Goal: Information Seeking & Learning: Learn about a topic

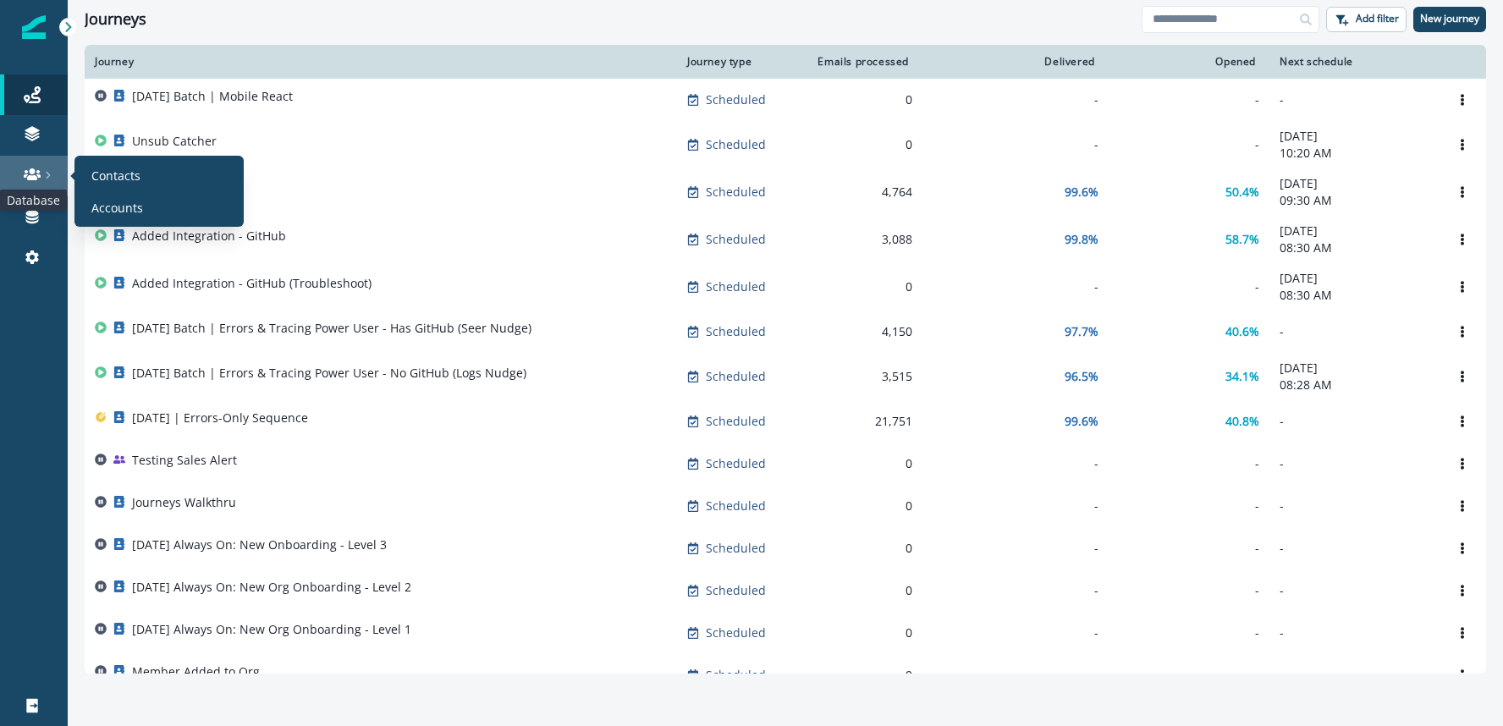
click at [30, 171] on icon at bounding box center [32, 174] width 17 height 12
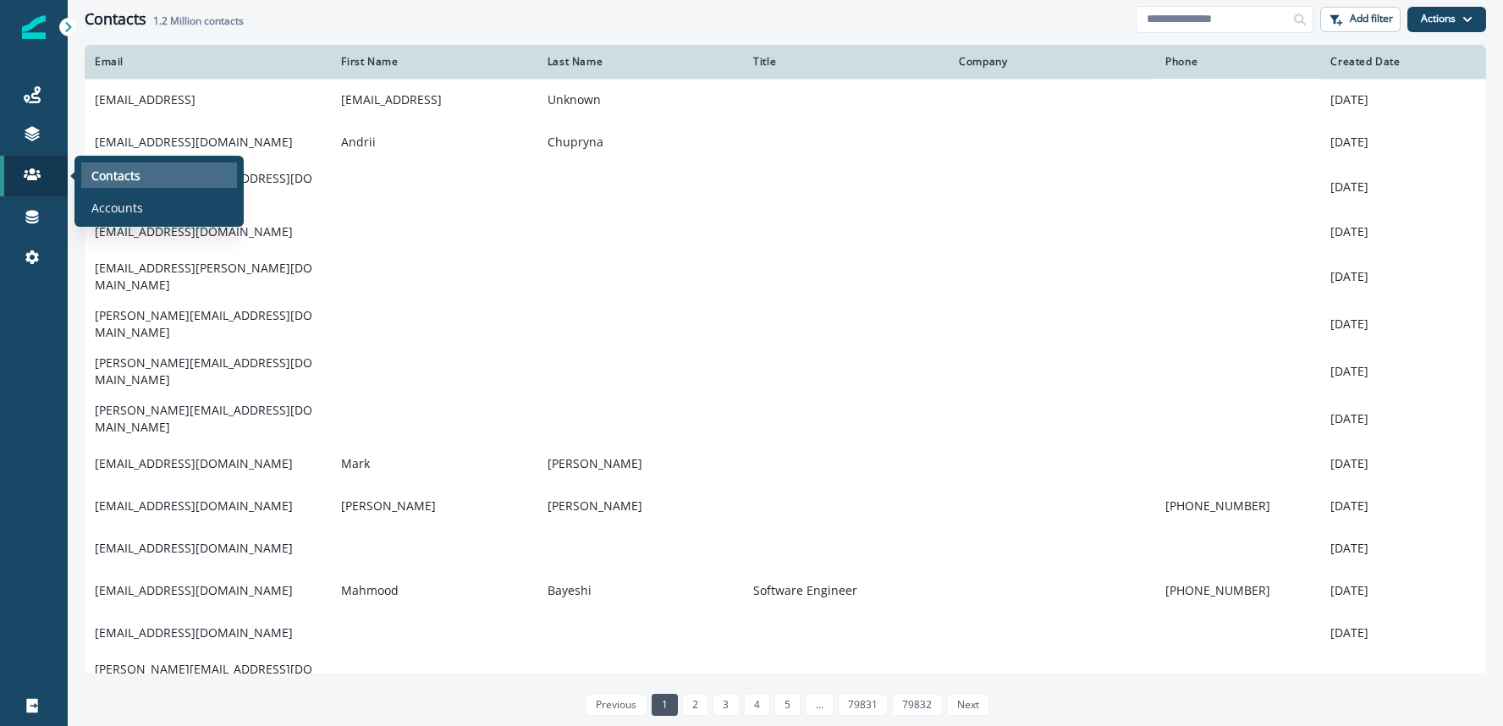
click at [110, 170] on p "Contacts" at bounding box center [115, 176] width 49 height 18
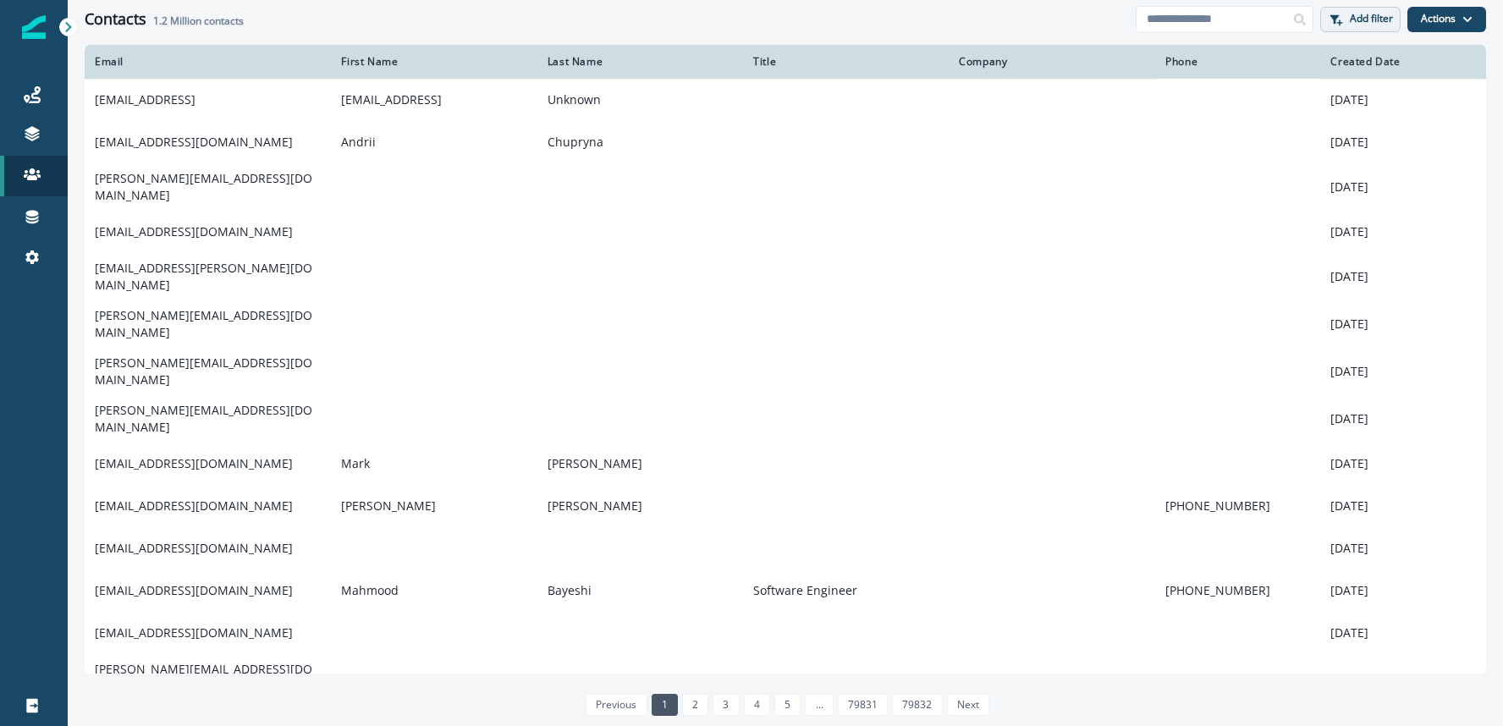
click at [1377, 16] on p "Add filter" at bounding box center [1370, 19] width 43 height 12
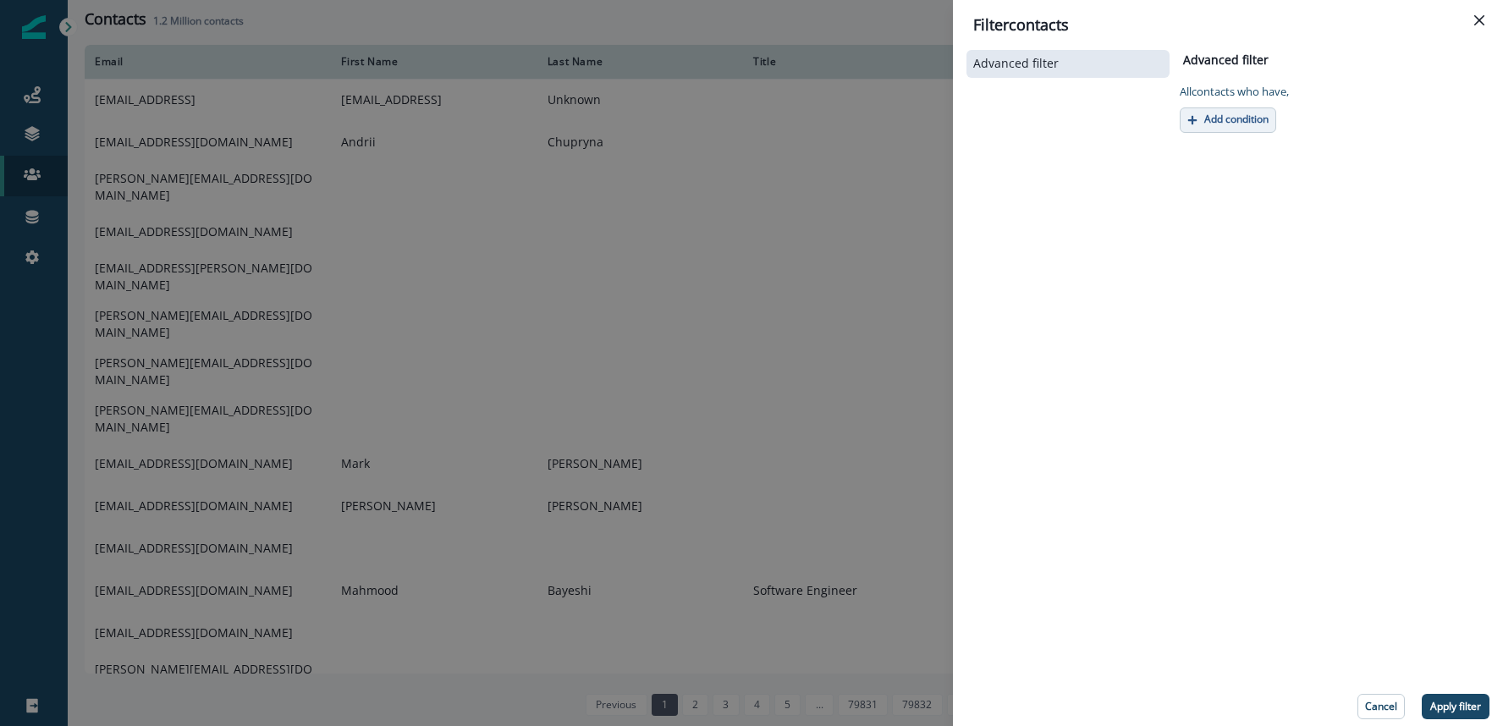
click at [1213, 118] on p "Add condition" at bounding box center [1236, 119] width 64 height 12
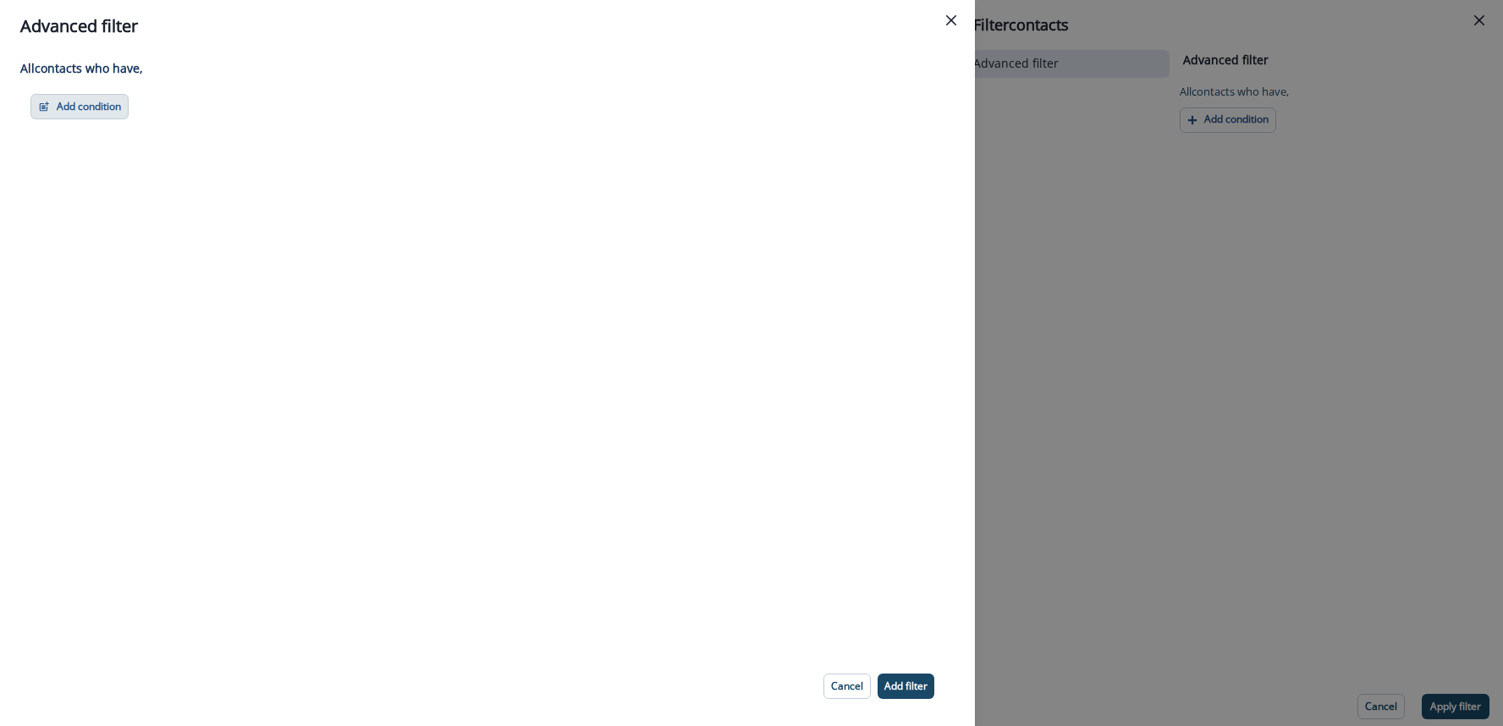
click at [80, 111] on button "Add condition" at bounding box center [79, 106] width 98 height 25
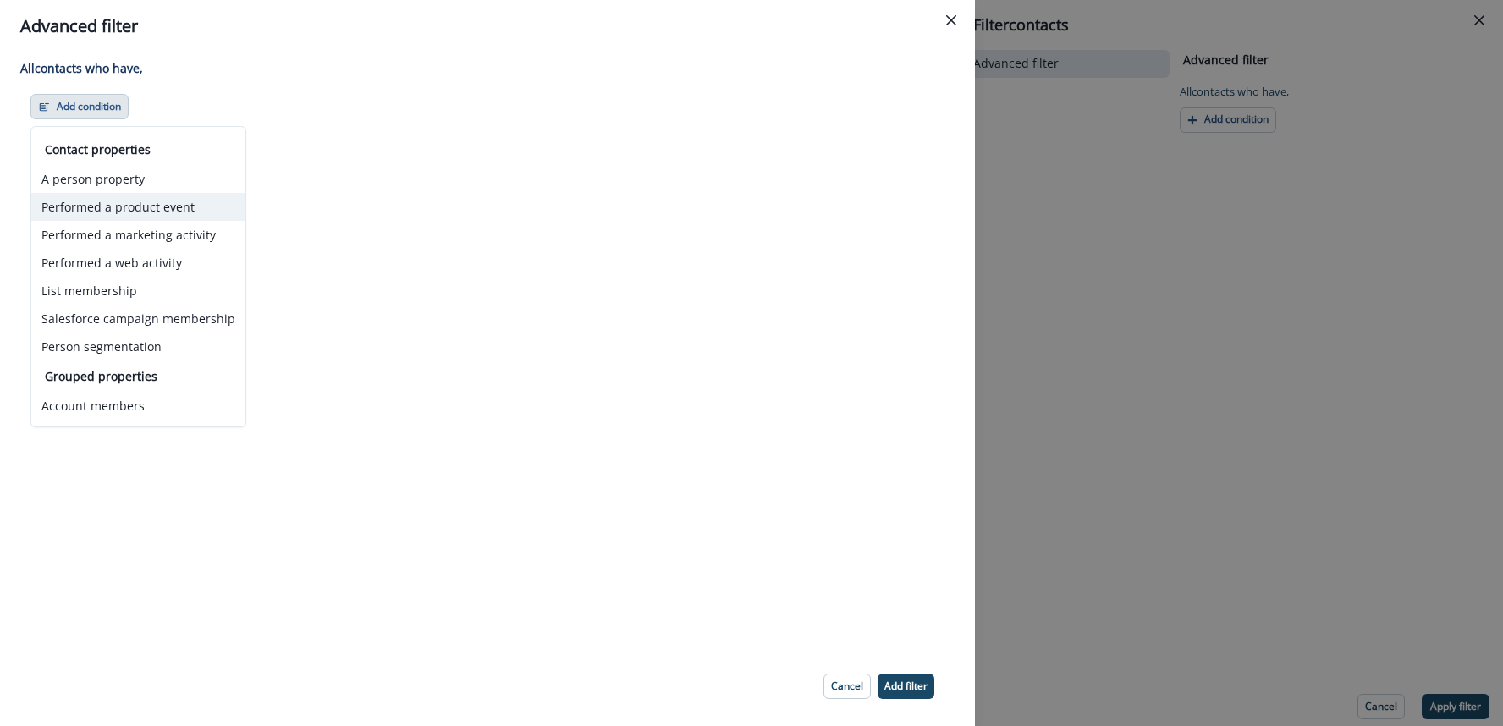
click at [112, 202] on button "Performed a product event" at bounding box center [138, 207] width 214 height 28
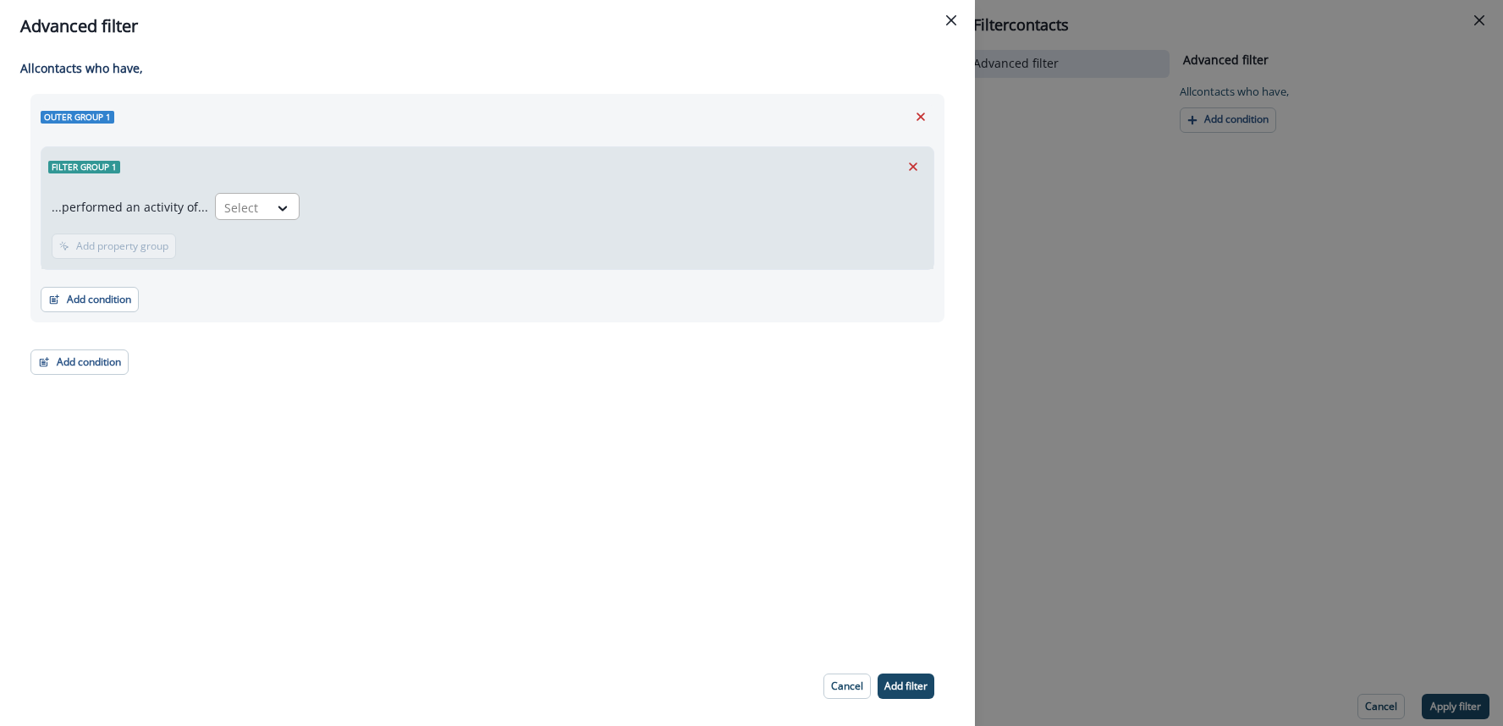
click at [272, 195] on div at bounding box center [283, 208] width 30 height 28
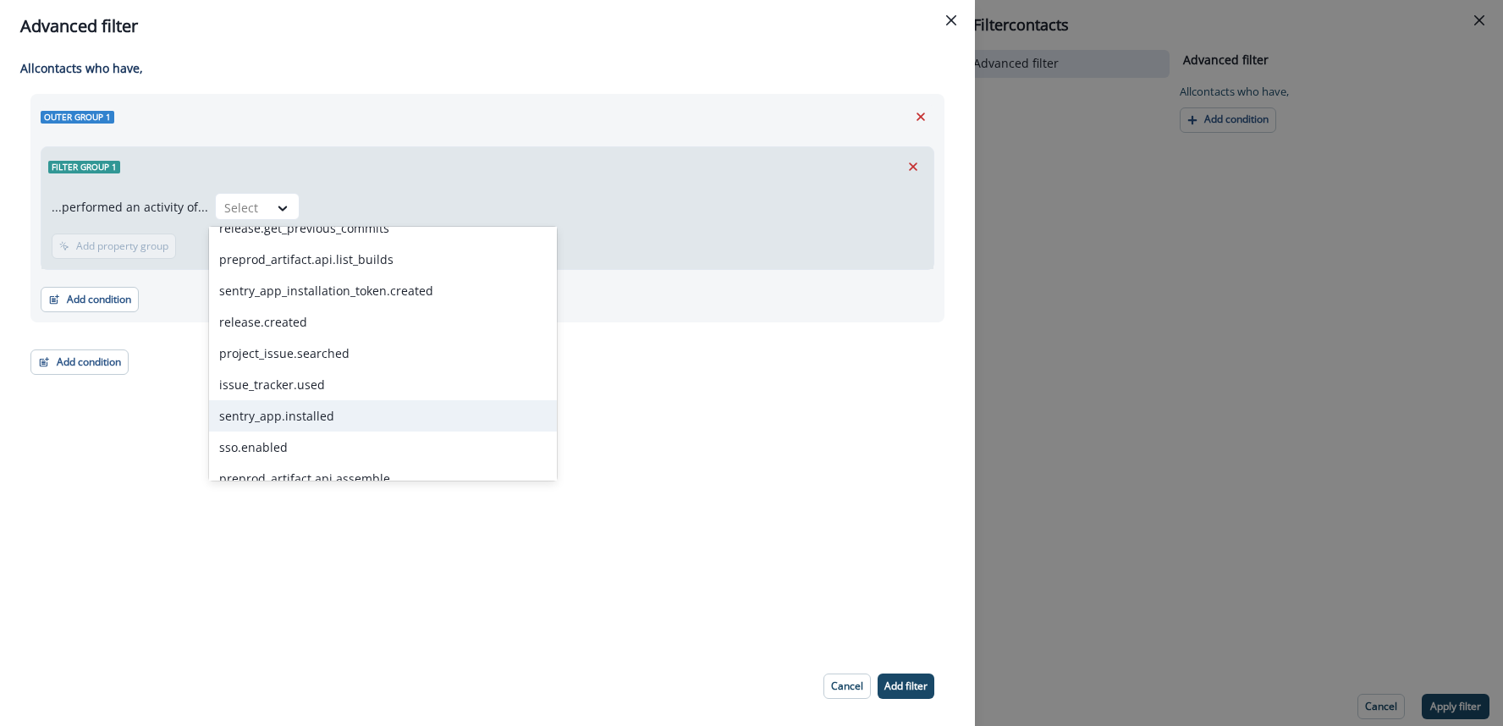
scroll to position [2821, 0]
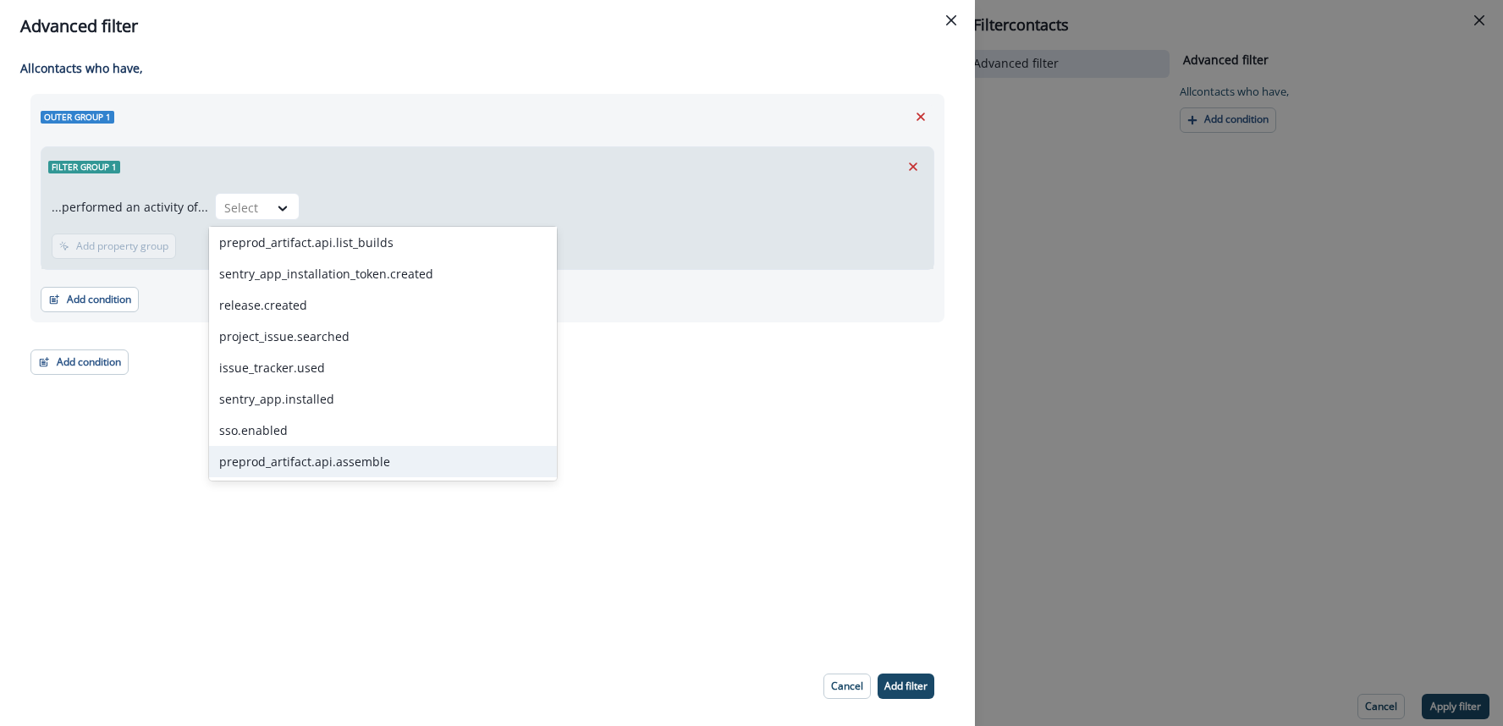
click at [345, 462] on div "preprod_artifact.api.assemble" at bounding box center [383, 461] width 348 height 31
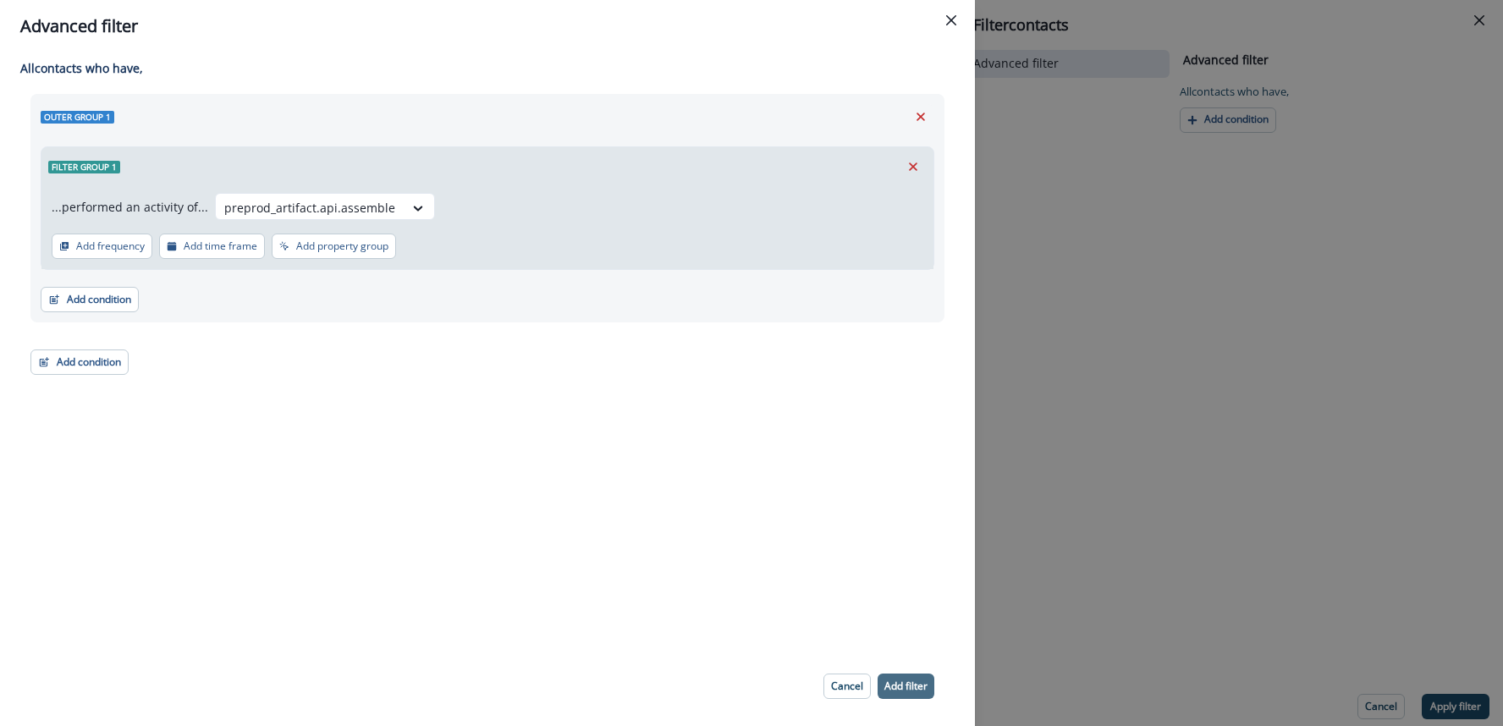
click at [893, 684] on p "Add filter" at bounding box center [905, 686] width 43 height 12
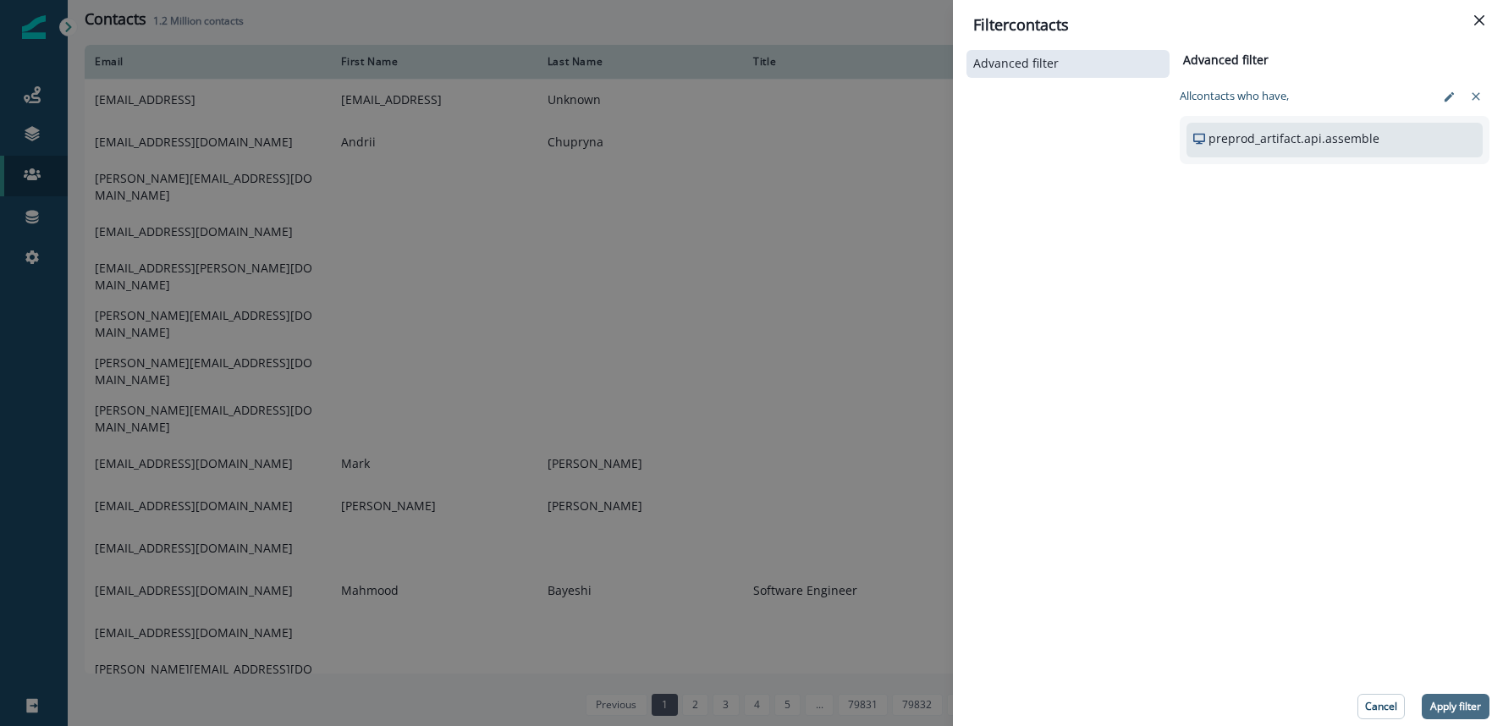
click at [1473, 701] on p "Apply filter" at bounding box center [1455, 707] width 51 height 12
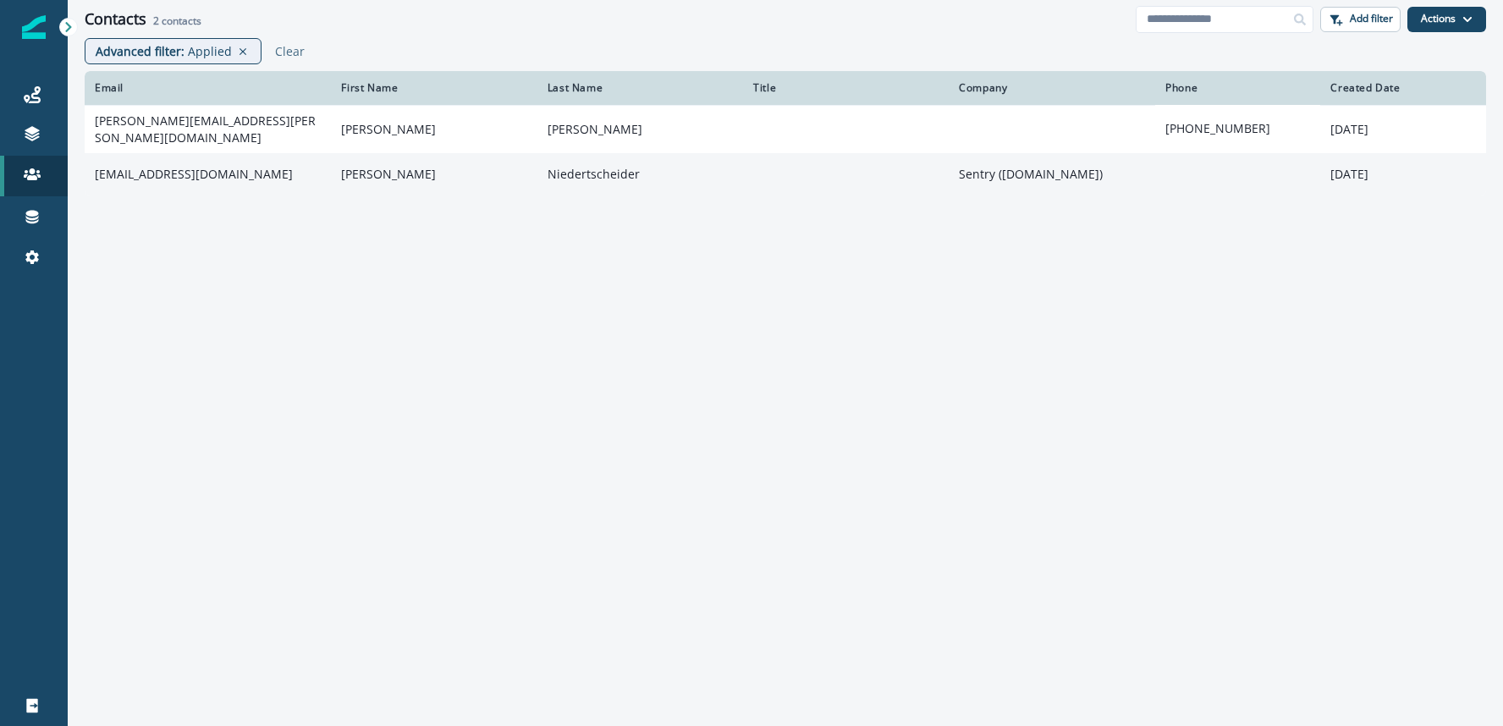
click at [210, 166] on td "phil.niedertscheider@sentry.io" at bounding box center [208, 174] width 246 height 42
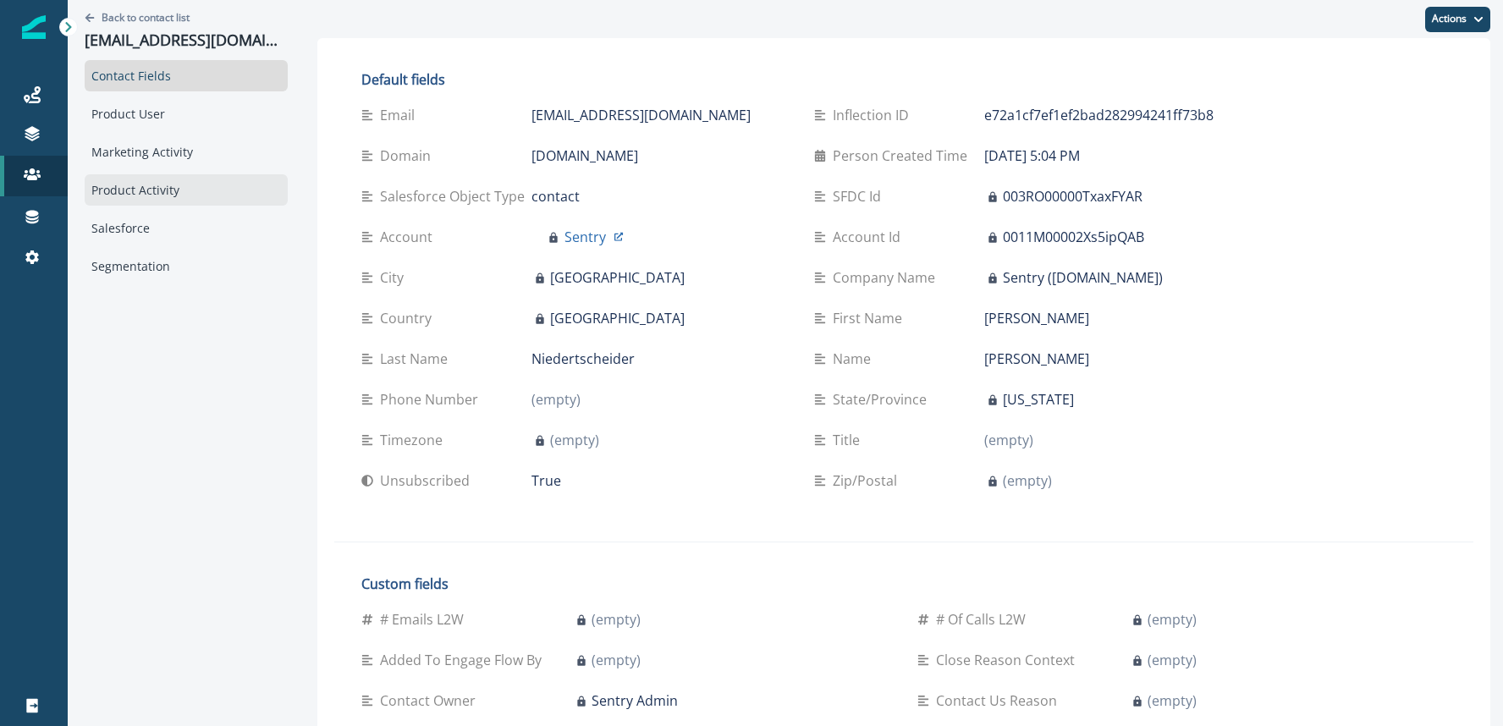
click at [146, 195] on div "Product Activity" at bounding box center [186, 189] width 203 height 31
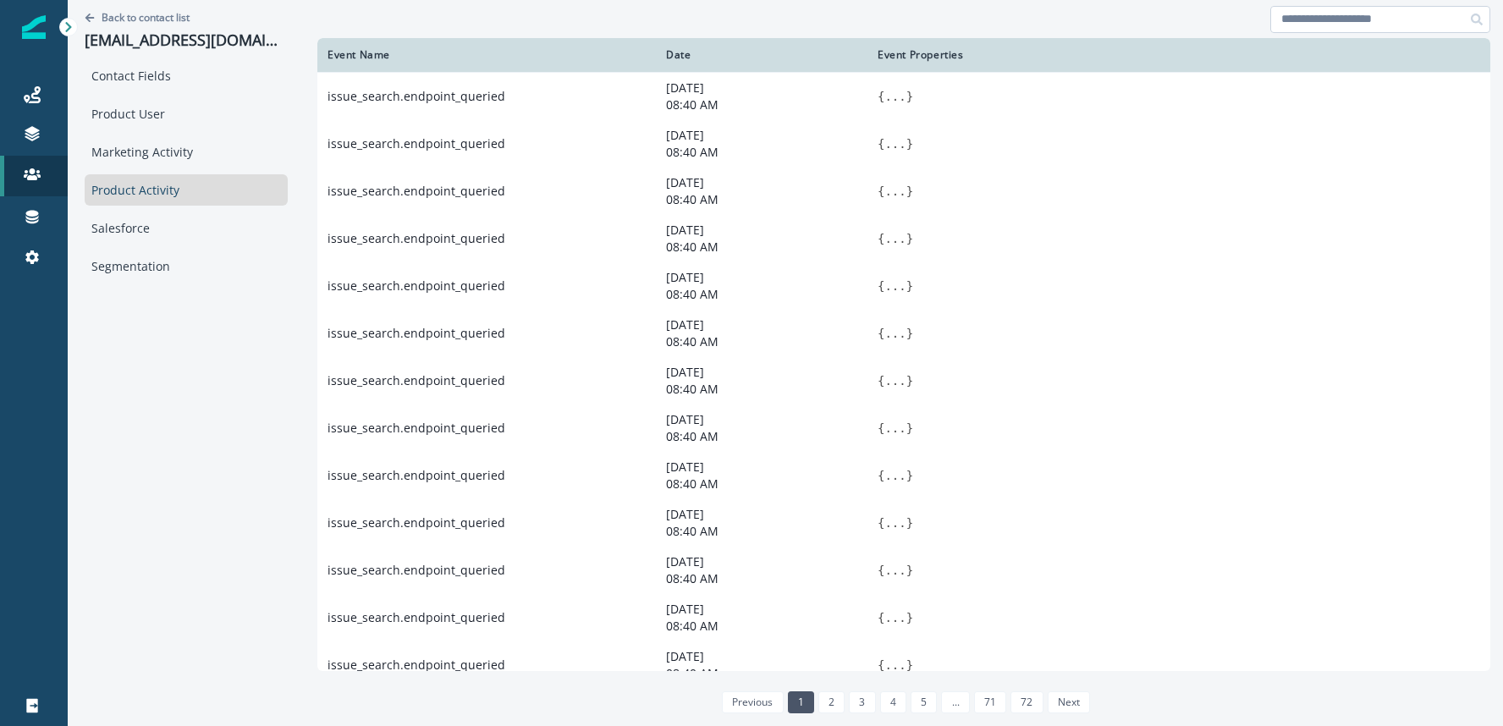
click at [1328, 19] on input at bounding box center [1380, 19] width 220 height 27
type input "***"
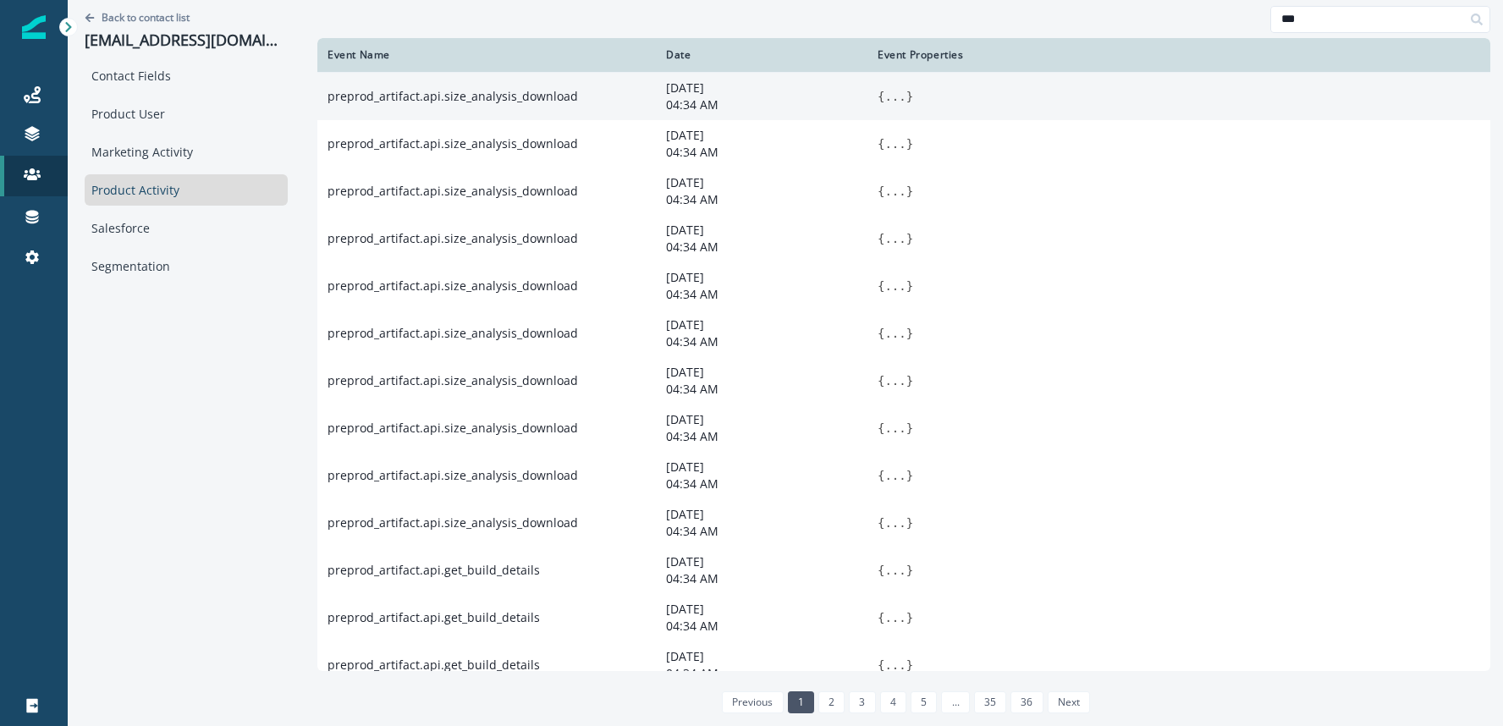
click at [893, 96] on button "..." at bounding box center [894, 96] width 21 height 17
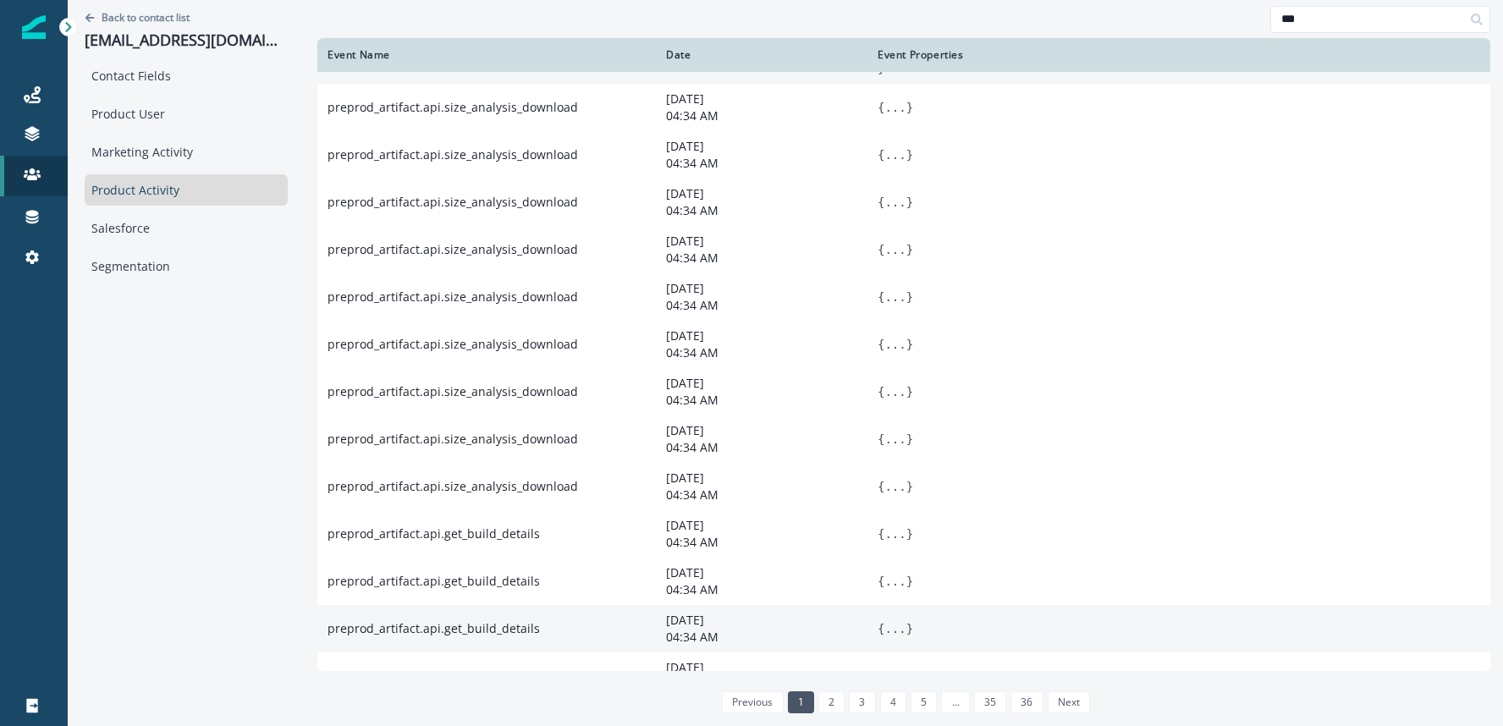
scroll to position [193, 0]
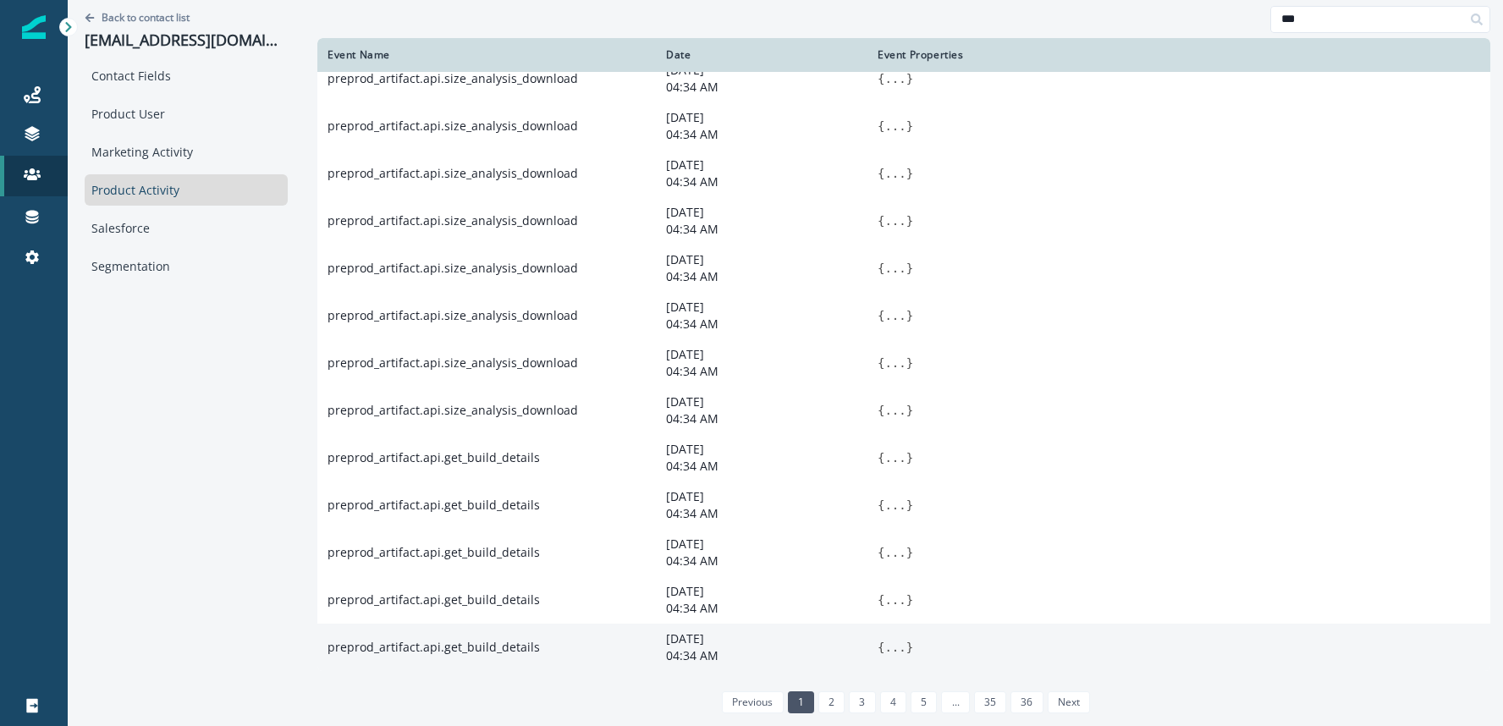
click at [891, 646] on button "..." at bounding box center [894, 647] width 21 height 17
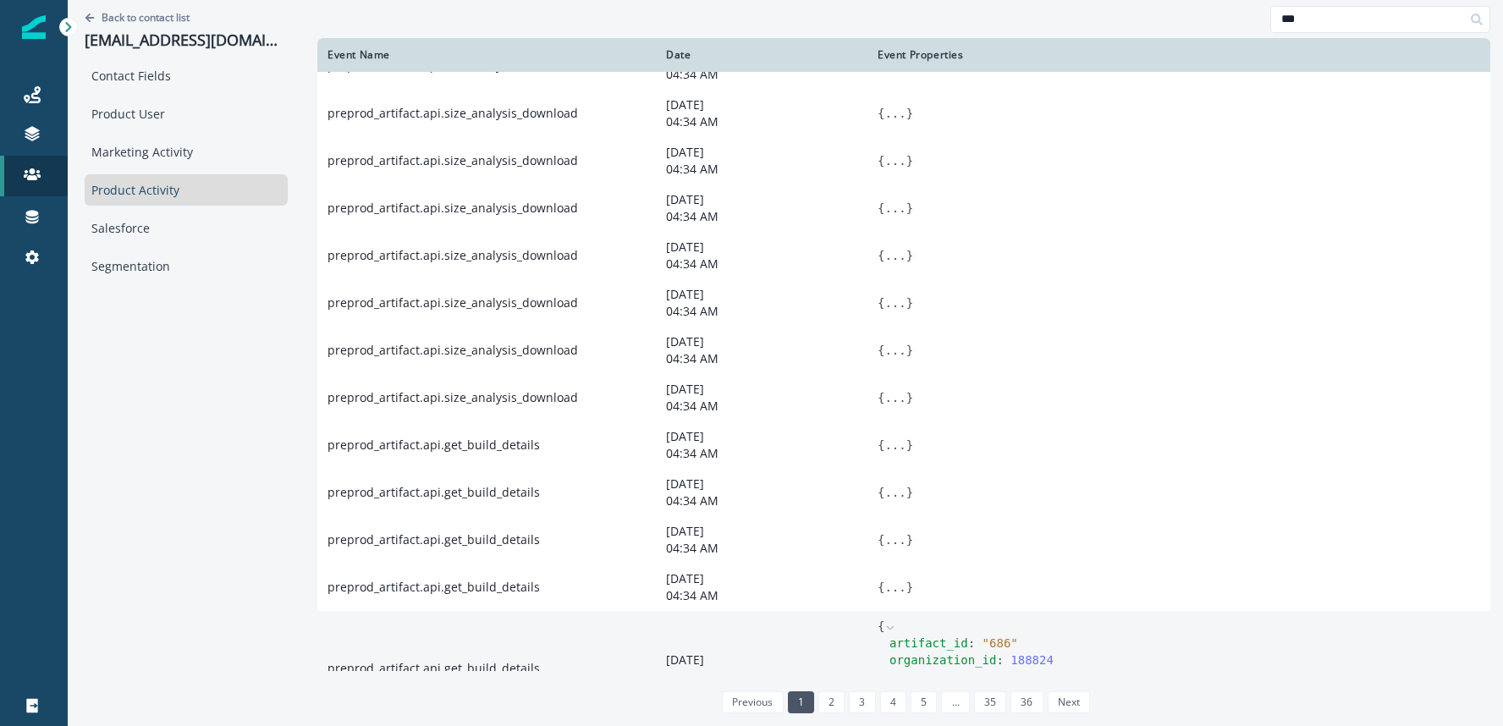
scroll to position [261, 0]
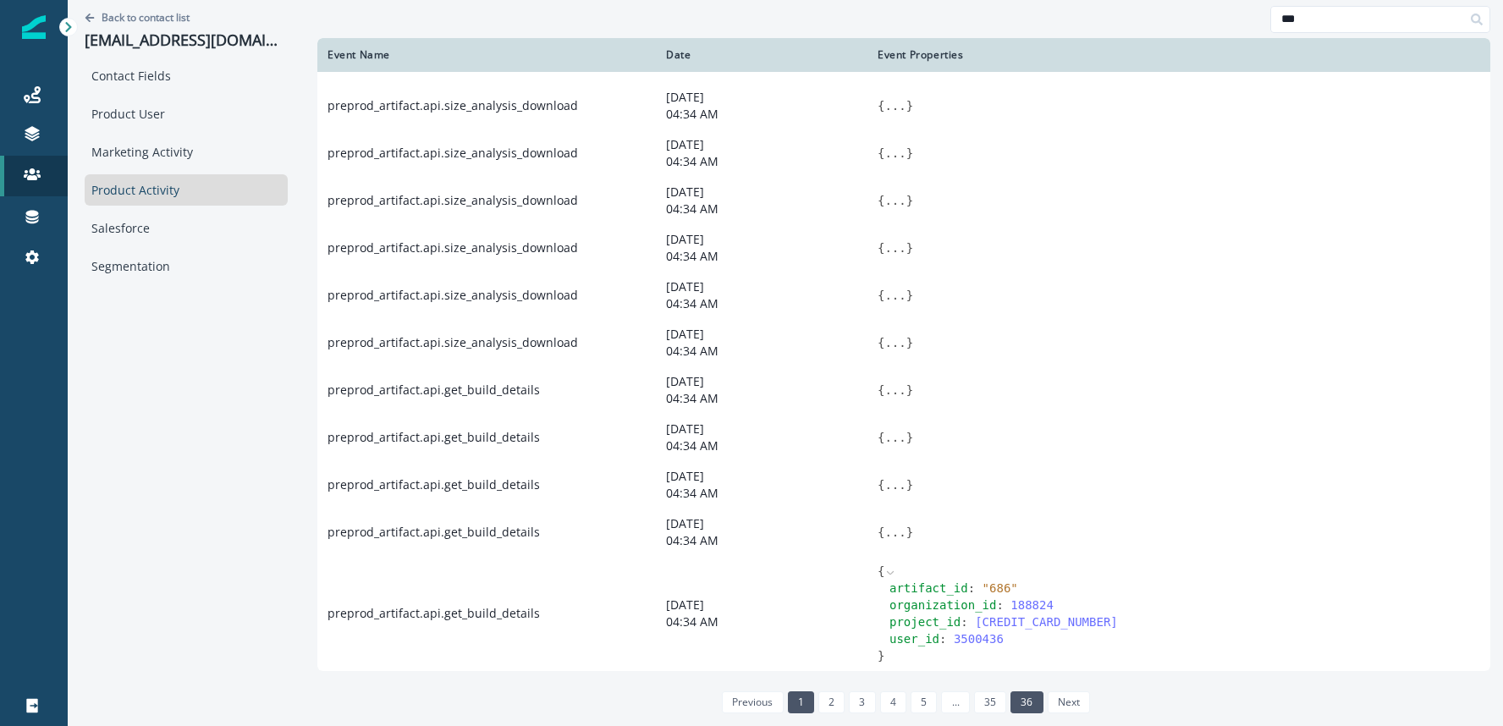
click at [1018, 701] on link "36" at bounding box center [1026, 702] width 32 height 22
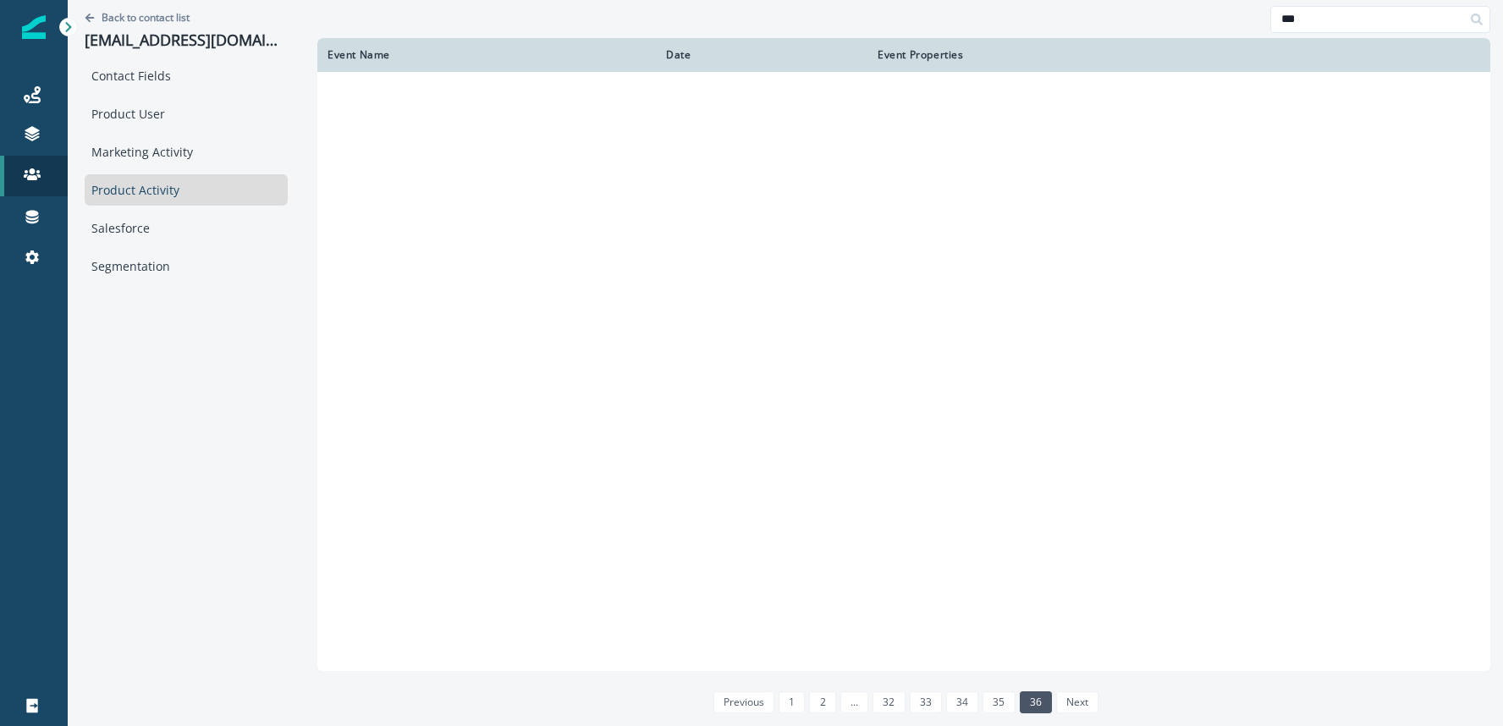
scroll to position [125, 0]
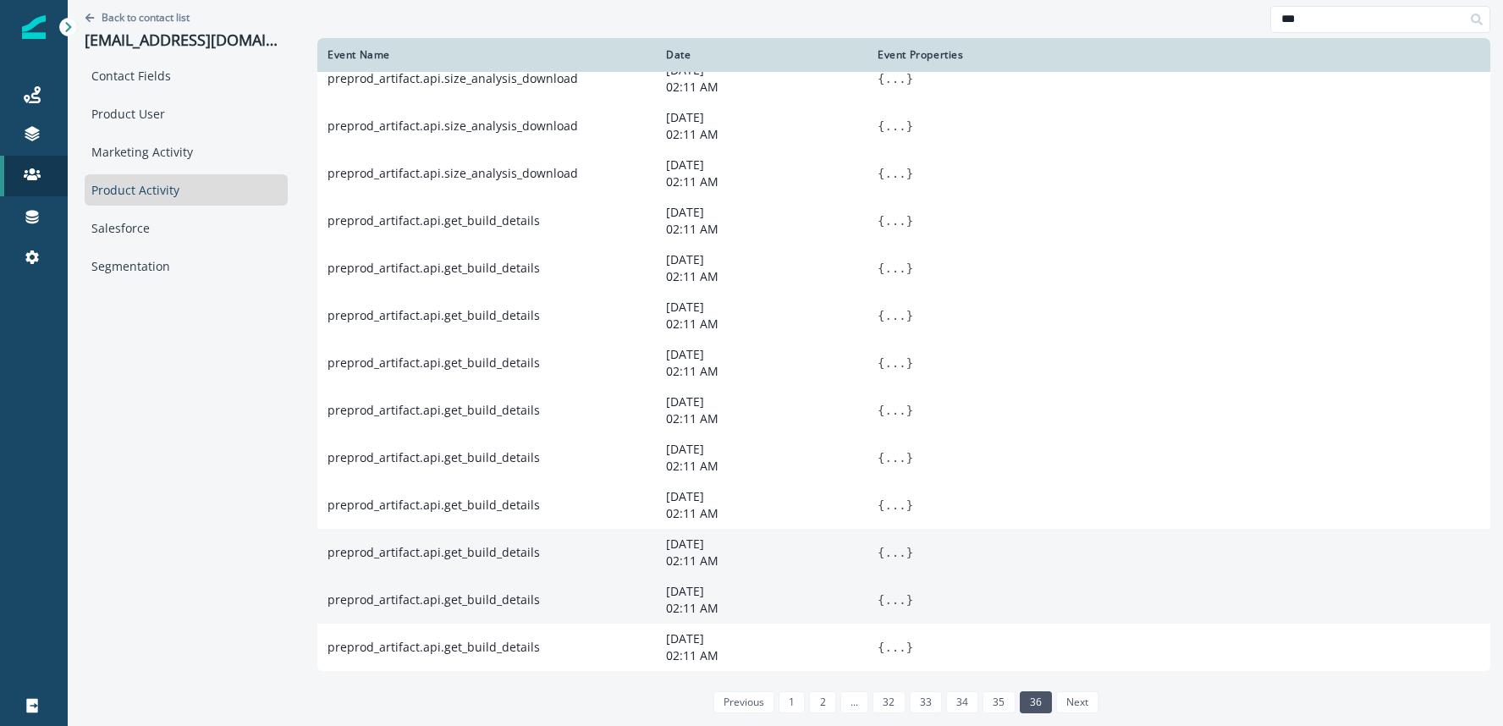
click at [897, 549] on button "..." at bounding box center [894, 552] width 21 height 17
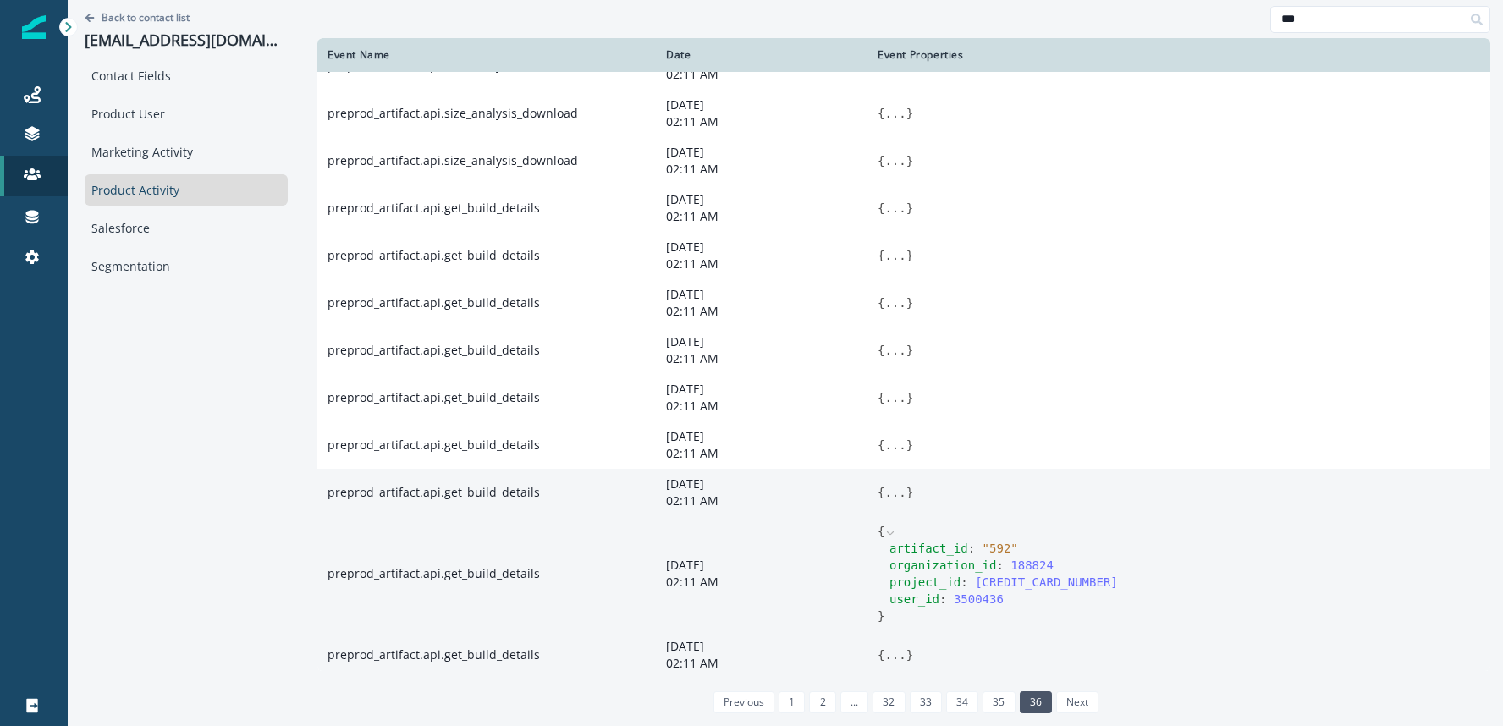
scroll to position [193, 0]
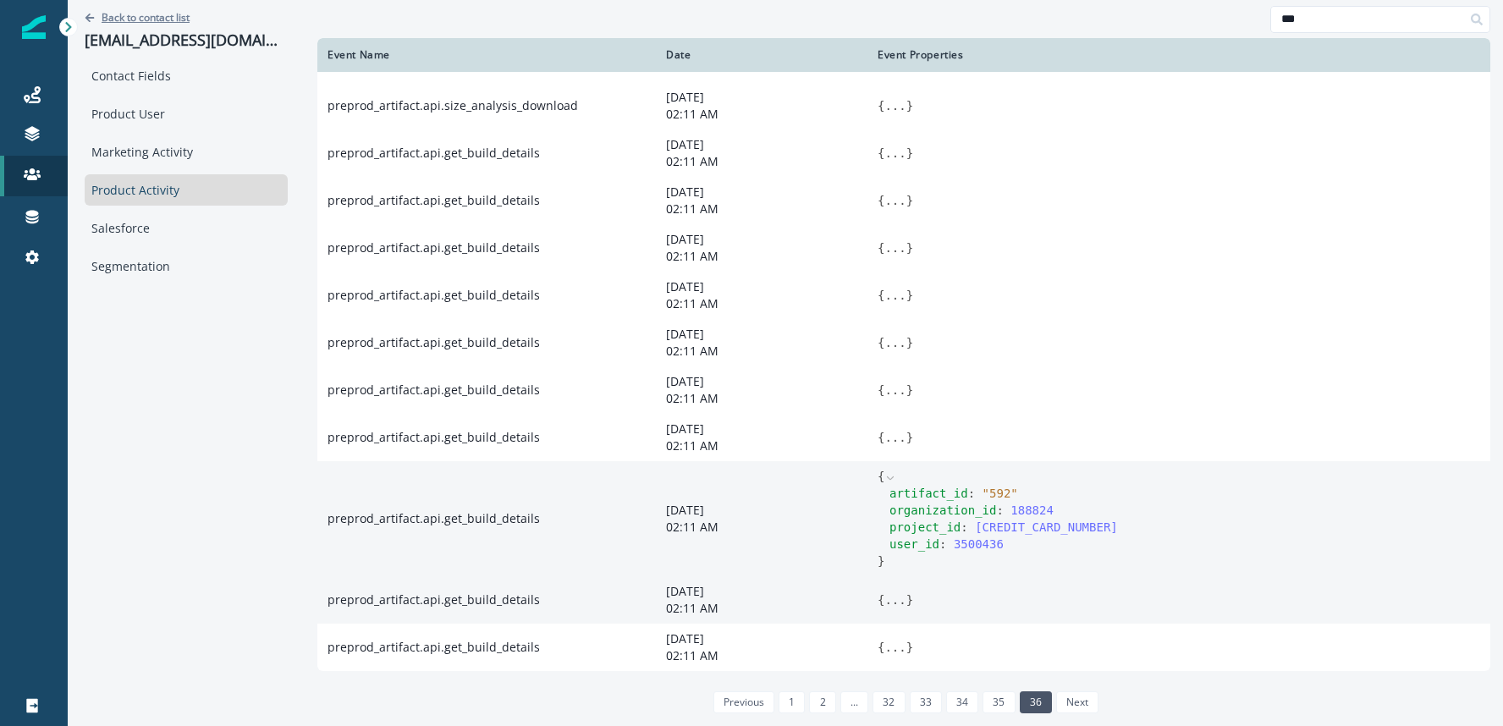
click at [113, 16] on p "Back to contact list" at bounding box center [146, 17] width 88 height 14
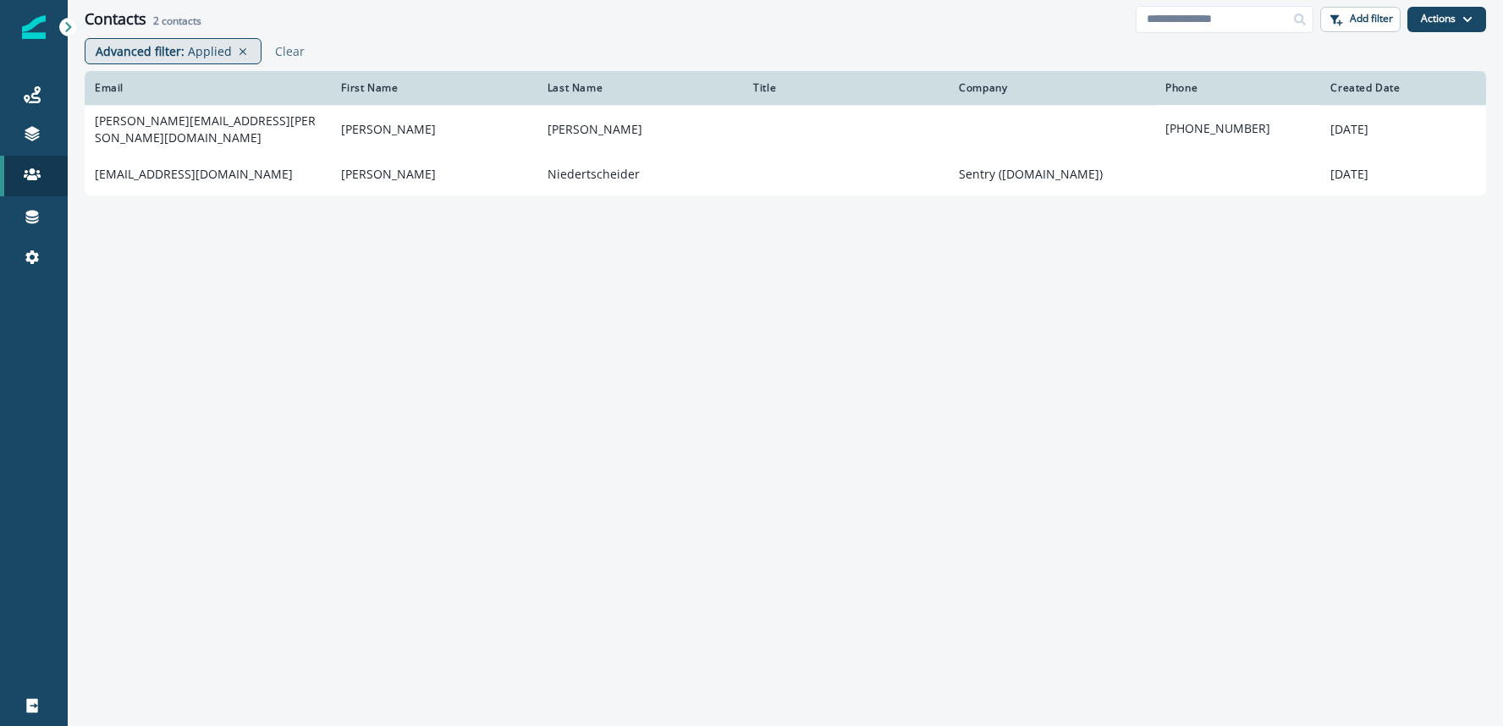
click at [188, 54] on p "Applied" at bounding box center [210, 51] width 44 height 18
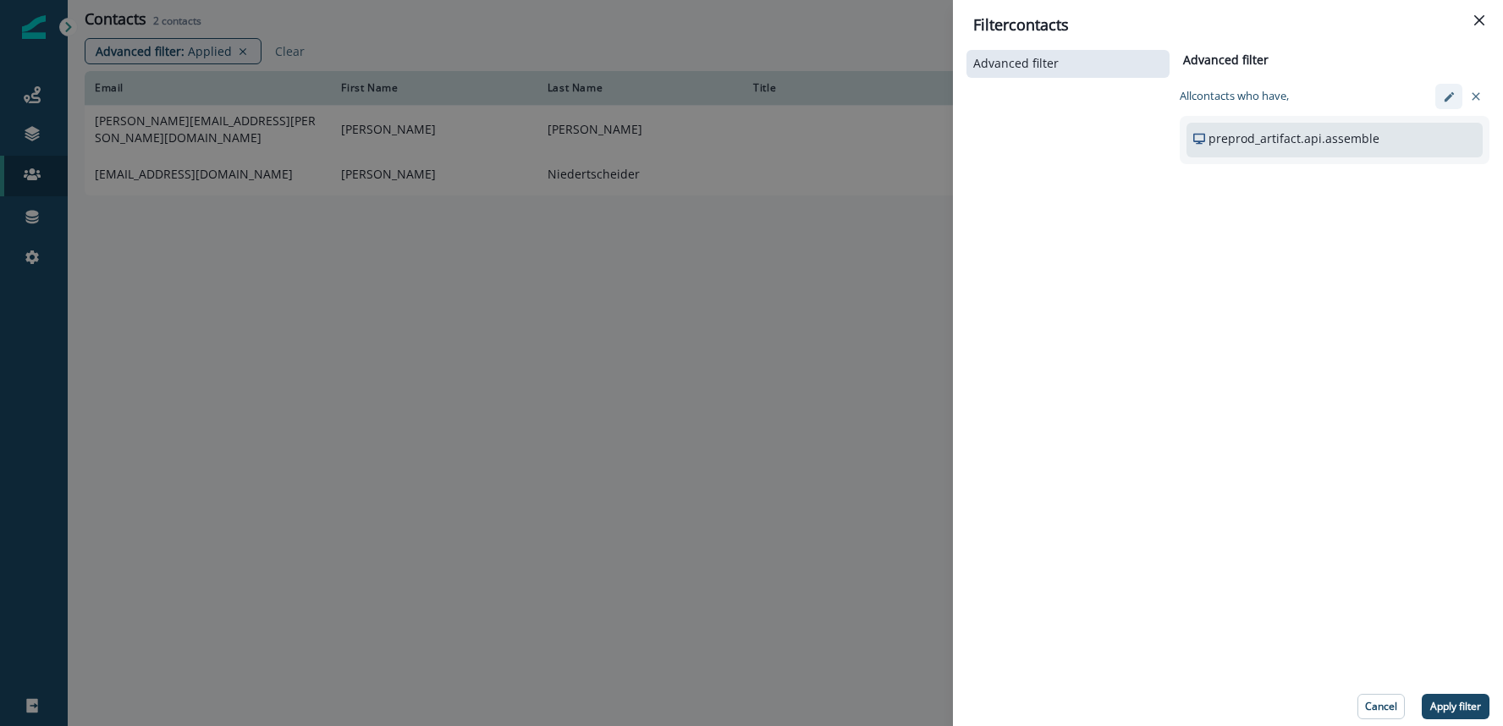
click at [1452, 100] on icon "edit-filter" at bounding box center [1449, 97] width 13 height 13
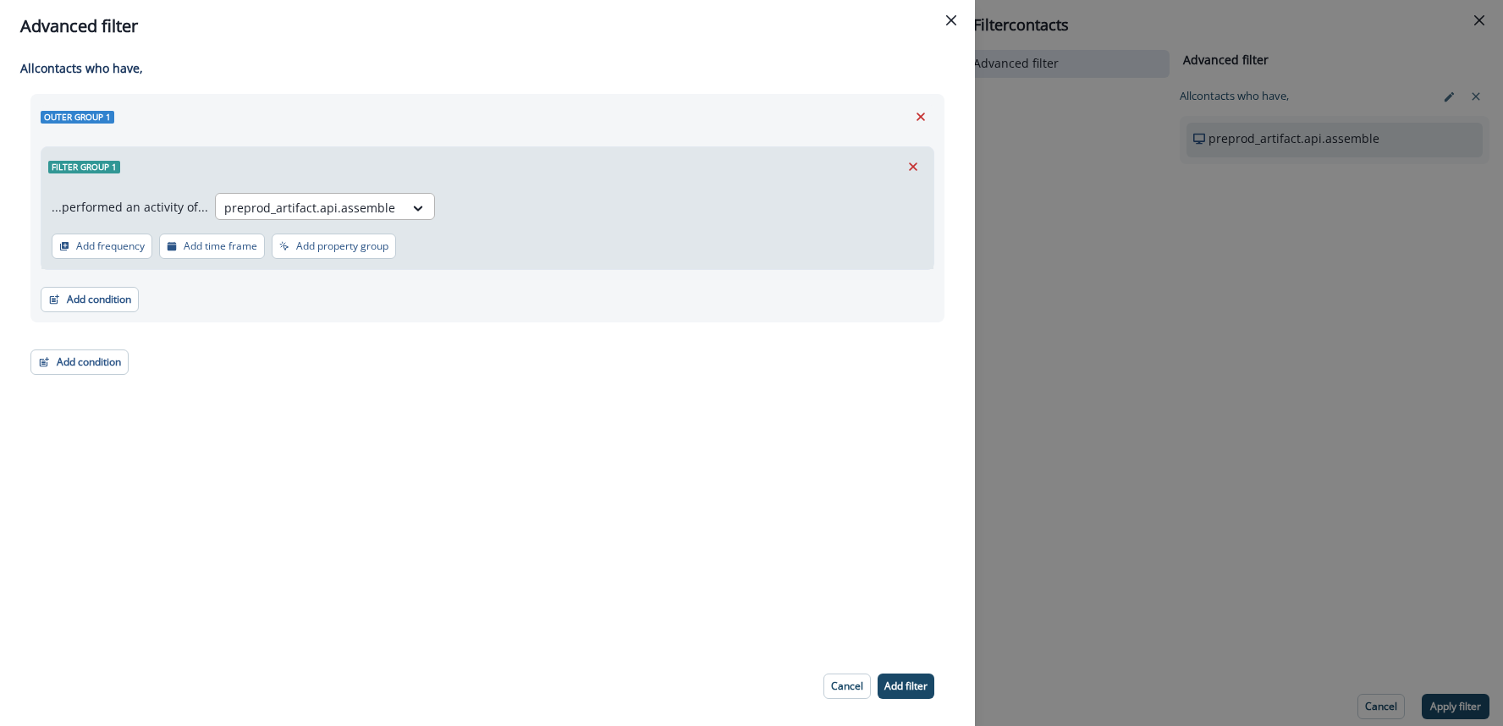
click at [391, 213] on div "preprod_artifact.api.assemble" at bounding box center [310, 208] width 188 height 28
type input "*********"
click at [278, 250] on div "promotion.claimed" at bounding box center [280, 245] width 143 height 31
click at [903, 680] on p "Add filter" at bounding box center [905, 686] width 43 height 12
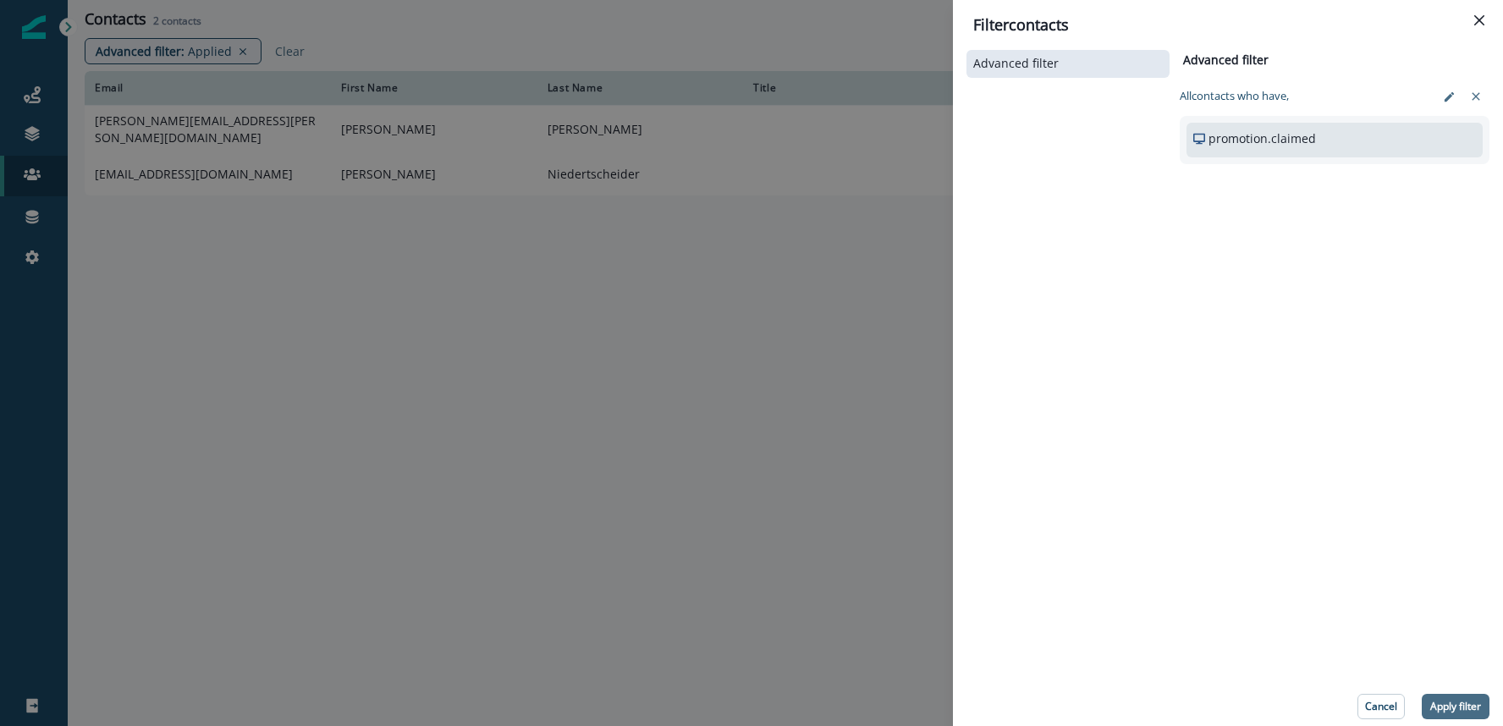
click at [1447, 706] on p "Apply filter" at bounding box center [1455, 707] width 51 height 12
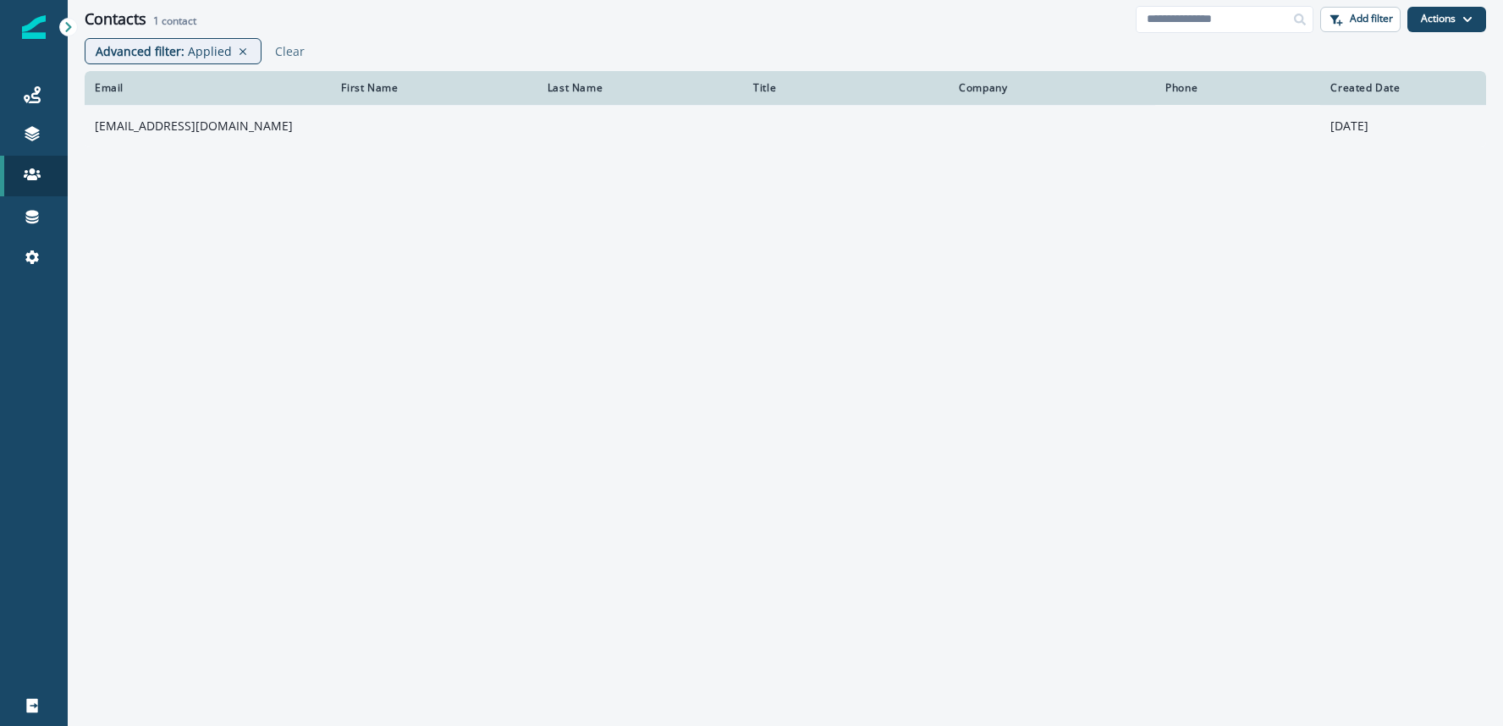
click at [173, 124] on td "grigorii.pika@sizekick.io" at bounding box center [208, 126] width 246 height 42
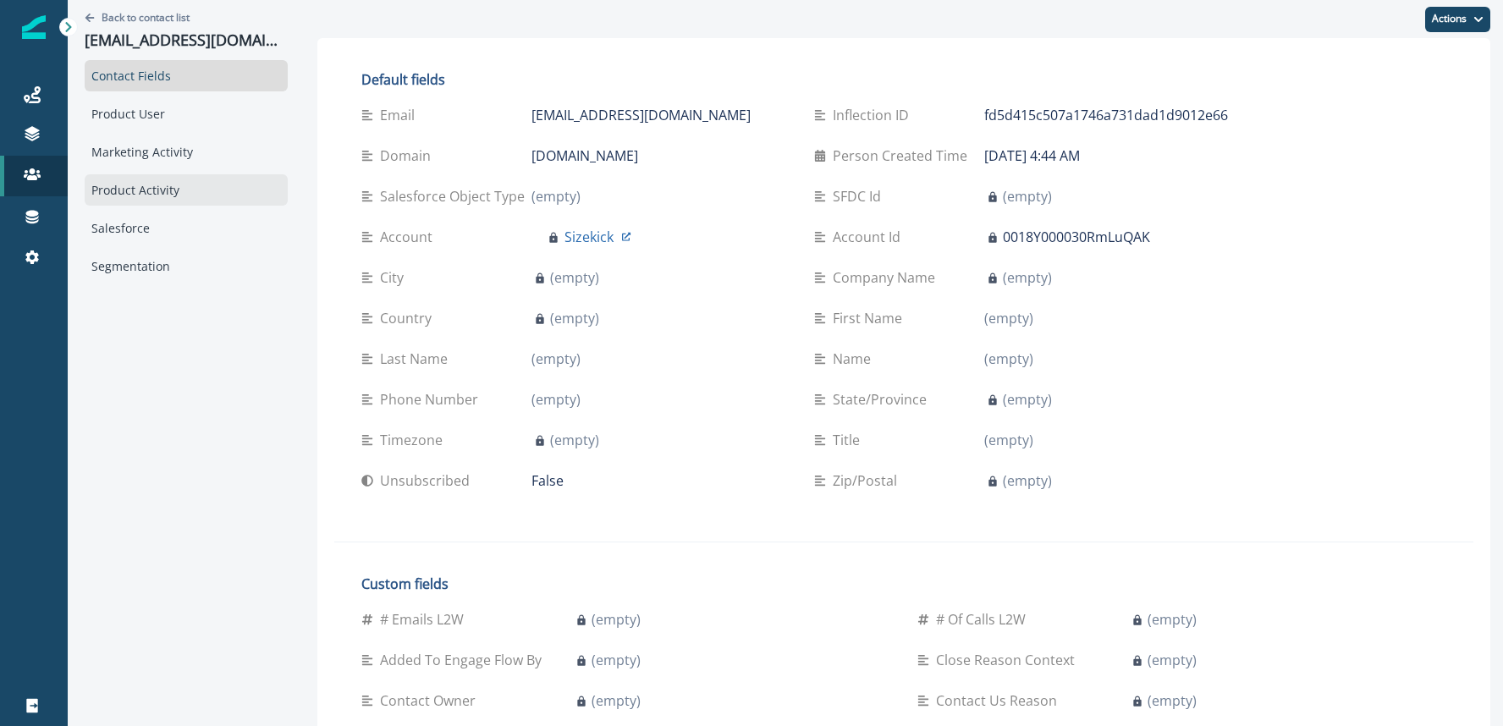
click at [159, 190] on div "Product Activity" at bounding box center [186, 189] width 203 height 31
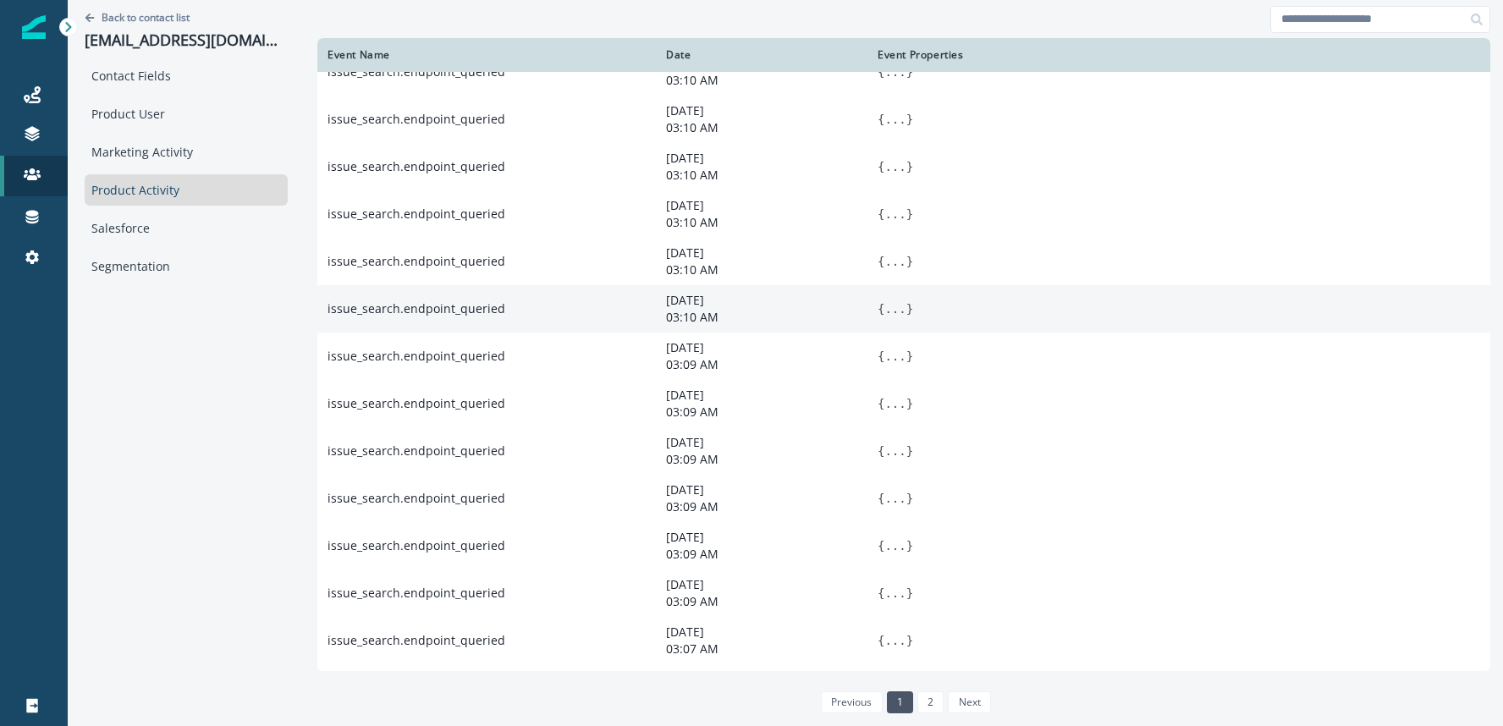
scroll to position [849, 0]
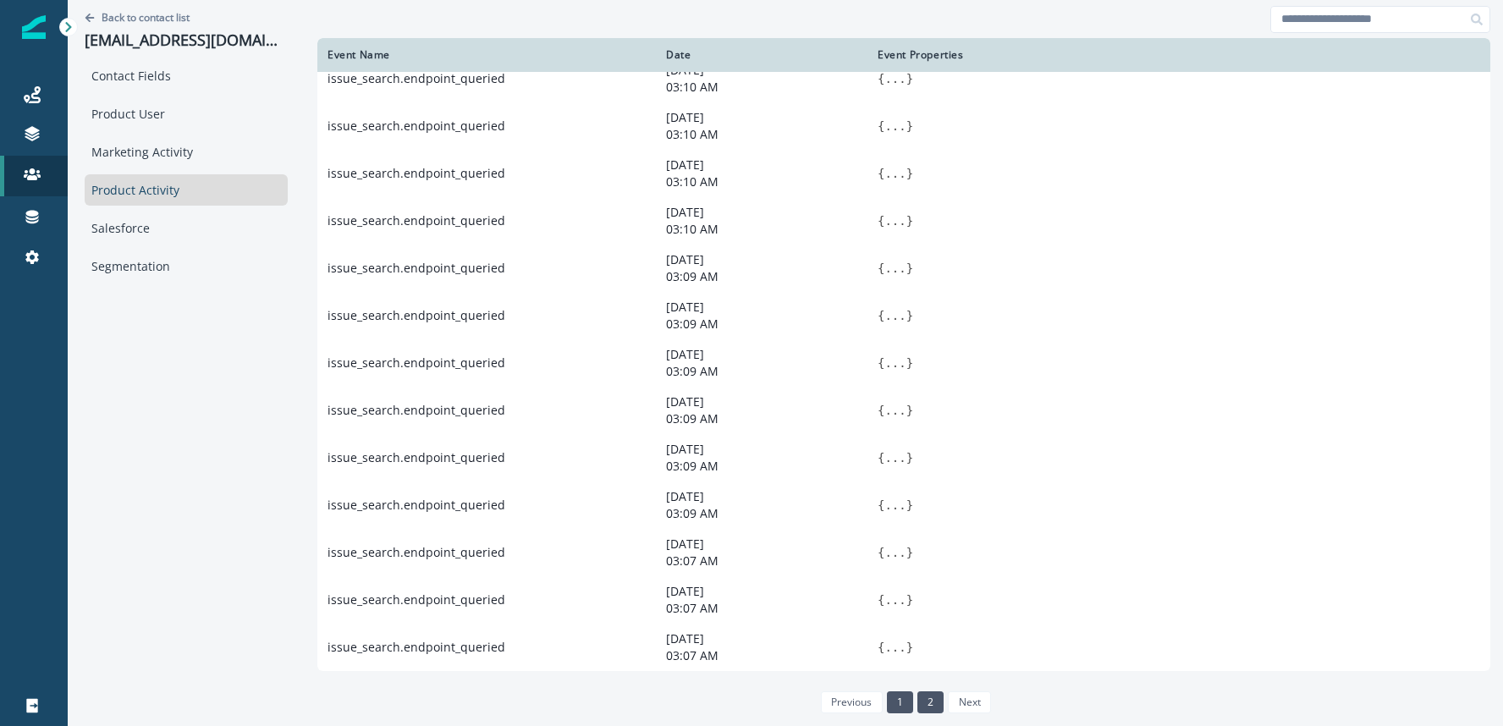
click at [927, 700] on ul "previous 1 2 next" at bounding box center [903, 702] width 174 height 22
click at [917, 699] on link "2" at bounding box center [930, 702] width 26 height 22
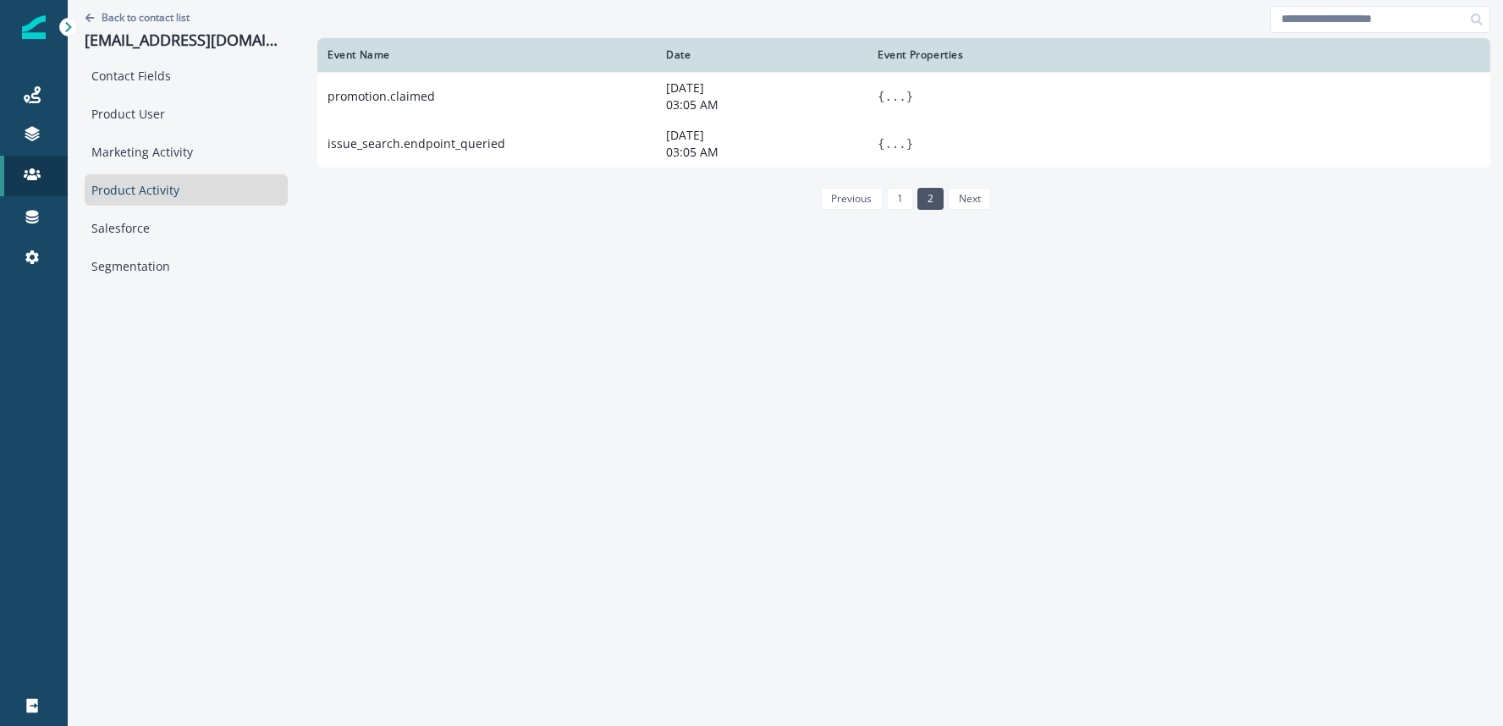
scroll to position [0, 0]
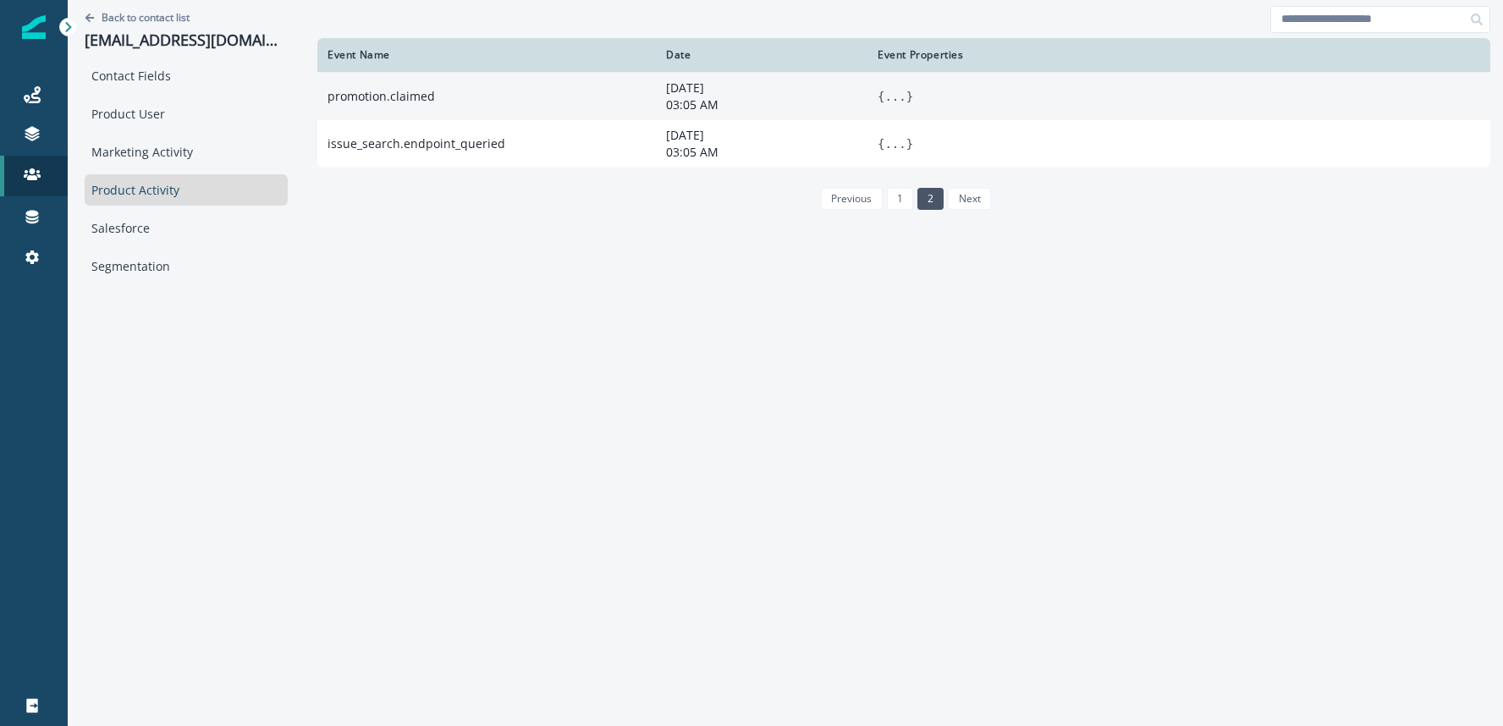
click at [884, 95] on button "..." at bounding box center [894, 96] width 21 height 17
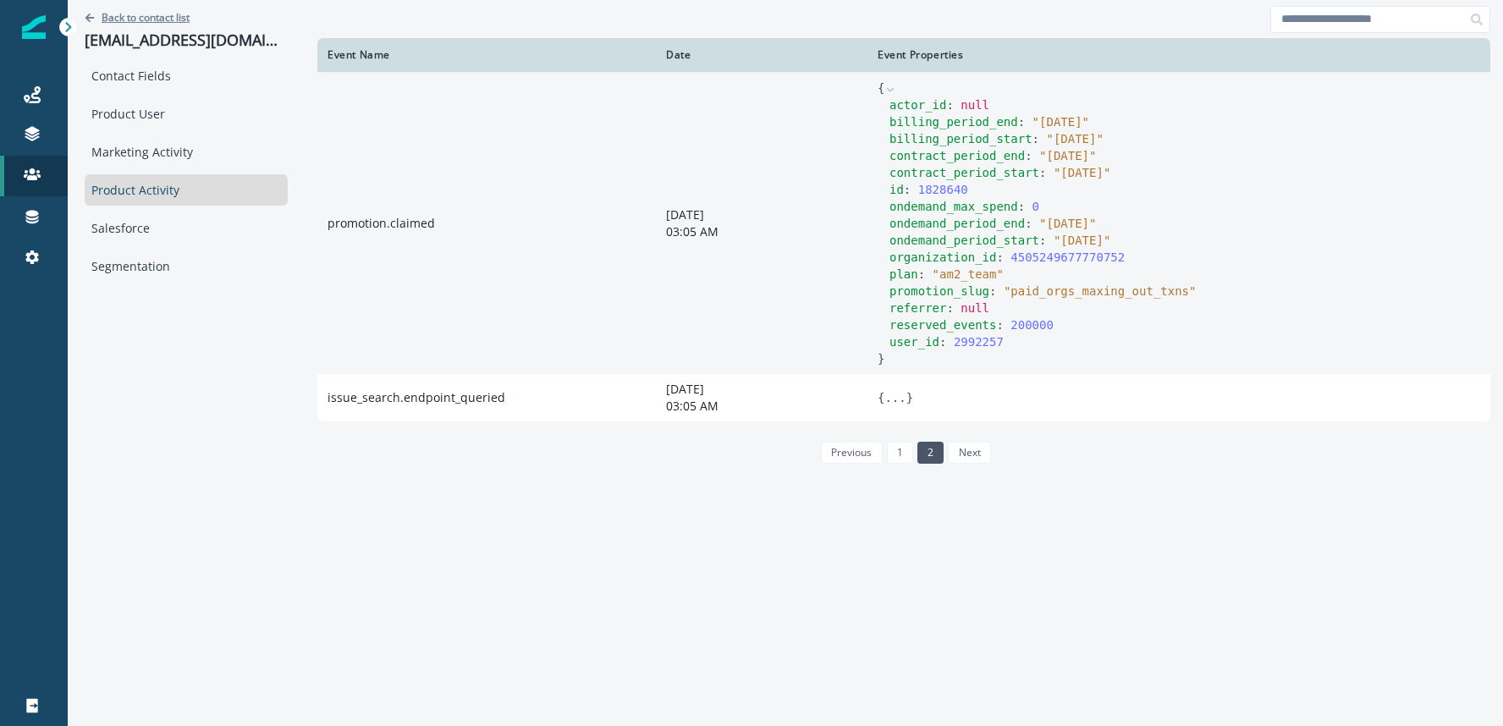
click at [113, 20] on p "Back to contact list" at bounding box center [146, 17] width 88 height 14
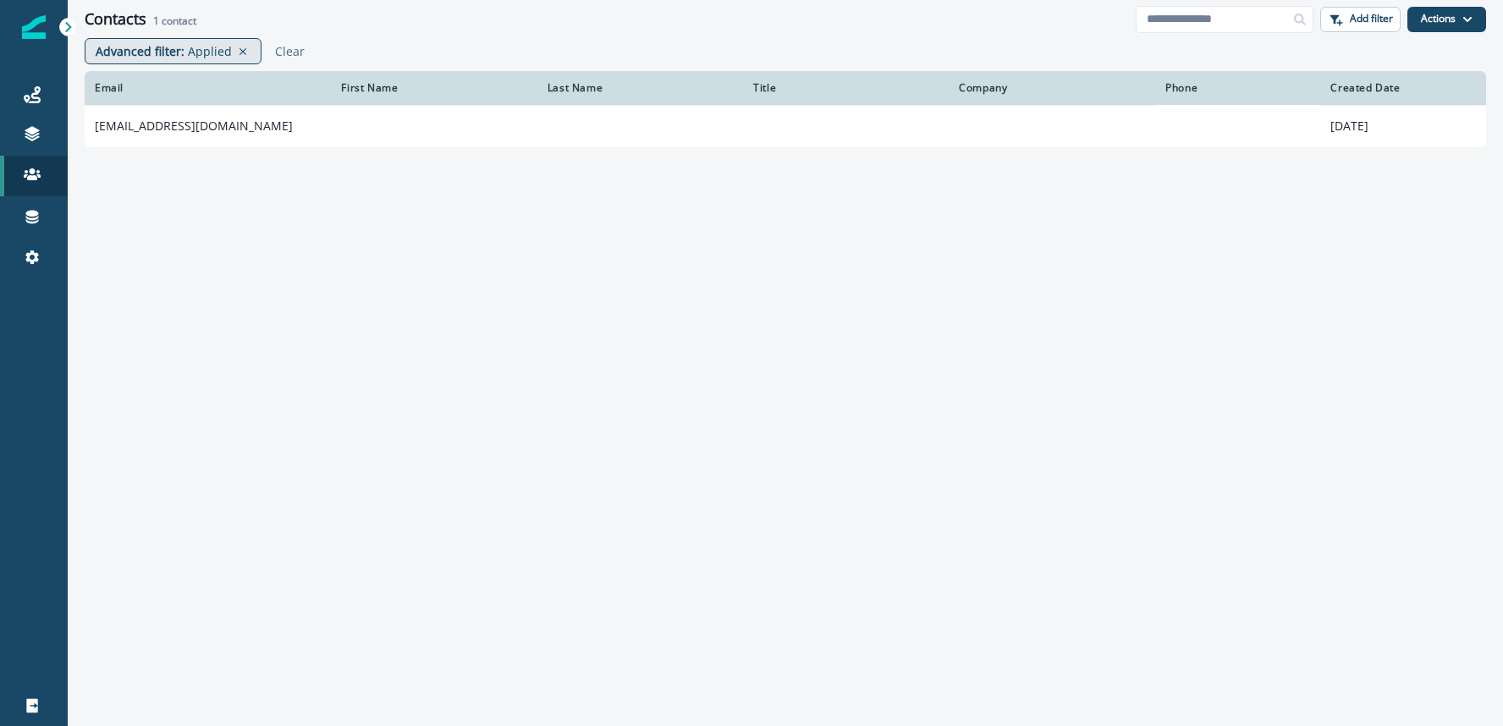
click at [140, 54] on p "Advanced filter :" at bounding box center [140, 51] width 89 height 18
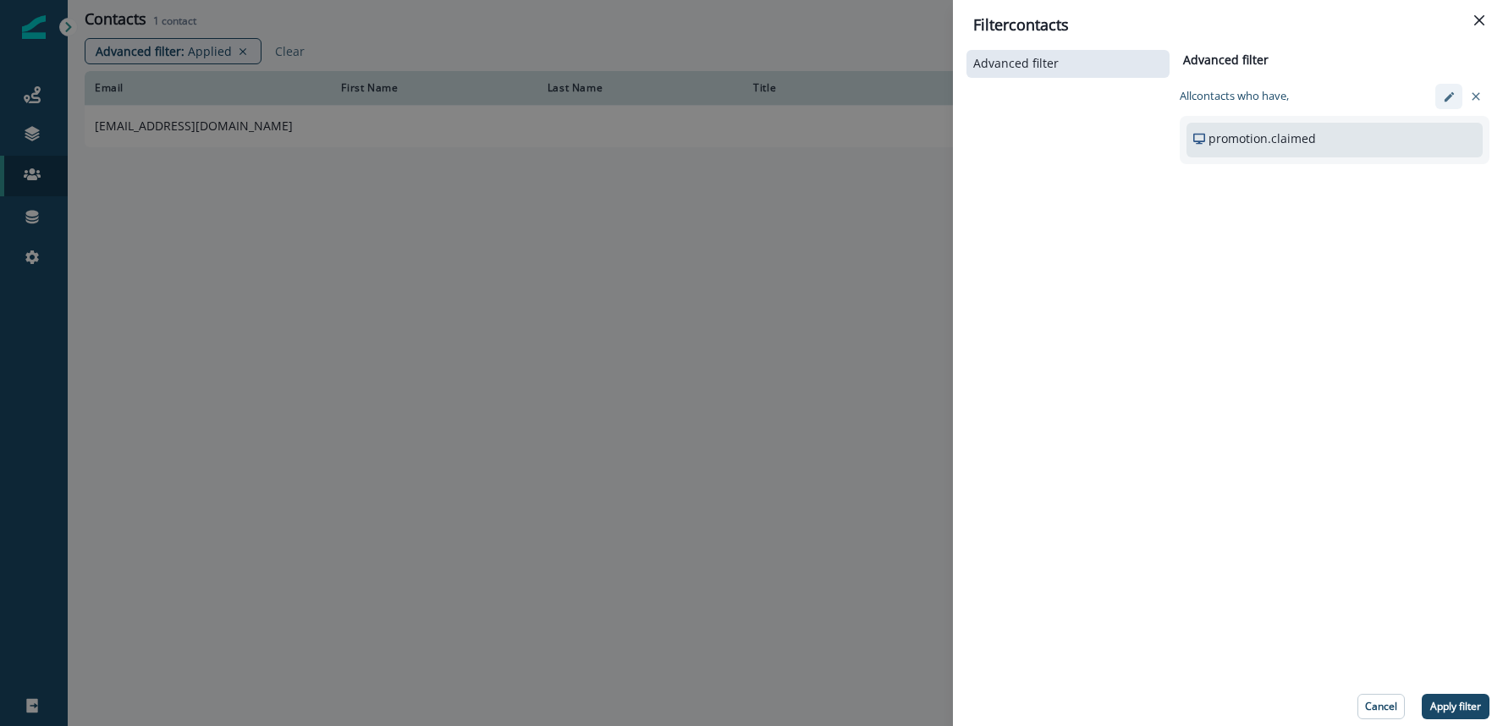
click at [1451, 101] on icon "edit-filter" at bounding box center [1449, 97] width 13 height 13
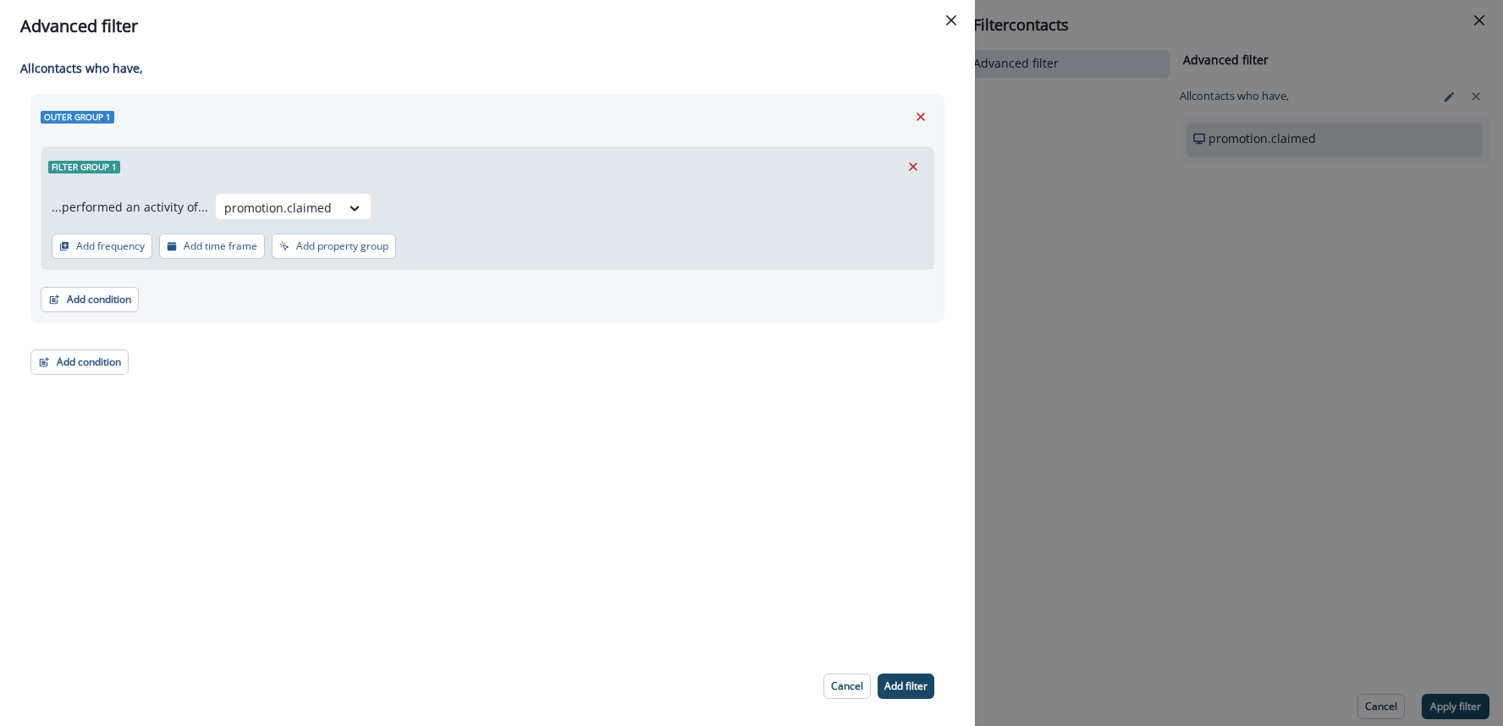
click at [905, 168] on icon "Remove" at bounding box center [912, 166] width 15 height 15
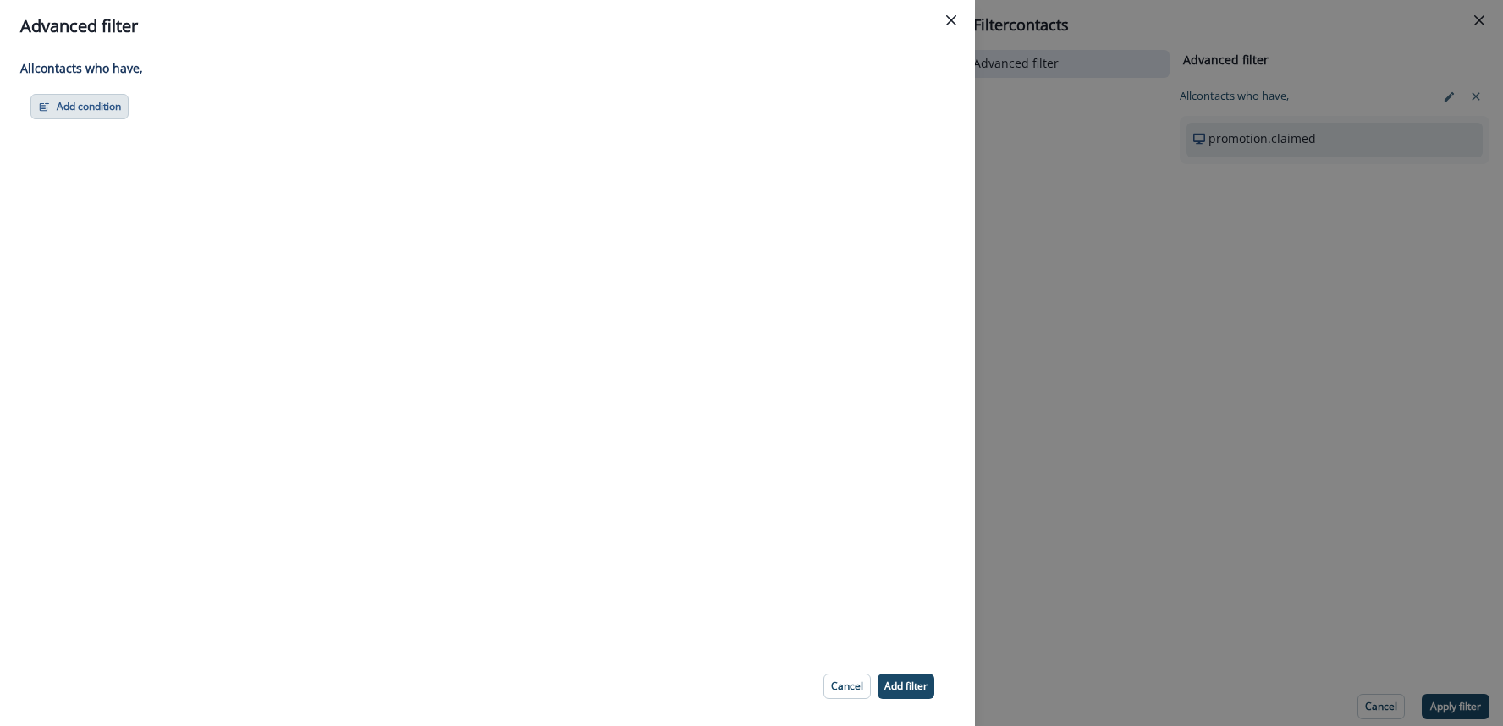
click at [58, 103] on button "Add condition" at bounding box center [79, 106] width 98 height 25
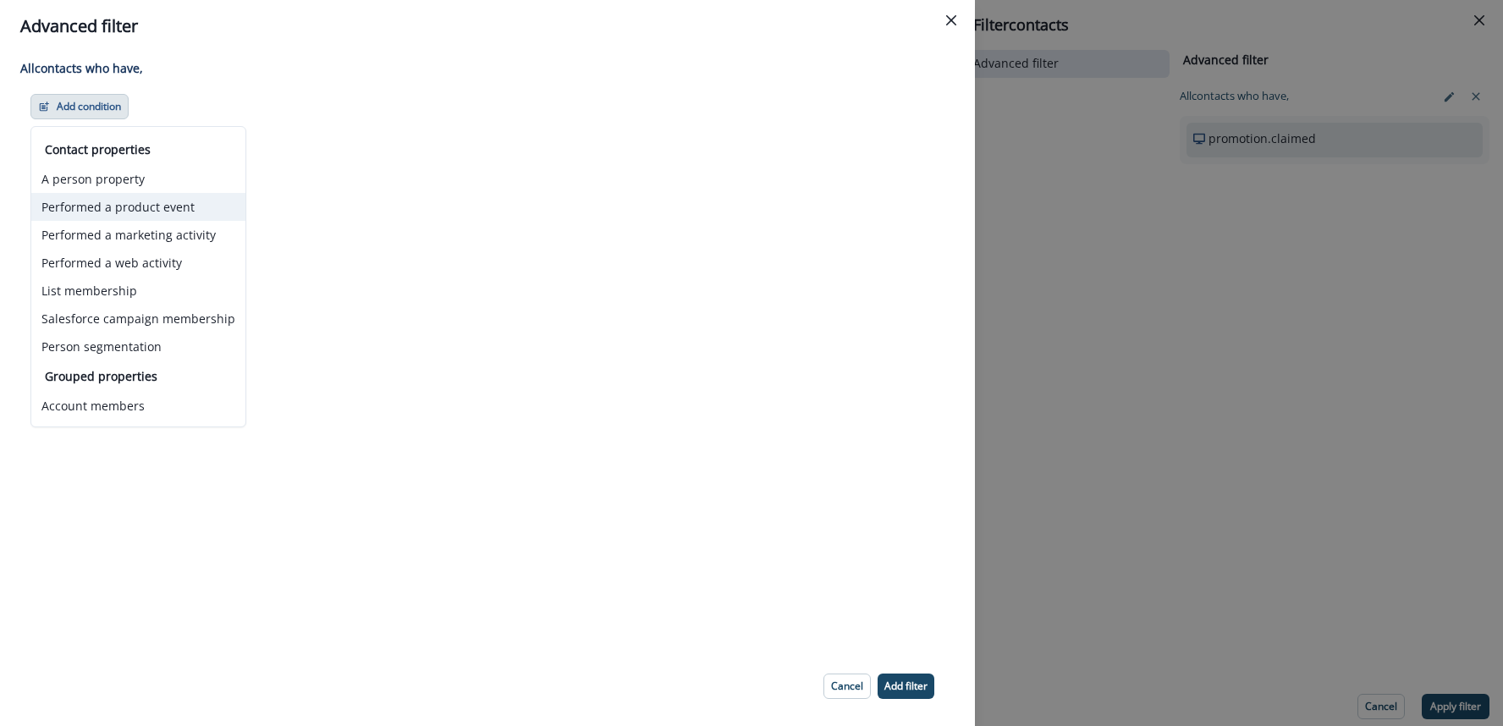
click at [126, 196] on button "Performed a product event" at bounding box center [138, 207] width 214 height 28
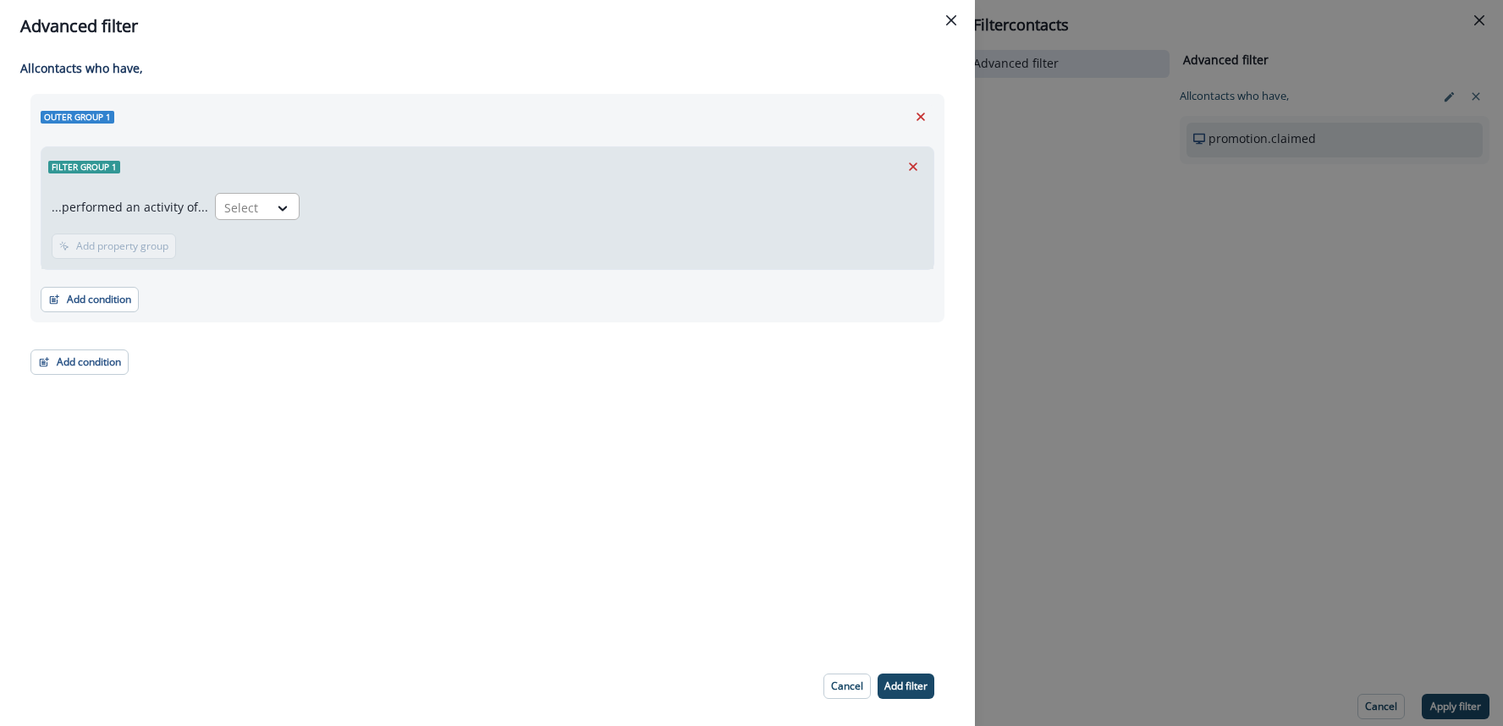
click at [272, 194] on div at bounding box center [283, 208] width 30 height 28
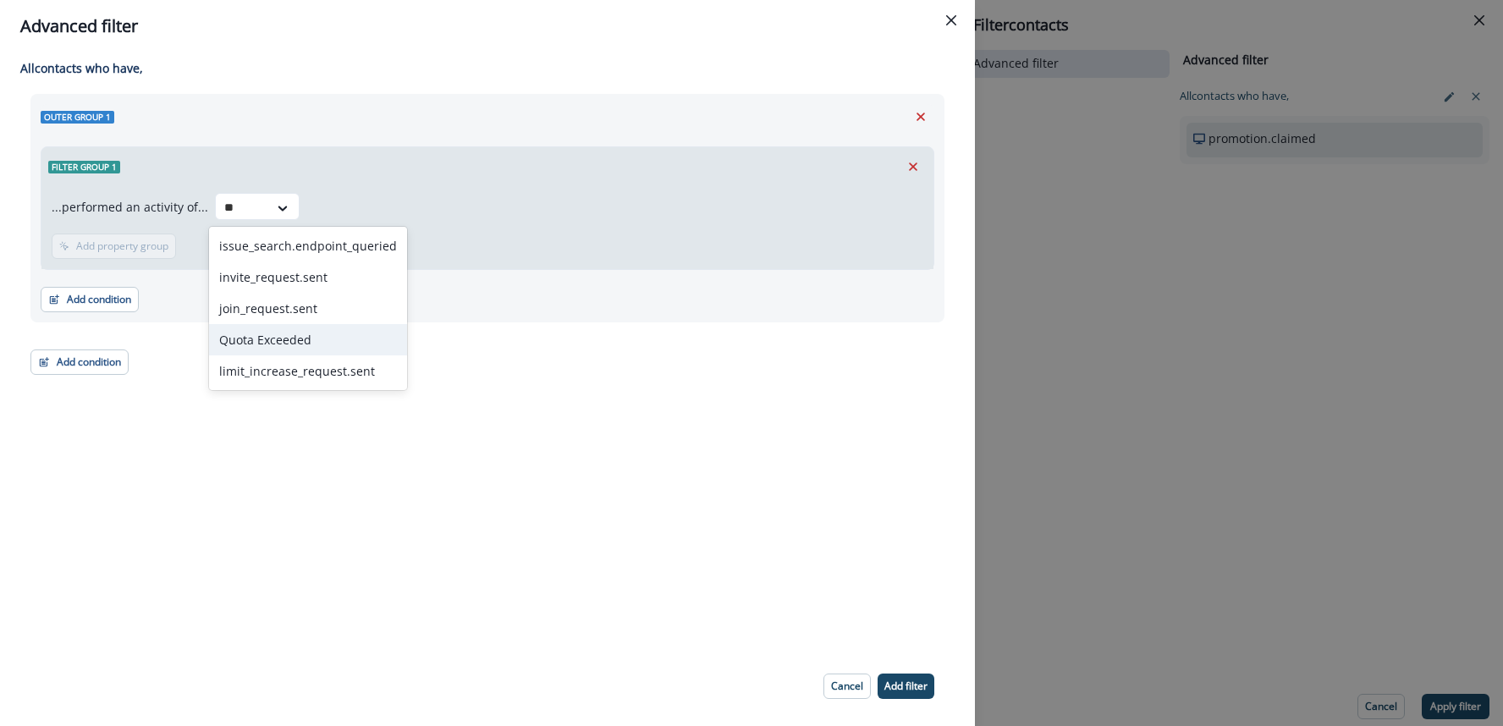
type input "*"
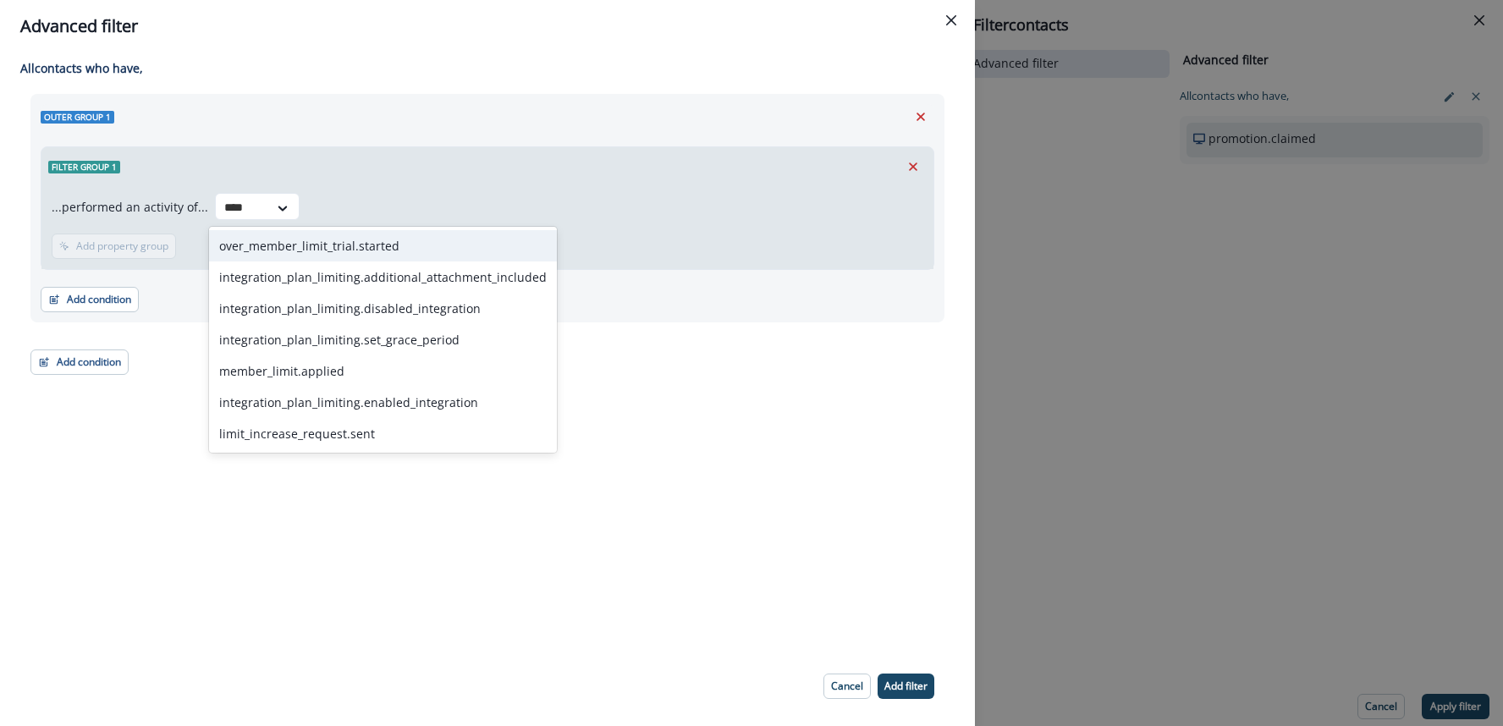
type input "*****"
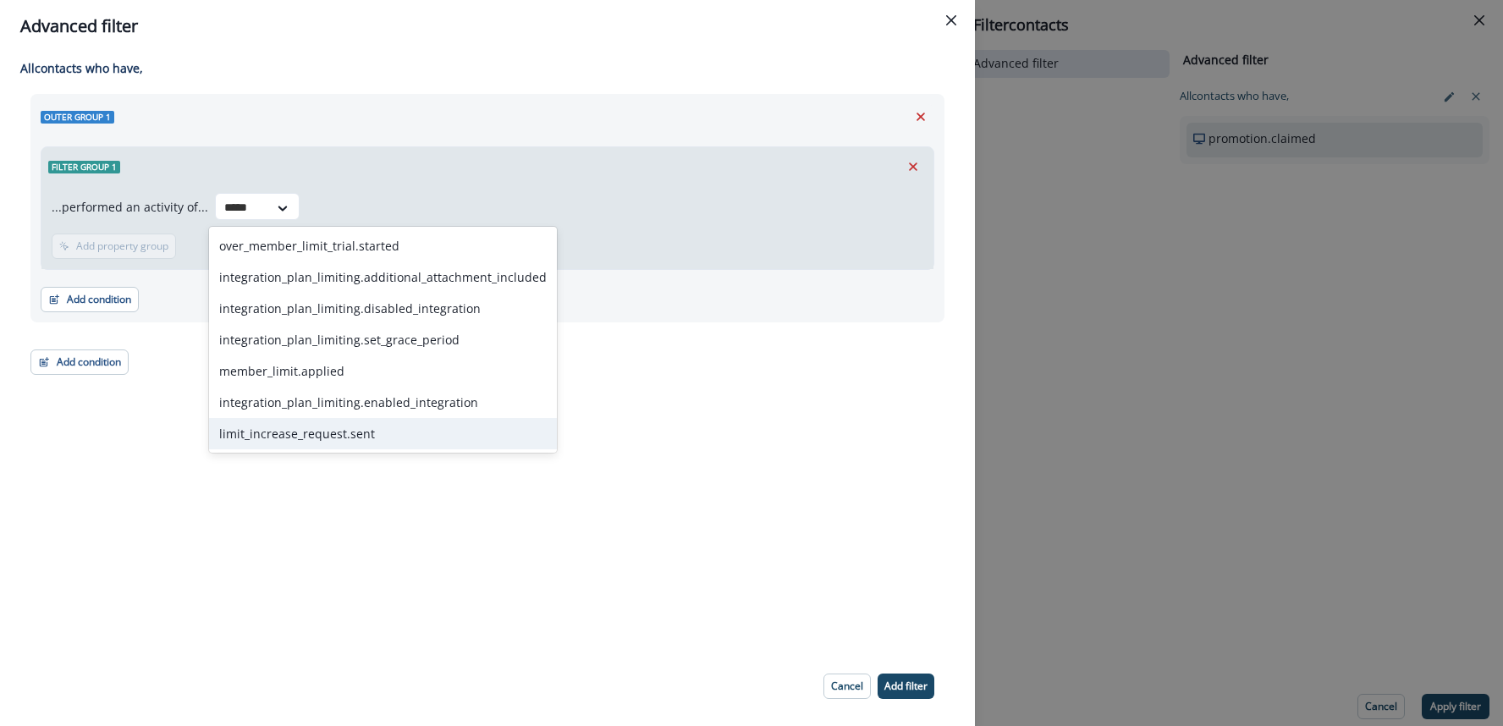
click at [349, 435] on div "limit_increase_request.sent" at bounding box center [383, 433] width 348 height 31
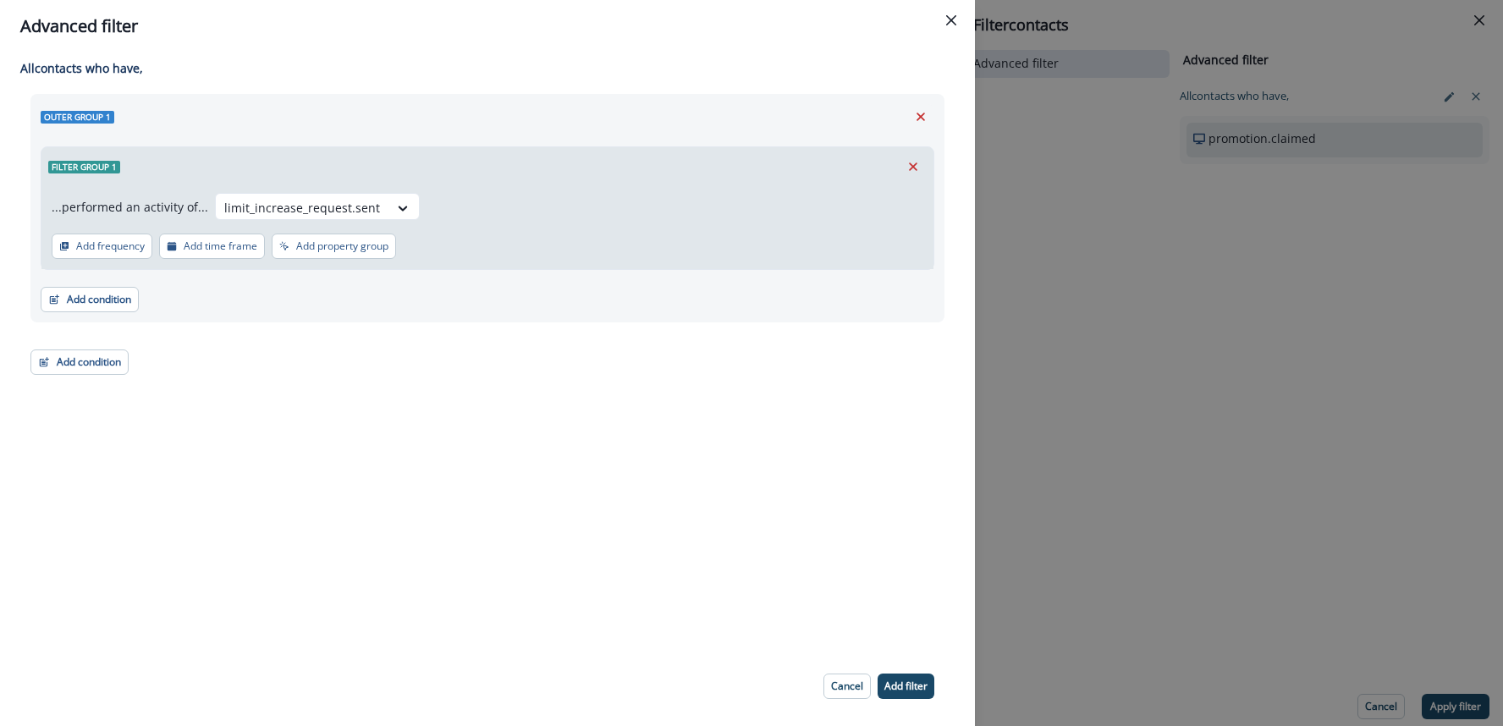
click at [916, 684] on p "Add filter" at bounding box center [905, 686] width 43 height 12
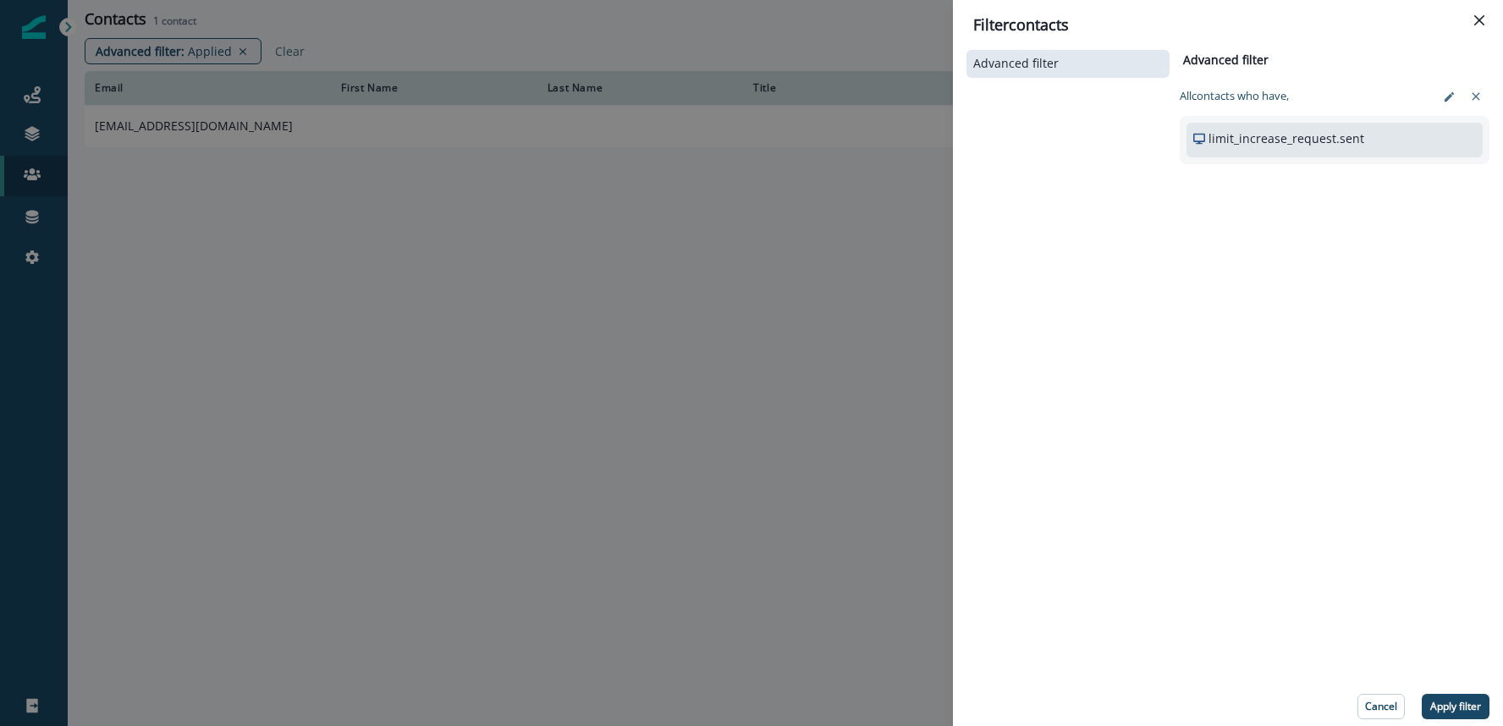
click at [1441, 712] on p "Apply filter" at bounding box center [1455, 707] width 51 height 12
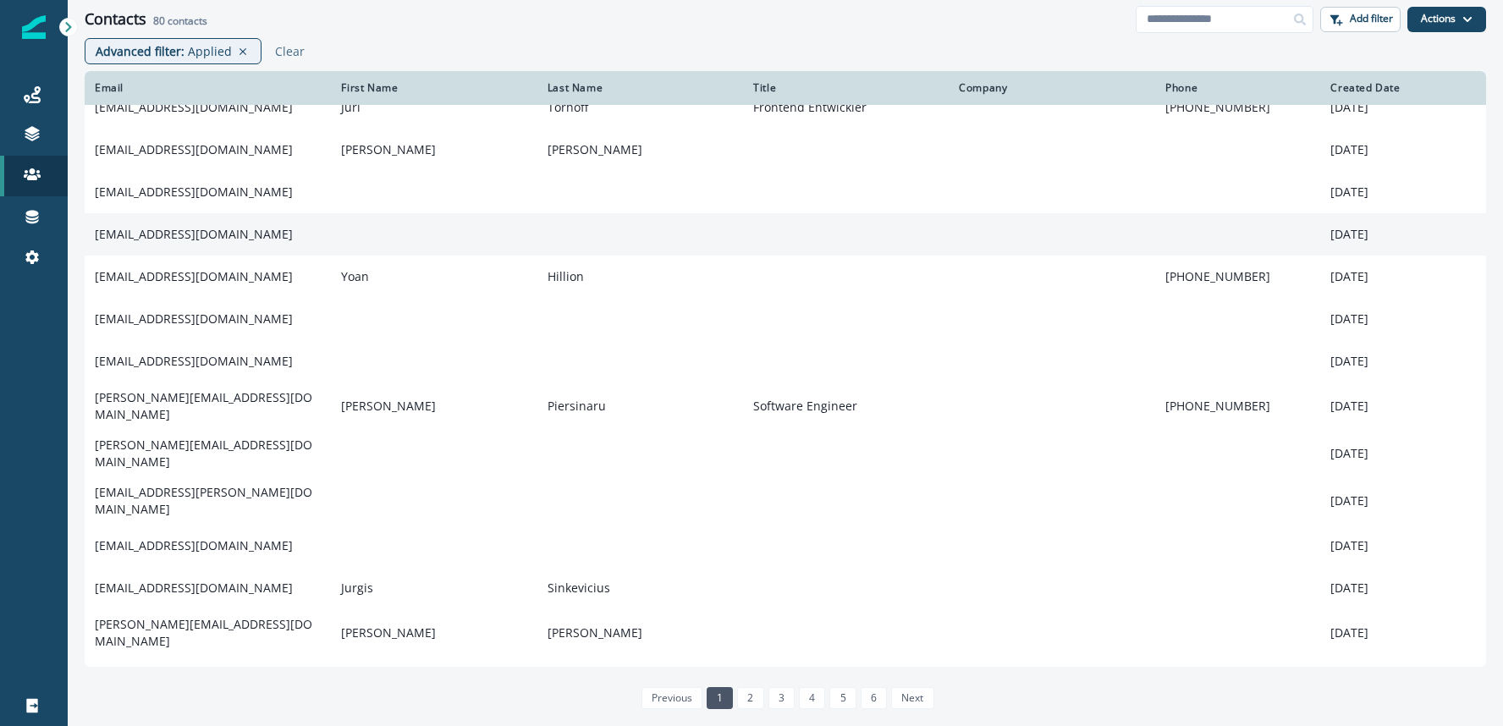
scroll to position [20, 0]
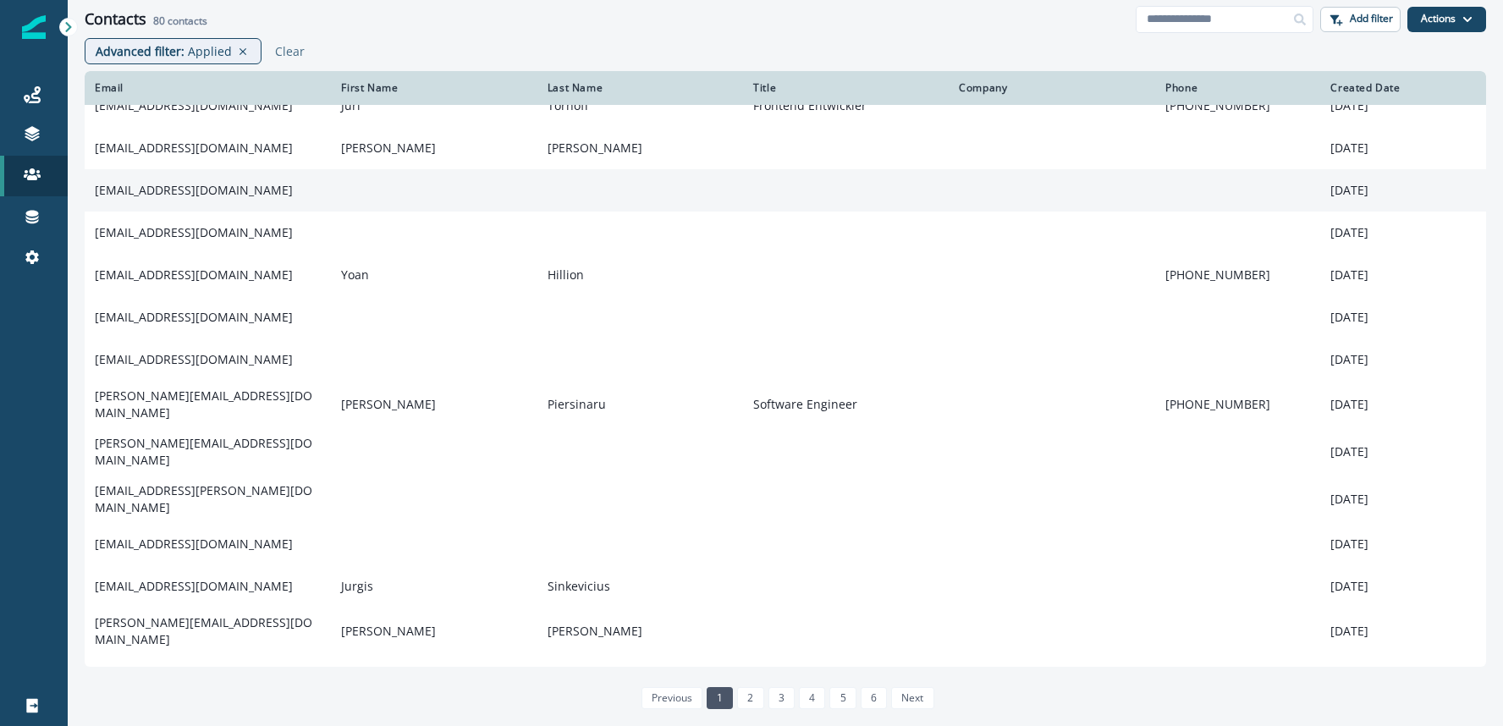
click at [170, 190] on td "kristiyan@77labs.com" at bounding box center [208, 190] width 246 height 42
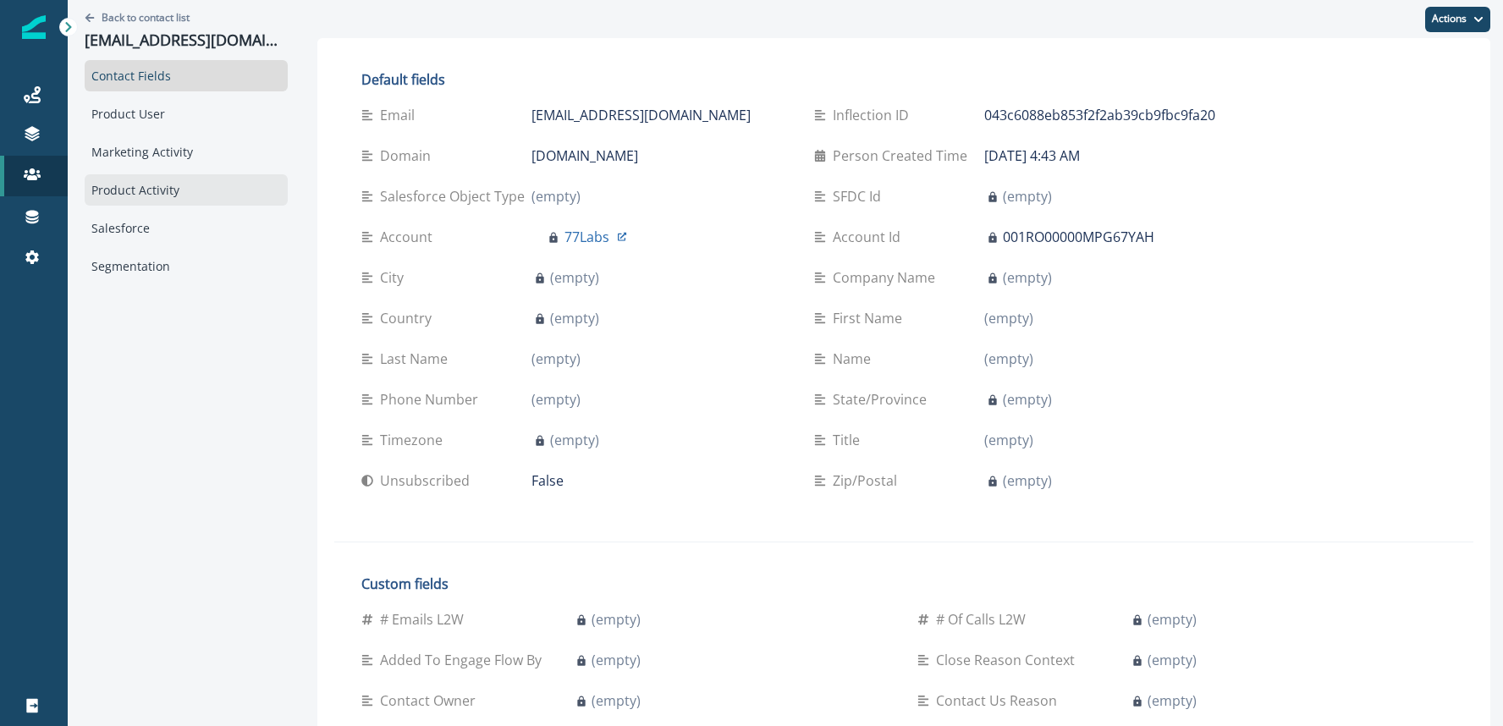
click at [168, 191] on div "Product Activity" at bounding box center [186, 189] width 203 height 31
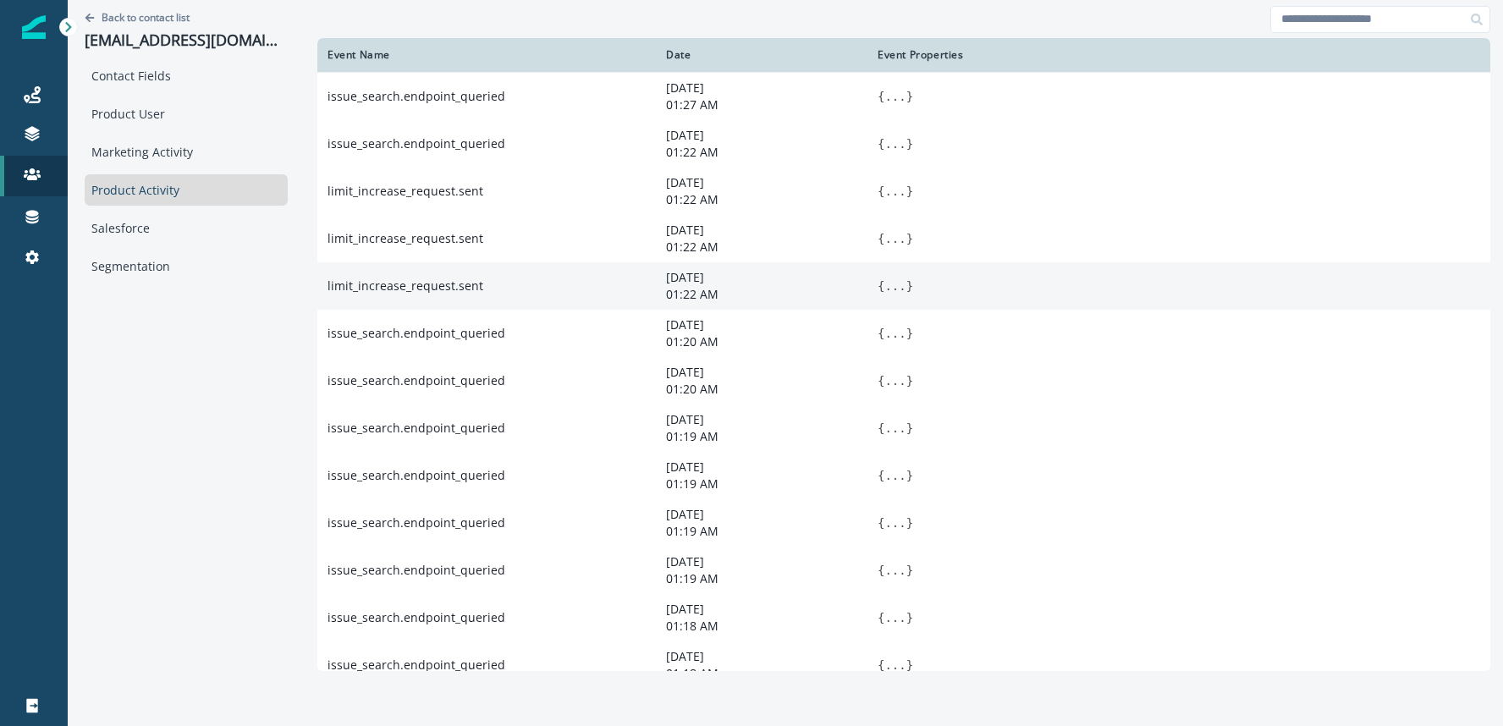
click at [884, 284] on button "..." at bounding box center [894, 286] width 21 height 17
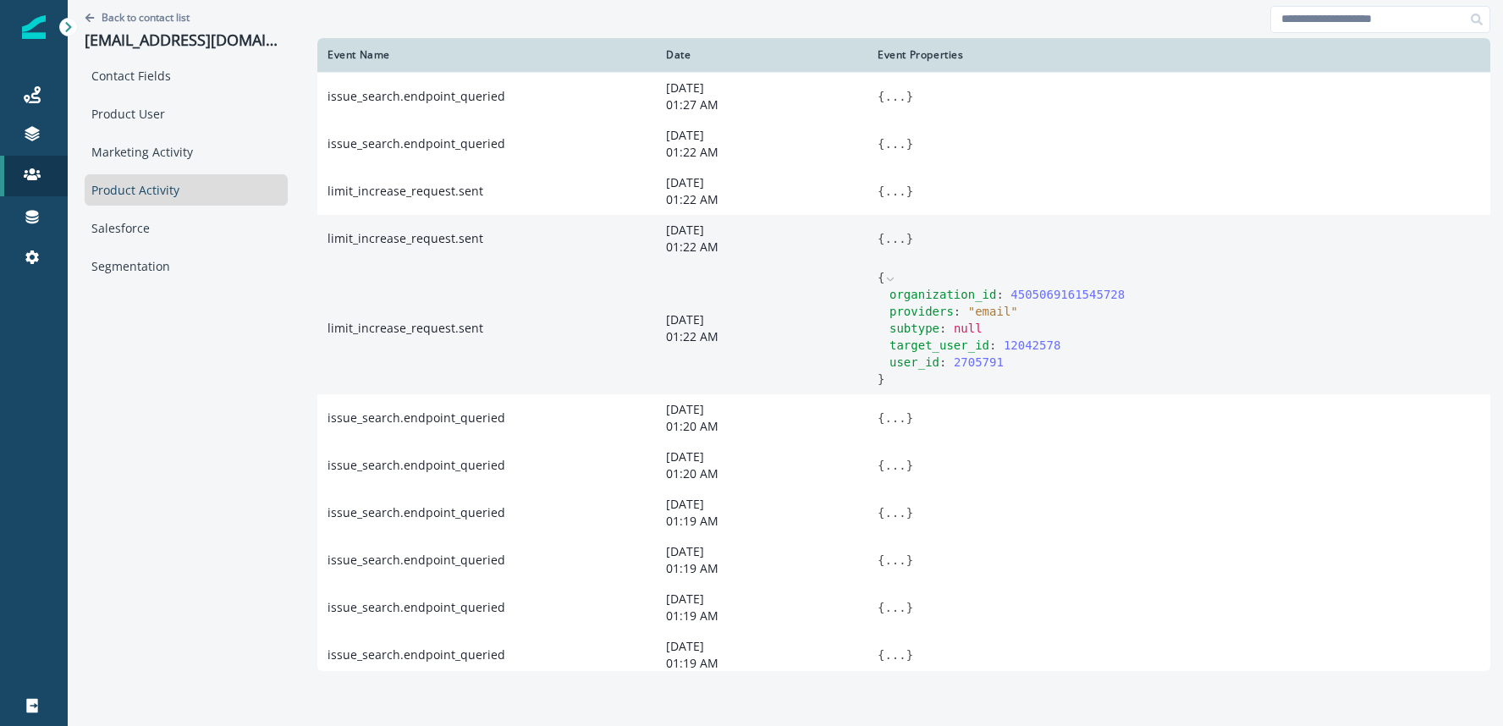
click at [884, 244] on button "..." at bounding box center [894, 238] width 21 height 17
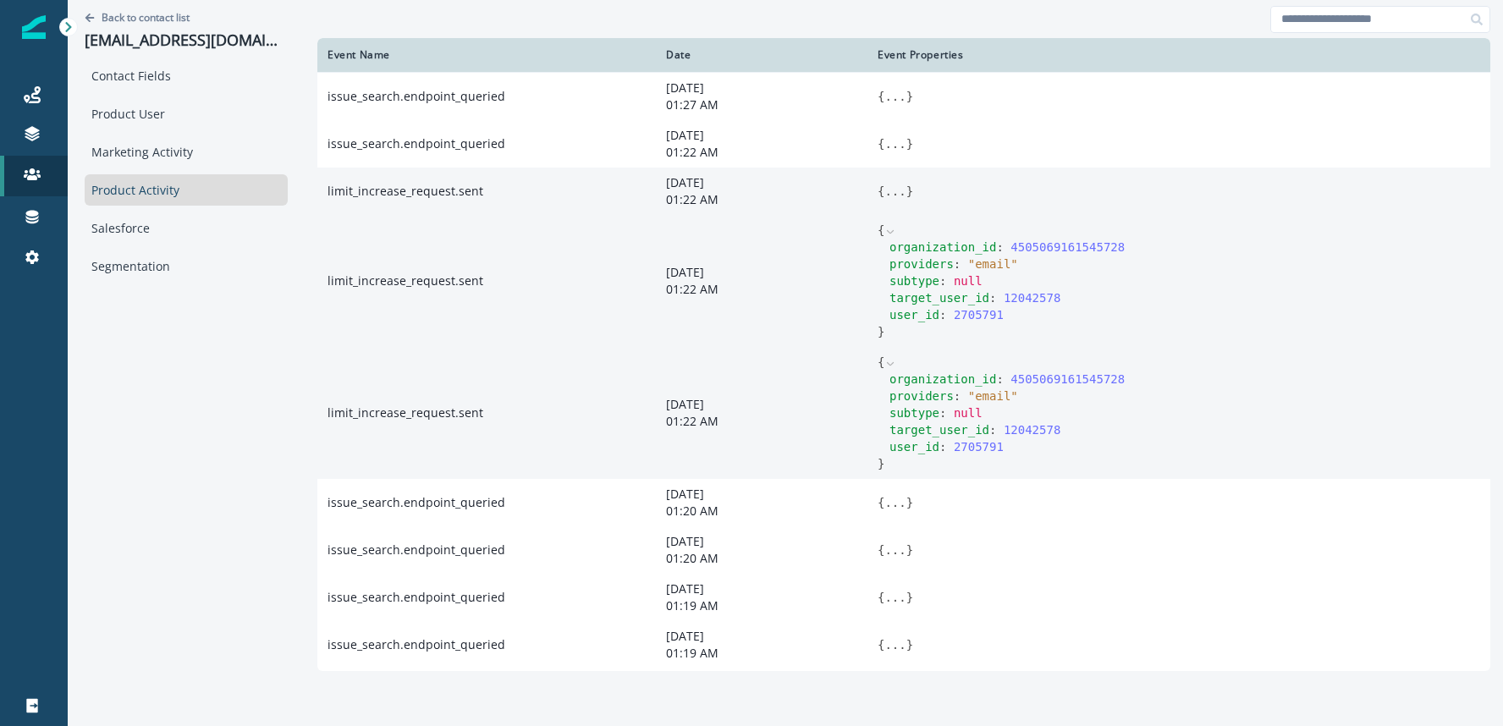
click at [884, 190] on button "..." at bounding box center [894, 191] width 21 height 17
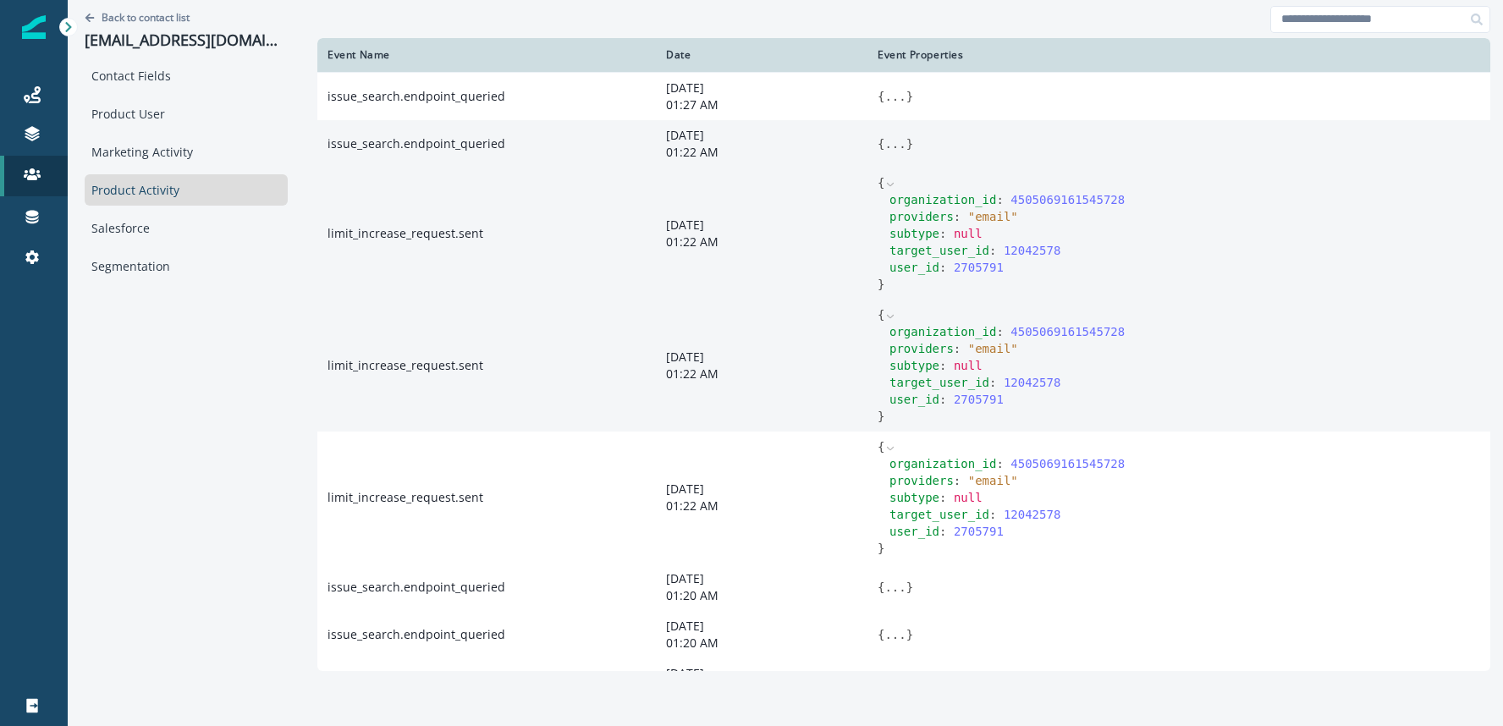
click at [884, 141] on button "..." at bounding box center [894, 143] width 21 height 17
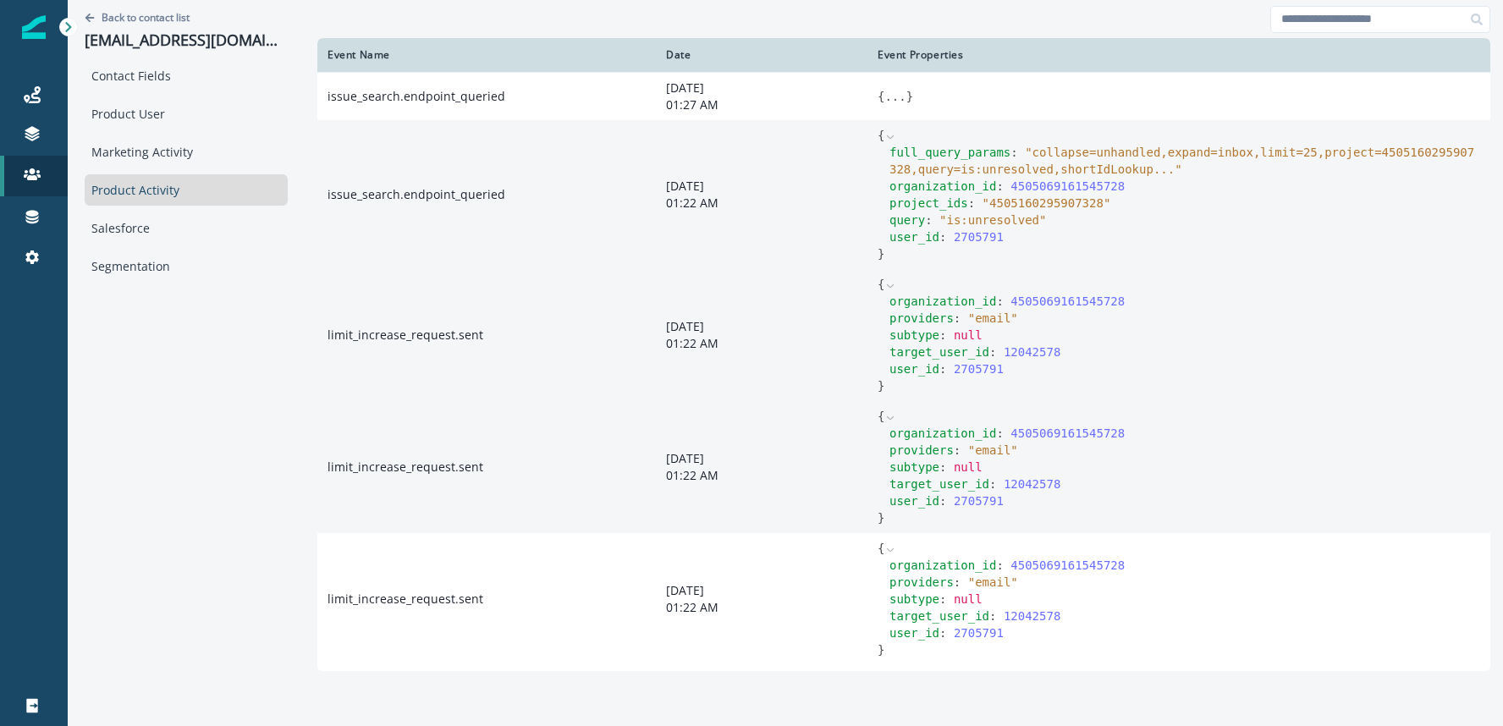
click at [1031, 163] on span "" collapse=unhandled,expand=inbox,limit=25,project=4505160295907328,query=is:un…" at bounding box center [1181, 161] width 585 height 30
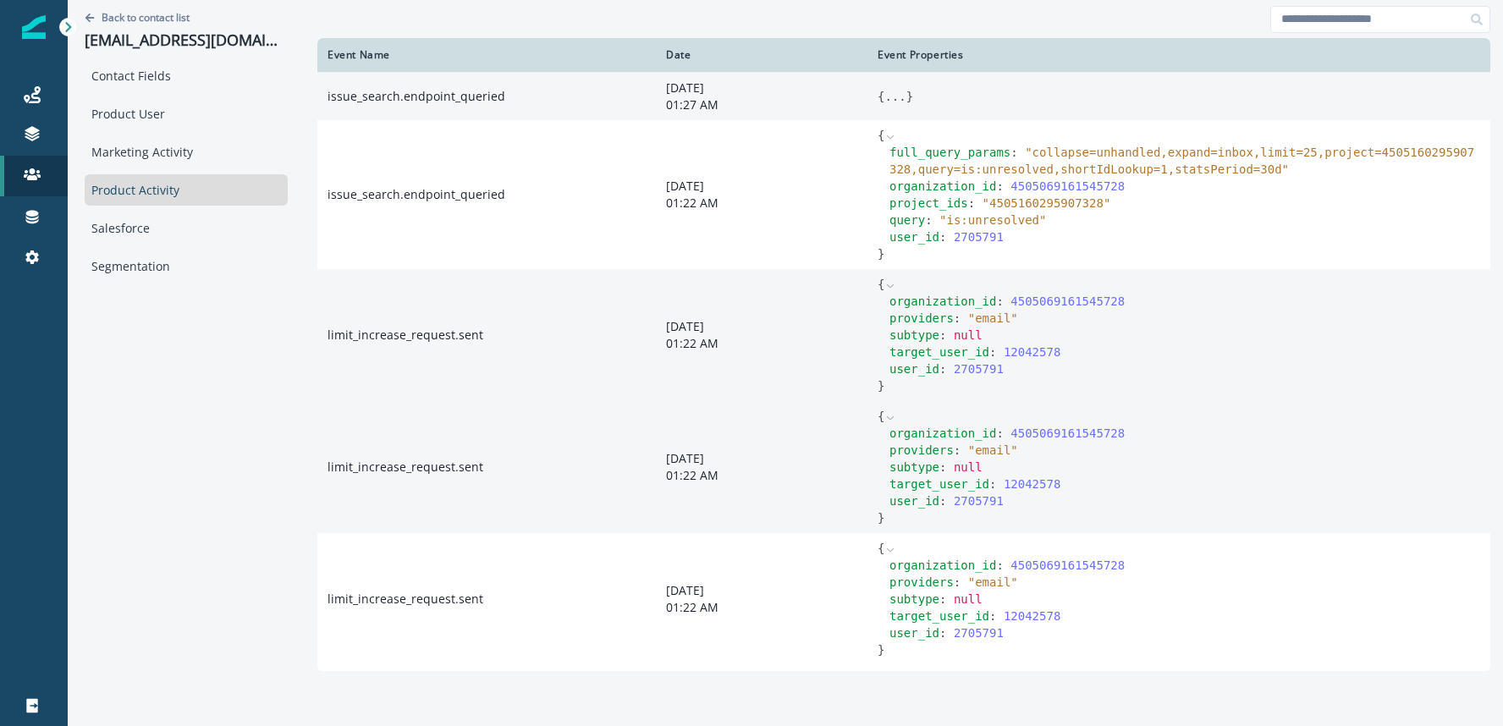
click at [906, 96] on span "}" at bounding box center [909, 97] width 7 height 14
click at [884, 96] on button "..." at bounding box center [894, 96] width 21 height 17
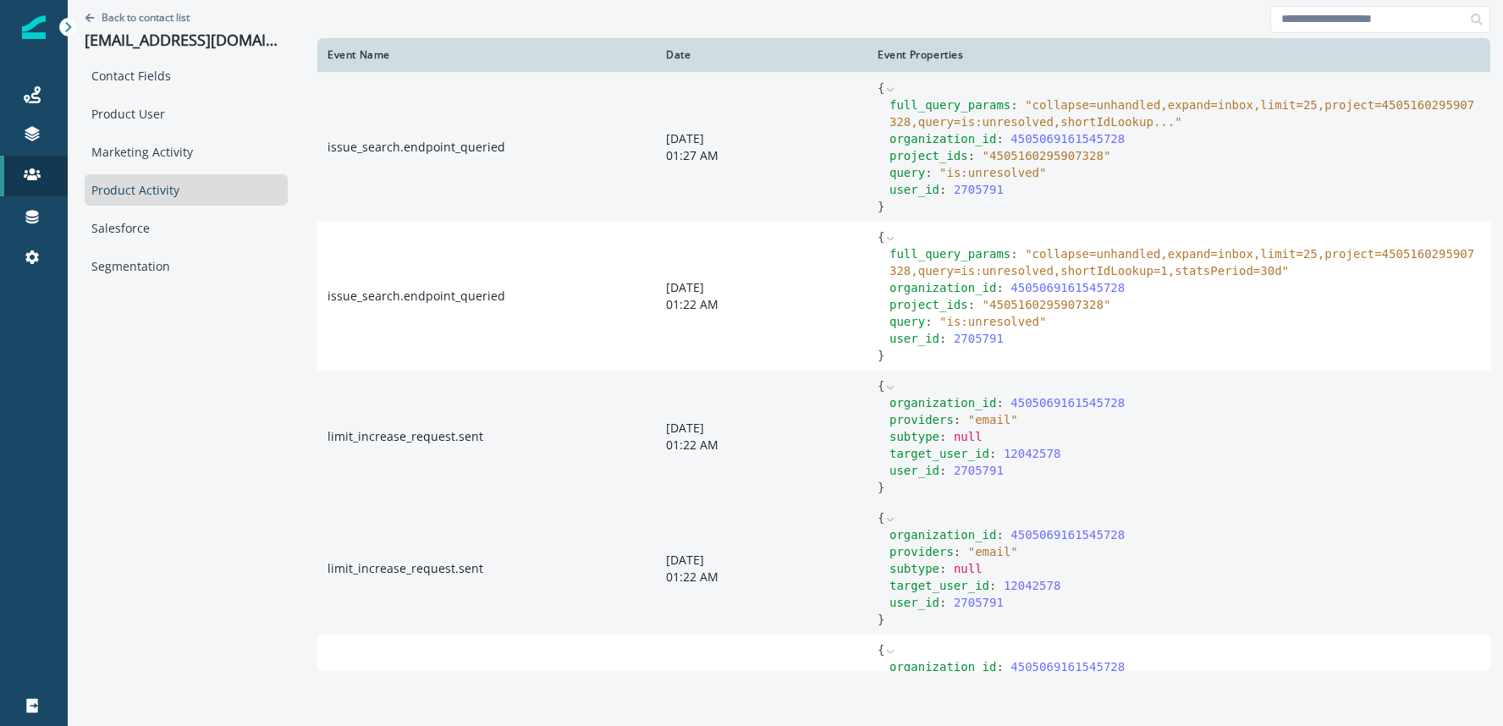
click at [1052, 112] on div "full_query_params : " collapse=unhandled,expand=inbox,limit=25,project=45051602…" at bounding box center [1184, 113] width 591 height 34
click at [1056, 117] on span "" collapse=unhandled,expand=inbox,limit=25,project=4505160295907328,query=is:un…" at bounding box center [1181, 113] width 585 height 30
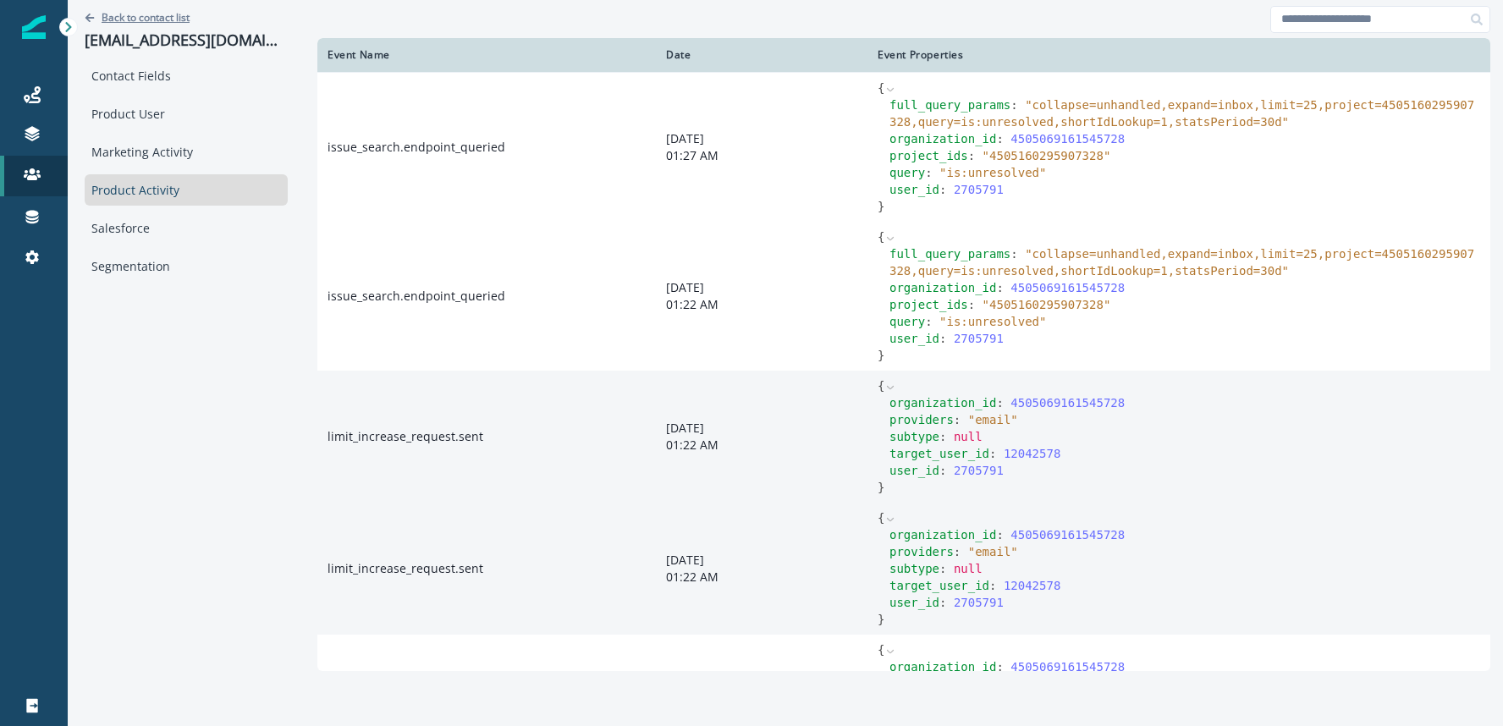
click at [126, 16] on p "Back to contact list" at bounding box center [146, 17] width 88 height 14
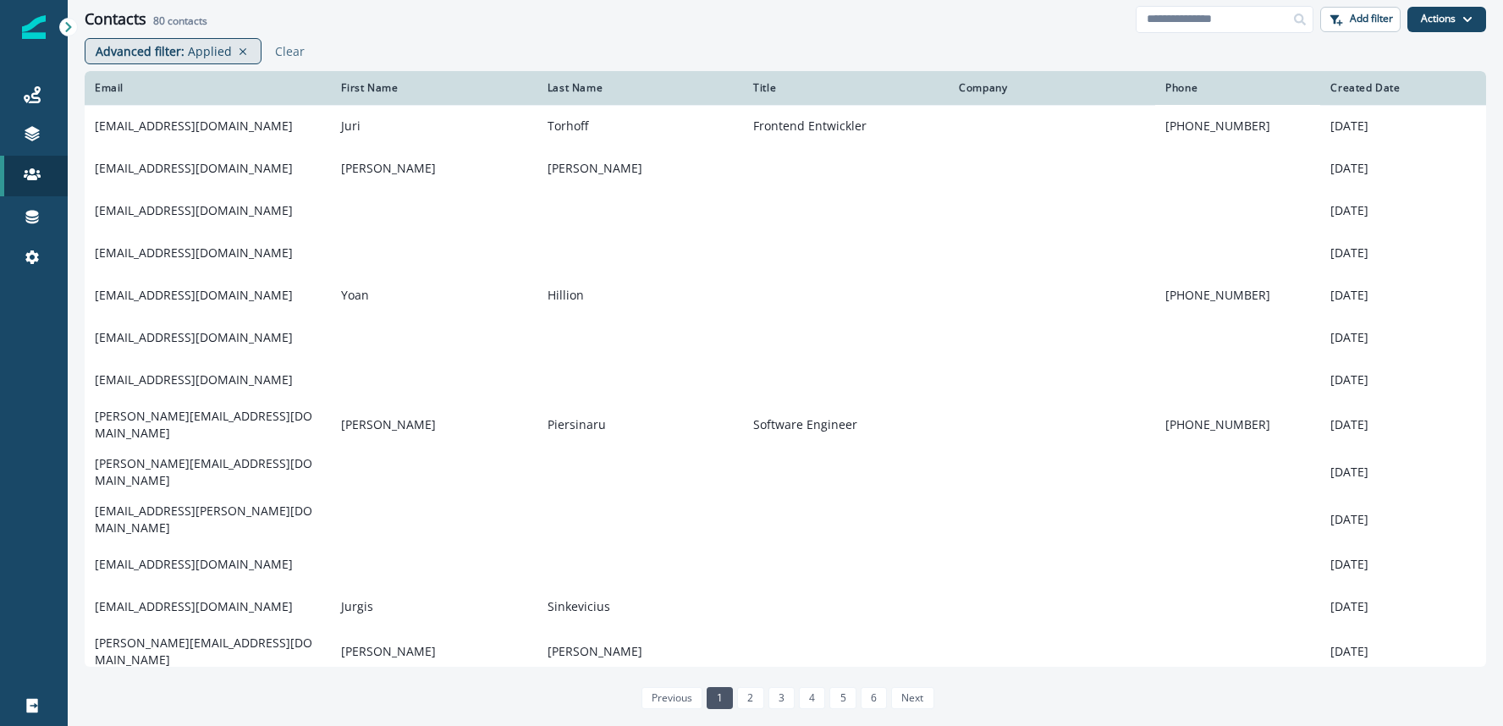
click at [170, 47] on p "Advanced filter :" at bounding box center [140, 51] width 89 height 18
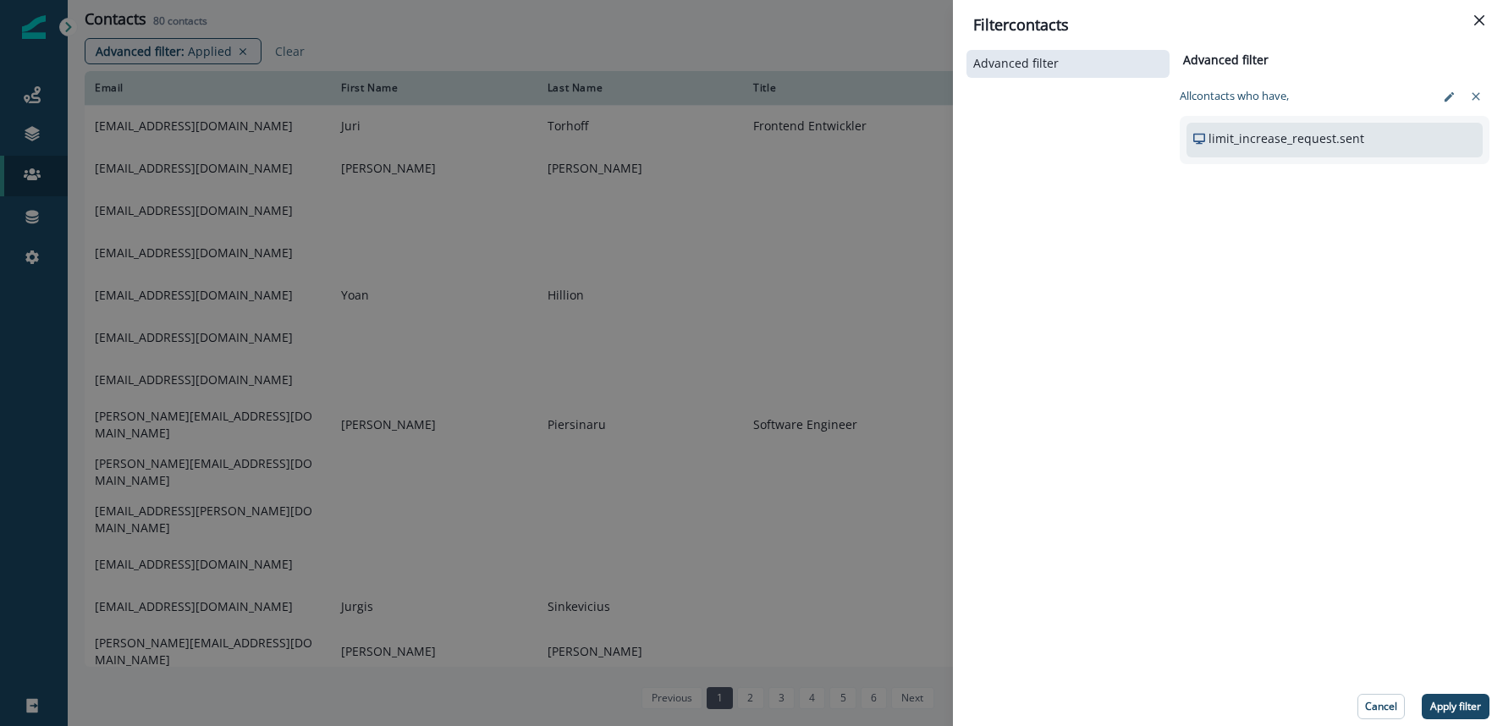
drag, startPoint x: 1352, startPoint y: 142, endPoint x: 1425, endPoint y: 121, distance: 75.8
click at [1352, 142] on p "limit_increase_request.sent" at bounding box center [1286, 138] width 156 height 18
click at [1443, 101] on icon "edit-filter" at bounding box center [1449, 97] width 13 height 13
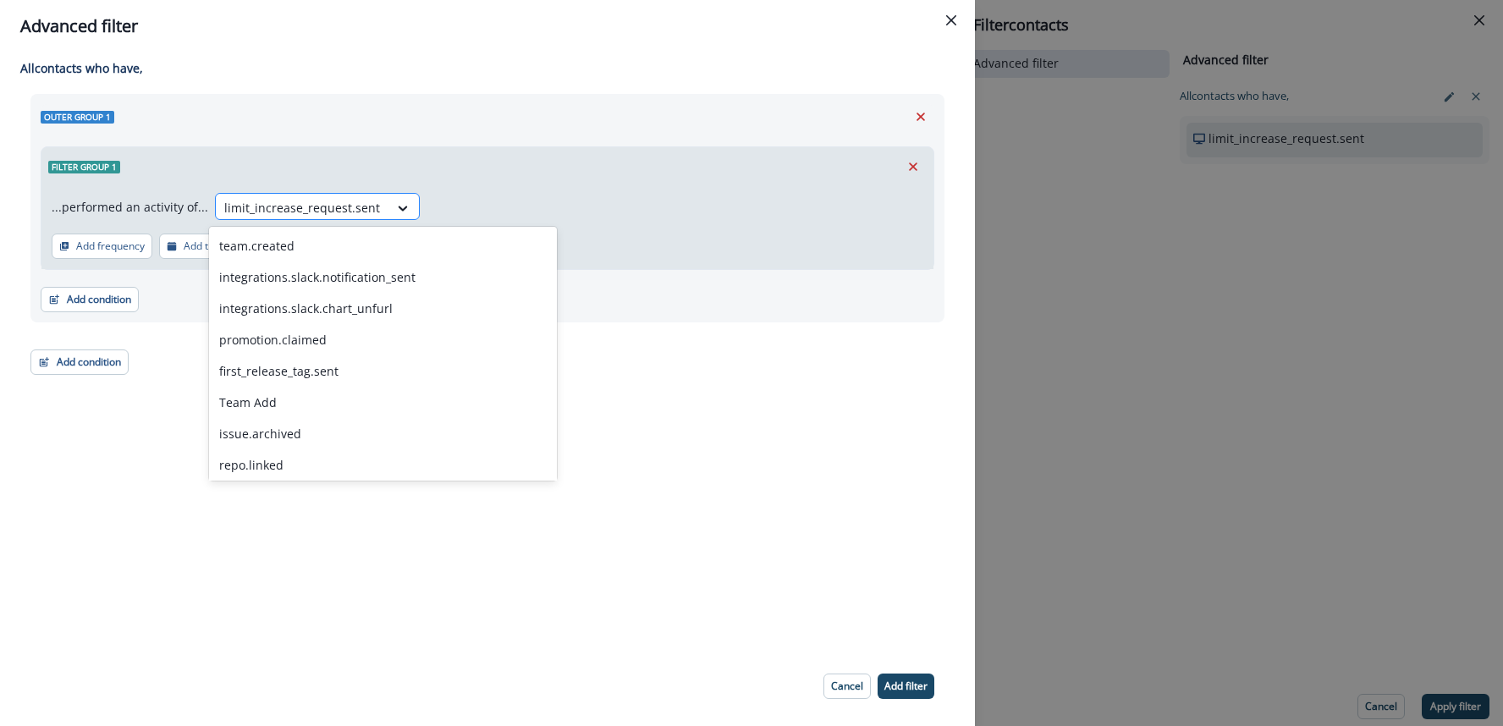
click at [305, 201] on div at bounding box center [302, 207] width 156 height 21
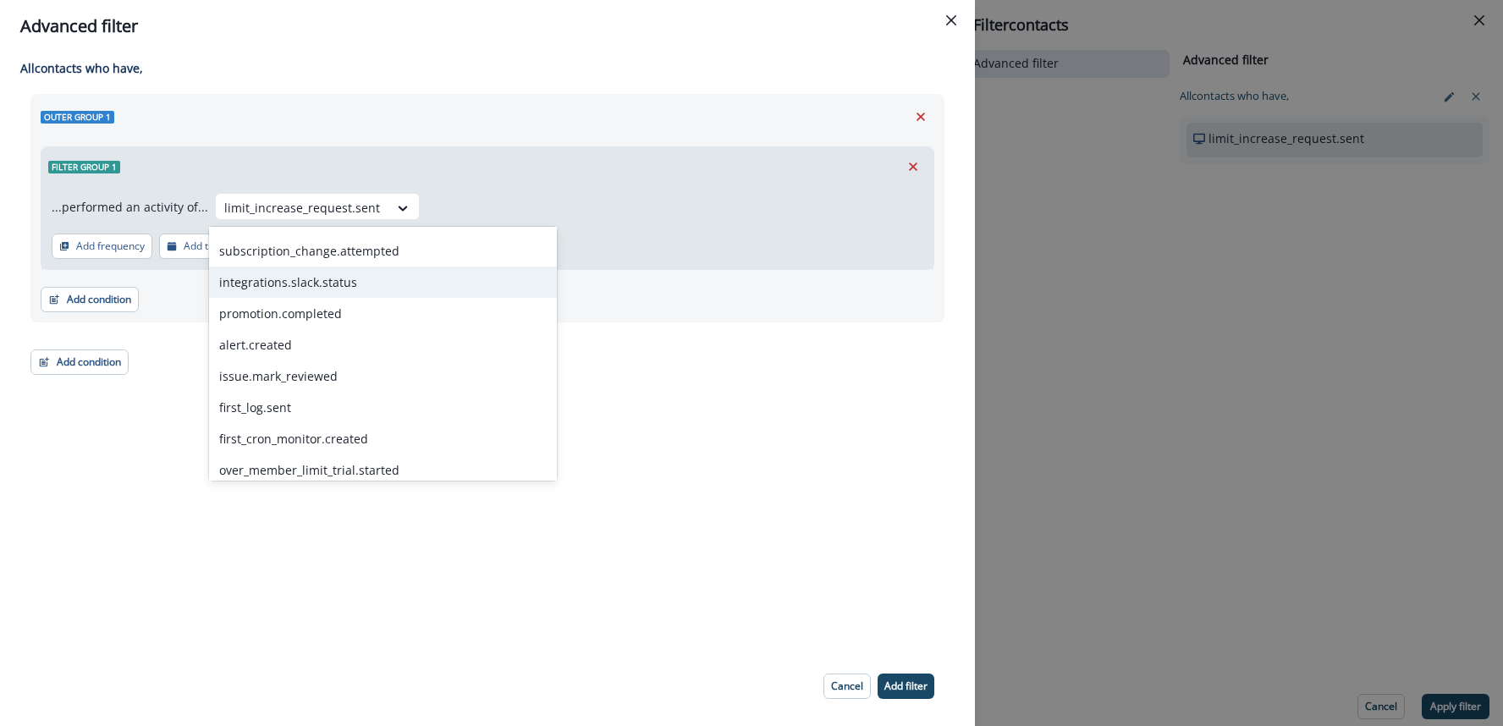
scroll to position [654, 0]
click at [336, 281] on div "integrations.slack.status" at bounding box center [383, 280] width 348 height 31
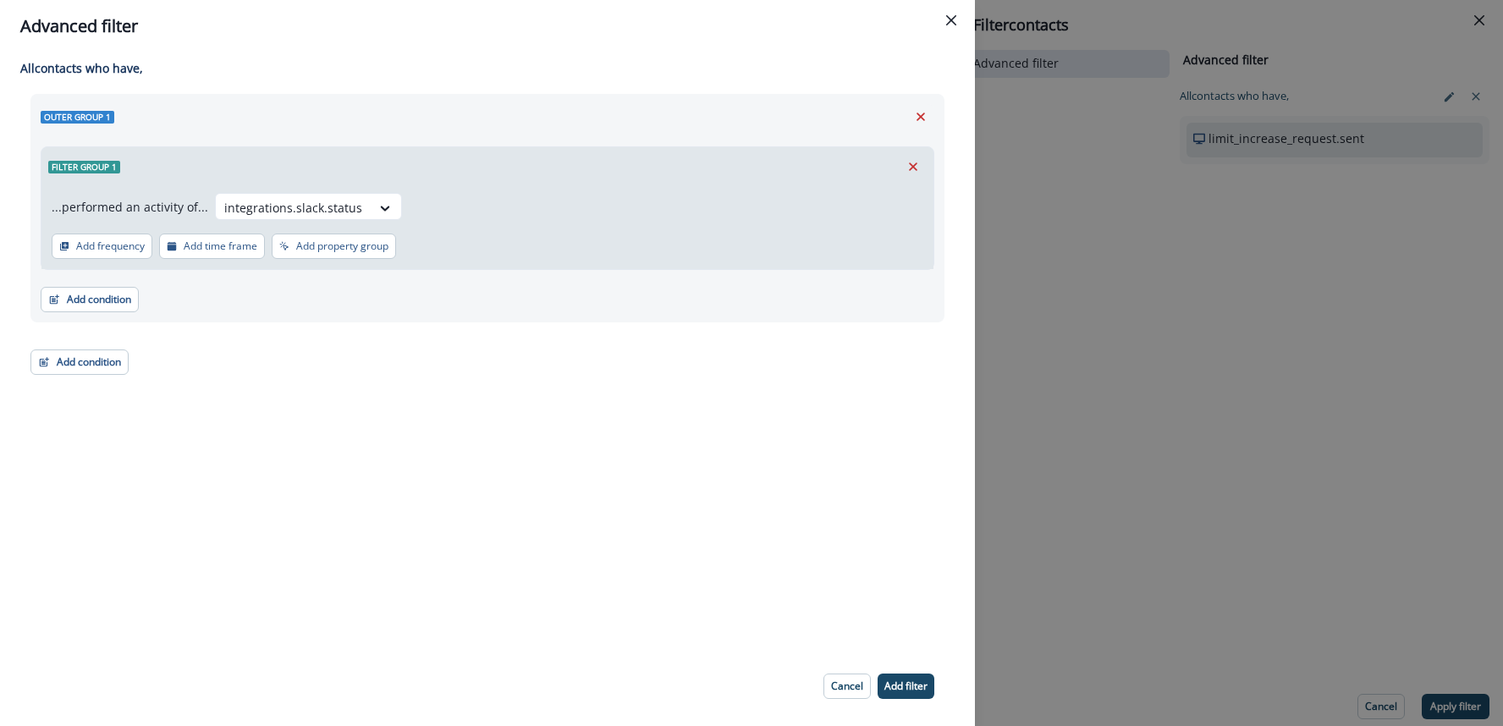
click at [899, 676] on button "Add filter" at bounding box center [905, 685] width 57 height 25
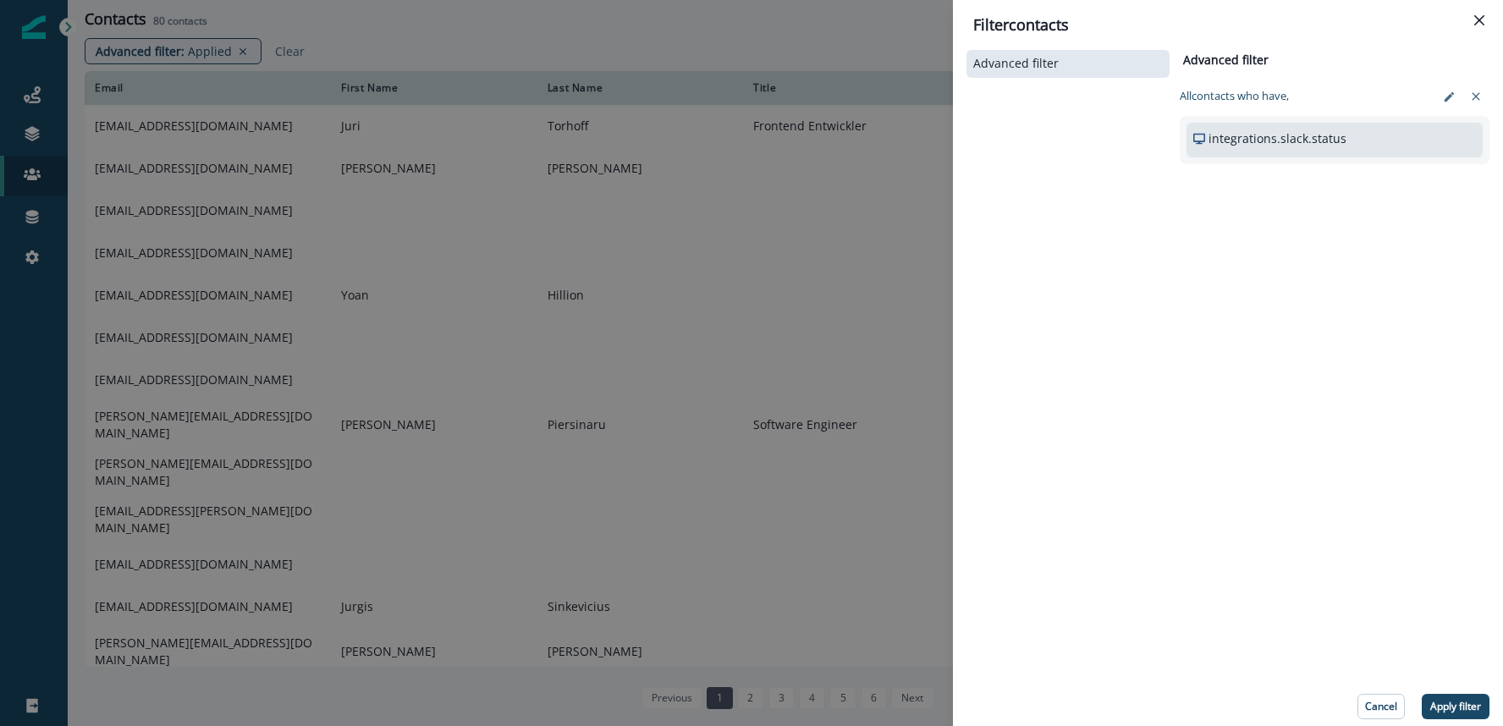
drag, startPoint x: 1461, startPoint y: 704, endPoint x: 1452, endPoint y: 701, distance: 9.9
click at [1460, 704] on p "Apply filter" at bounding box center [1455, 707] width 51 height 12
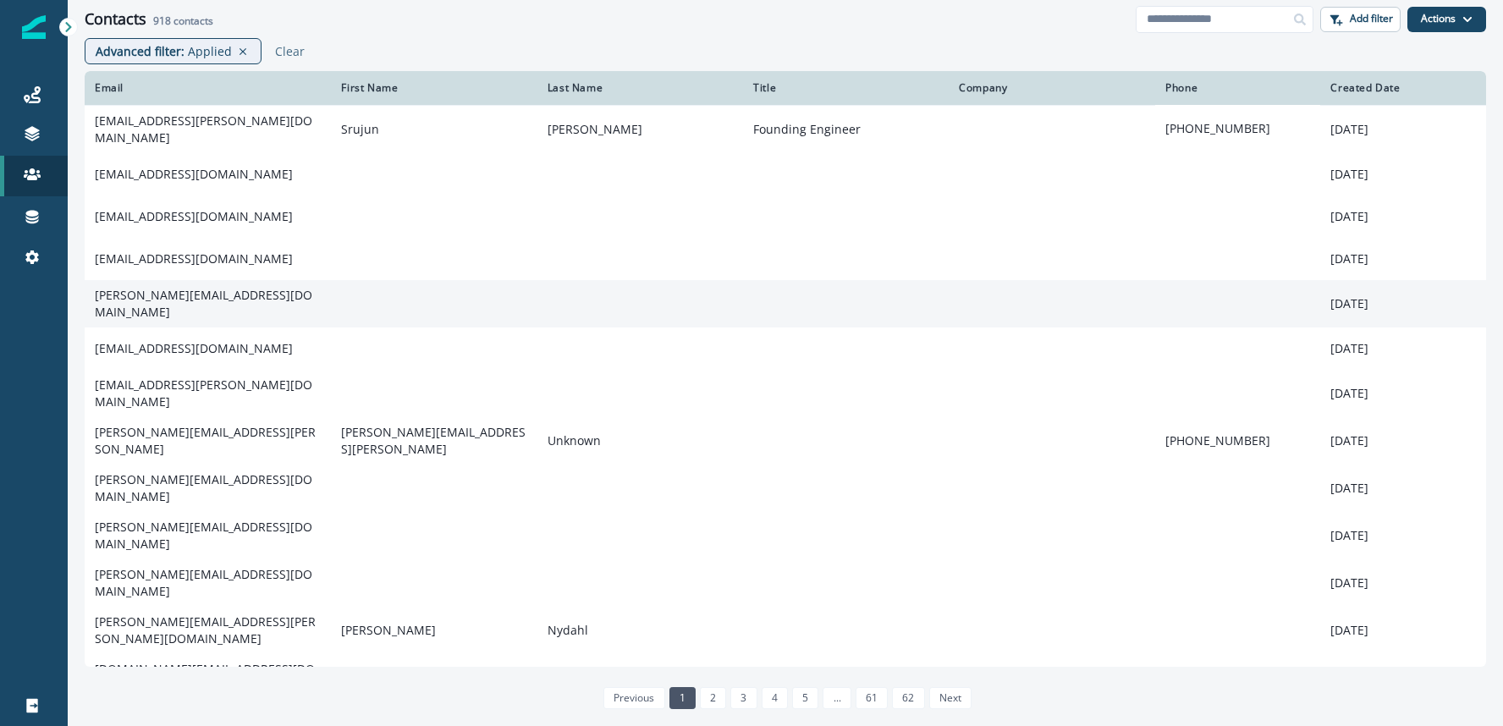
click at [188, 288] on td "pragya.bansal@slicebank.com" at bounding box center [208, 303] width 246 height 47
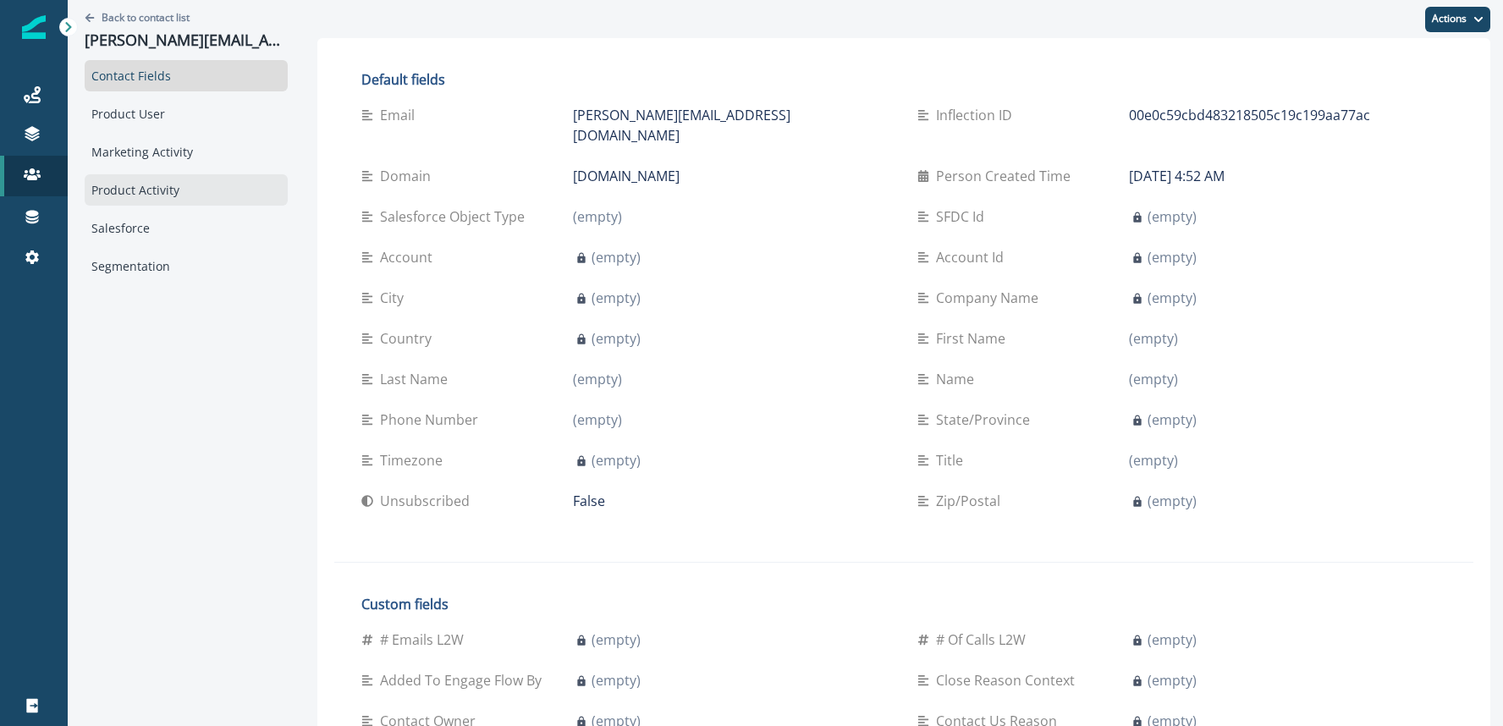
drag, startPoint x: 144, startPoint y: 197, endPoint x: 155, endPoint y: 196, distance: 11.0
click at [146, 197] on div "Product Activity" at bounding box center [186, 189] width 203 height 31
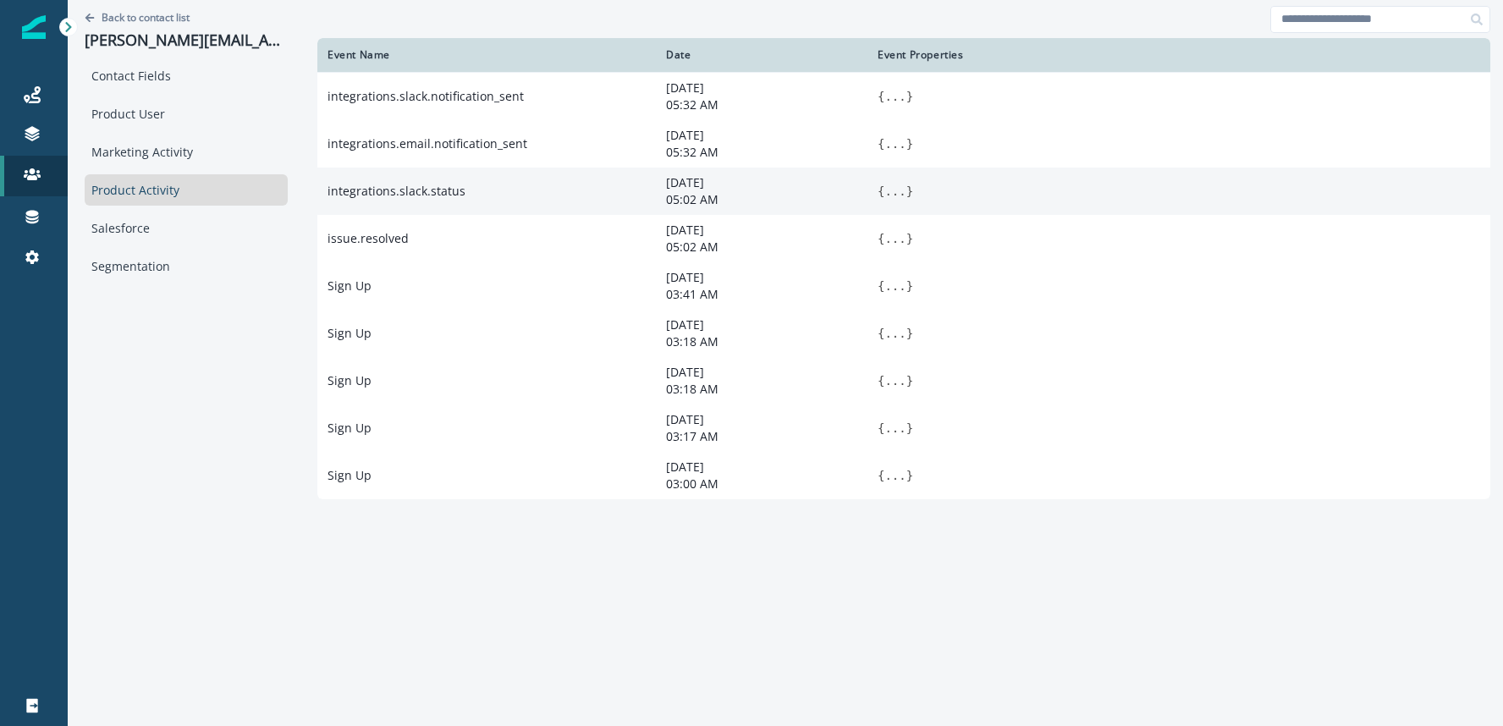
click at [892, 195] on button "..." at bounding box center [894, 191] width 21 height 17
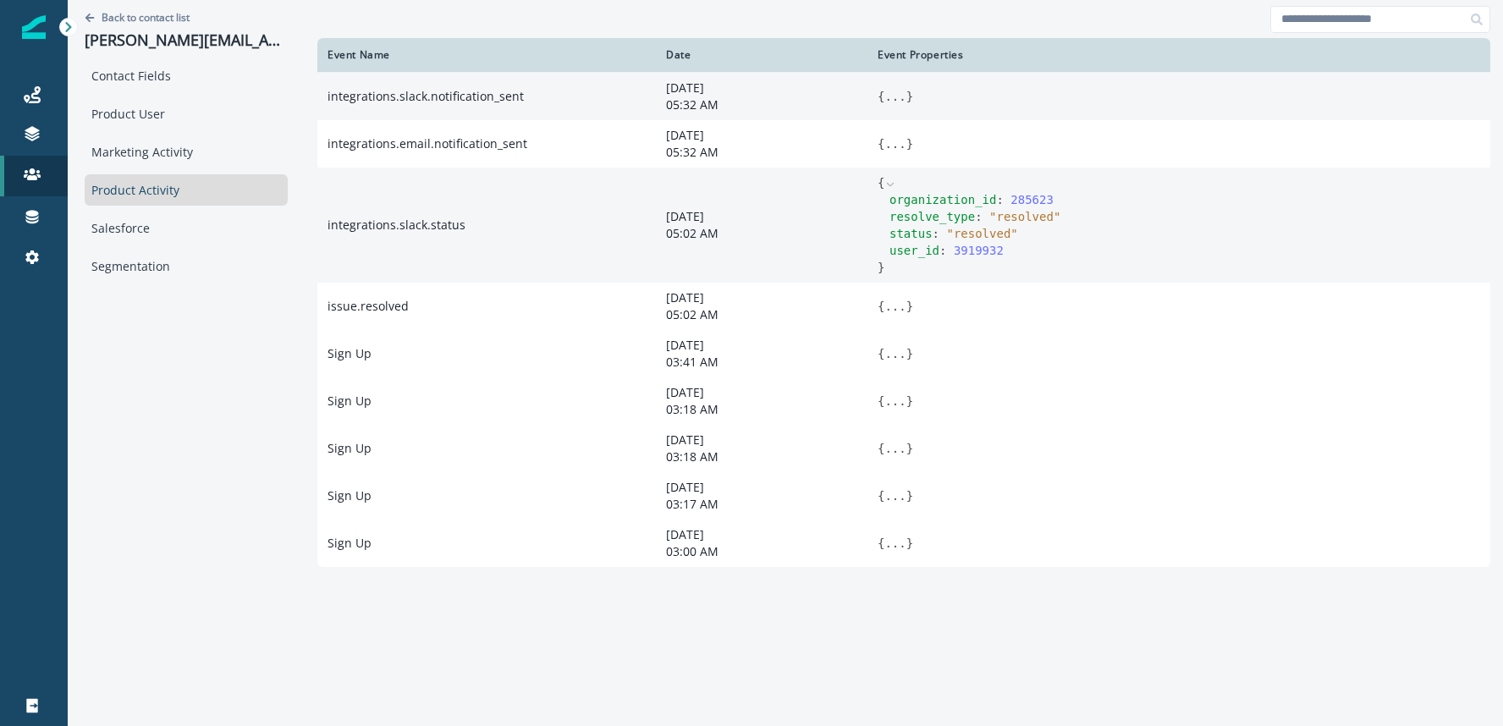
click at [900, 96] on button "..." at bounding box center [894, 96] width 21 height 17
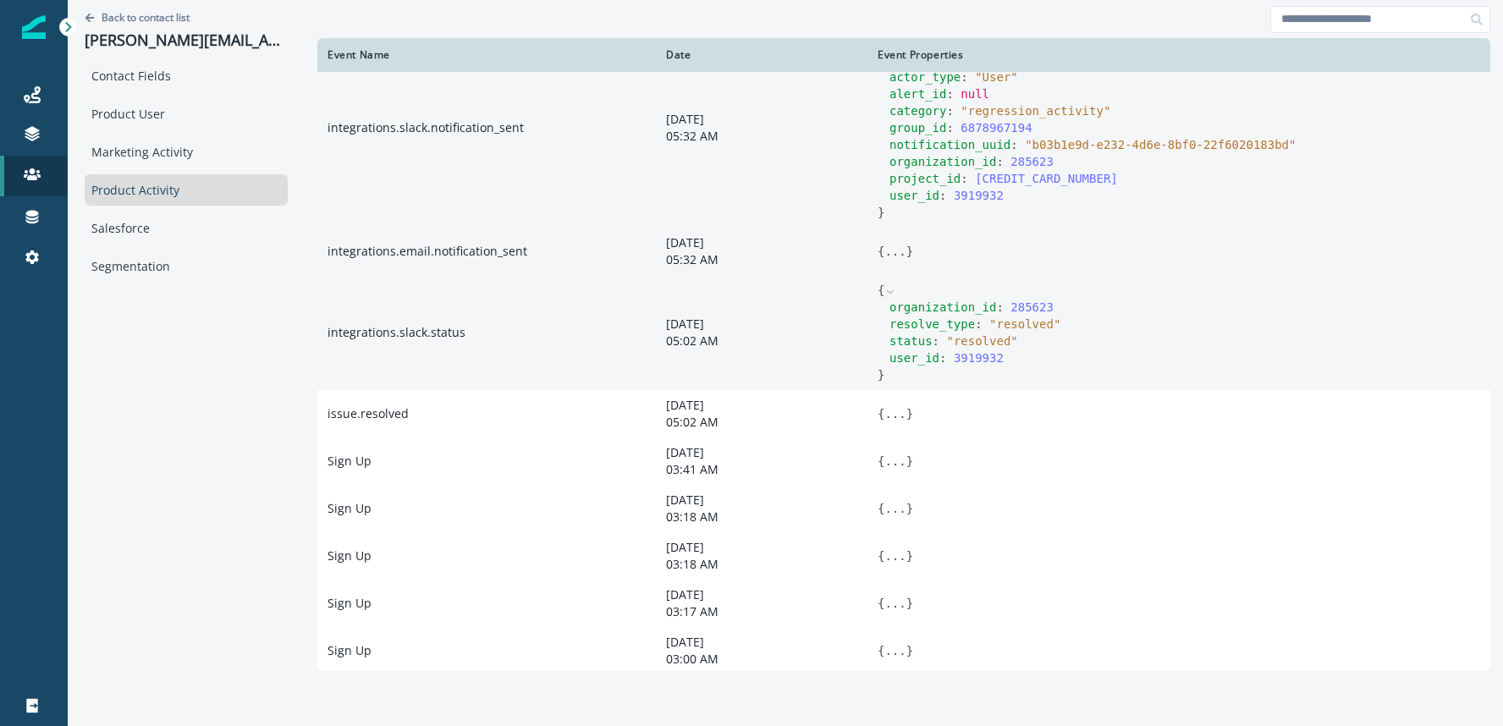
scroll to position [56, 0]
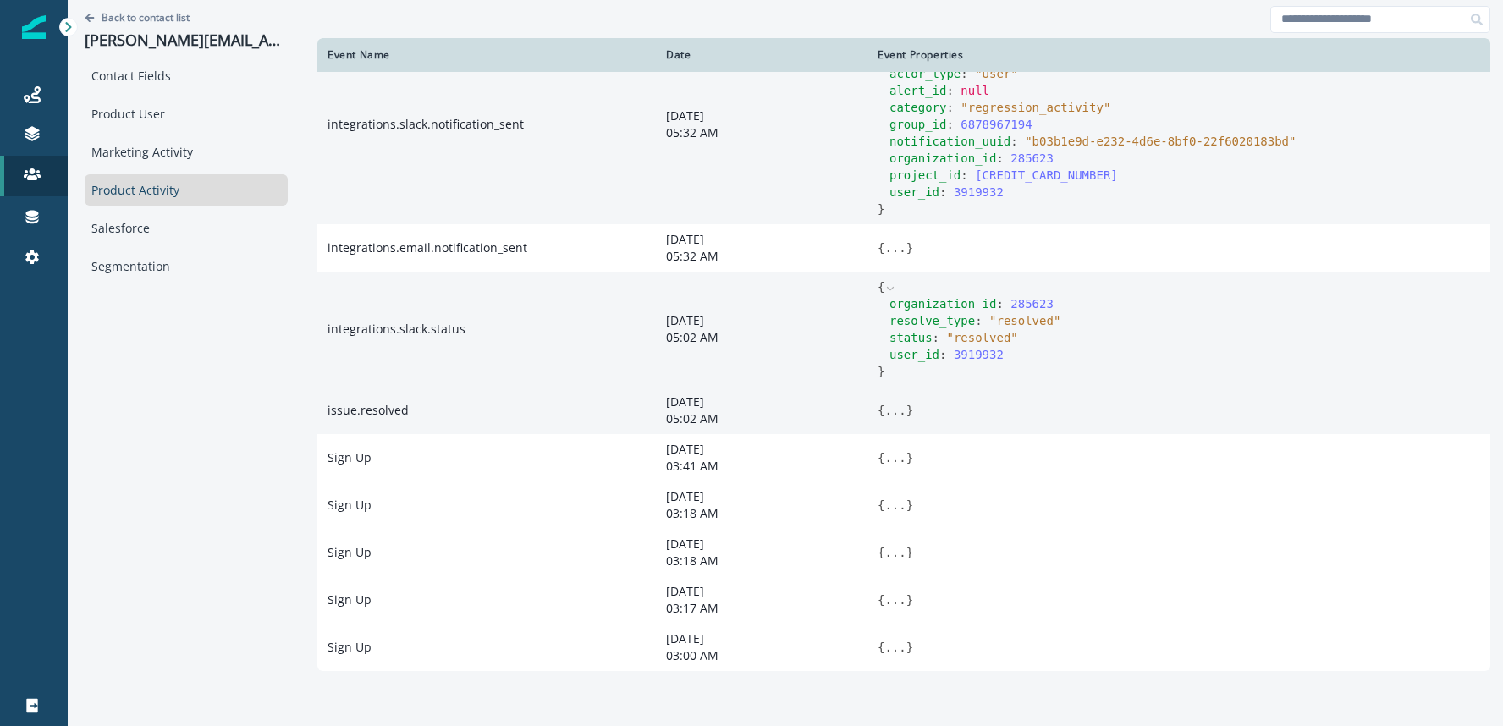
click at [904, 407] on button "..." at bounding box center [894, 410] width 21 height 17
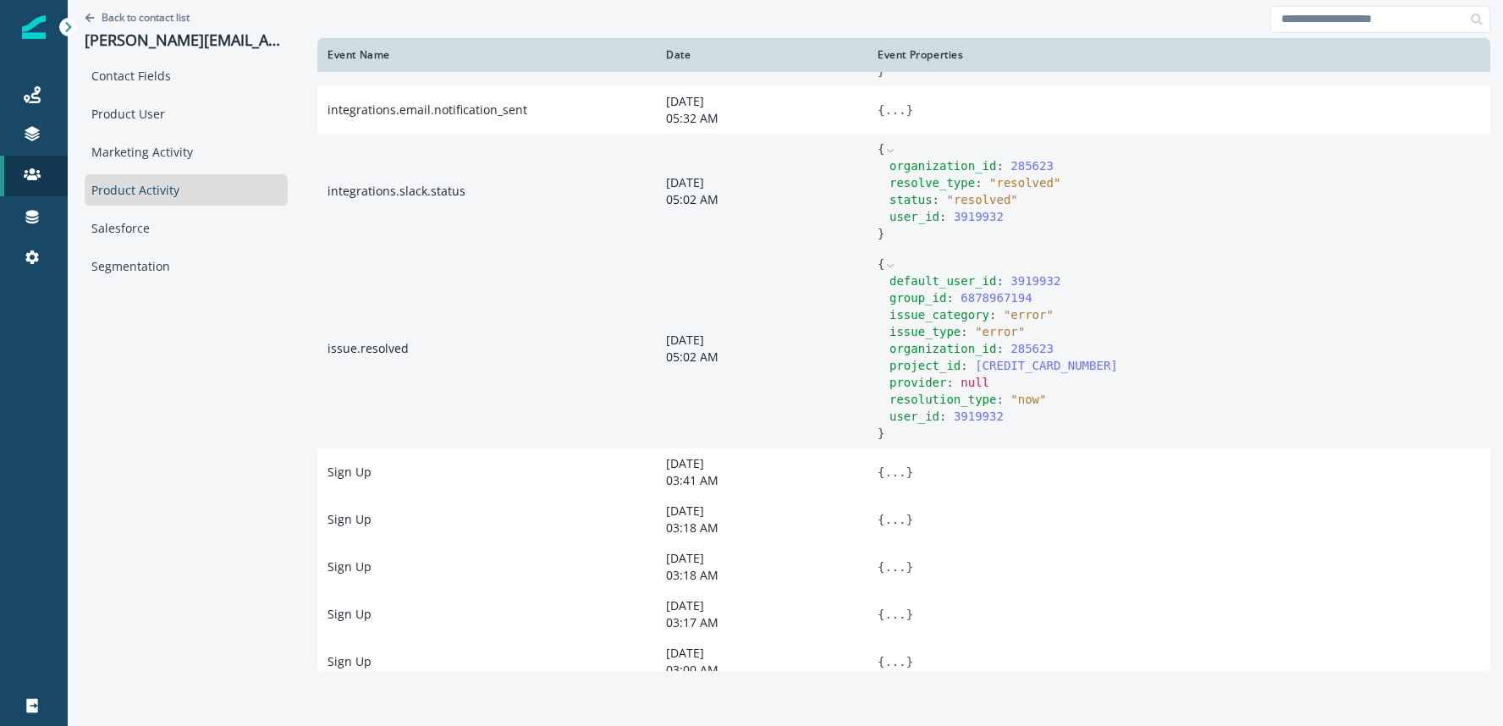
scroll to position [208, 0]
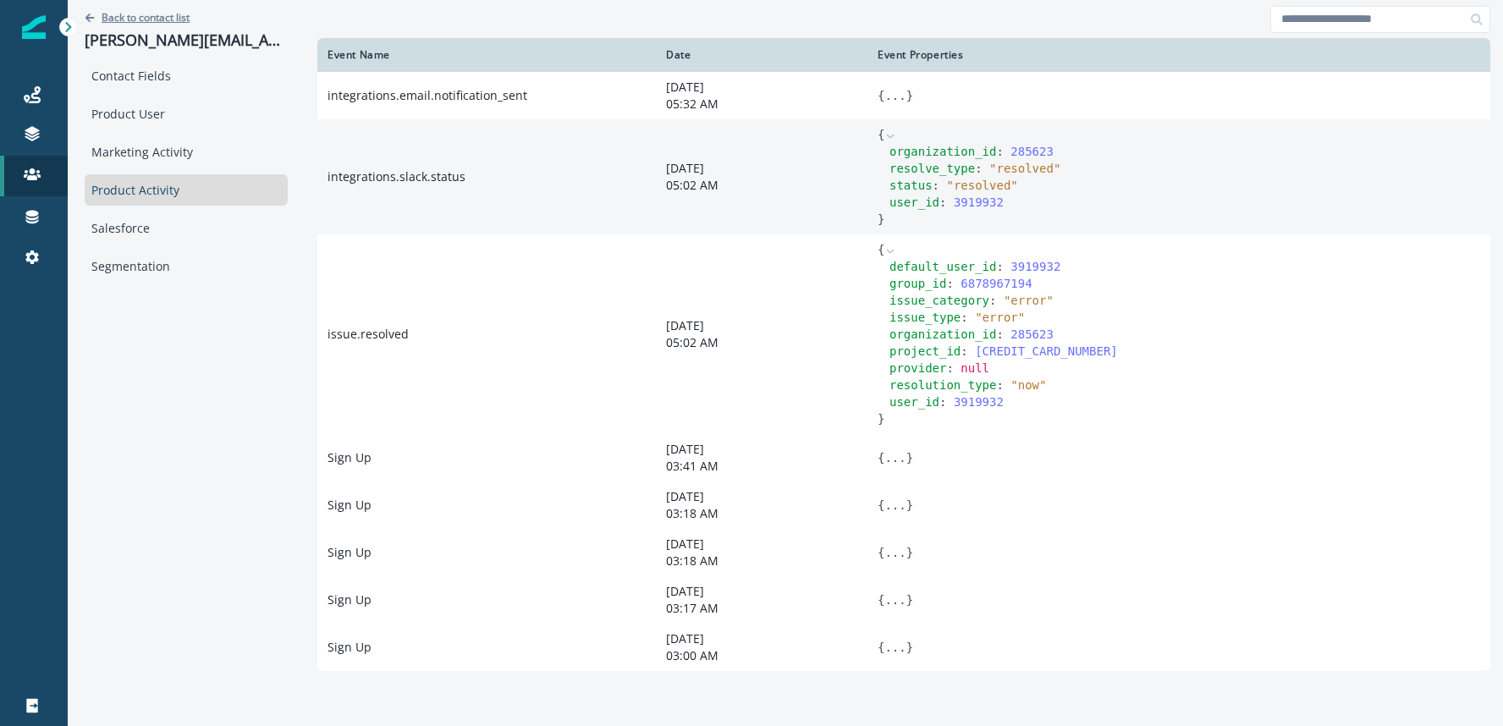
click at [132, 18] on p "Back to contact list" at bounding box center [146, 17] width 88 height 14
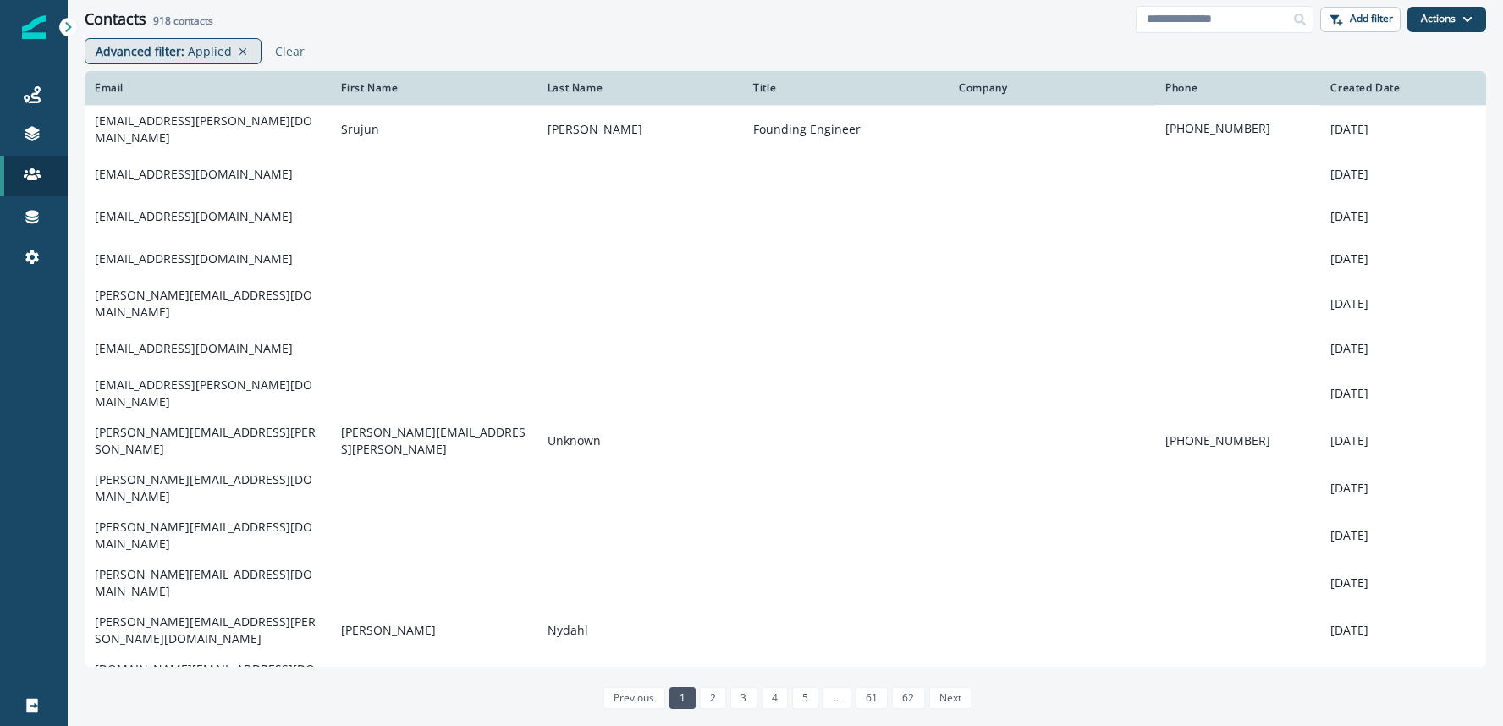
click at [193, 53] on p "Applied" at bounding box center [210, 51] width 44 height 18
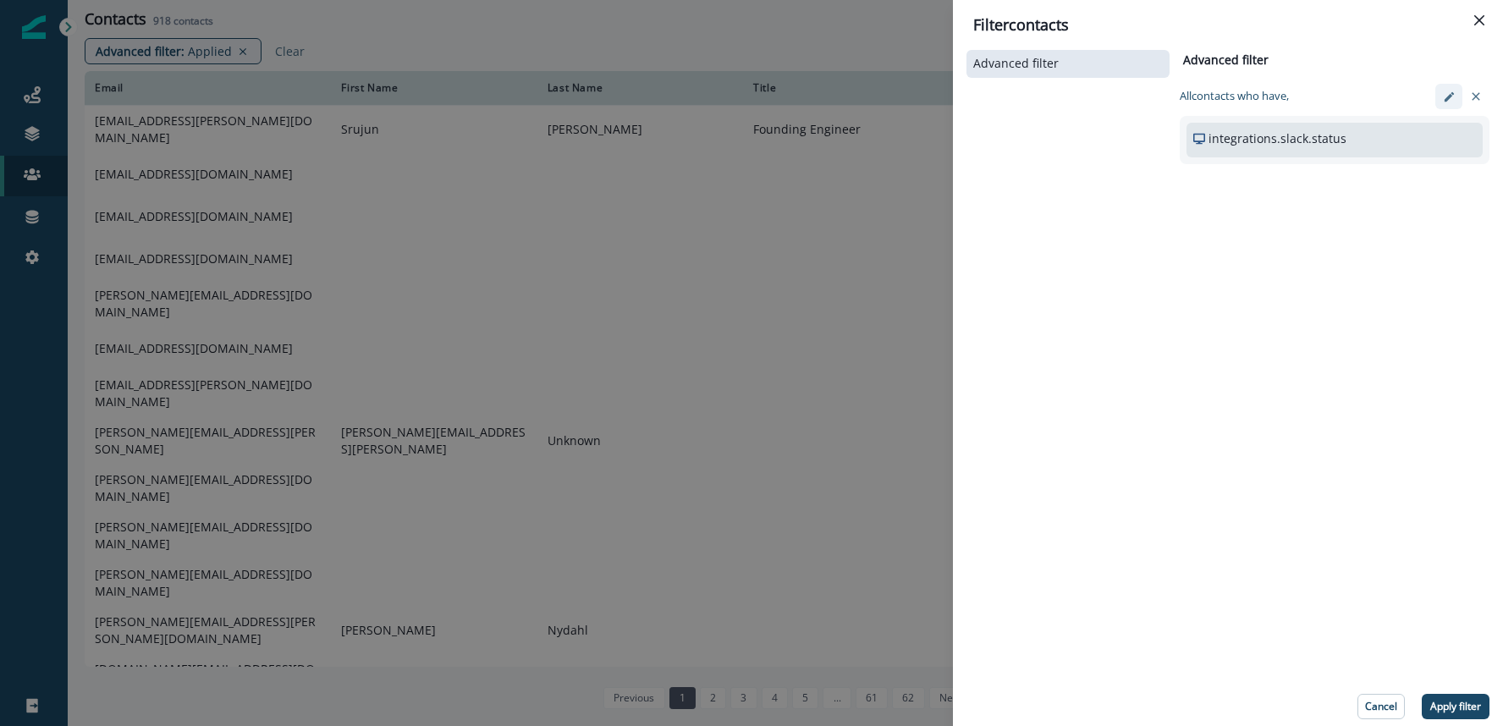
click at [1443, 97] on icon "edit-filter" at bounding box center [1449, 97] width 13 height 13
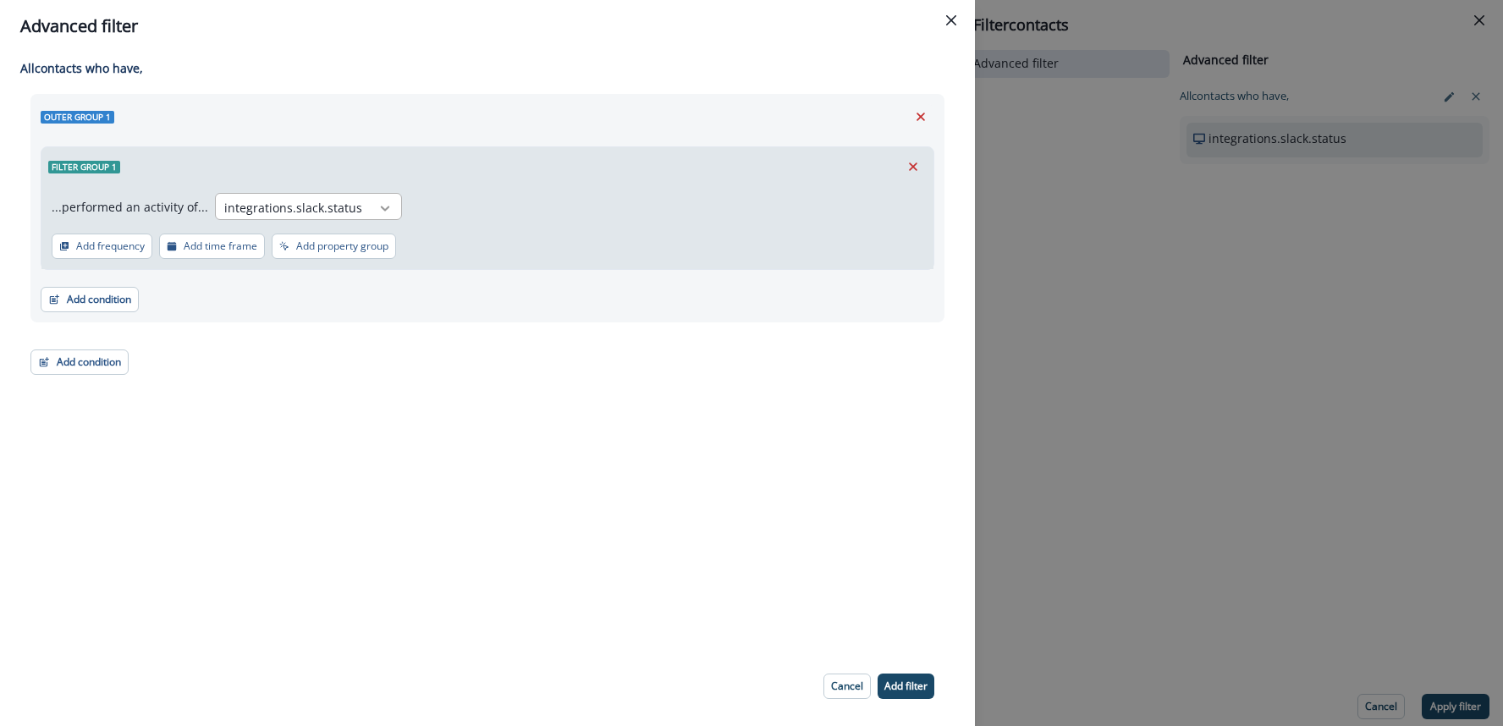
click at [377, 200] on icon at bounding box center [384, 208] width 15 height 17
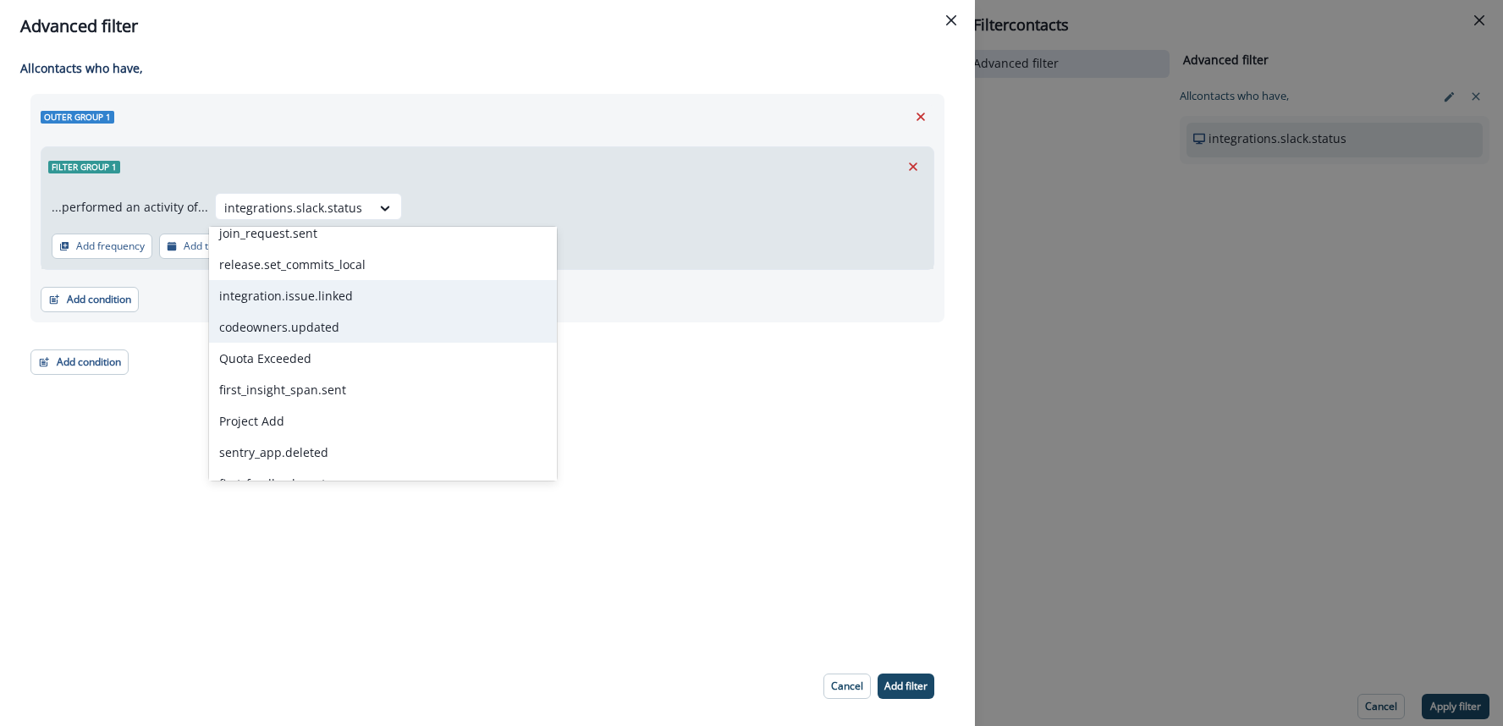
scroll to position [2167, 0]
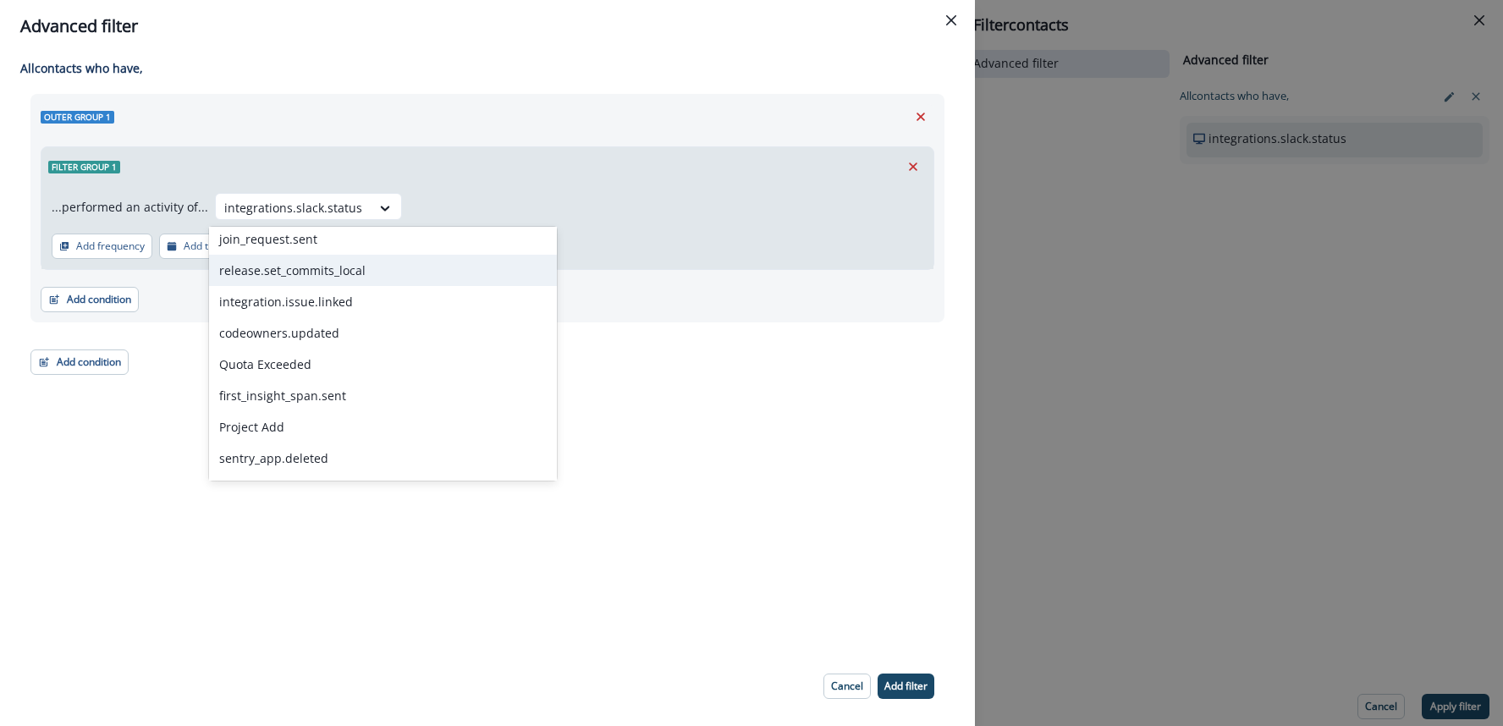
click at [330, 278] on div "release.set_commits_local" at bounding box center [383, 270] width 348 height 31
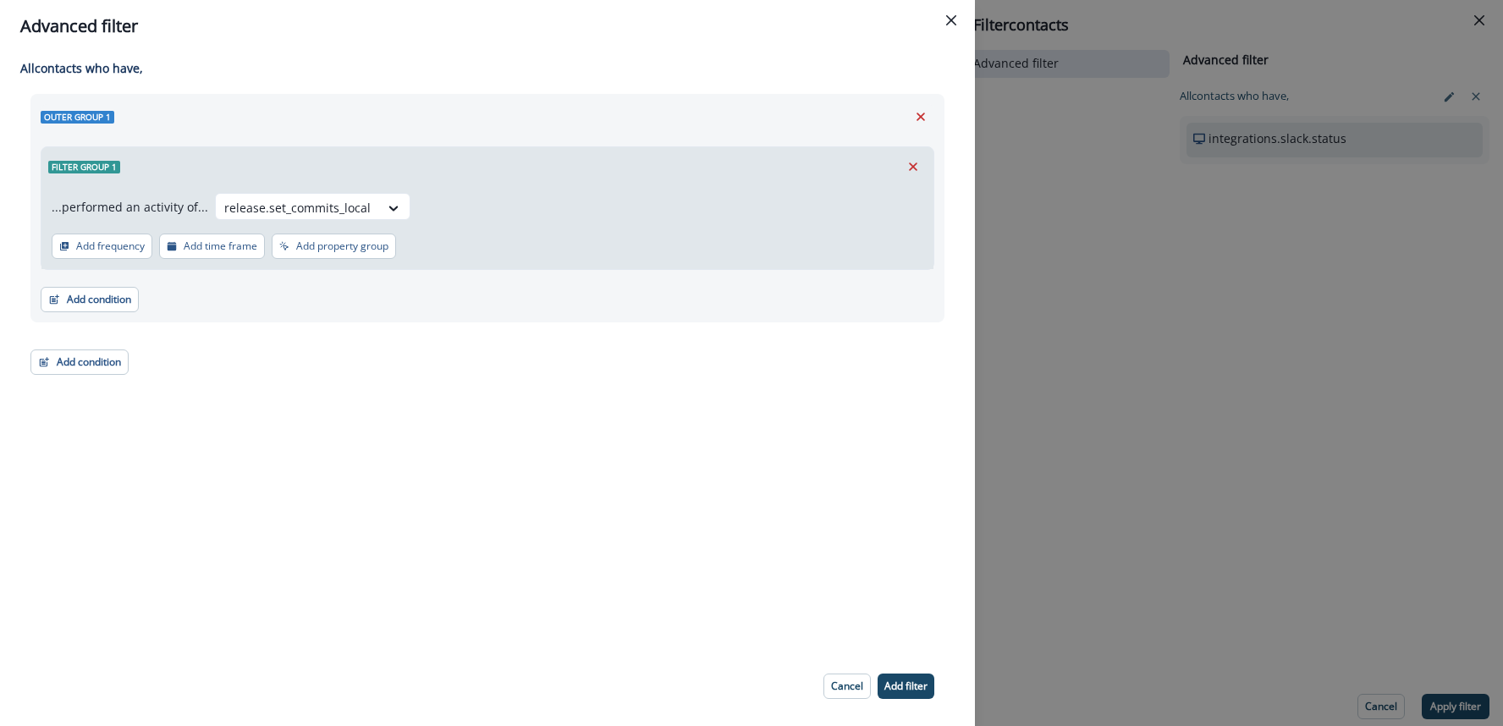
click at [910, 693] on button "Add filter" at bounding box center [905, 685] width 57 height 25
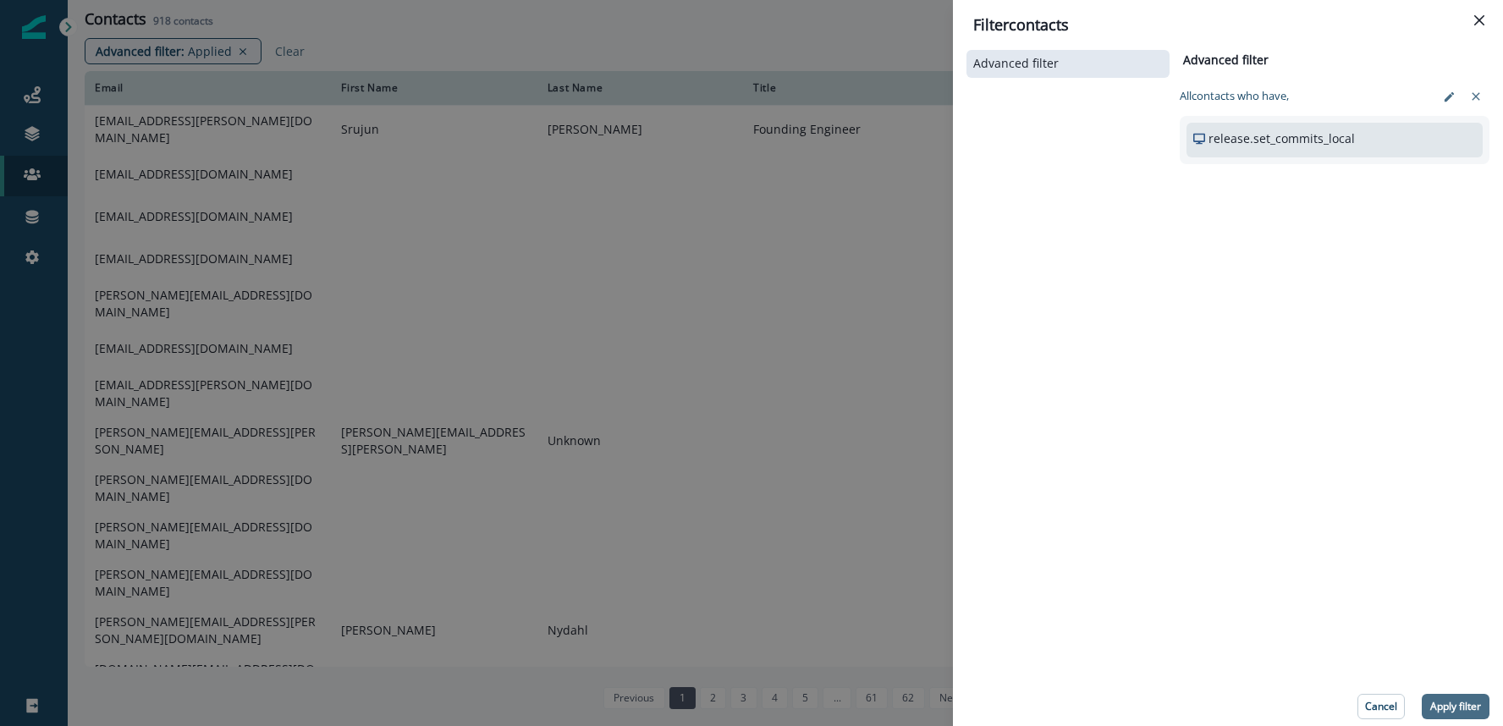
click at [1433, 705] on p "Apply filter" at bounding box center [1455, 707] width 51 height 12
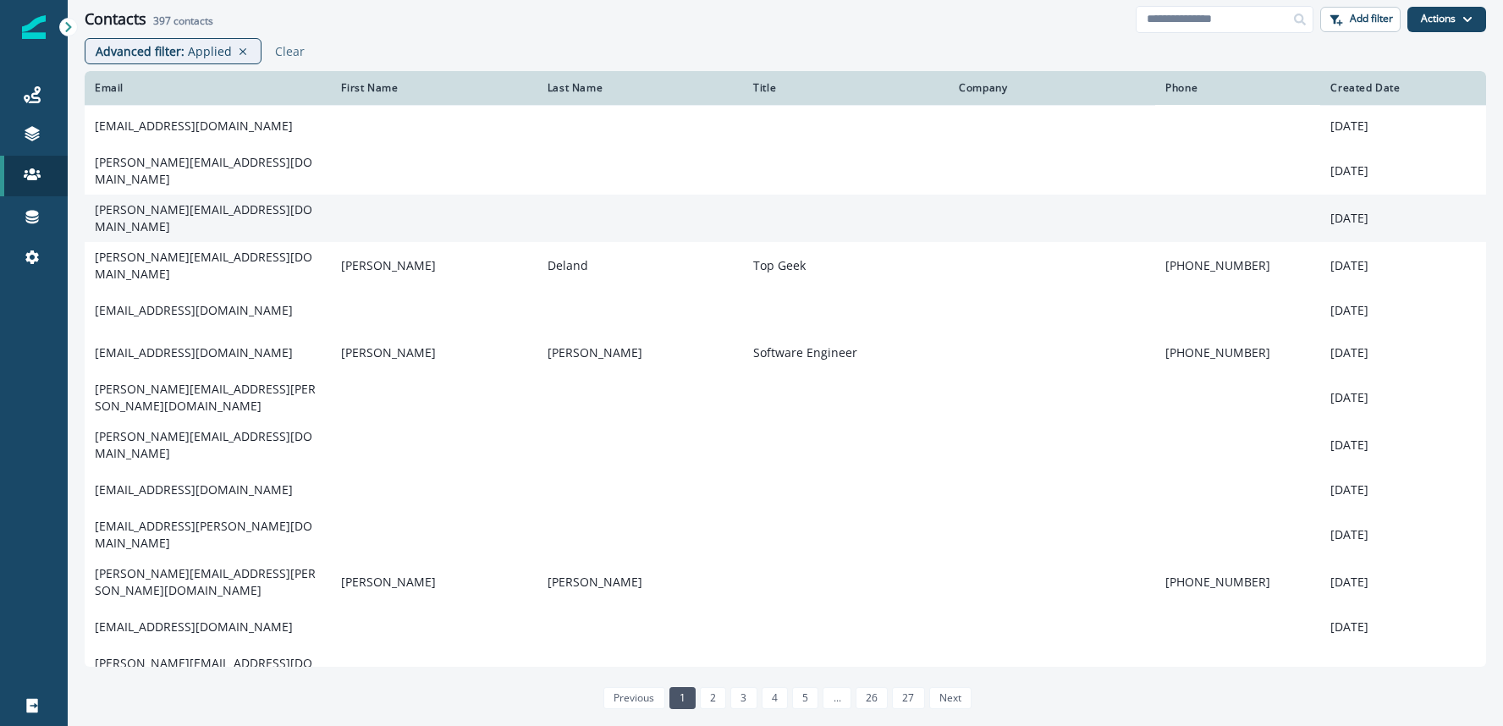
click at [227, 213] on td "raymond.sung@deepwatch.com" at bounding box center [208, 218] width 246 height 47
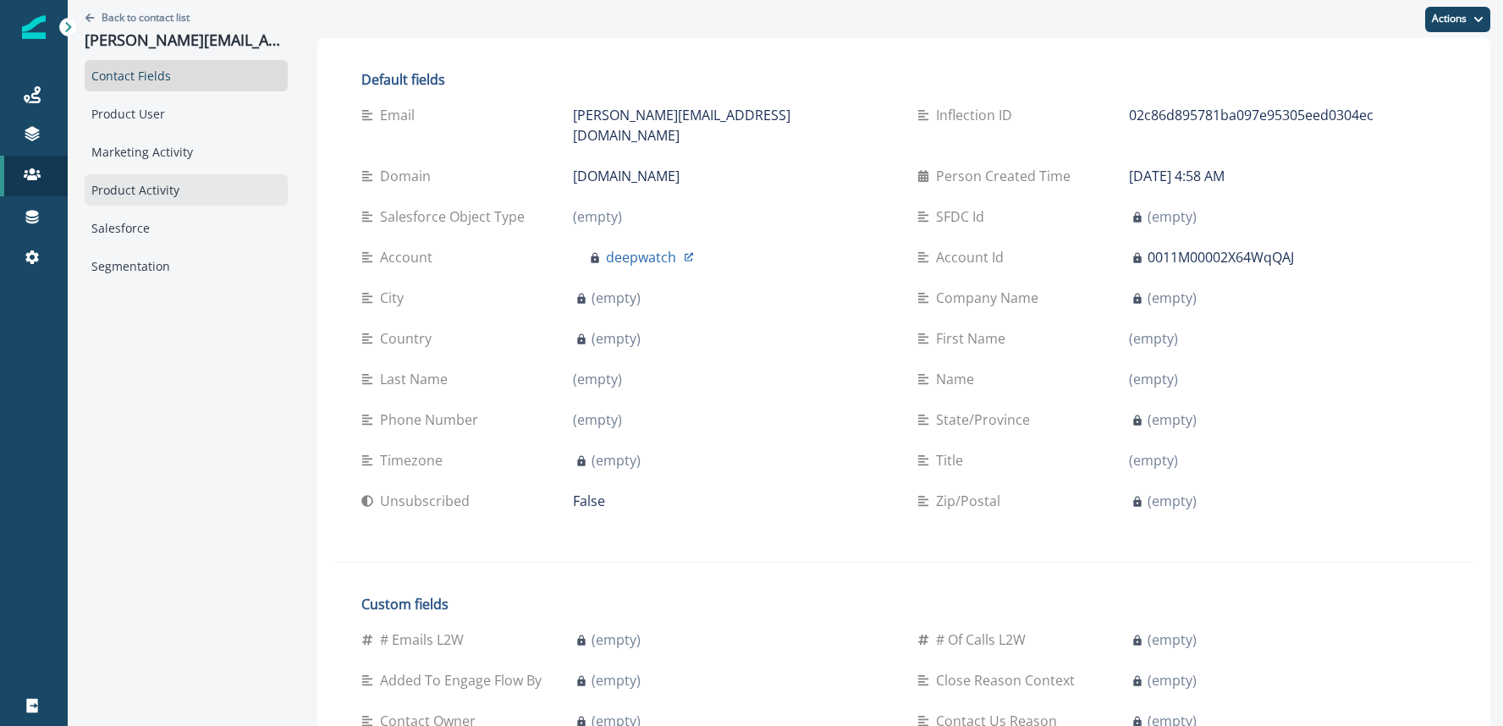
click at [129, 201] on div "Product Activity" at bounding box center [186, 189] width 203 height 31
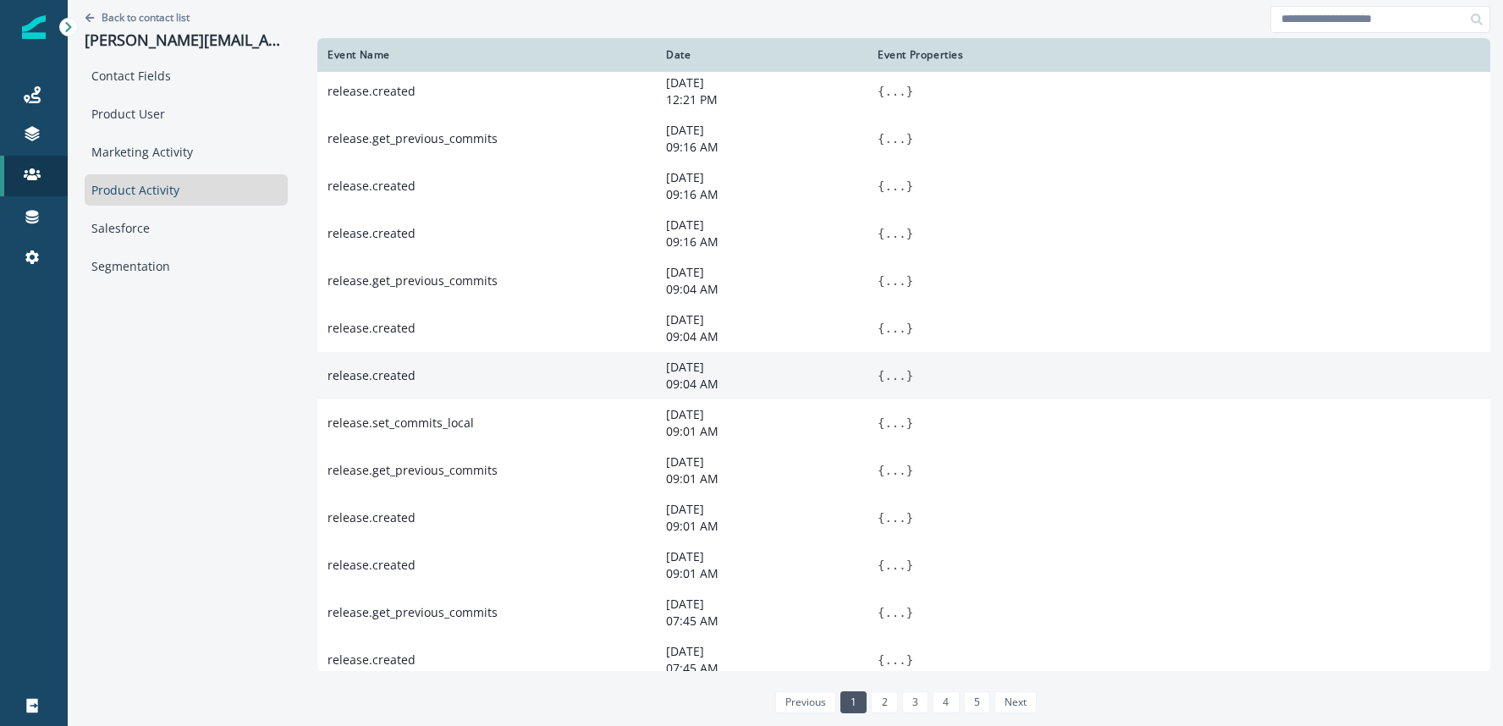
scroll to position [96, 0]
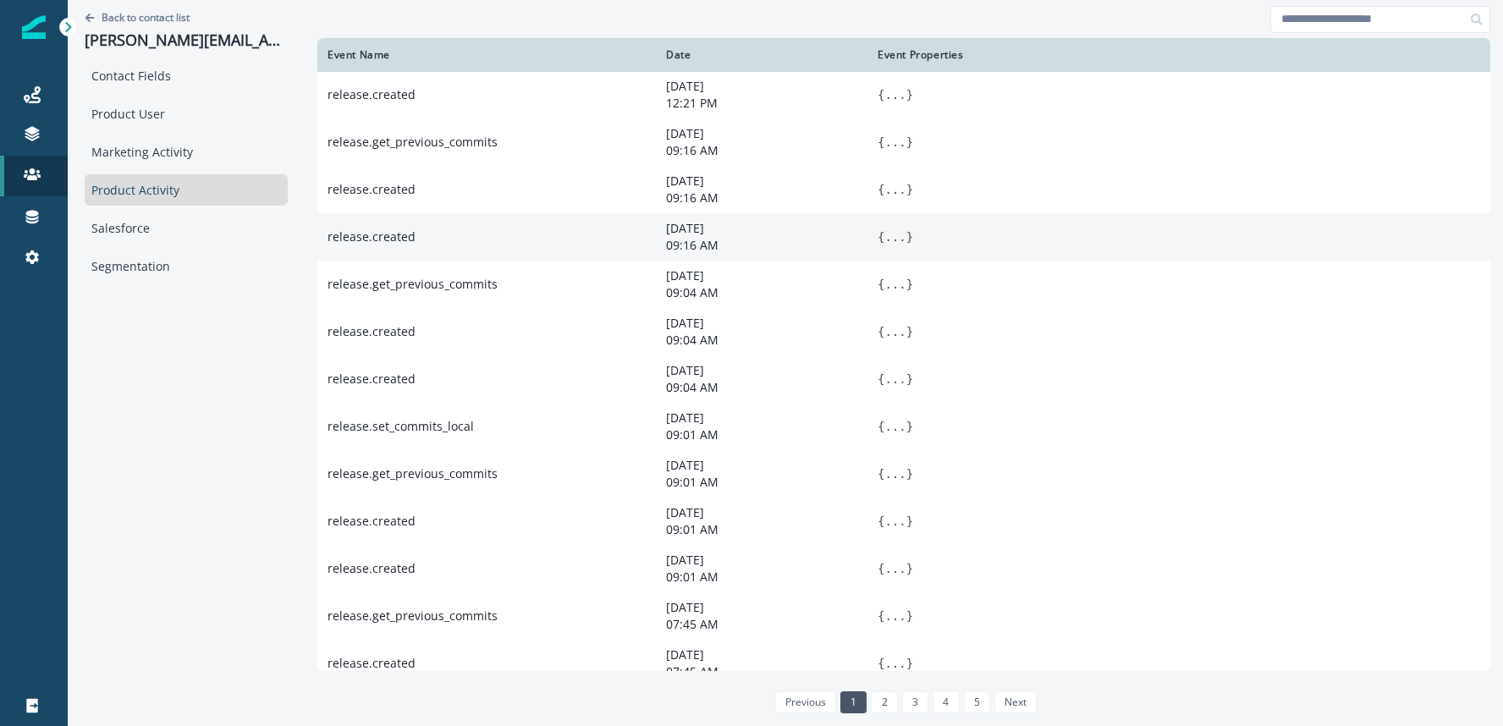
click at [893, 241] on button "..." at bounding box center [894, 236] width 21 height 17
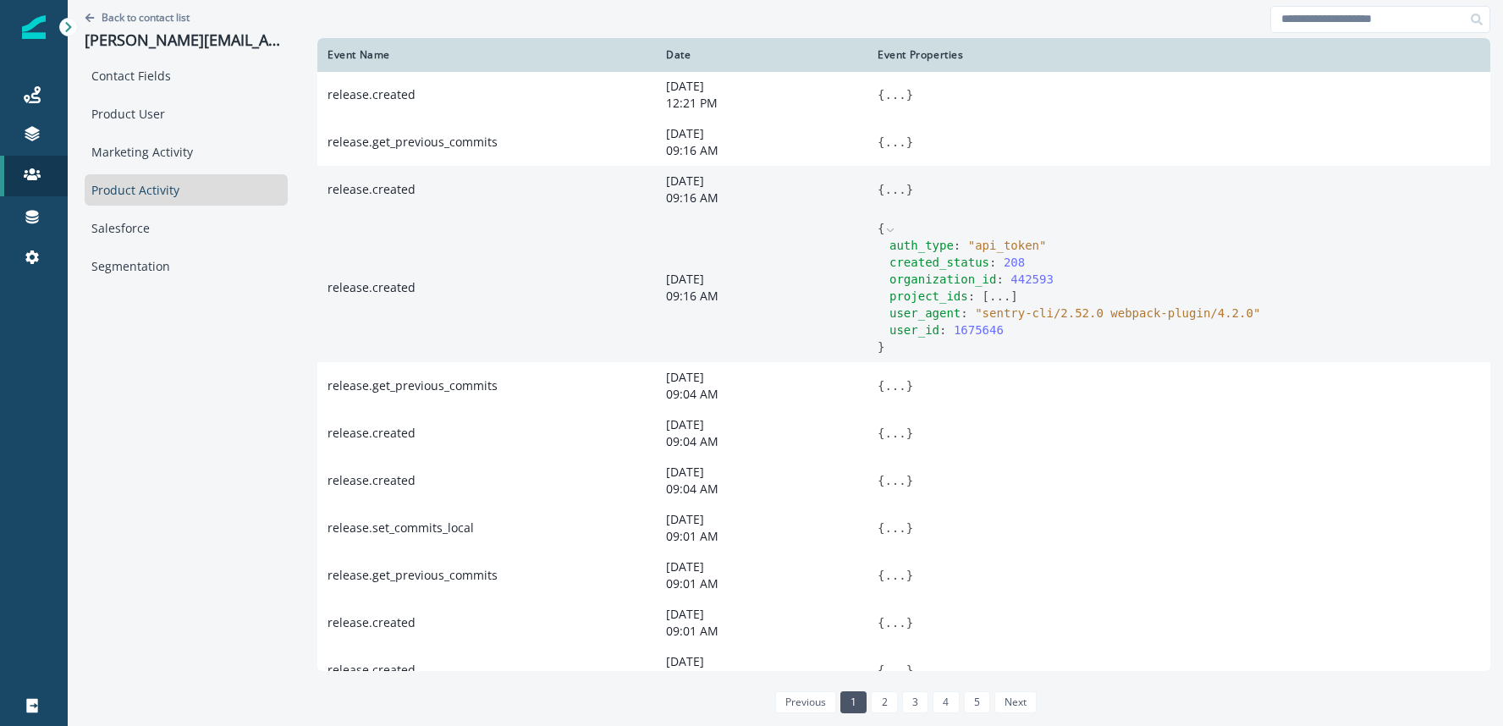
click at [897, 196] on button "..." at bounding box center [894, 189] width 21 height 17
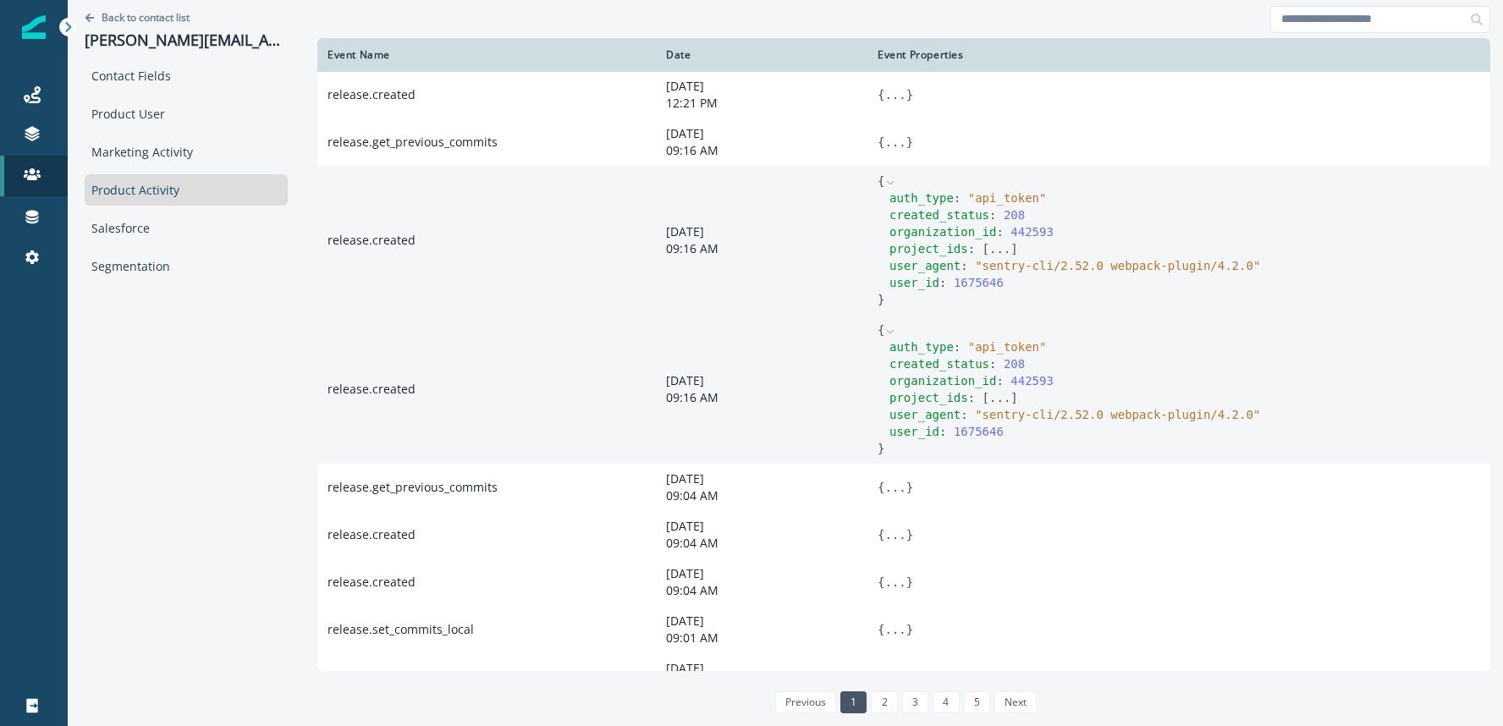
click at [994, 250] on button "..." at bounding box center [999, 248] width 21 height 17
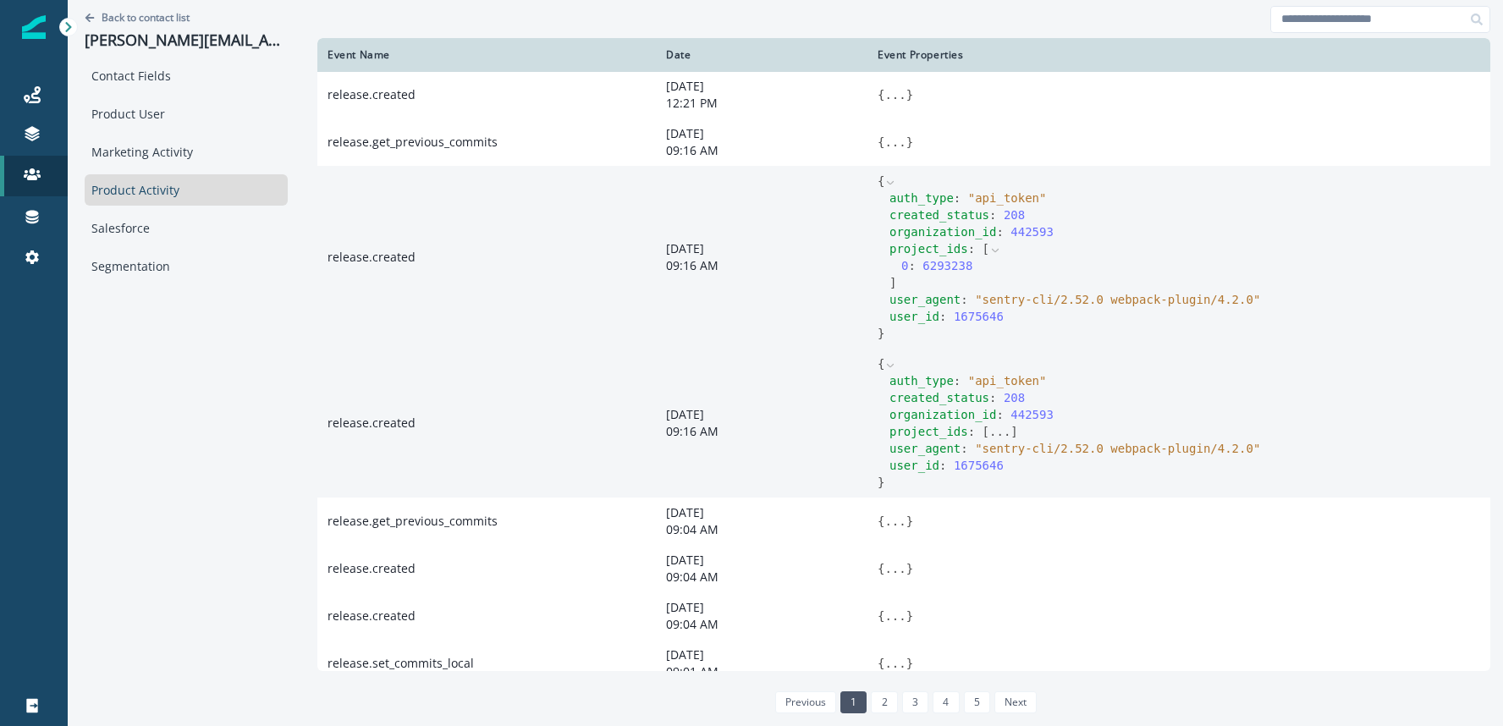
click at [992, 252] on icon at bounding box center [995, 251] width 12 height 12
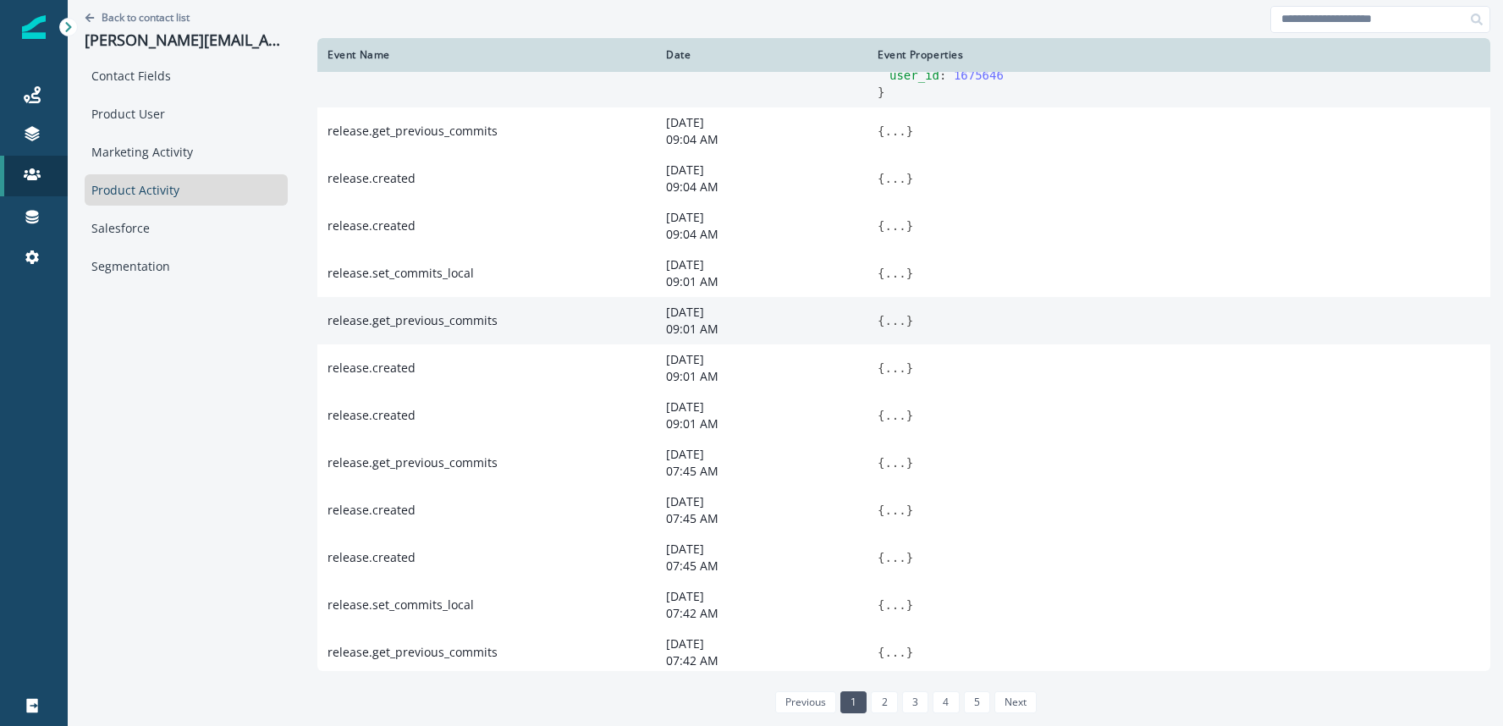
scroll to position [453, 0]
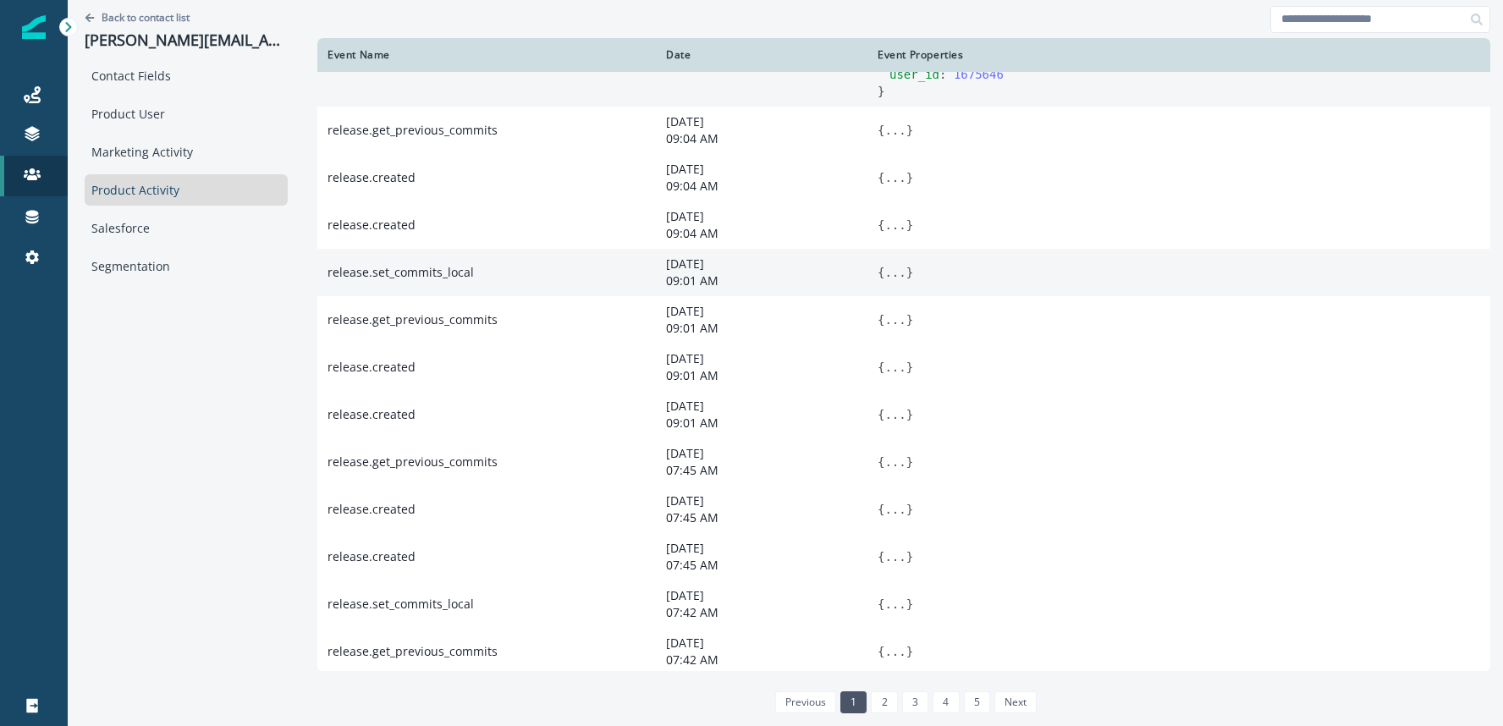
click at [889, 281] on button "..." at bounding box center [894, 272] width 21 height 17
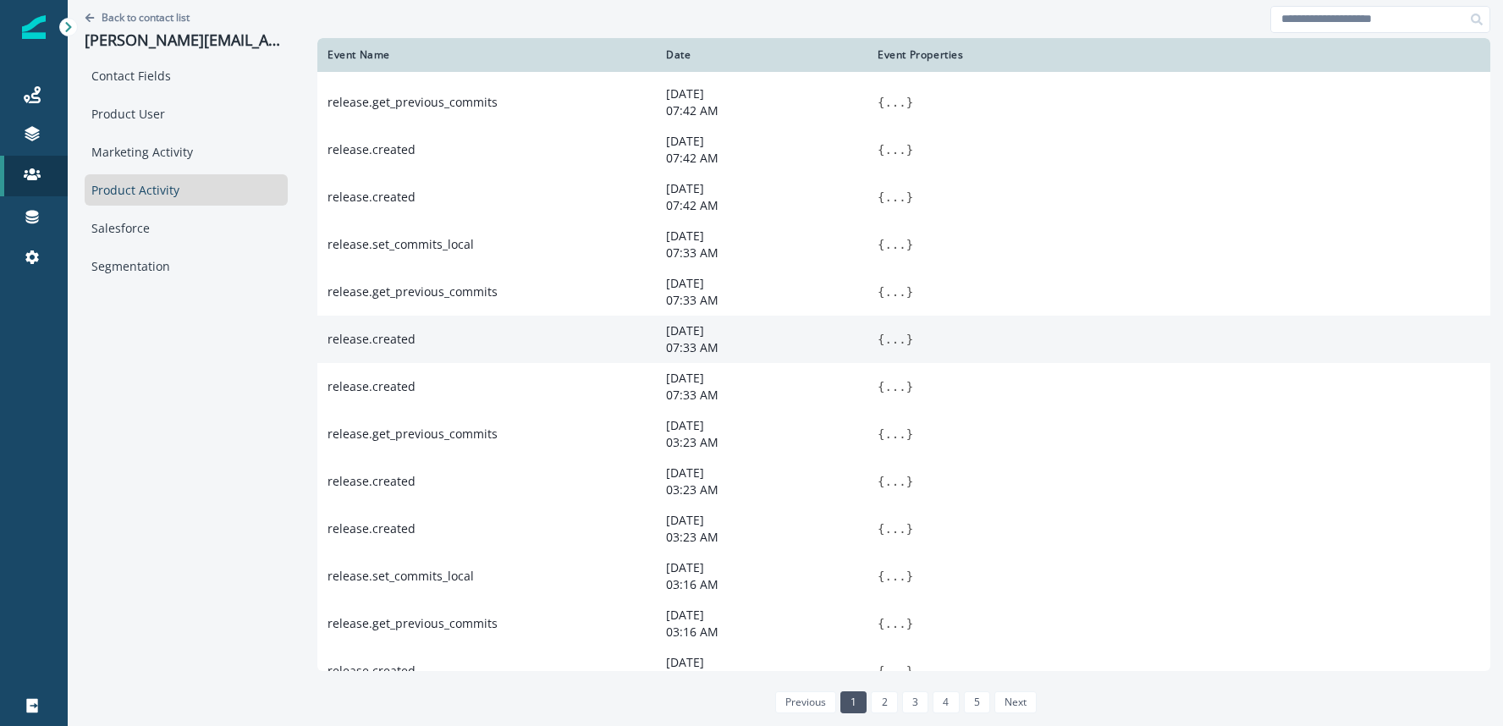
scroll to position [1119, 0]
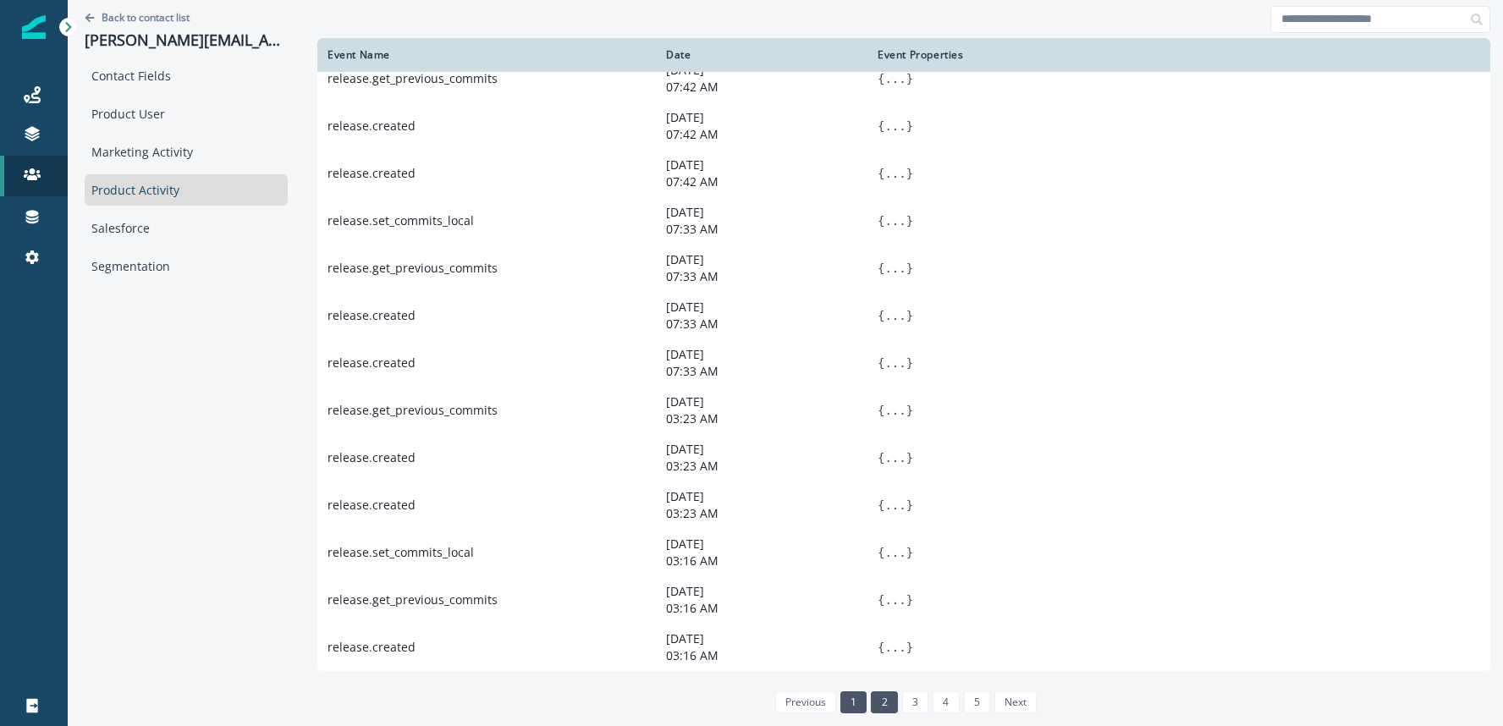
click at [884, 695] on link "2" at bounding box center [884, 702] width 26 height 22
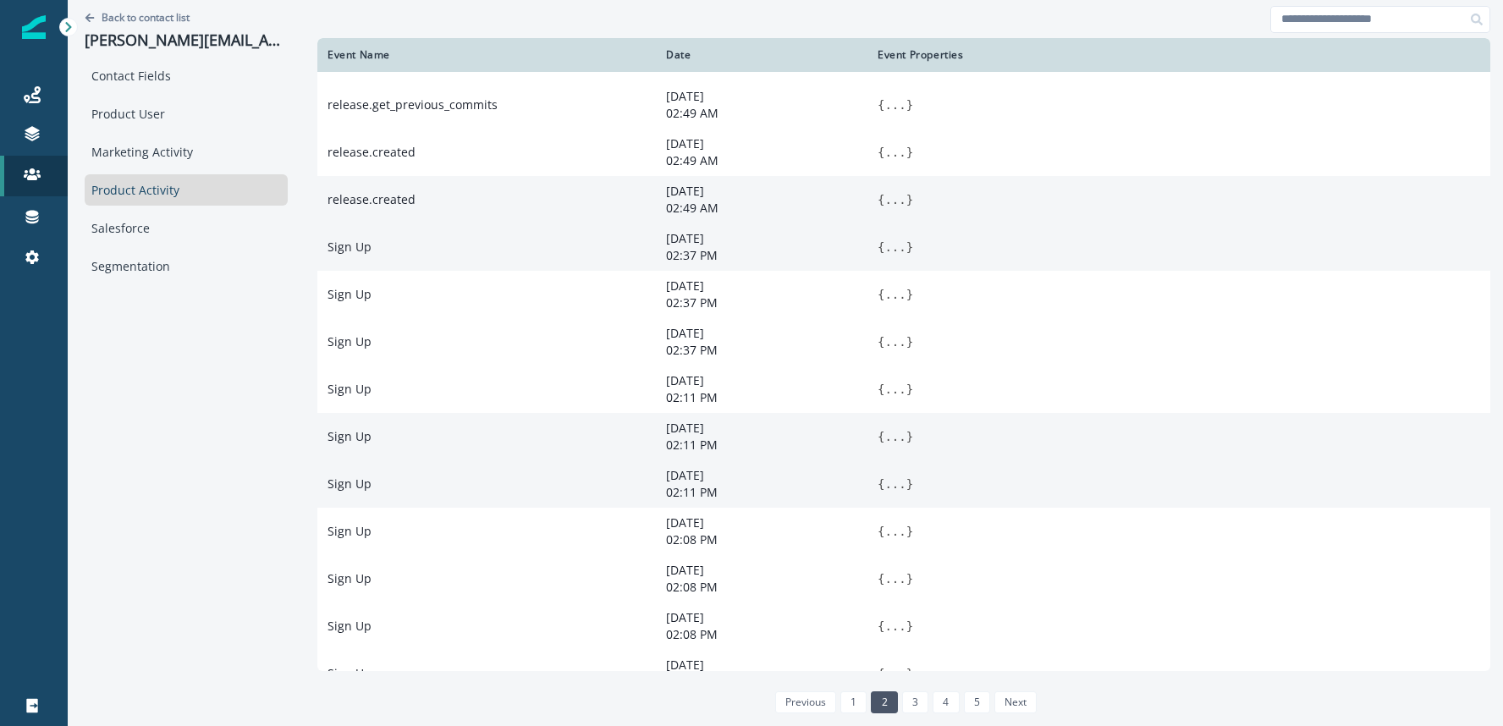
scroll to position [0, 0]
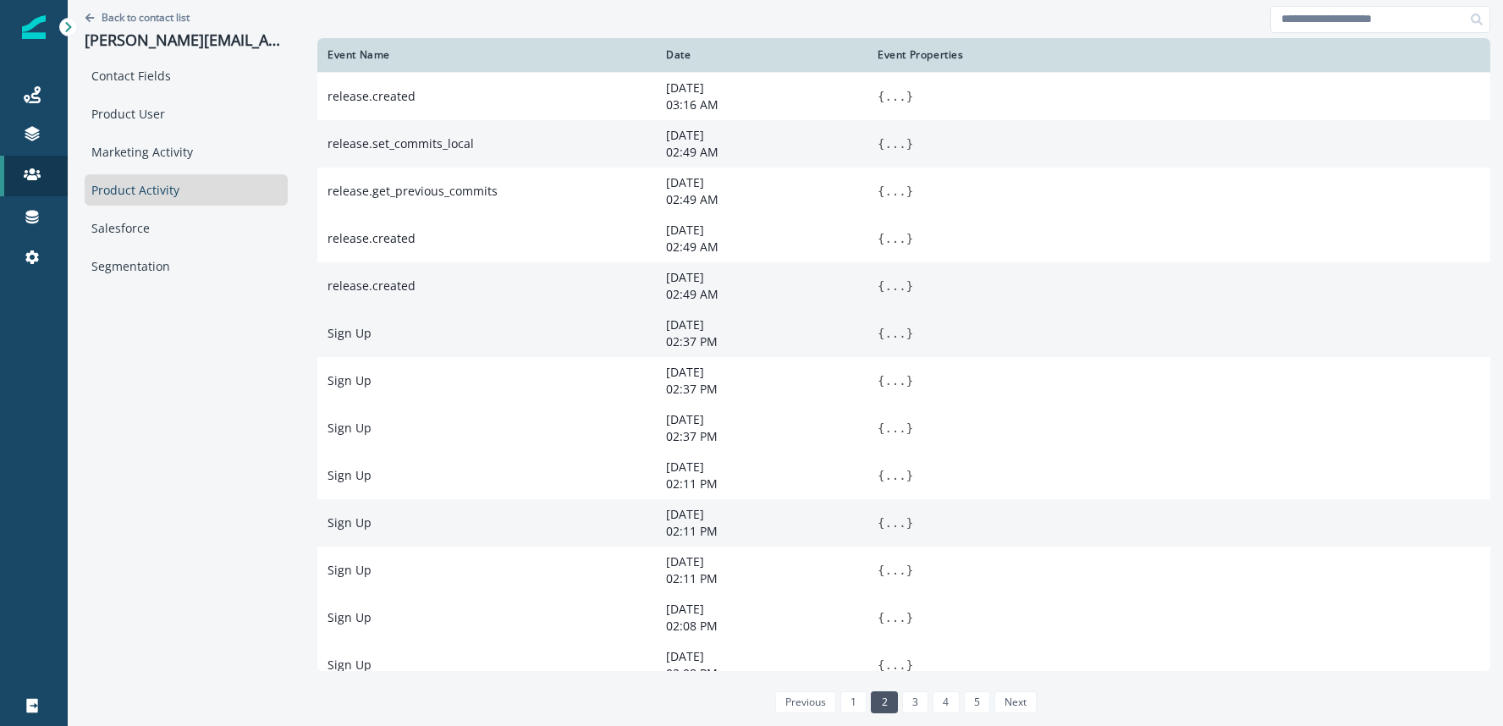
click at [906, 143] on span "}" at bounding box center [909, 144] width 7 height 14
click at [897, 144] on button "..." at bounding box center [894, 143] width 21 height 17
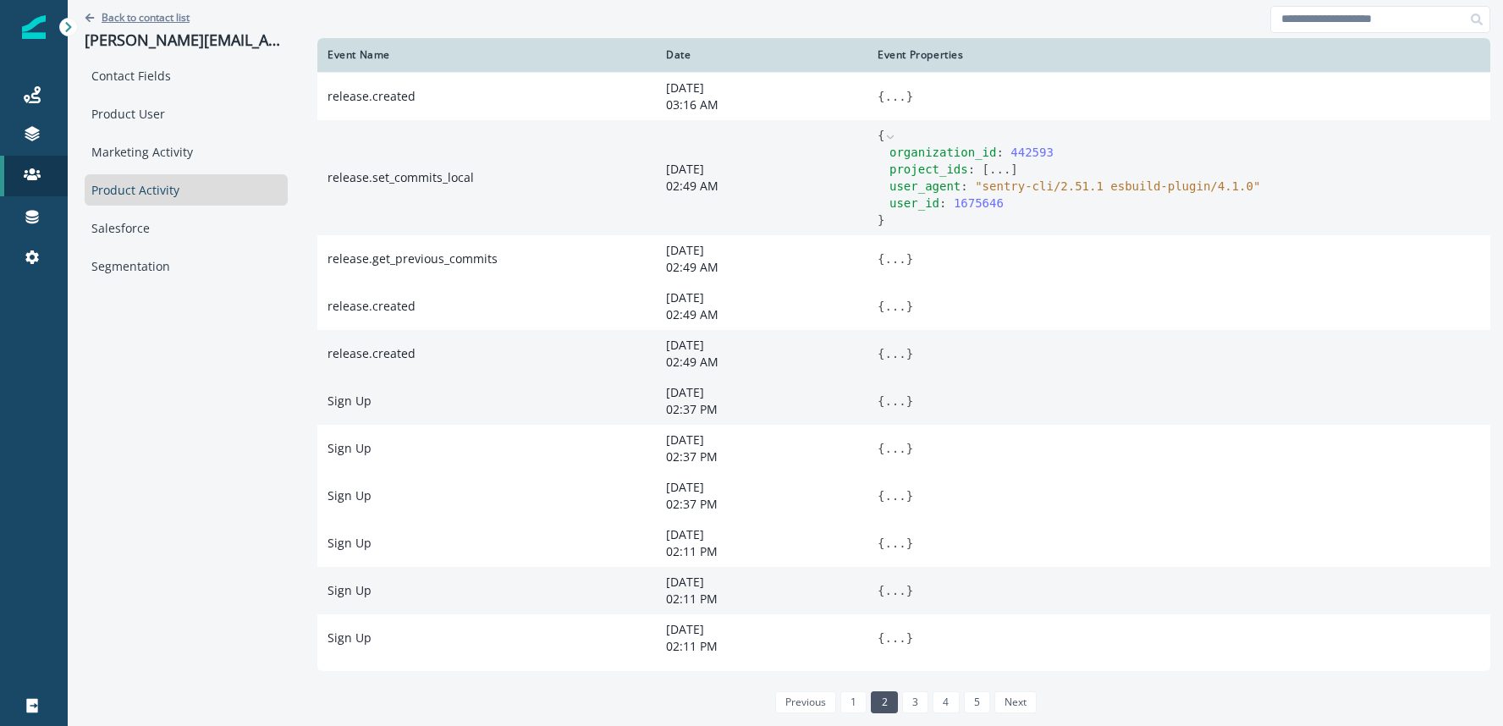
click at [162, 17] on p "Back to contact list" at bounding box center [146, 17] width 88 height 14
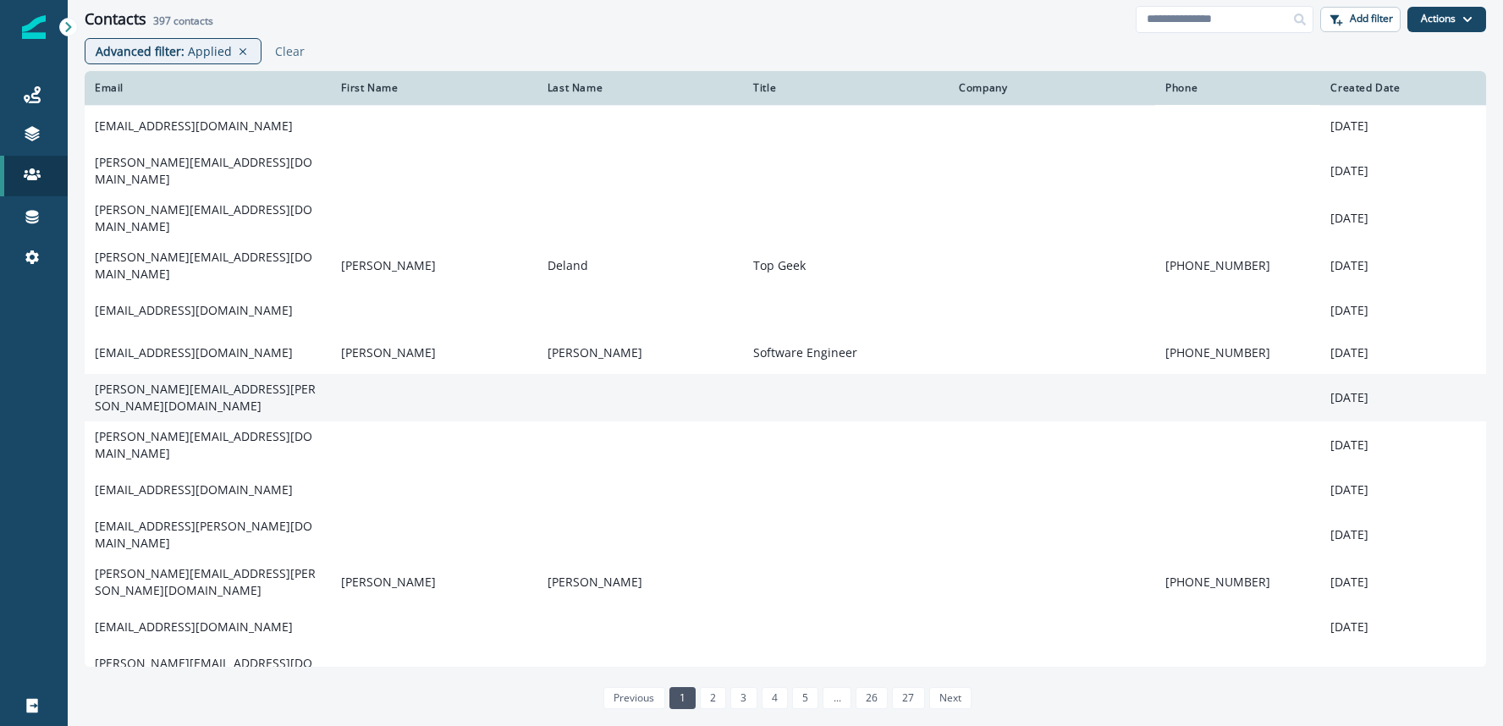
scroll to position [74, 0]
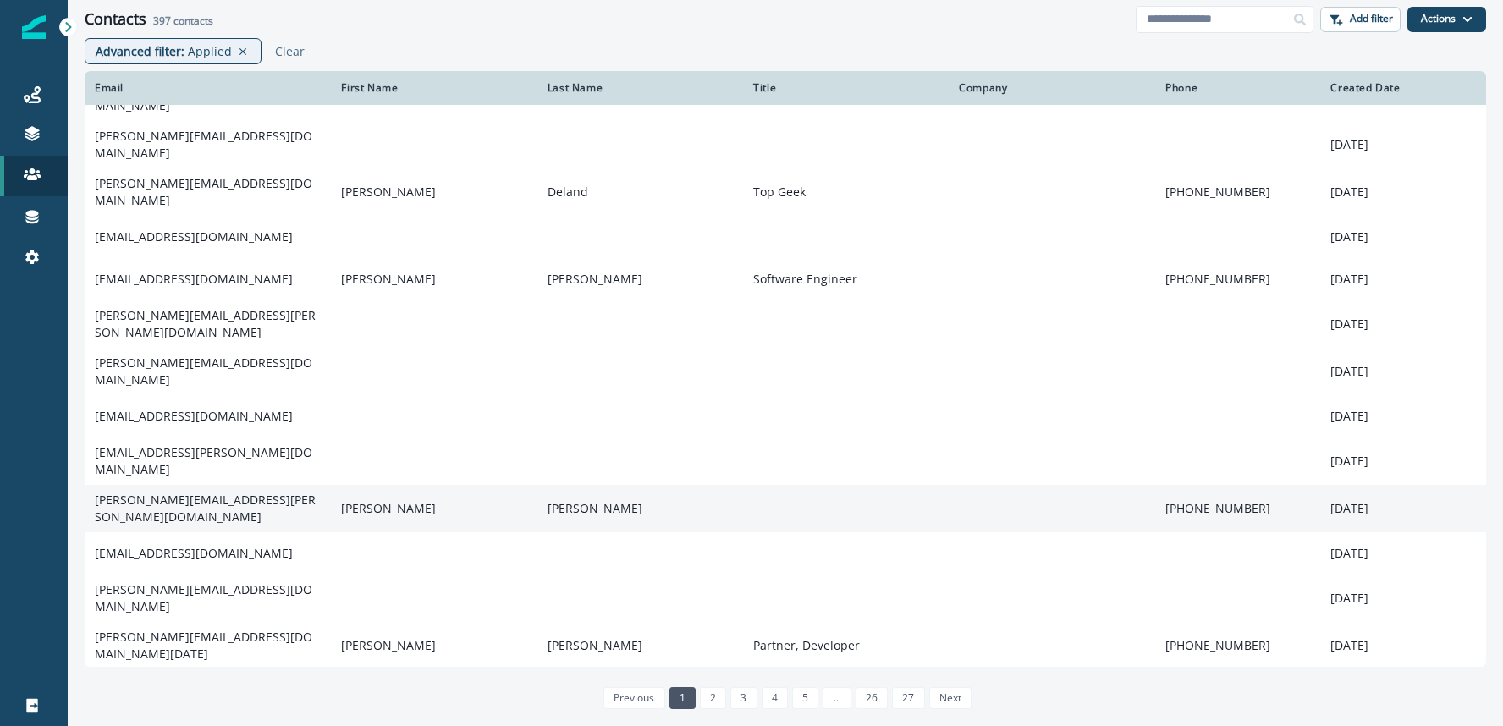
click at [242, 485] on td "philip.simpson@automattic.com" at bounding box center [208, 508] width 246 height 47
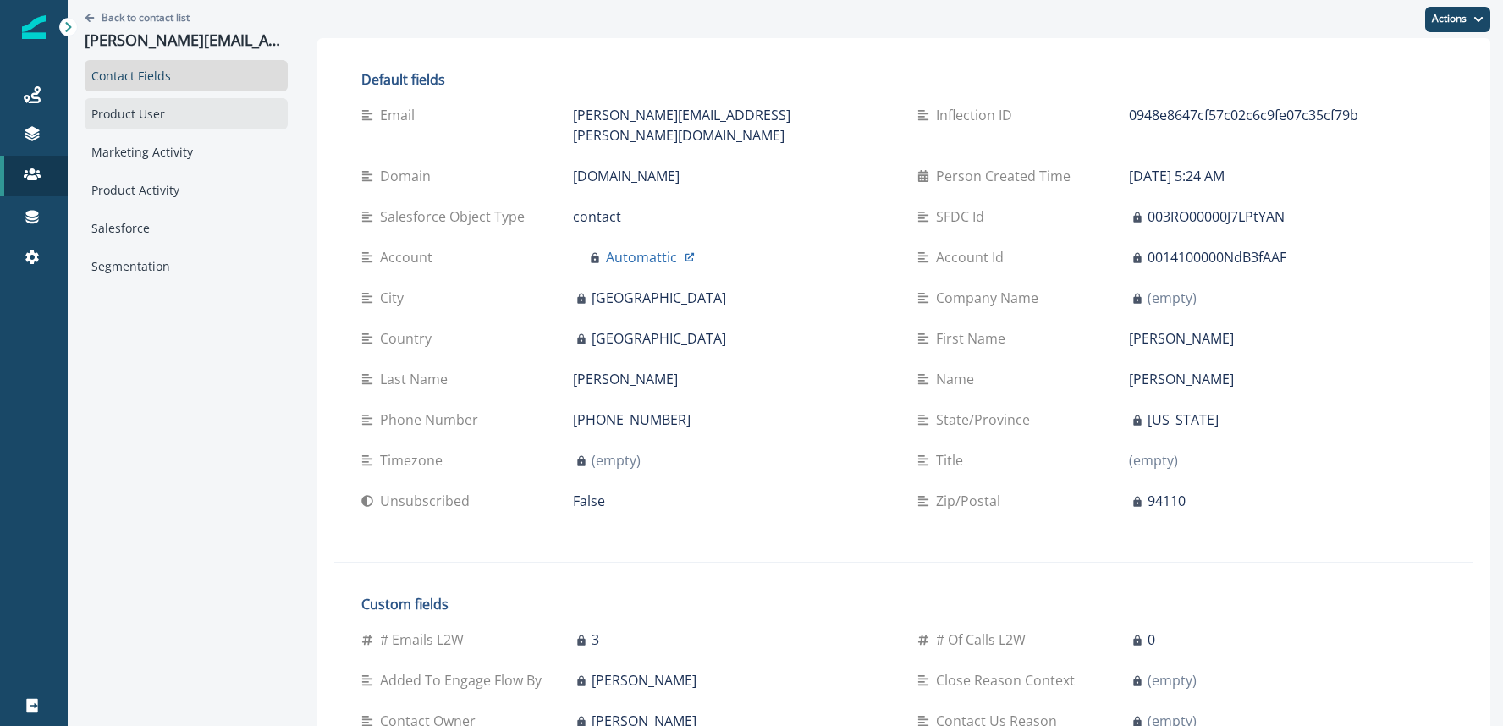
click at [128, 116] on div "Product User" at bounding box center [186, 113] width 203 height 31
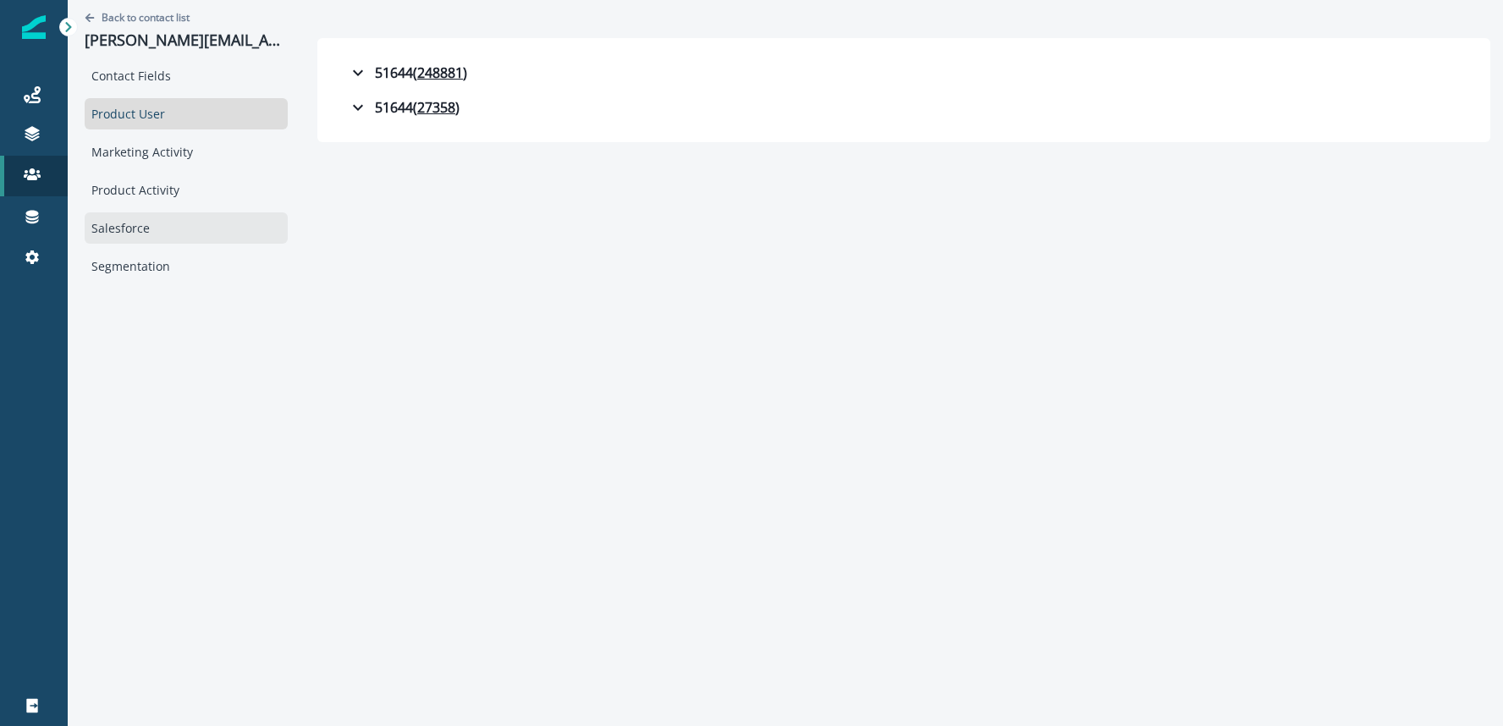
click at [137, 221] on div "Salesforce" at bounding box center [186, 227] width 203 height 31
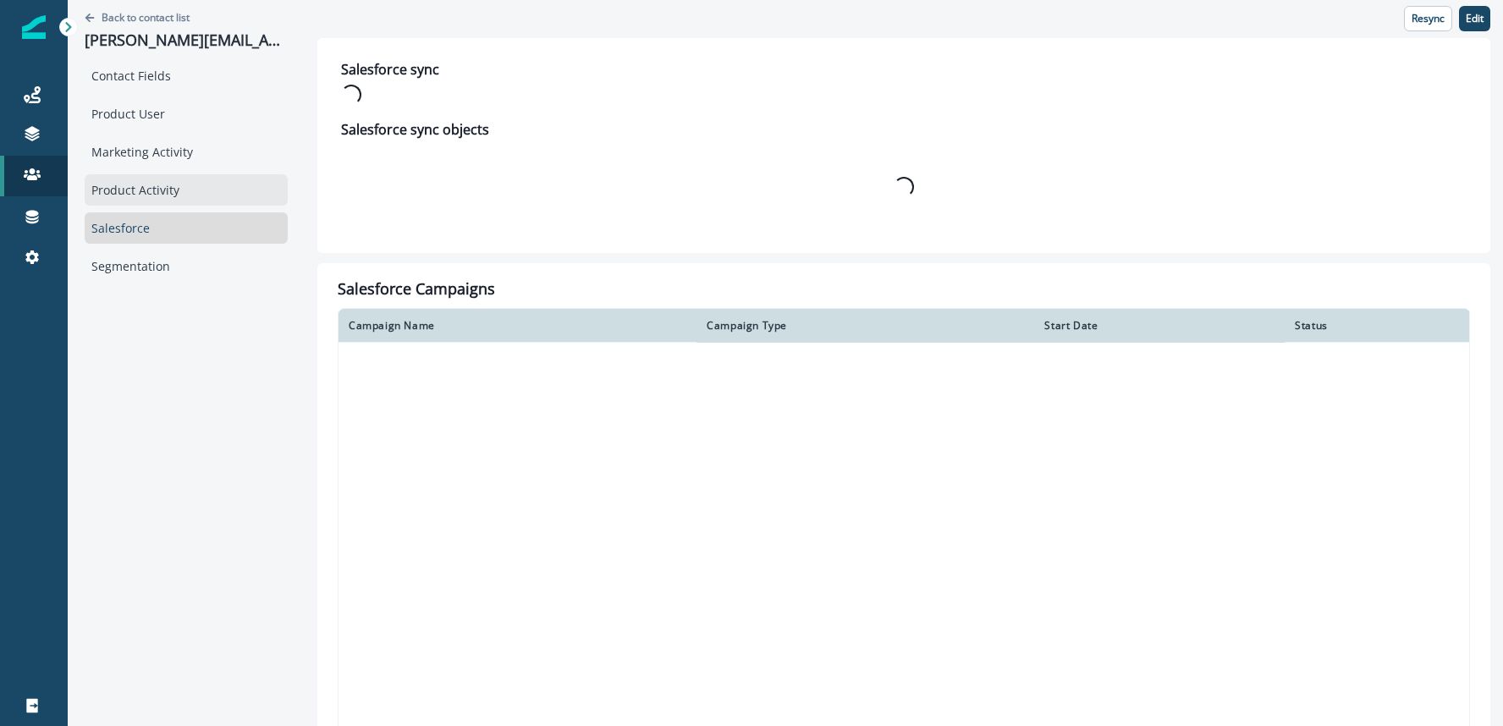
click at [140, 184] on div "Product Activity" at bounding box center [186, 189] width 203 height 31
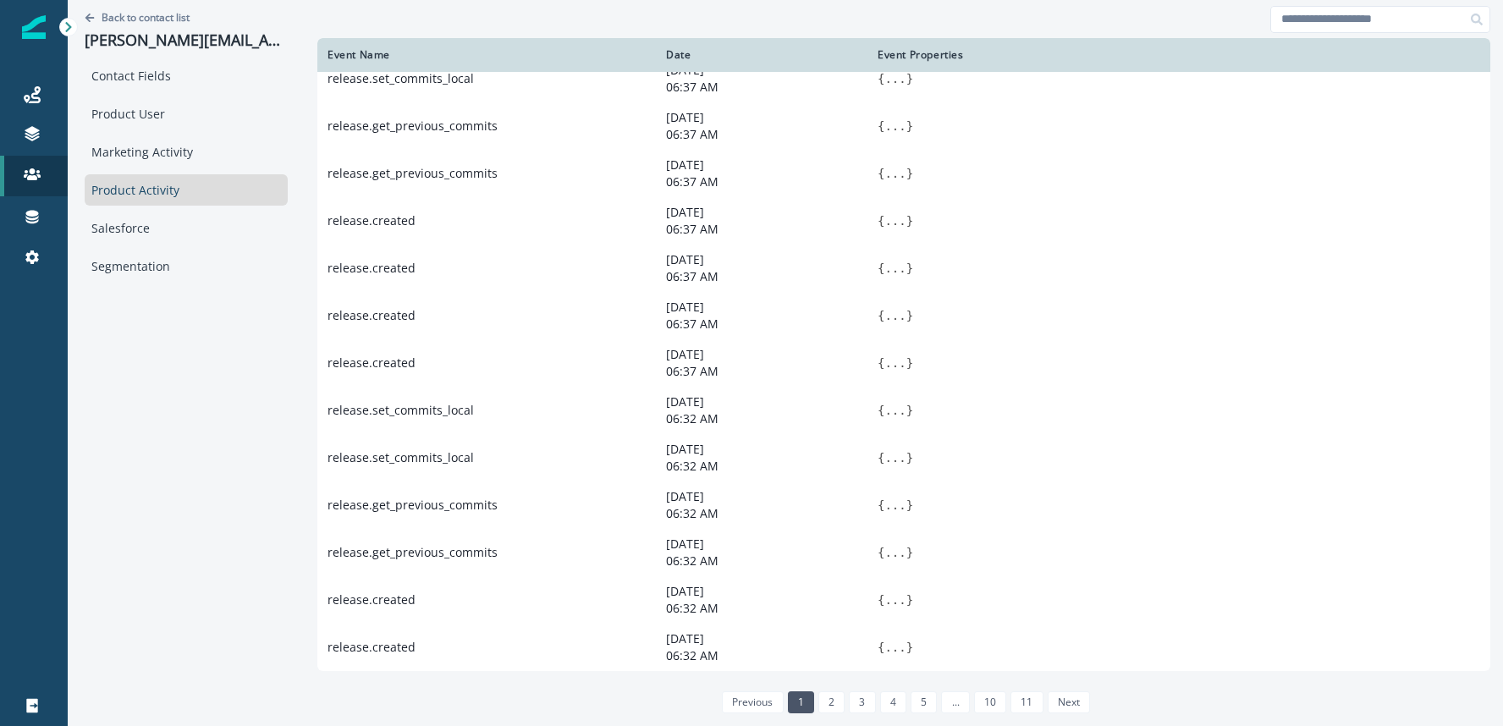
scroll to position [849, 0]
click at [824, 701] on link "2" at bounding box center [831, 702] width 26 height 22
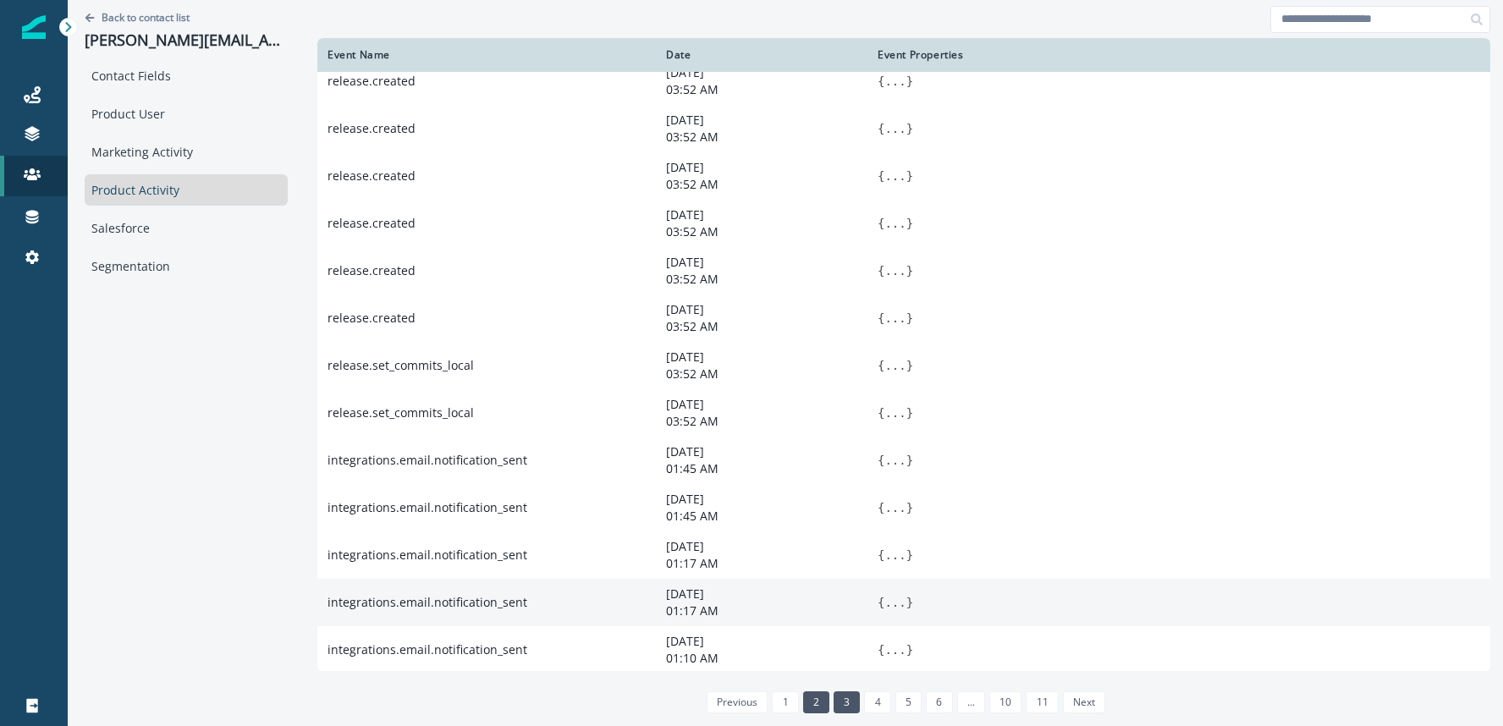
drag, startPoint x: 851, startPoint y: 699, endPoint x: 846, endPoint y: 690, distance: 9.9
click at [850, 699] on link "3" at bounding box center [846, 702] width 26 height 22
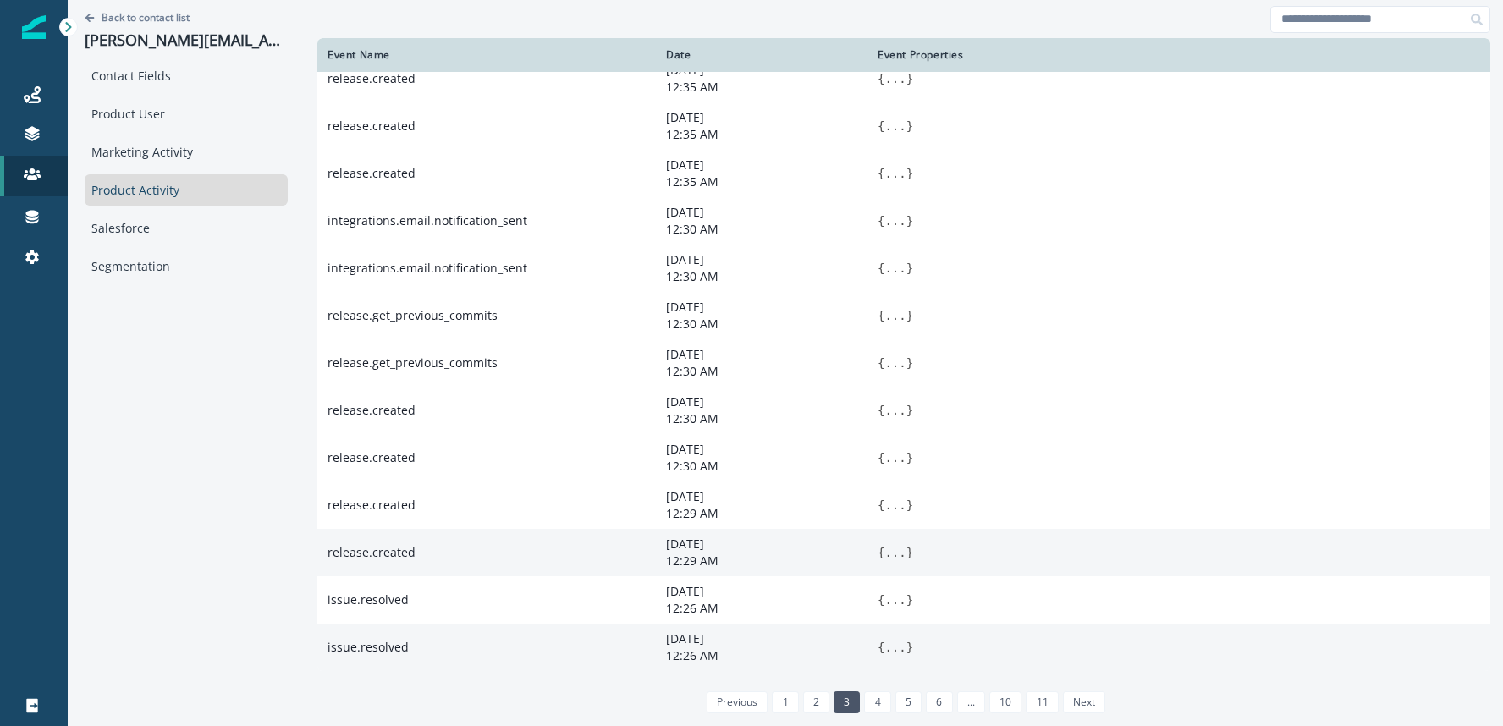
click at [894, 644] on button "..." at bounding box center [894, 647] width 21 height 17
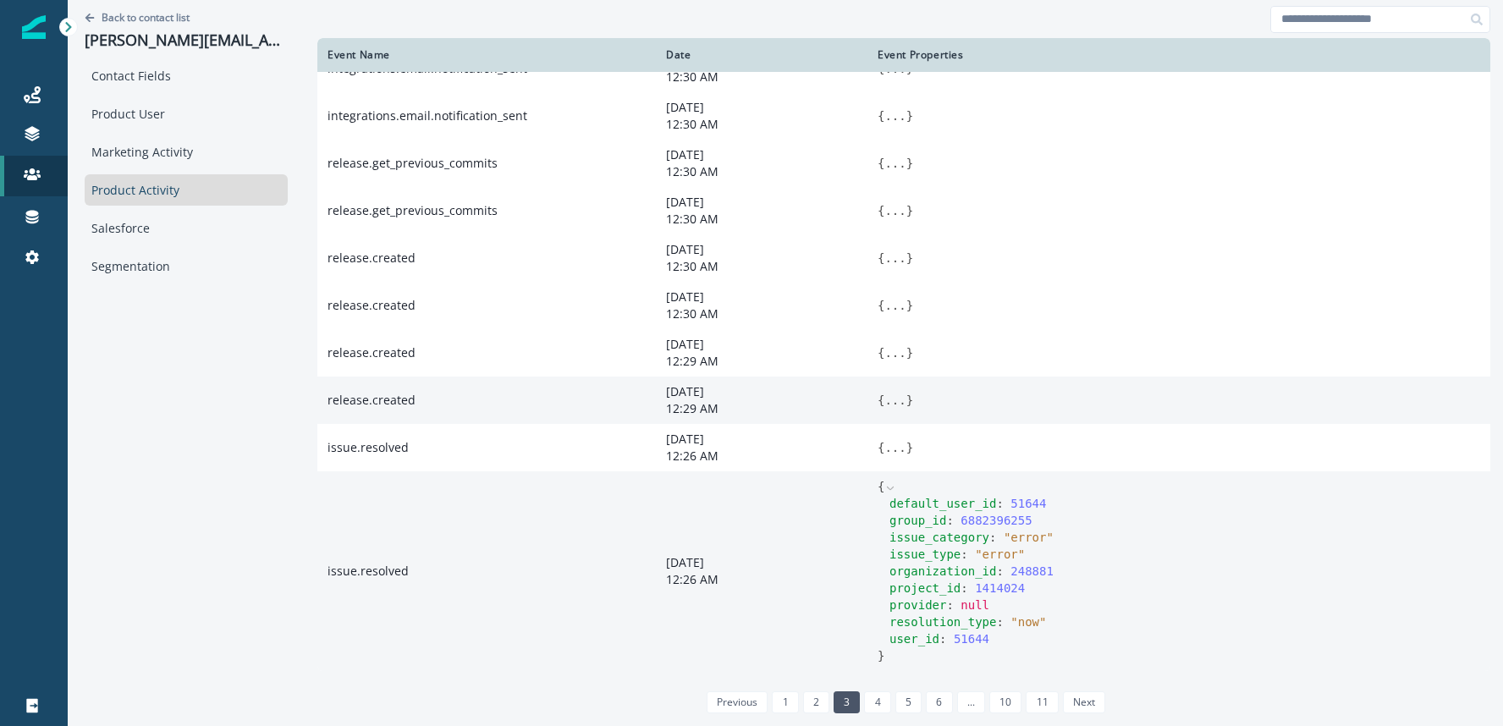
scroll to position [981, 0]
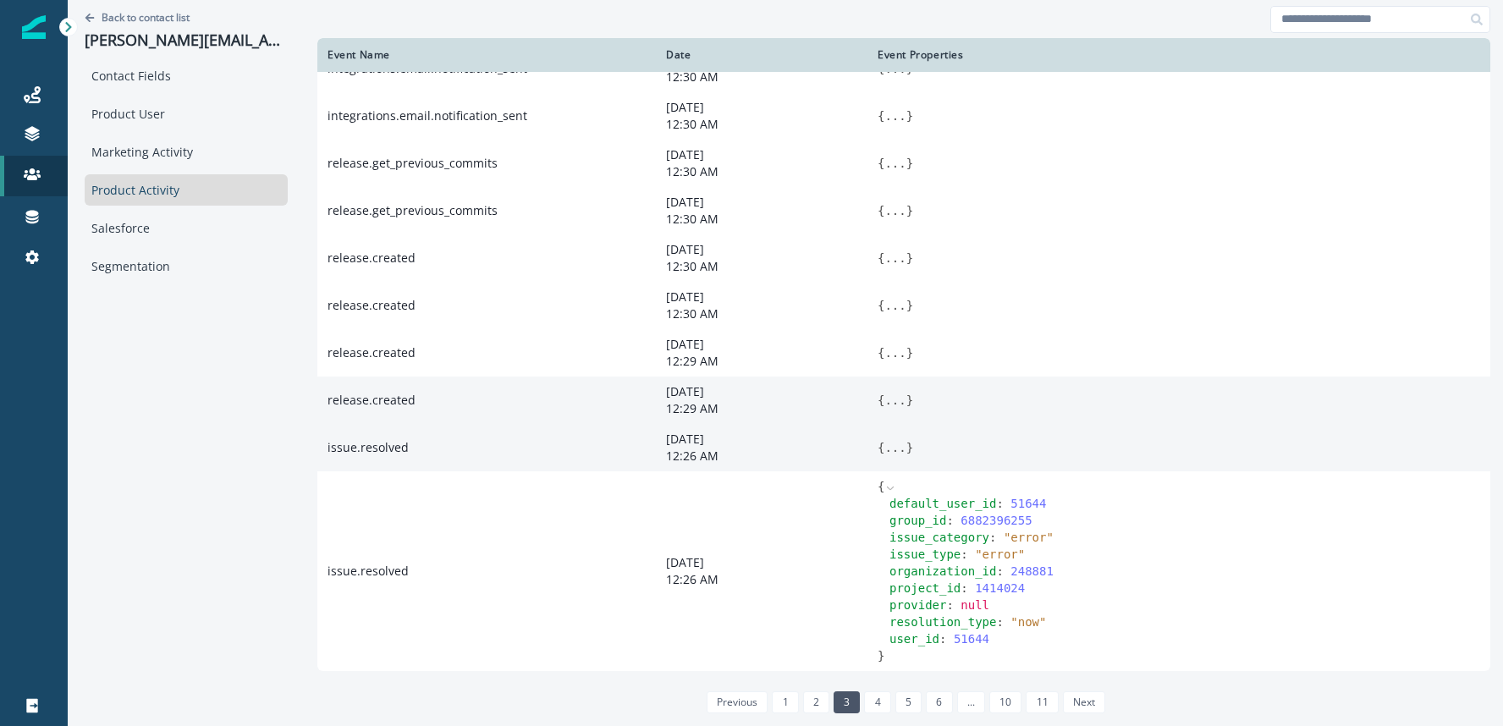
click at [893, 456] on button "..." at bounding box center [894, 447] width 21 height 17
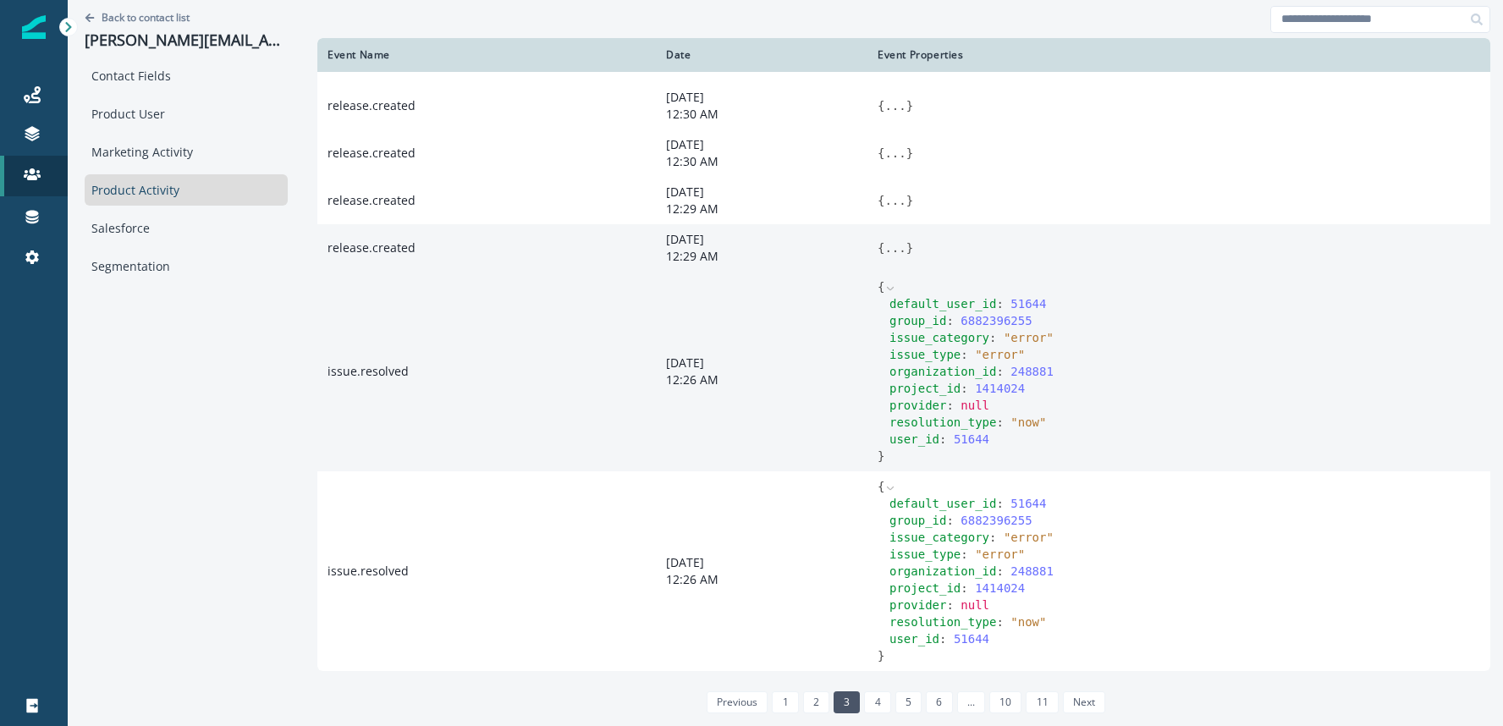
scroll to position [1153, 0]
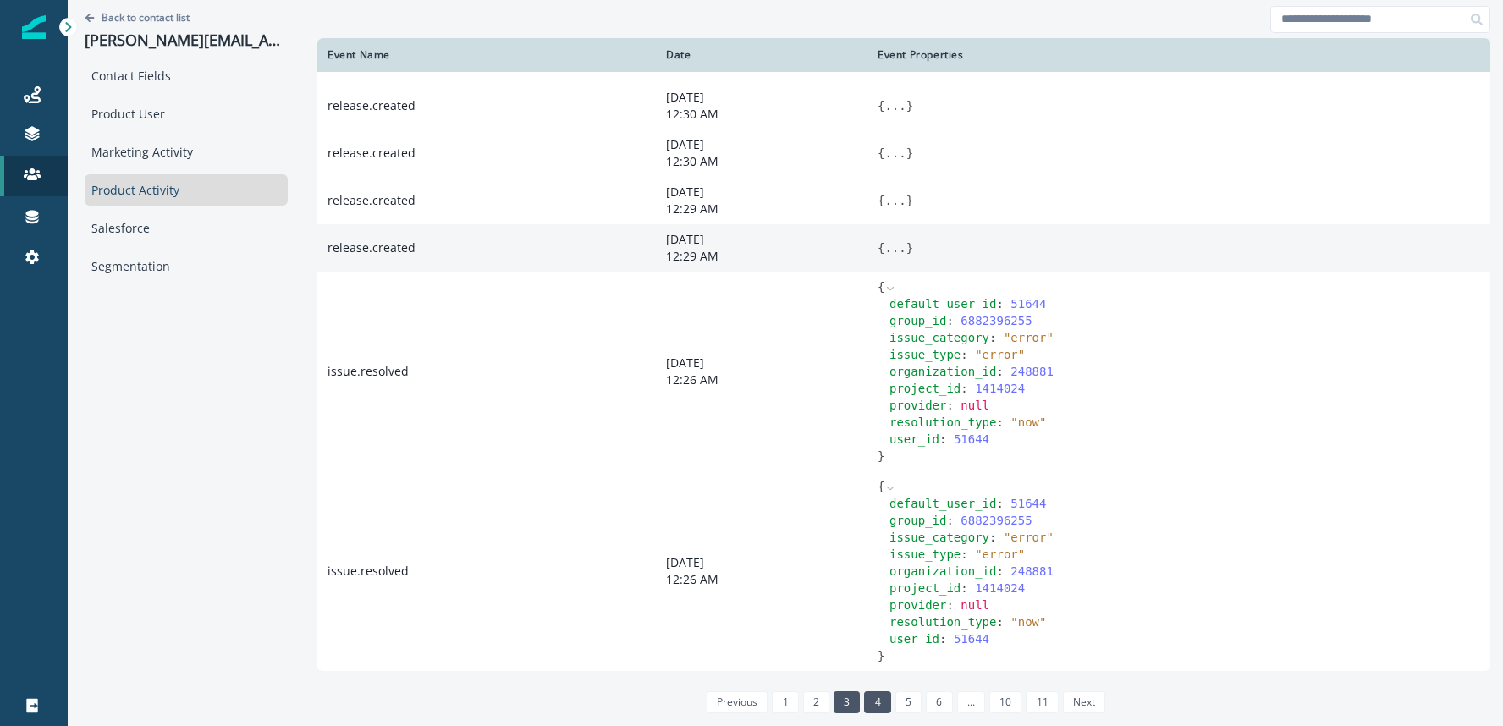
click at [876, 700] on link "4" at bounding box center [877, 702] width 26 height 22
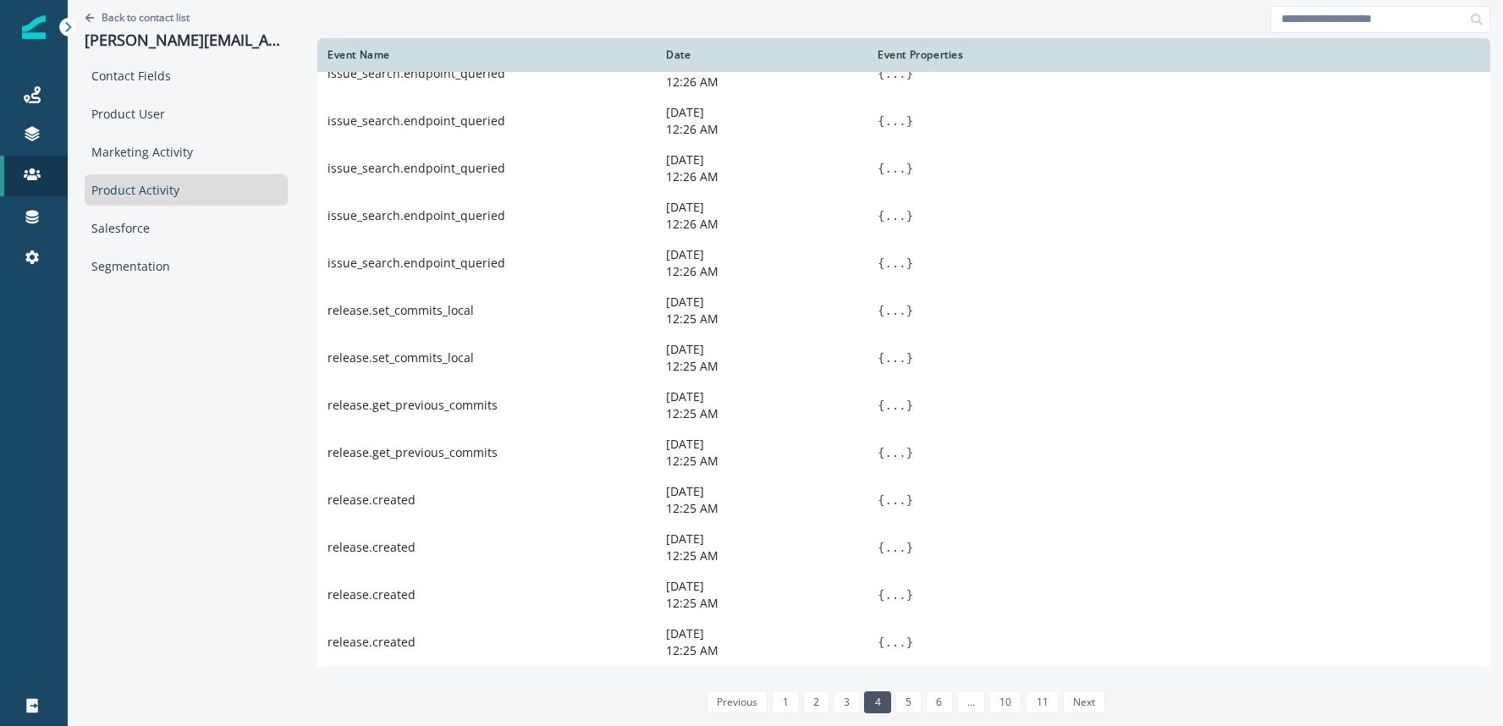
scroll to position [0, 0]
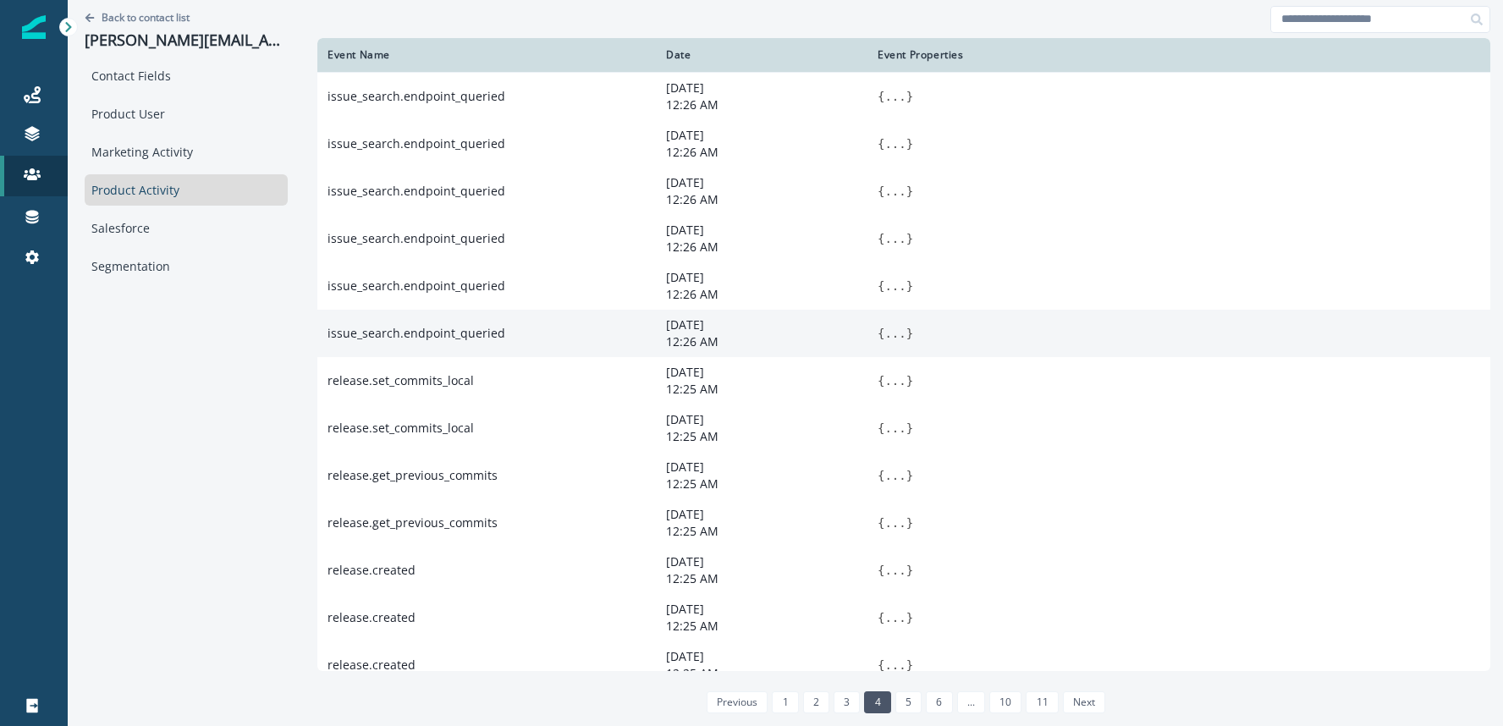
click at [894, 338] on button "..." at bounding box center [894, 333] width 21 height 17
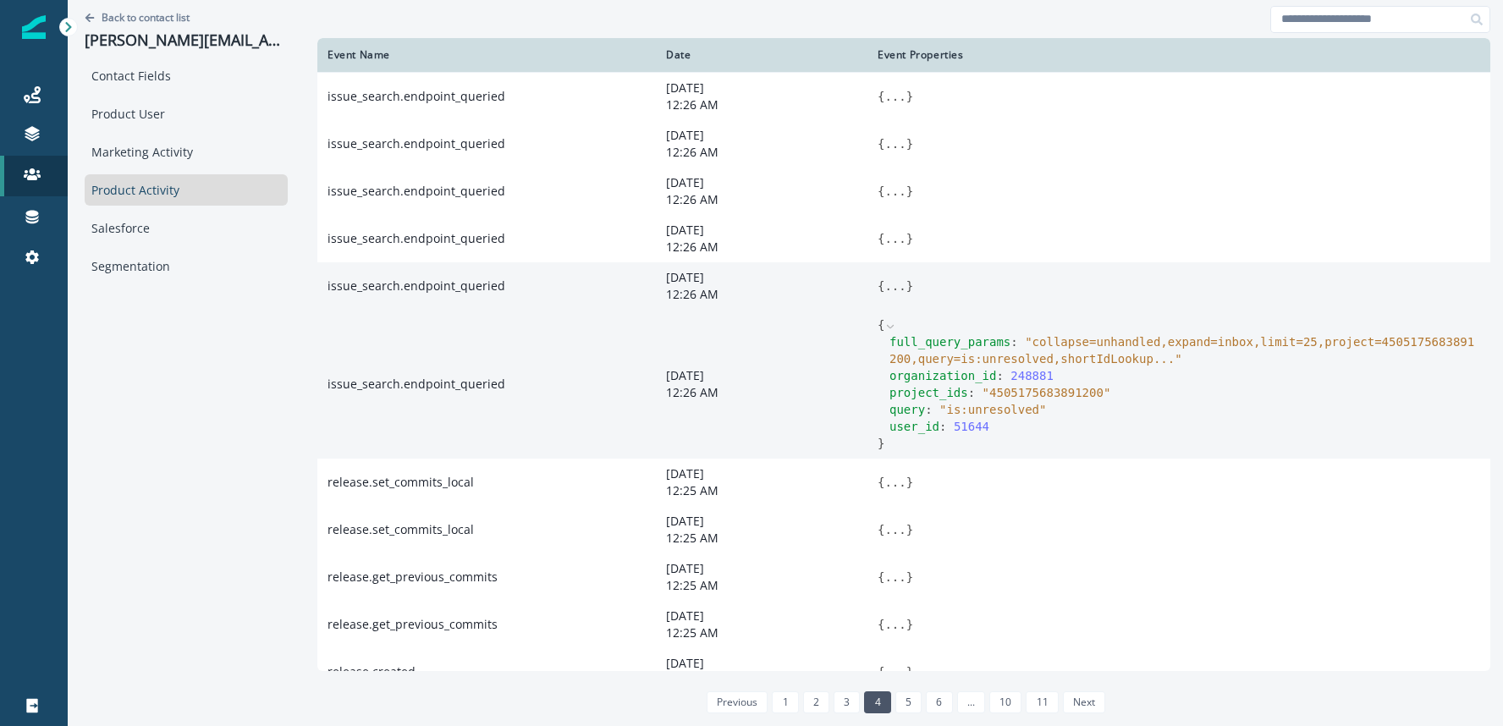
click at [900, 291] on button "..." at bounding box center [894, 286] width 21 height 17
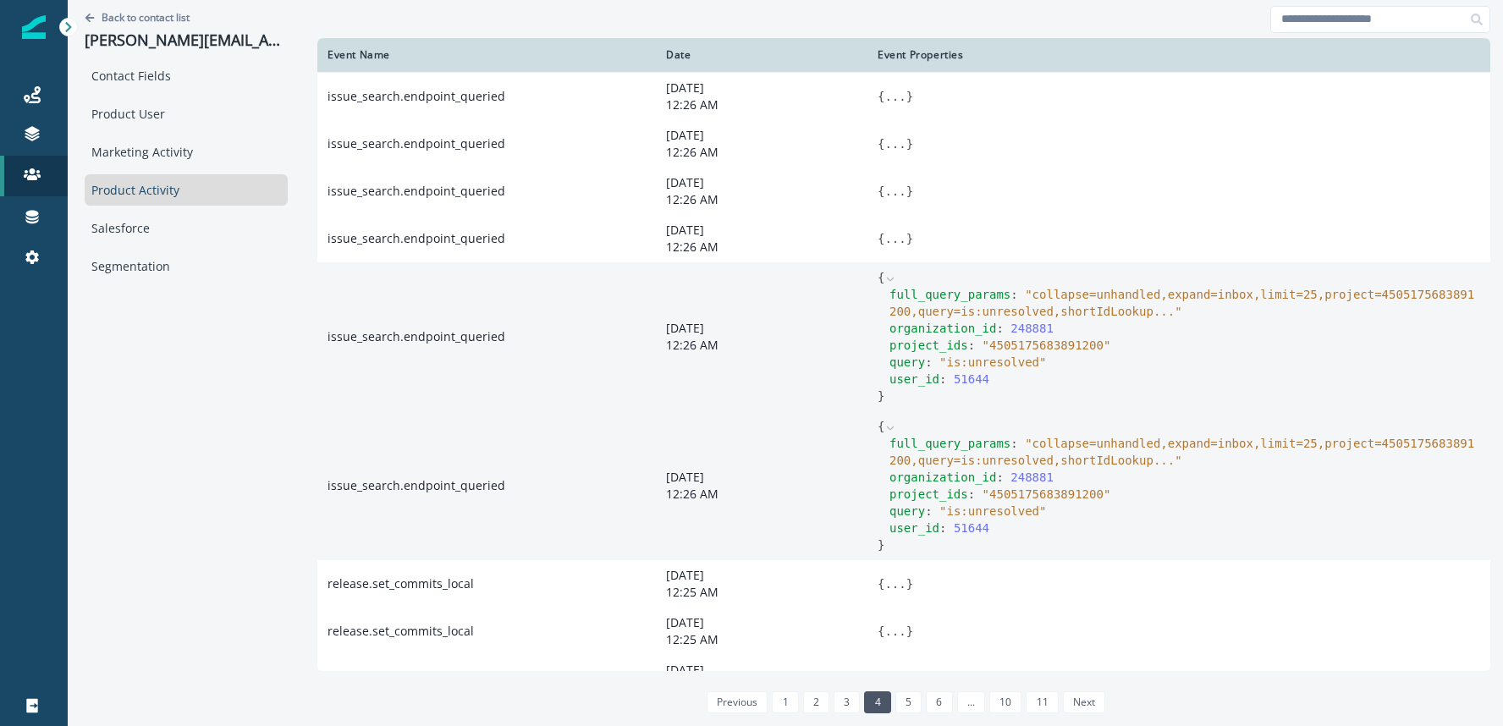
click at [1055, 300] on span "" collapse=unhandled,expand=inbox,limit=25,project=4505175683891200,query=is:un…" at bounding box center [1181, 303] width 585 height 30
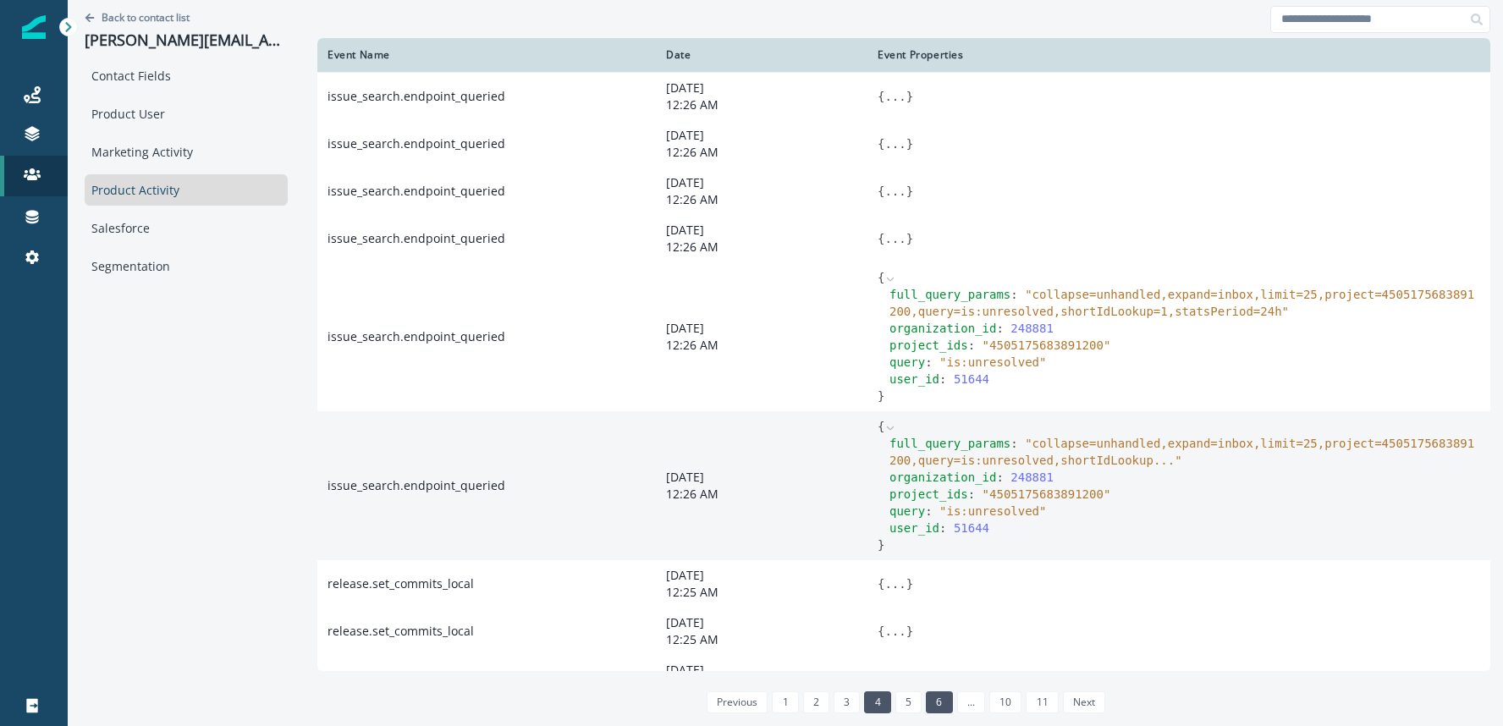
click at [908, 697] on link "5" at bounding box center [908, 702] width 26 height 22
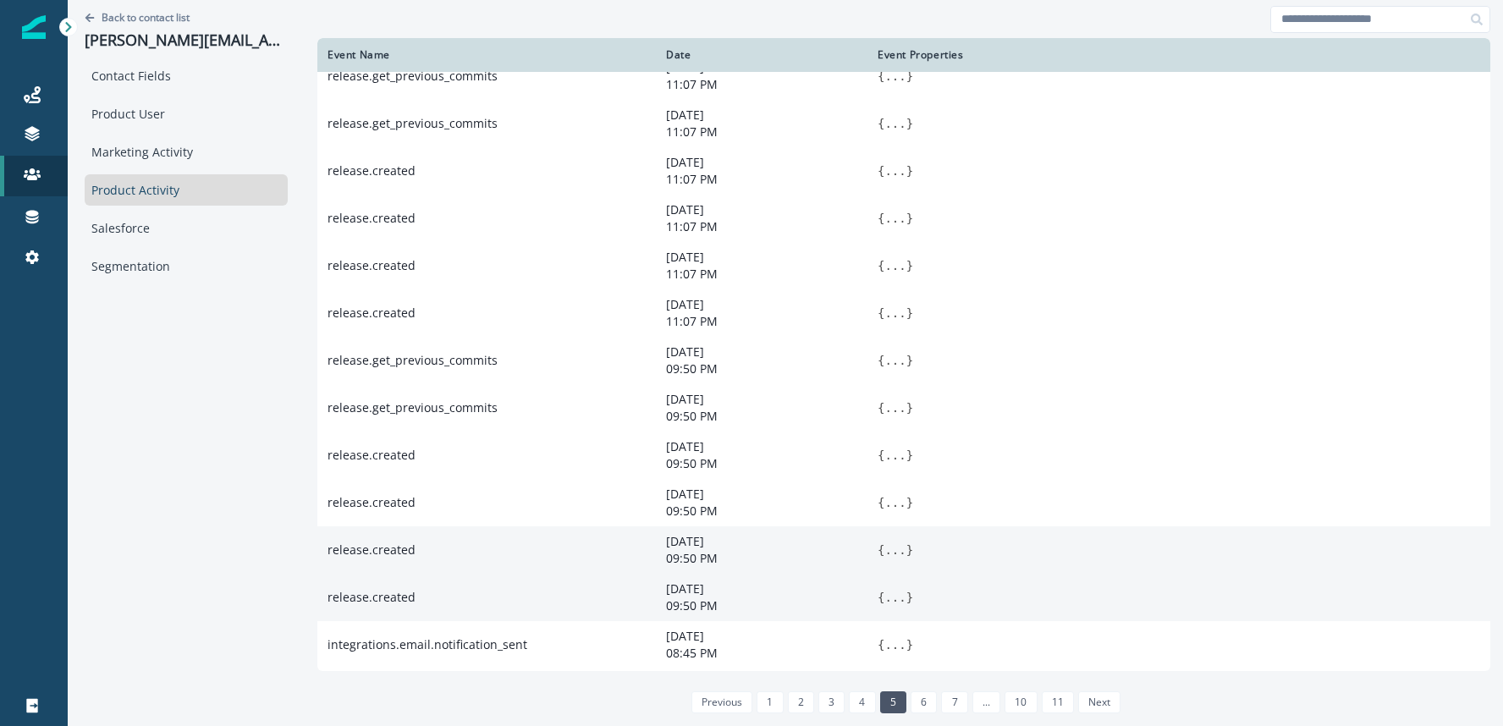
scroll to position [849, 0]
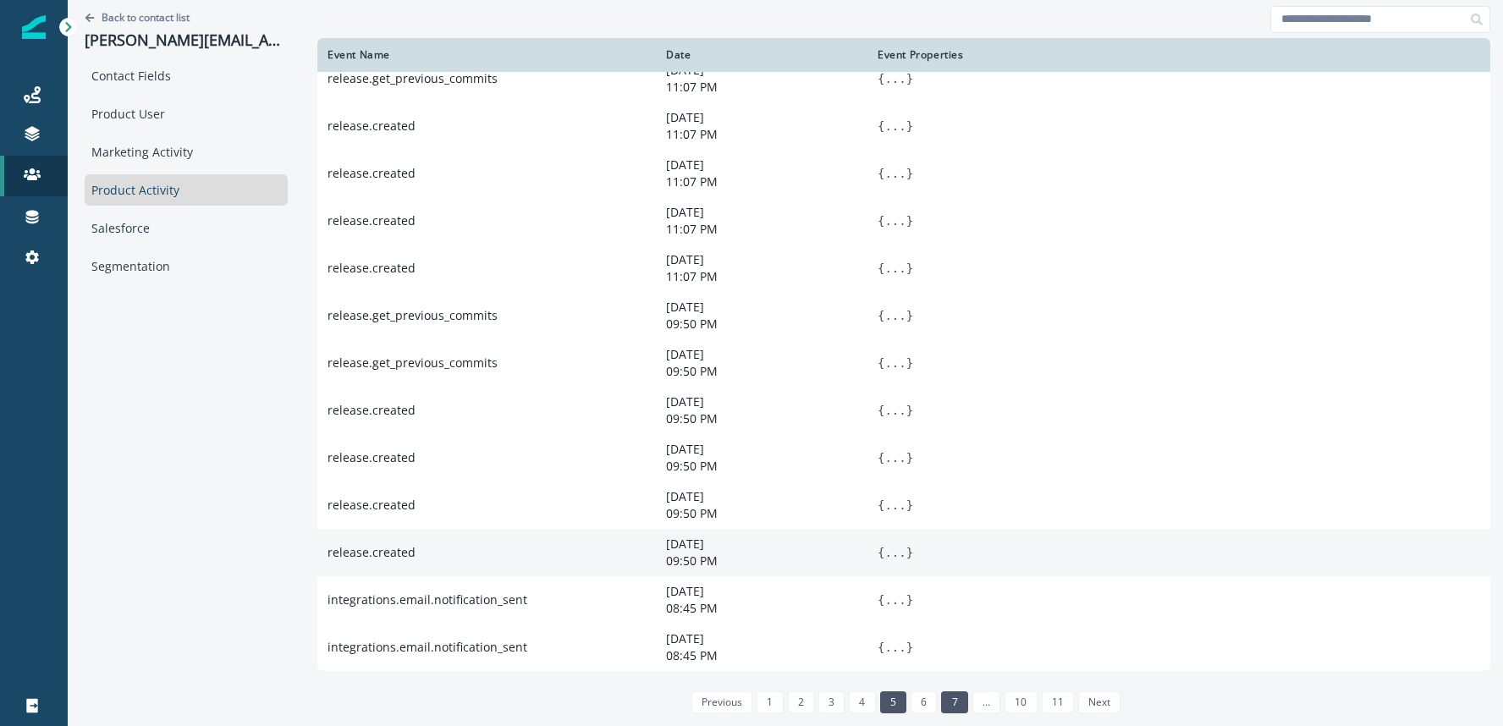
click at [922, 696] on link "6" at bounding box center [923, 702] width 26 height 22
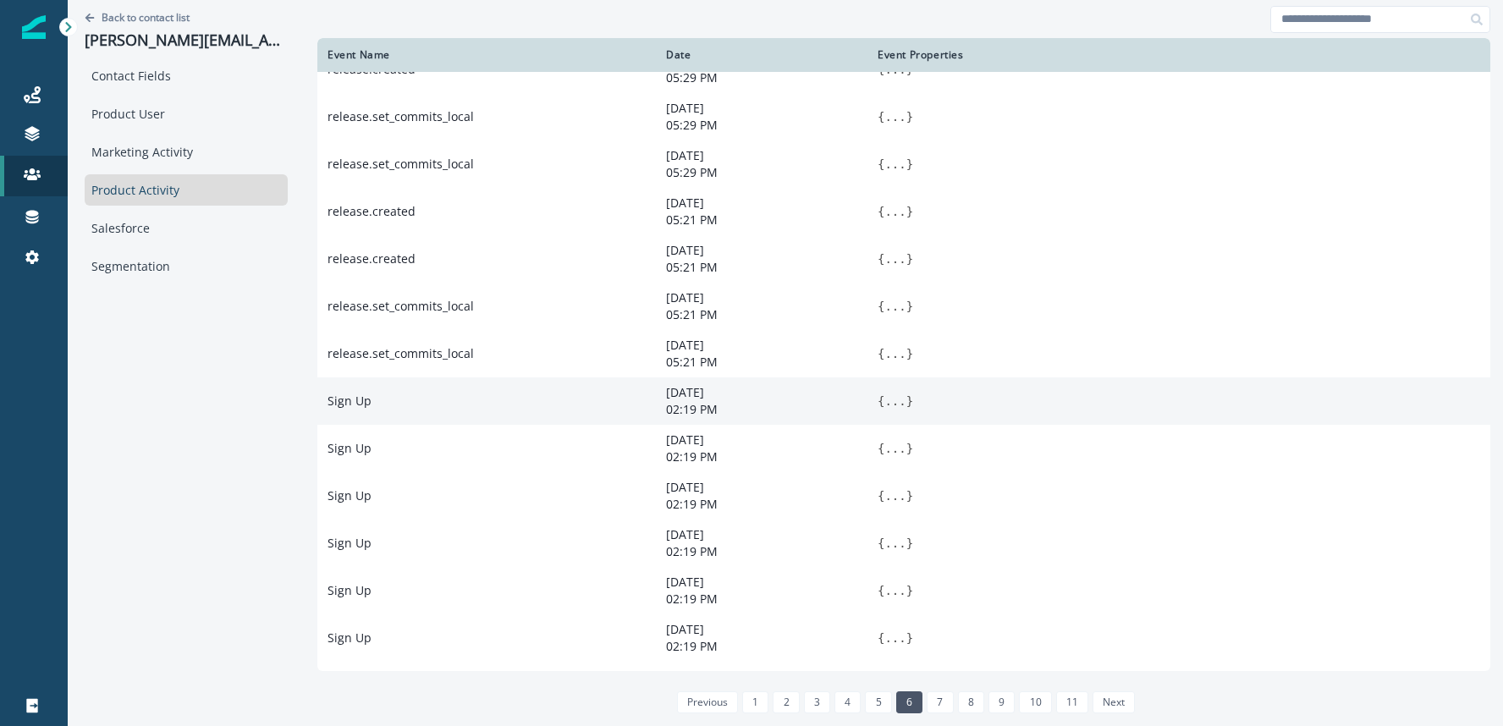
scroll to position [599, 0]
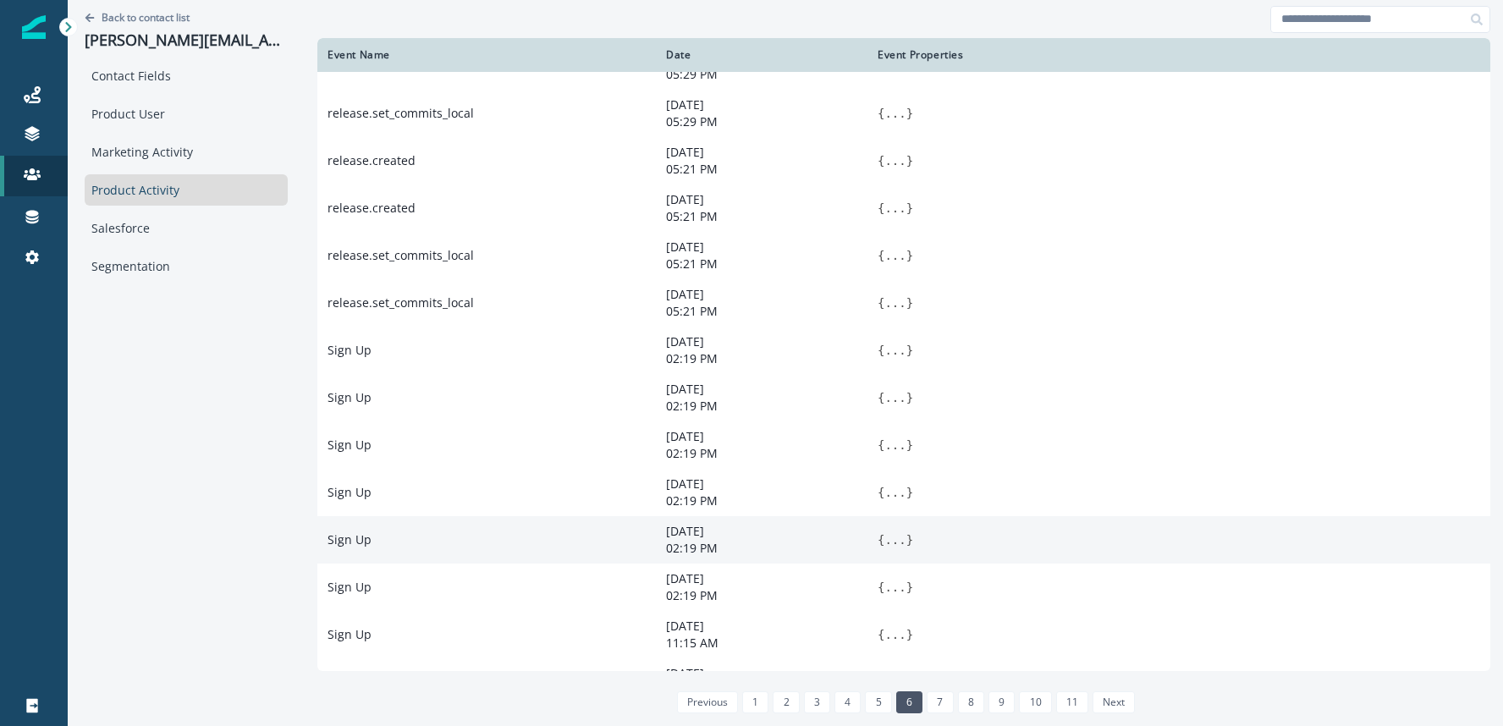
click at [886, 548] on button "..." at bounding box center [894, 539] width 21 height 17
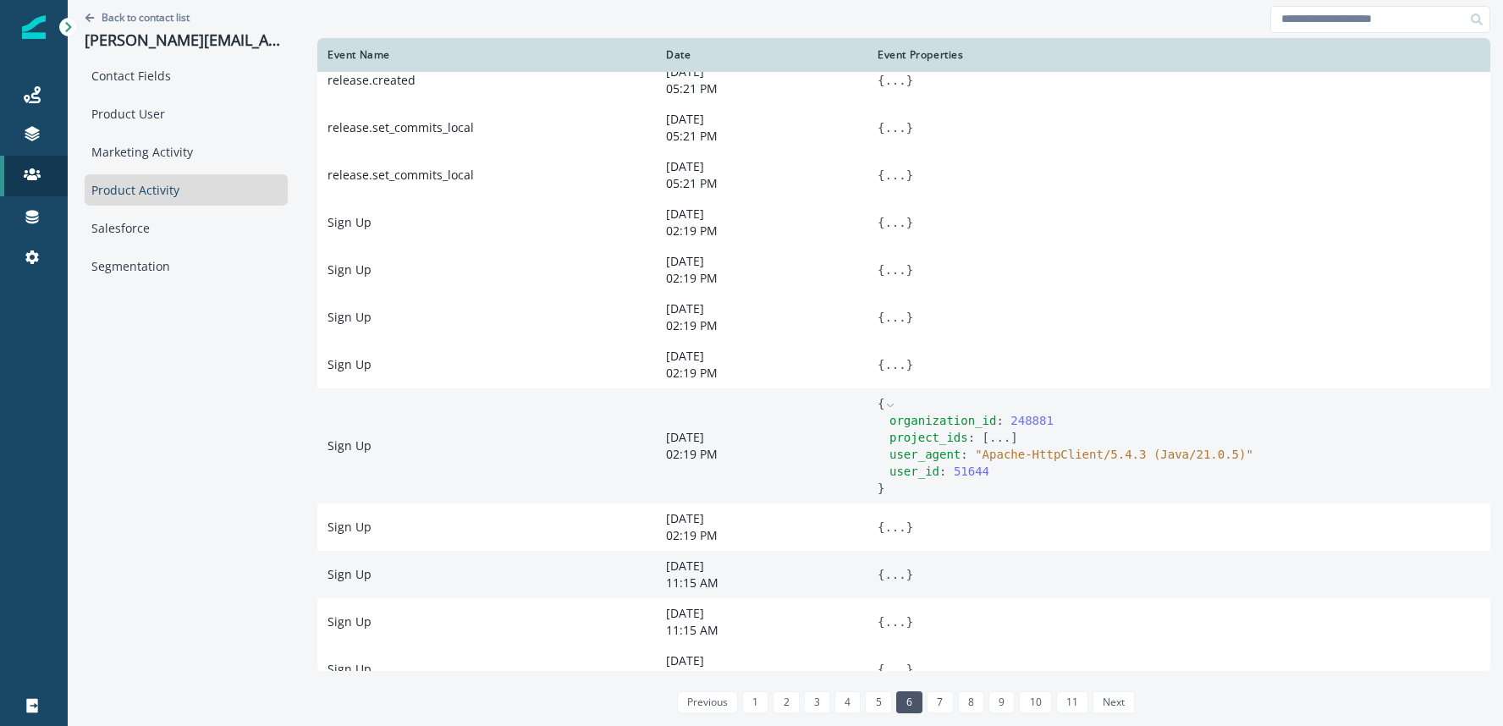
scroll to position [732, 0]
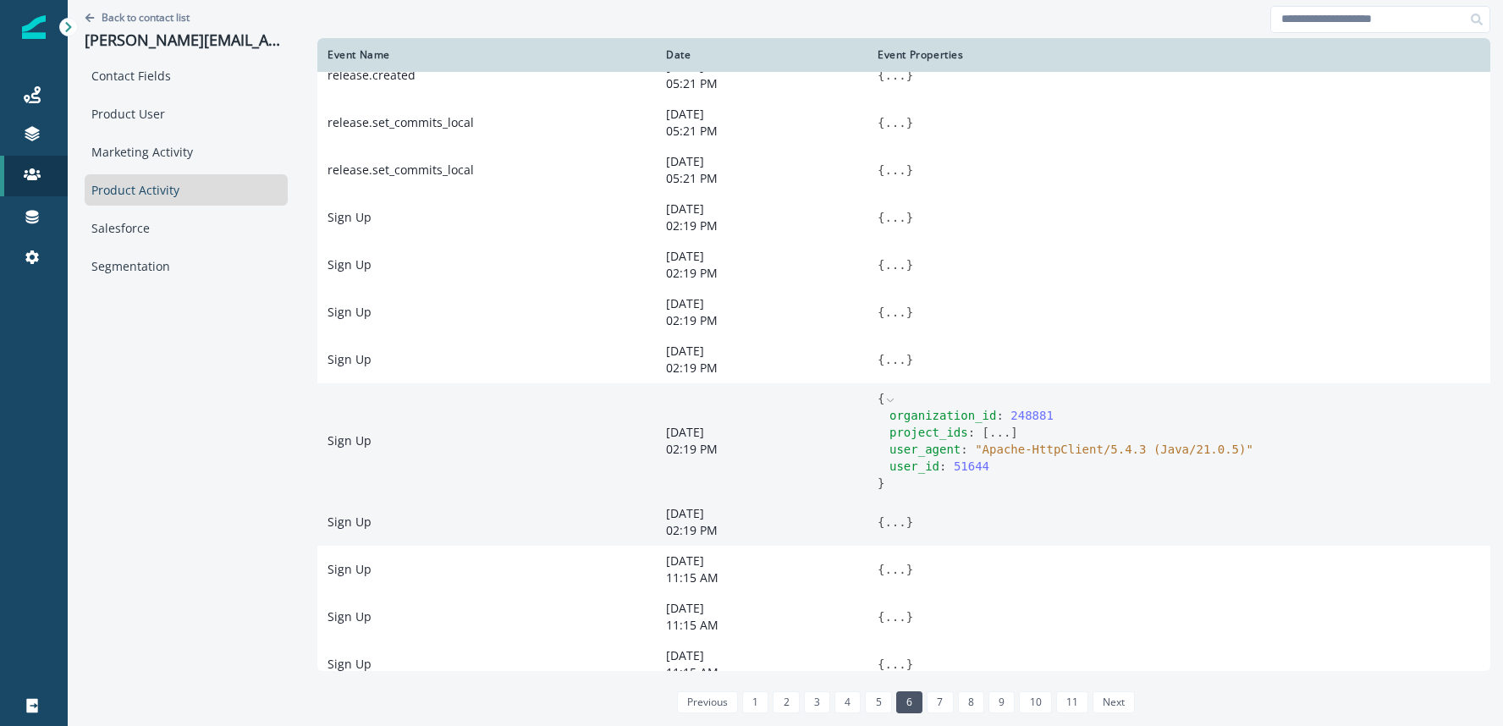
click at [892, 530] on button "..." at bounding box center [894, 522] width 21 height 17
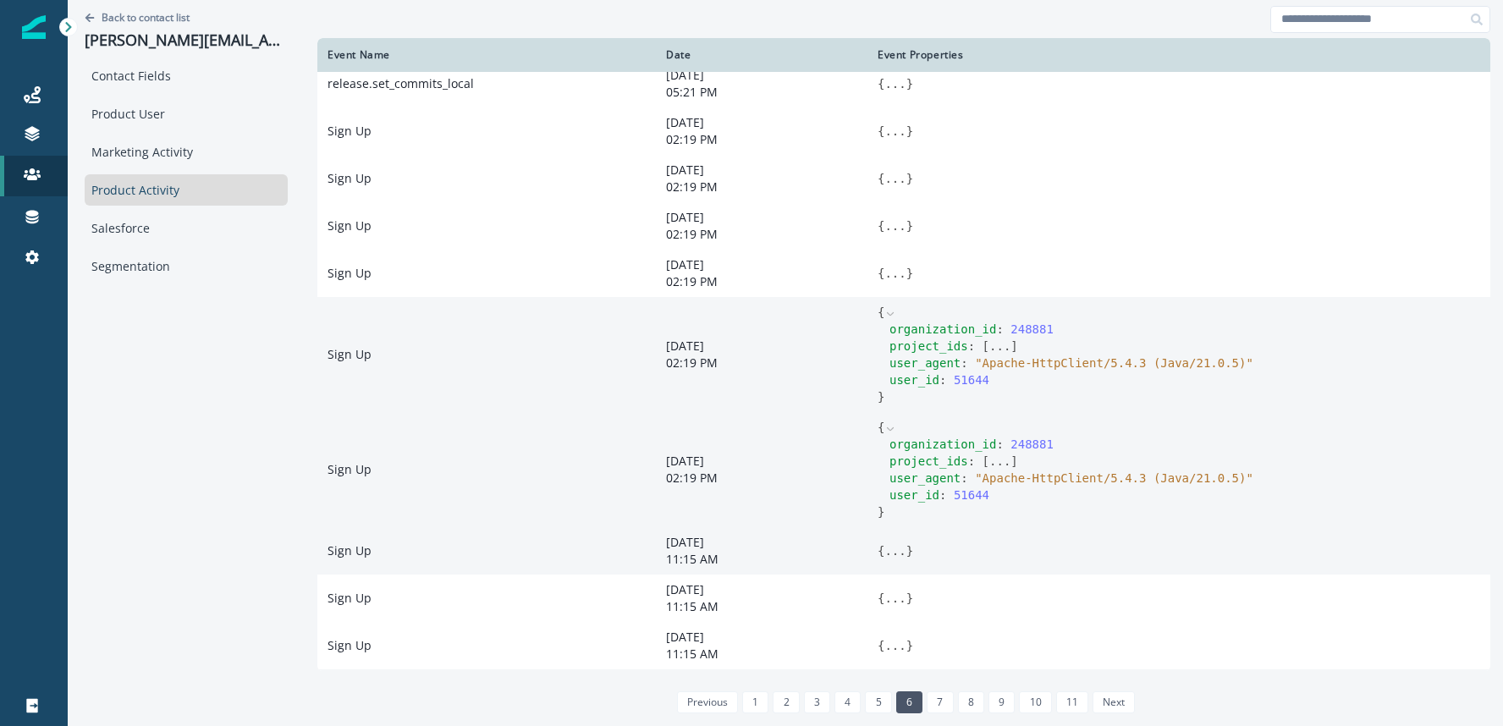
scroll to position [833, 0]
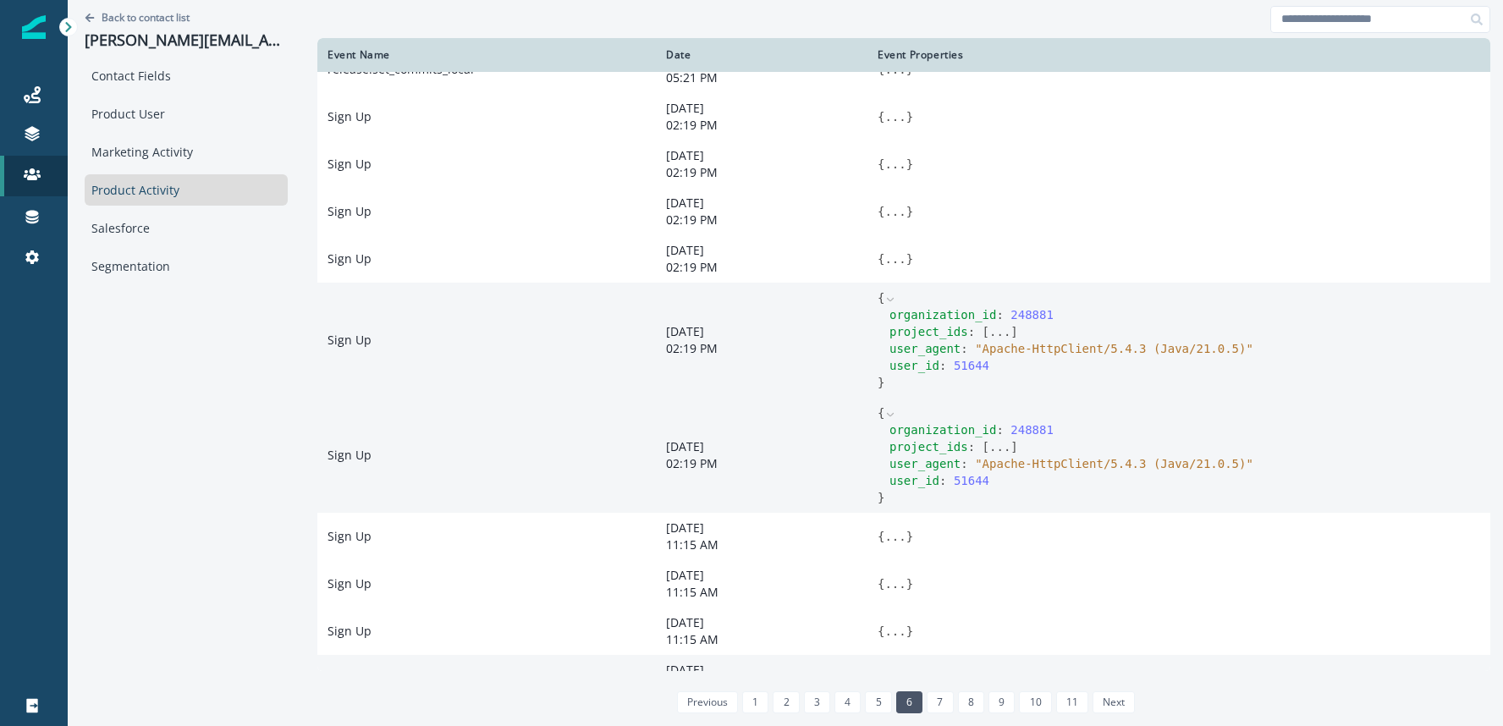
click at [997, 455] on button "..." at bounding box center [999, 446] width 21 height 17
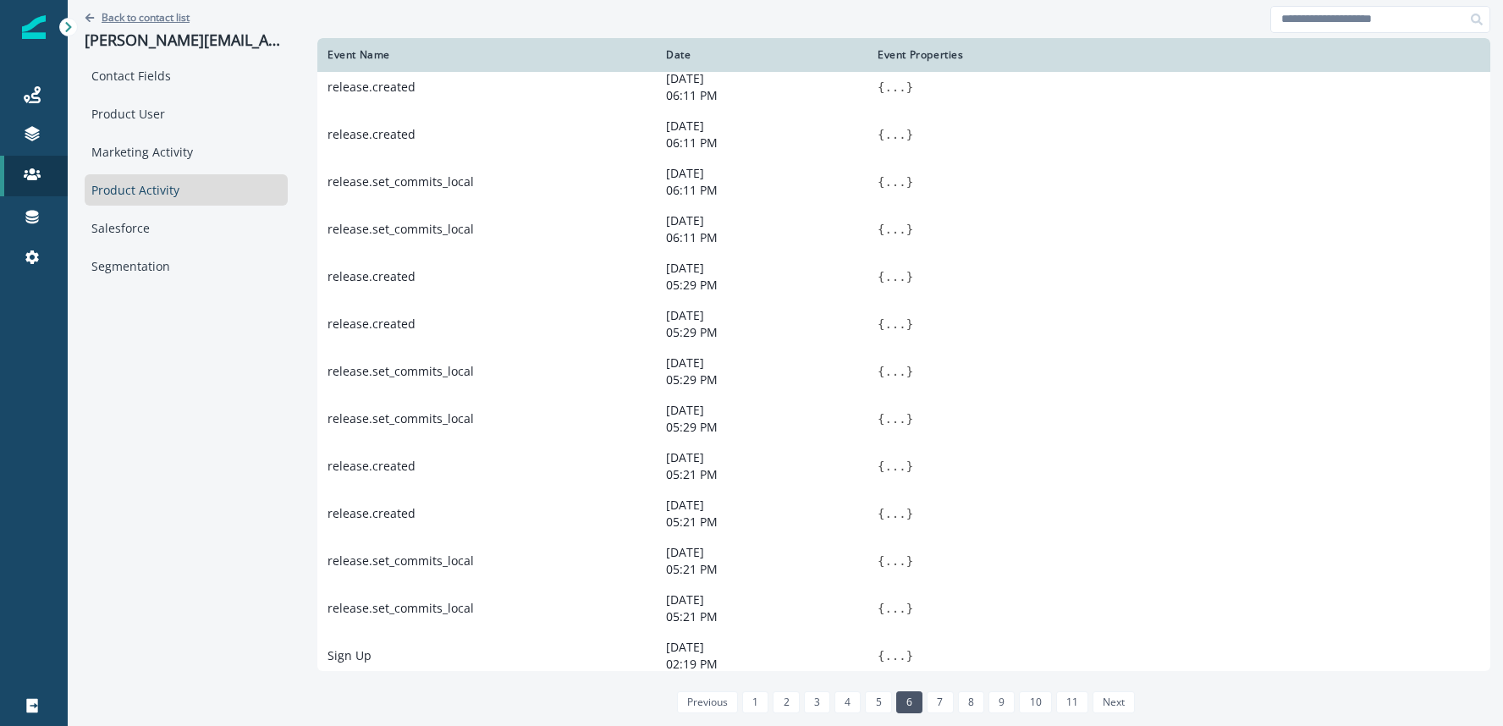
scroll to position [293, 0]
click at [139, 23] on p "Back to contact list" at bounding box center [146, 17] width 88 height 14
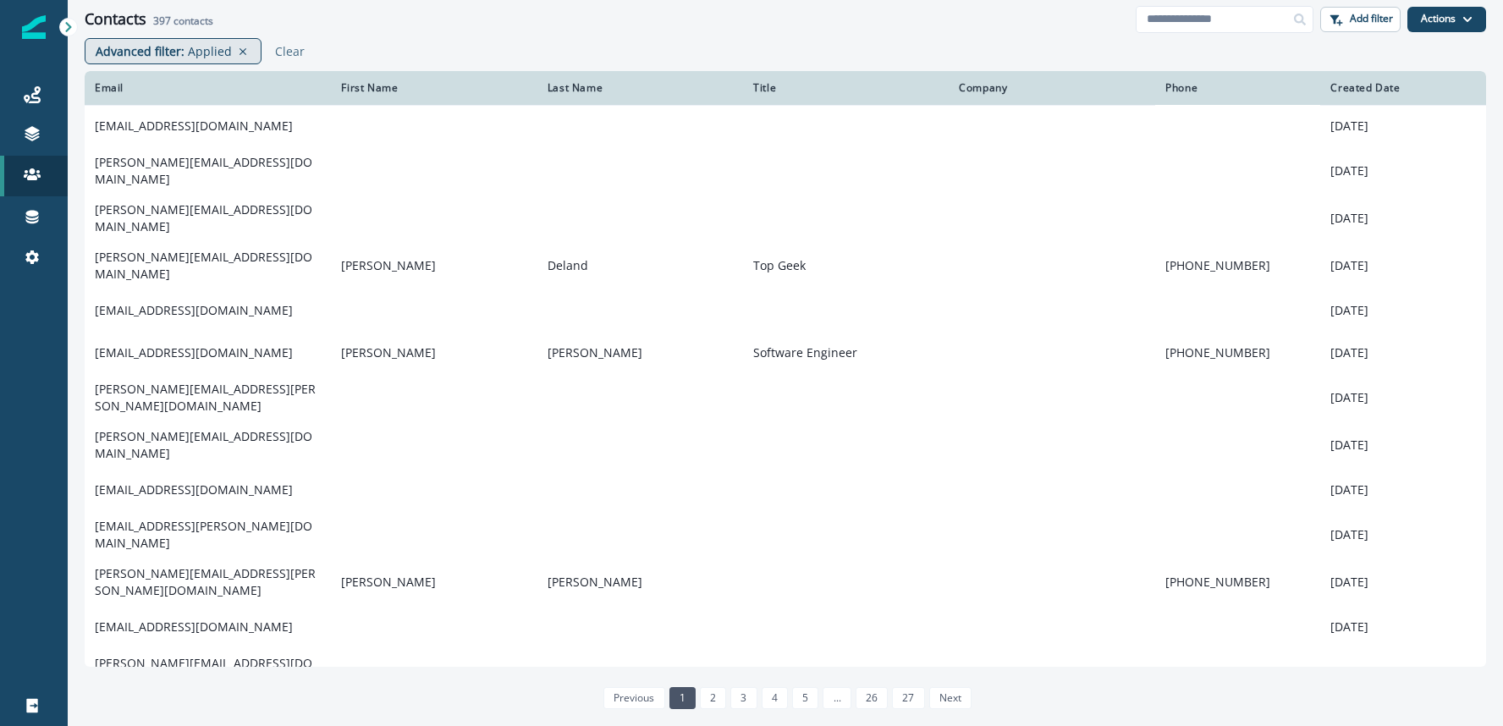
click at [197, 45] on p "Applied" at bounding box center [210, 51] width 44 height 18
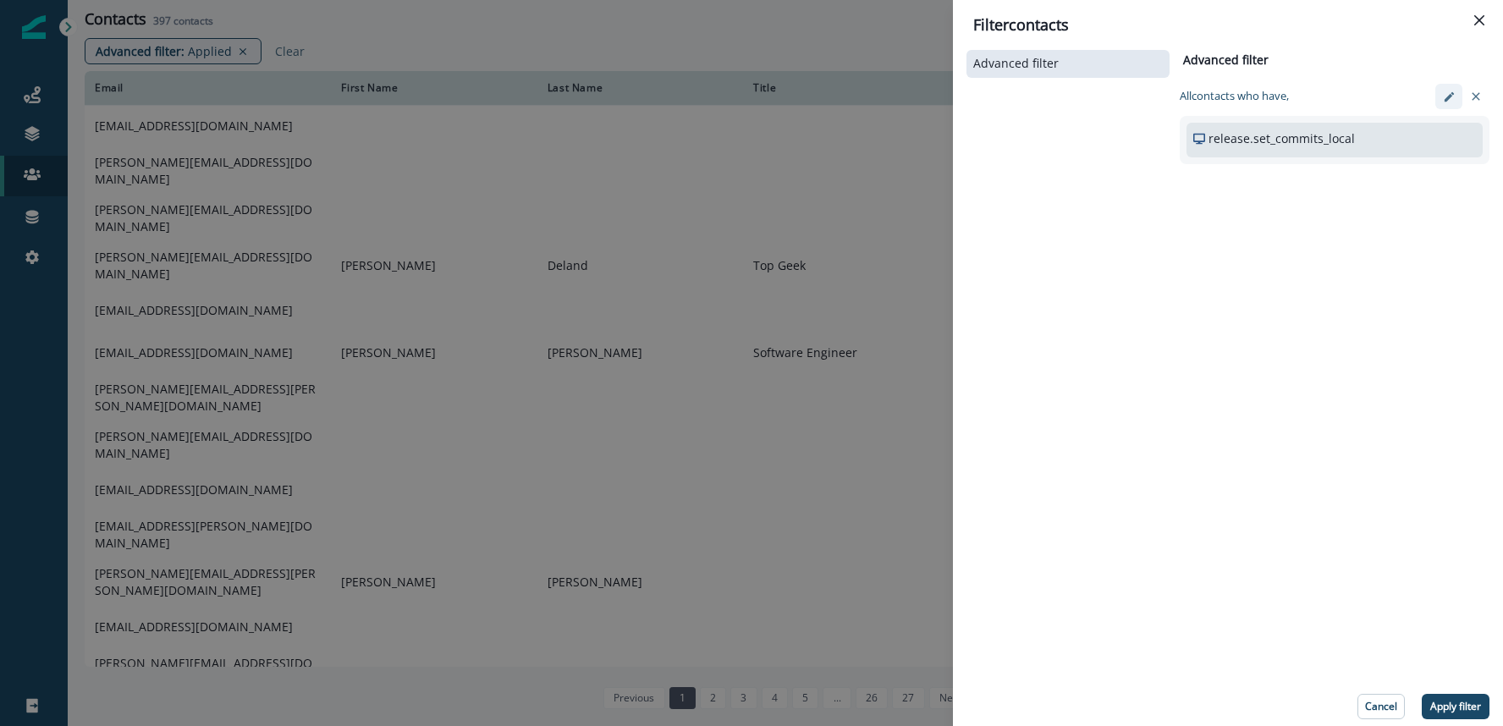
click at [1443, 94] on icon "edit-filter" at bounding box center [1449, 97] width 13 height 13
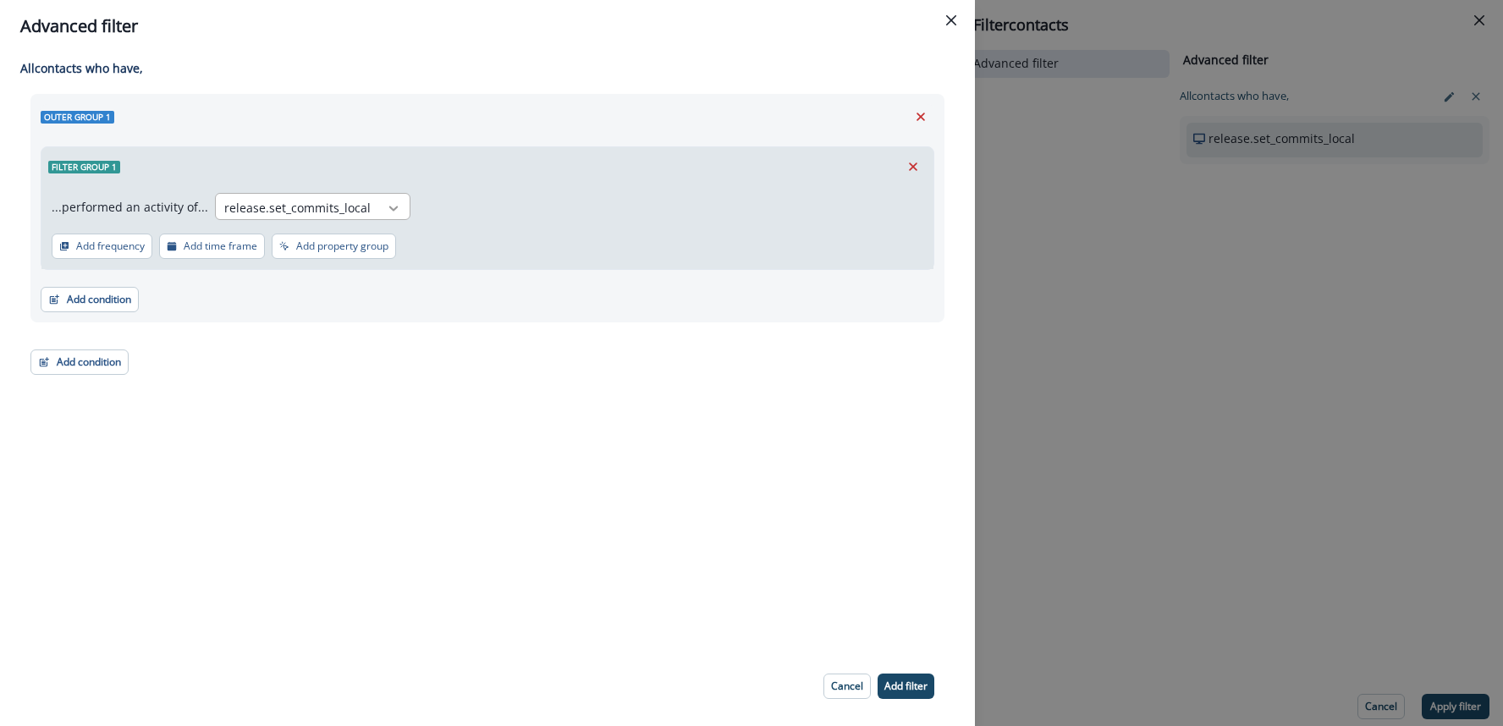
click at [389, 208] on icon at bounding box center [393, 208] width 15 height 17
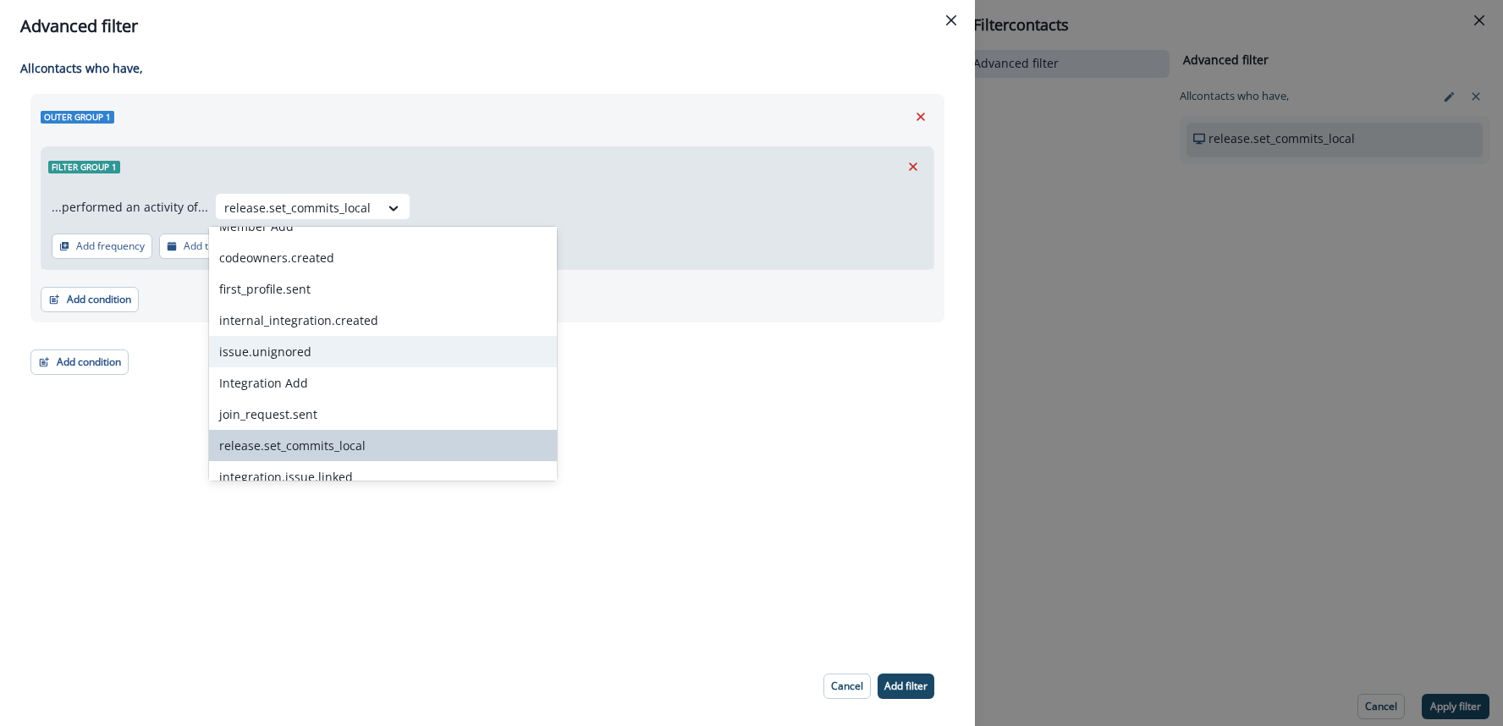
scroll to position [1956, 0]
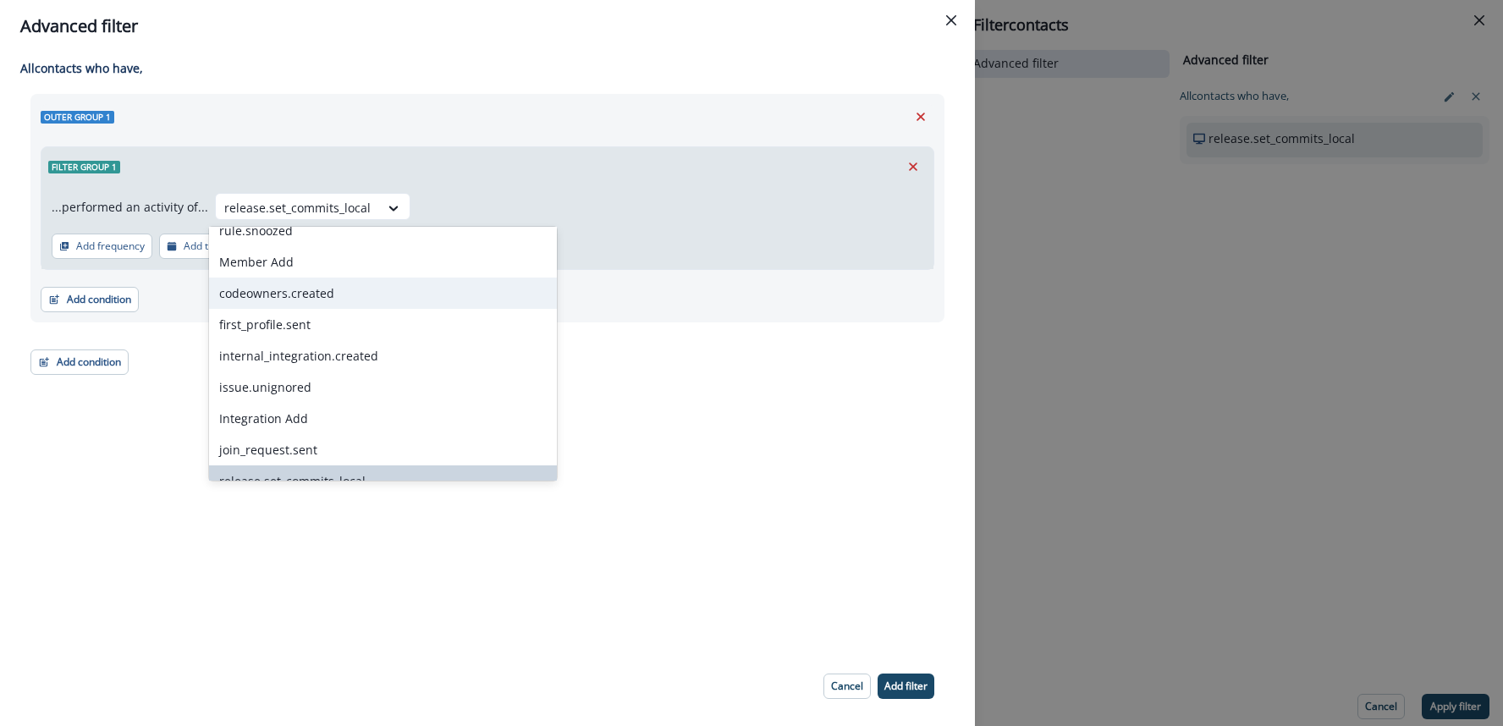
click at [316, 305] on div "codeowners.created" at bounding box center [383, 293] width 348 height 31
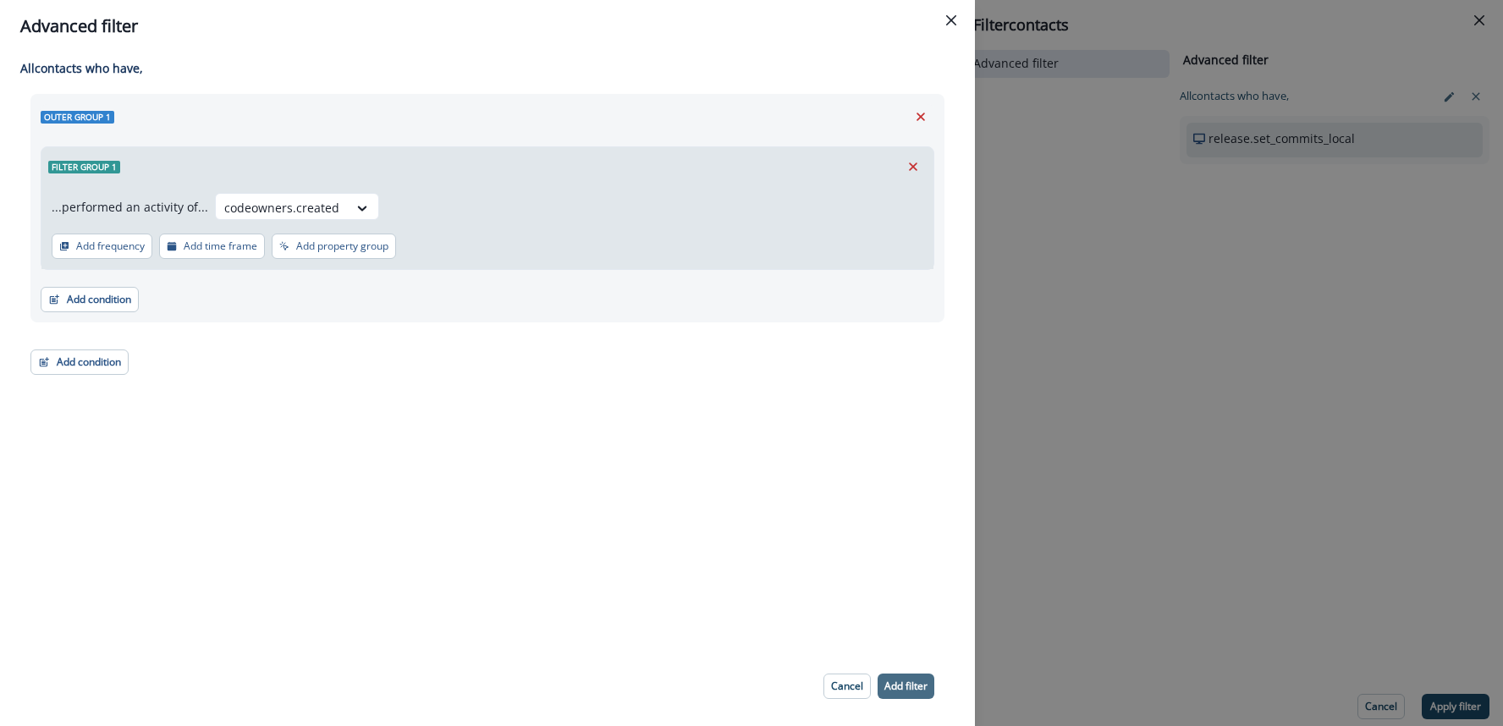
click at [904, 681] on p "Add filter" at bounding box center [905, 686] width 43 height 12
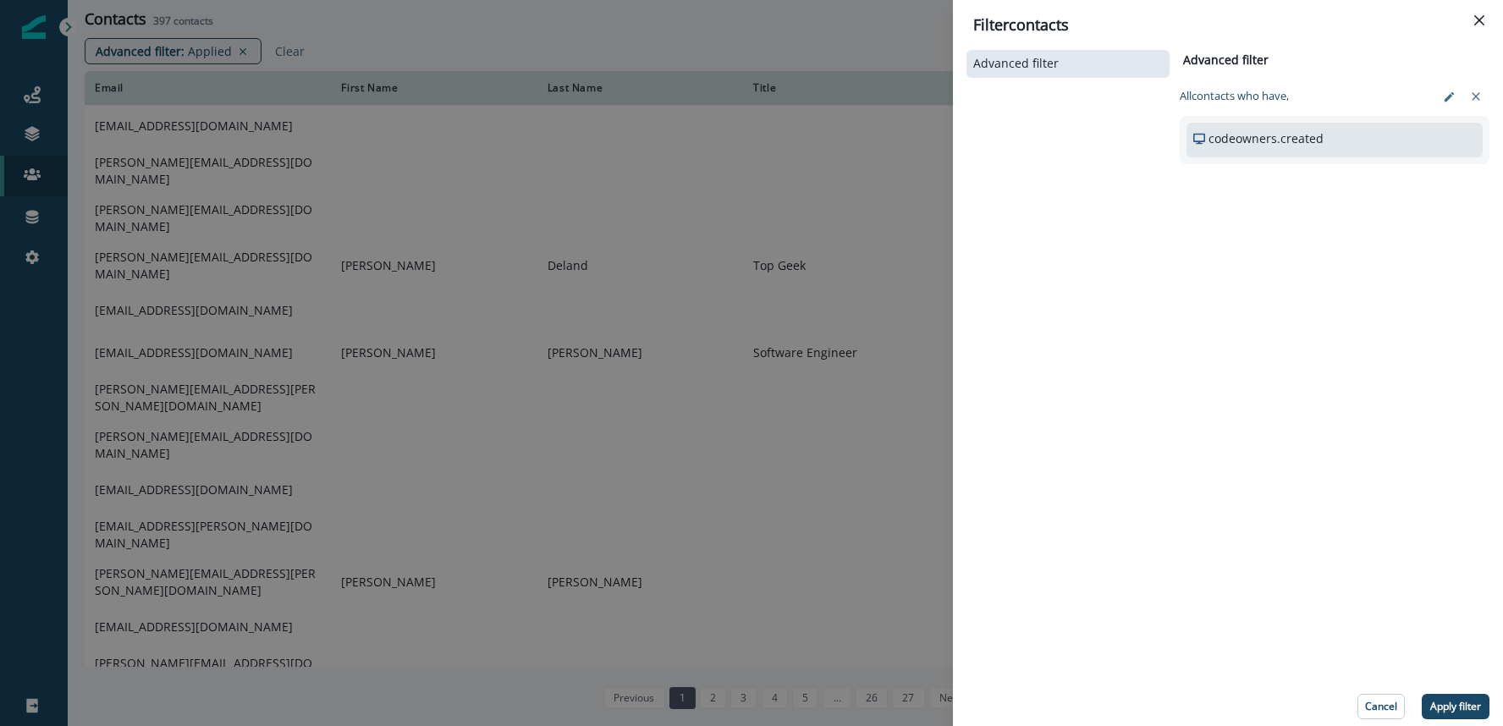
click at [1455, 703] on p "Apply filter" at bounding box center [1455, 707] width 51 height 12
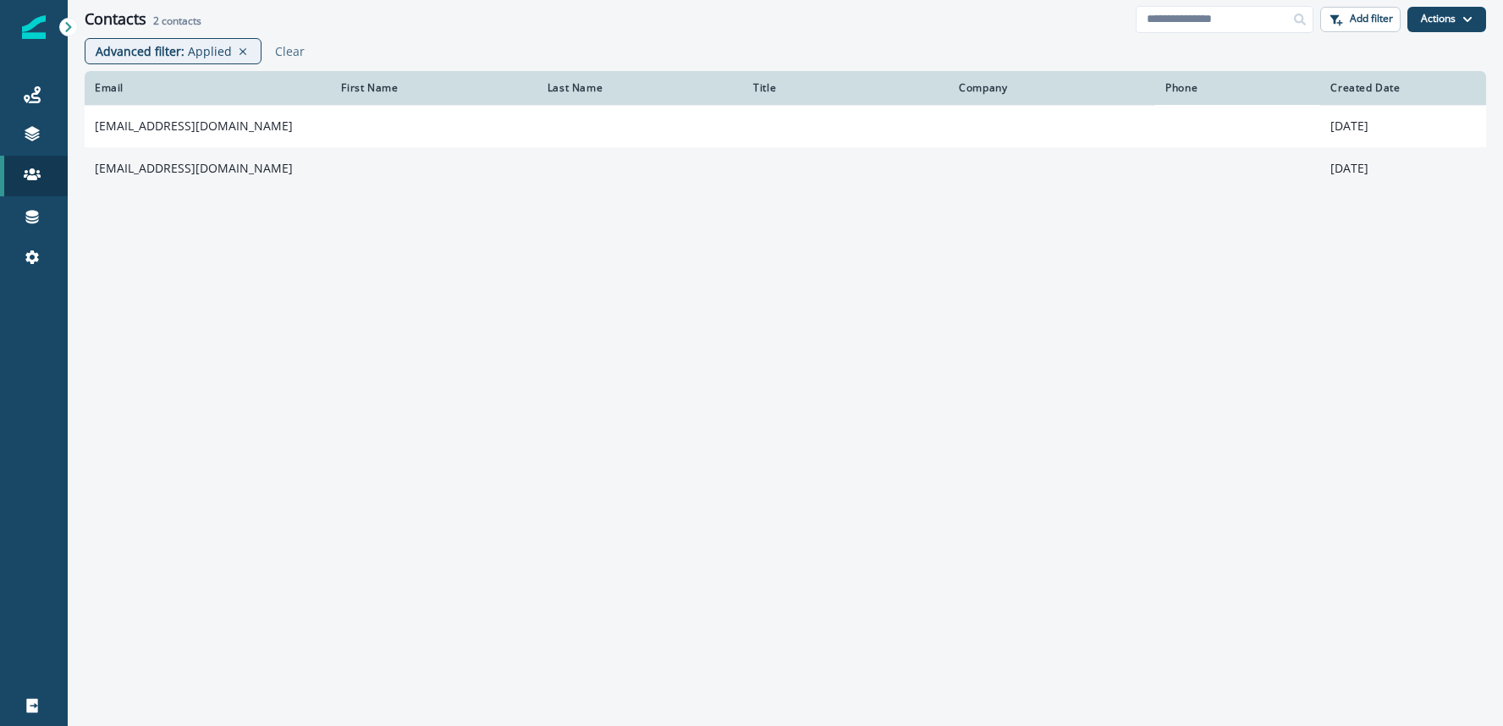
click at [162, 170] on td "cgual@omnidian.com" at bounding box center [208, 168] width 246 height 42
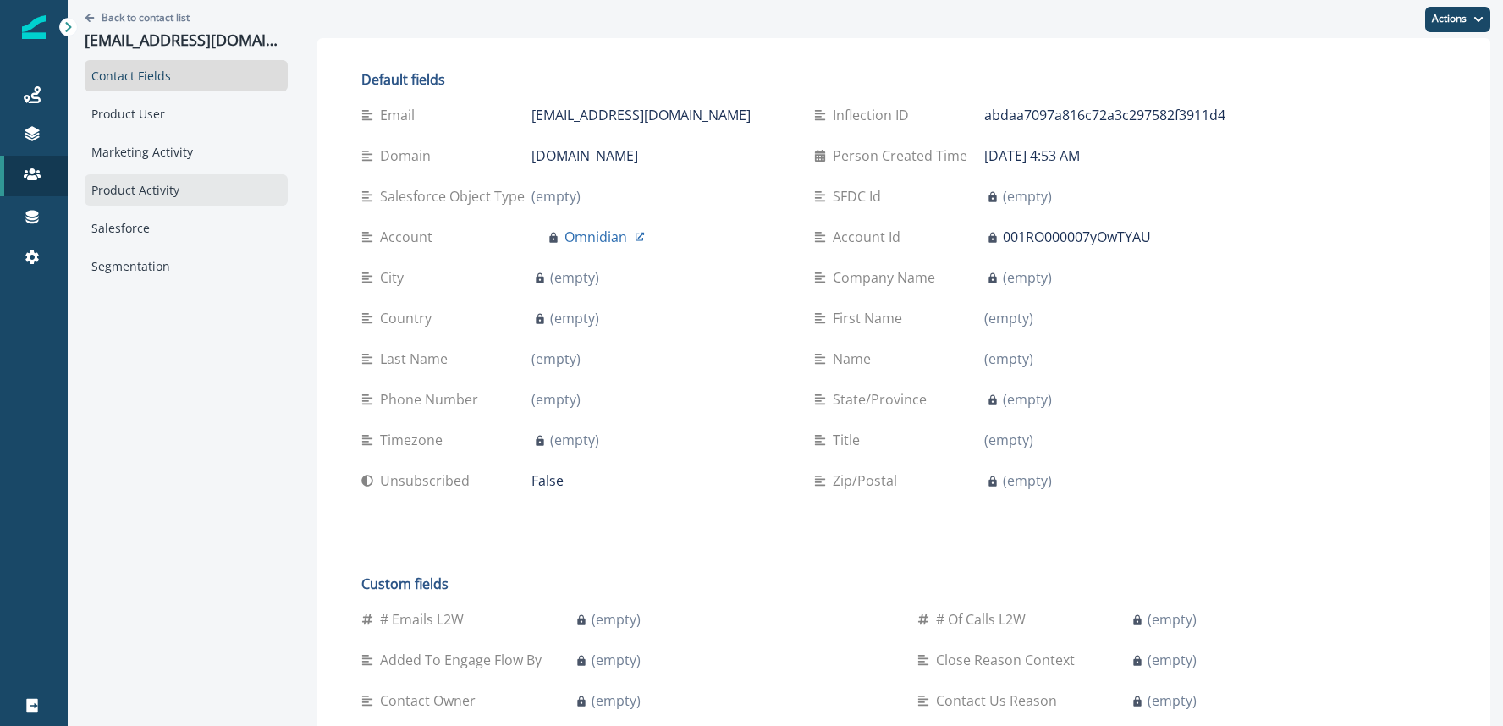
click at [146, 194] on div "Product Activity" at bounding box center [186, 189] width 203 height 31
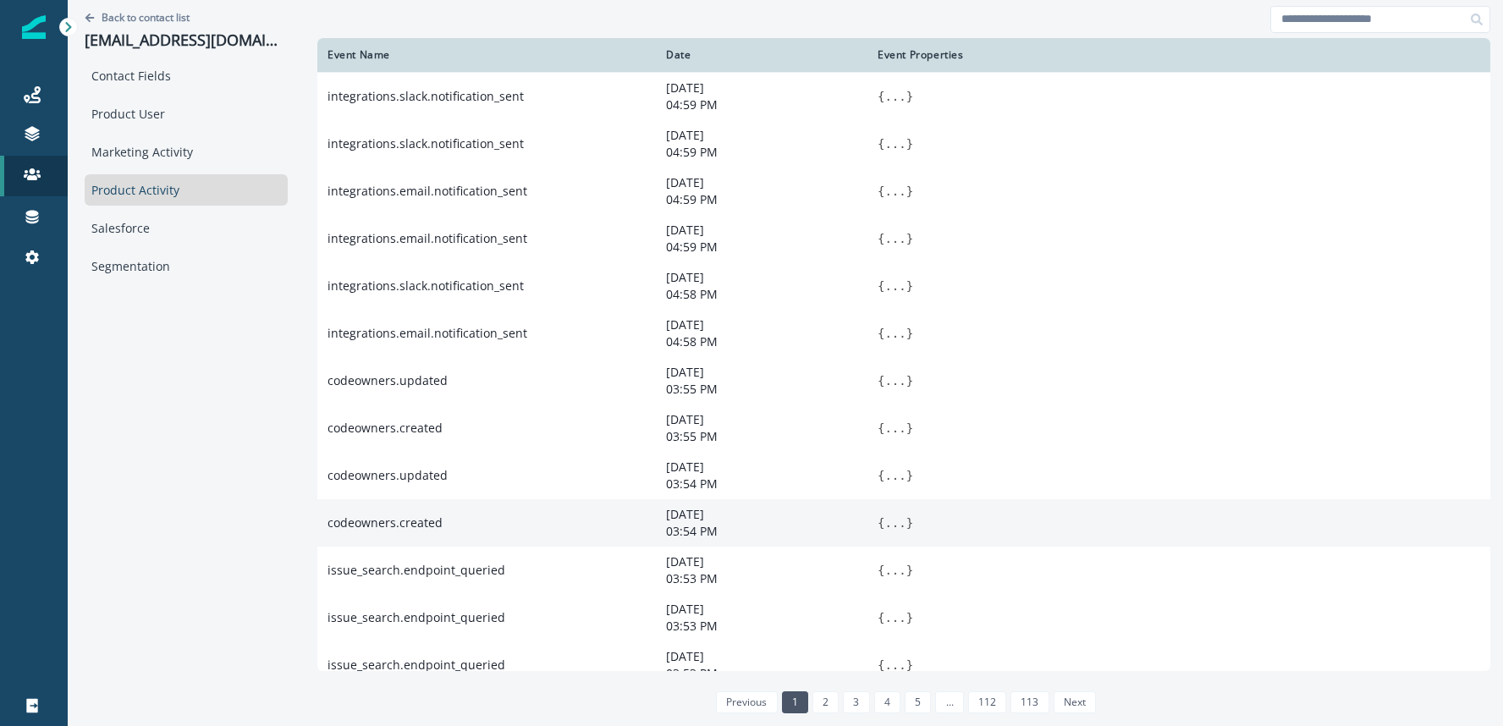
click at [884, 531] on button "..." at bounding box center [894, 522] width 21 height 17
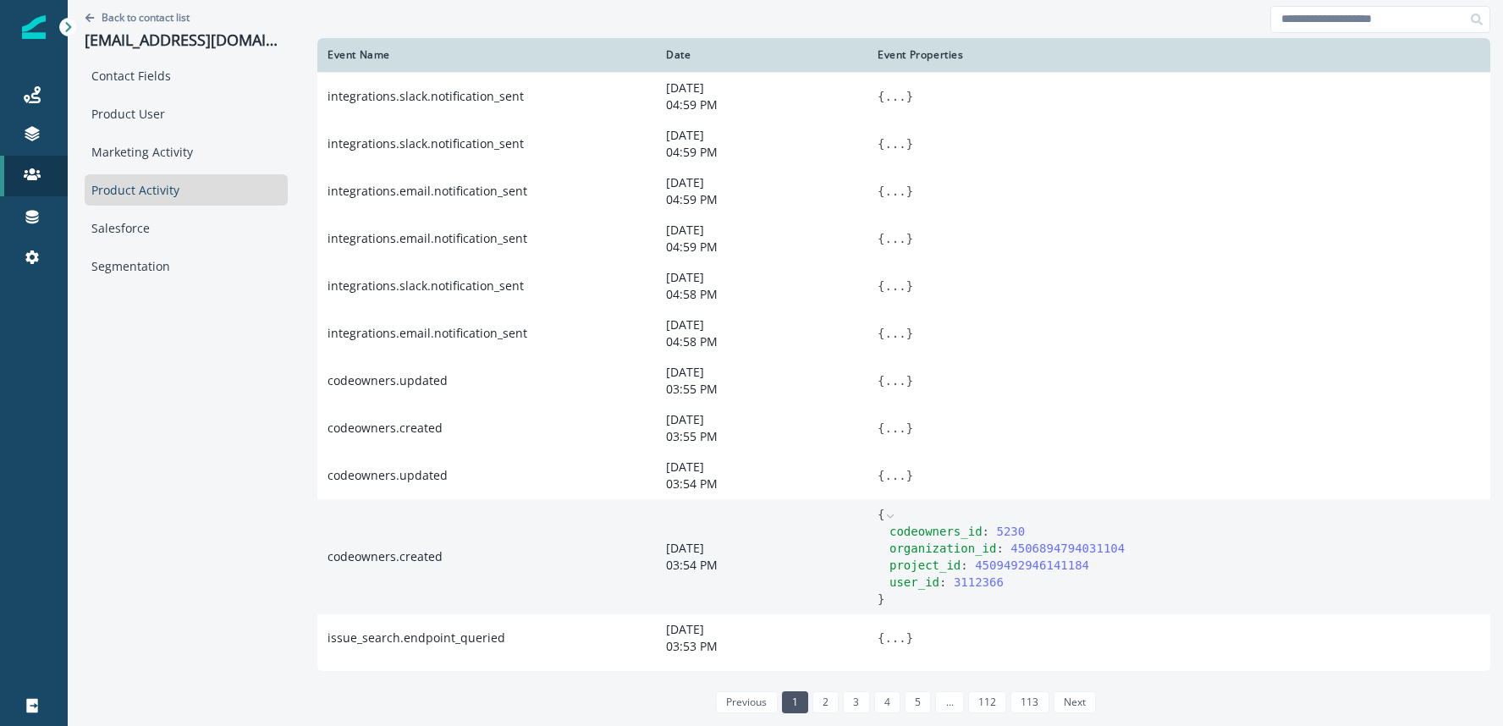
scroll to position [18, 0]
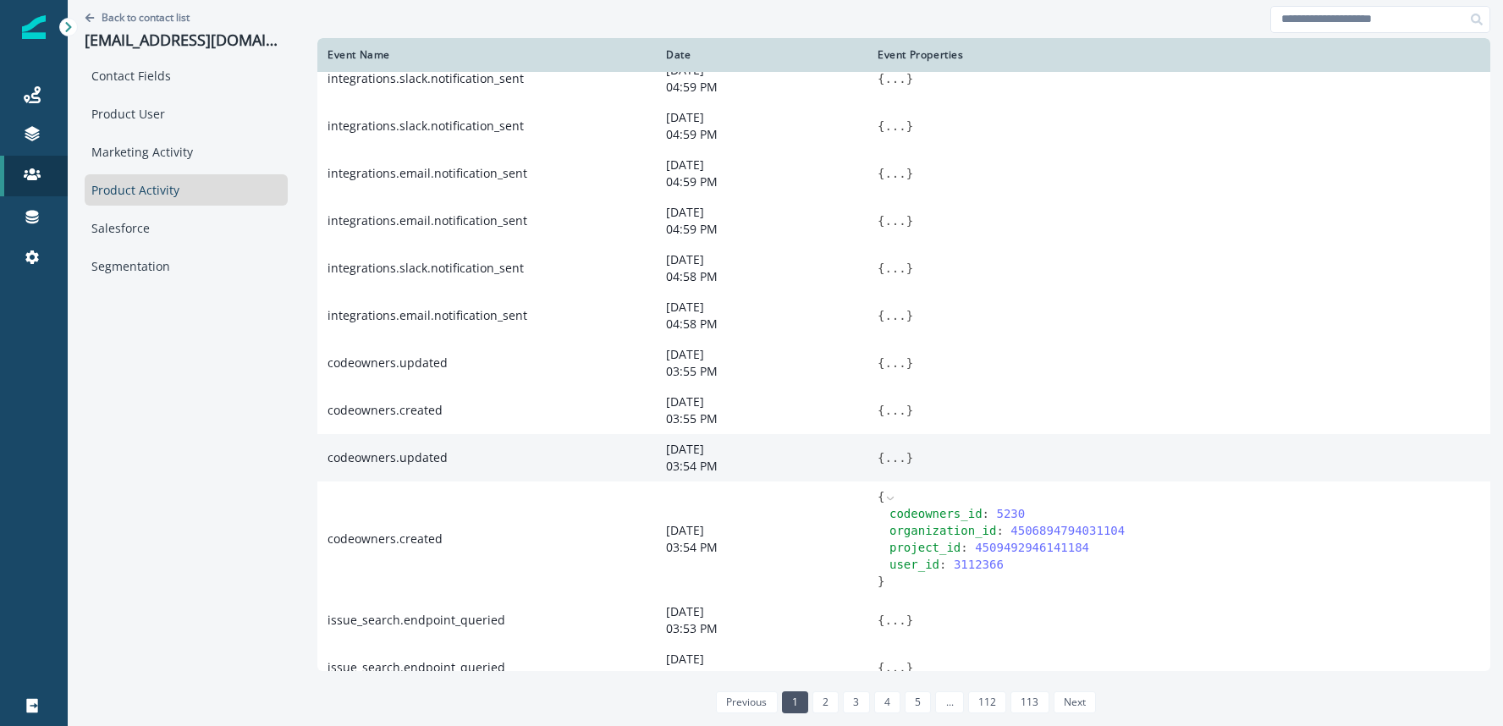
click at [884, 466] on button "..." at bounding box center [894, 457] width 21 height 17
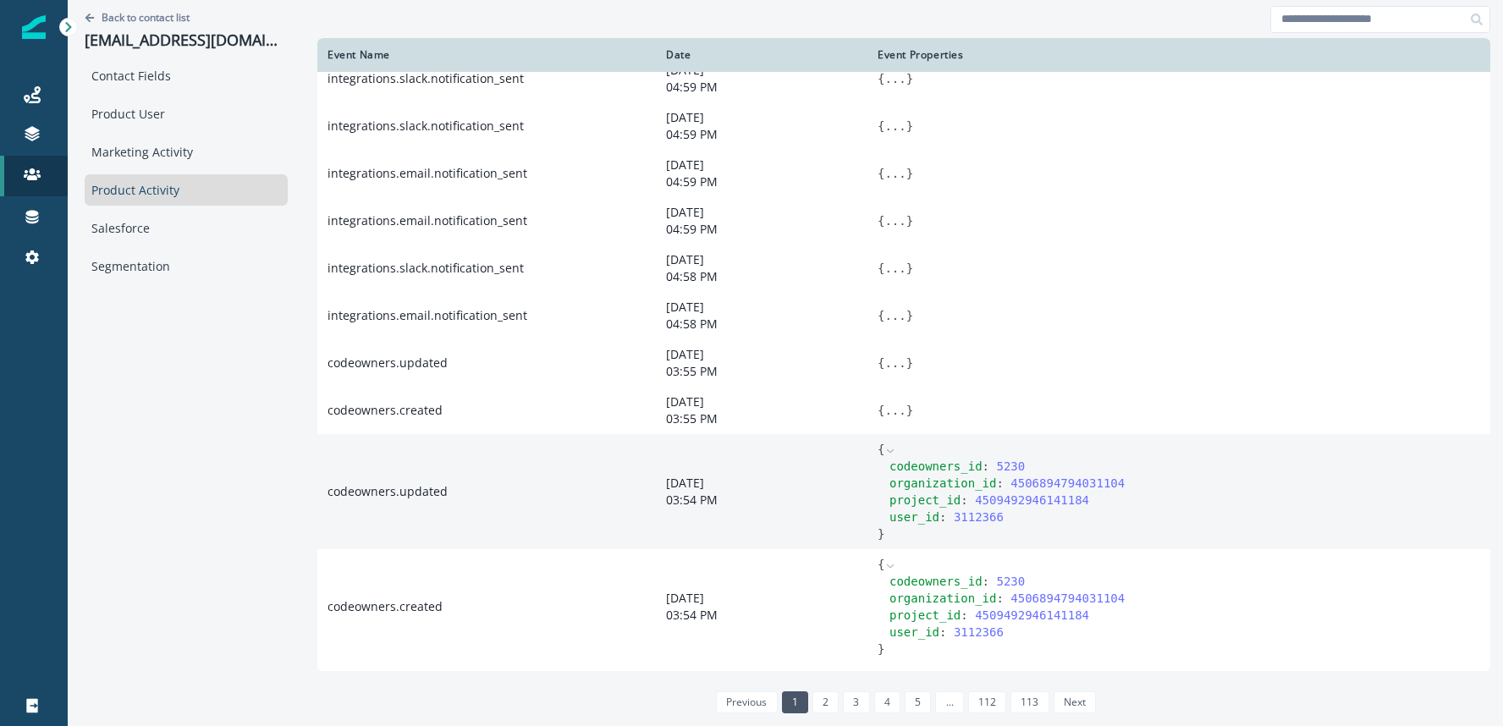
scroll to position [47, 0]
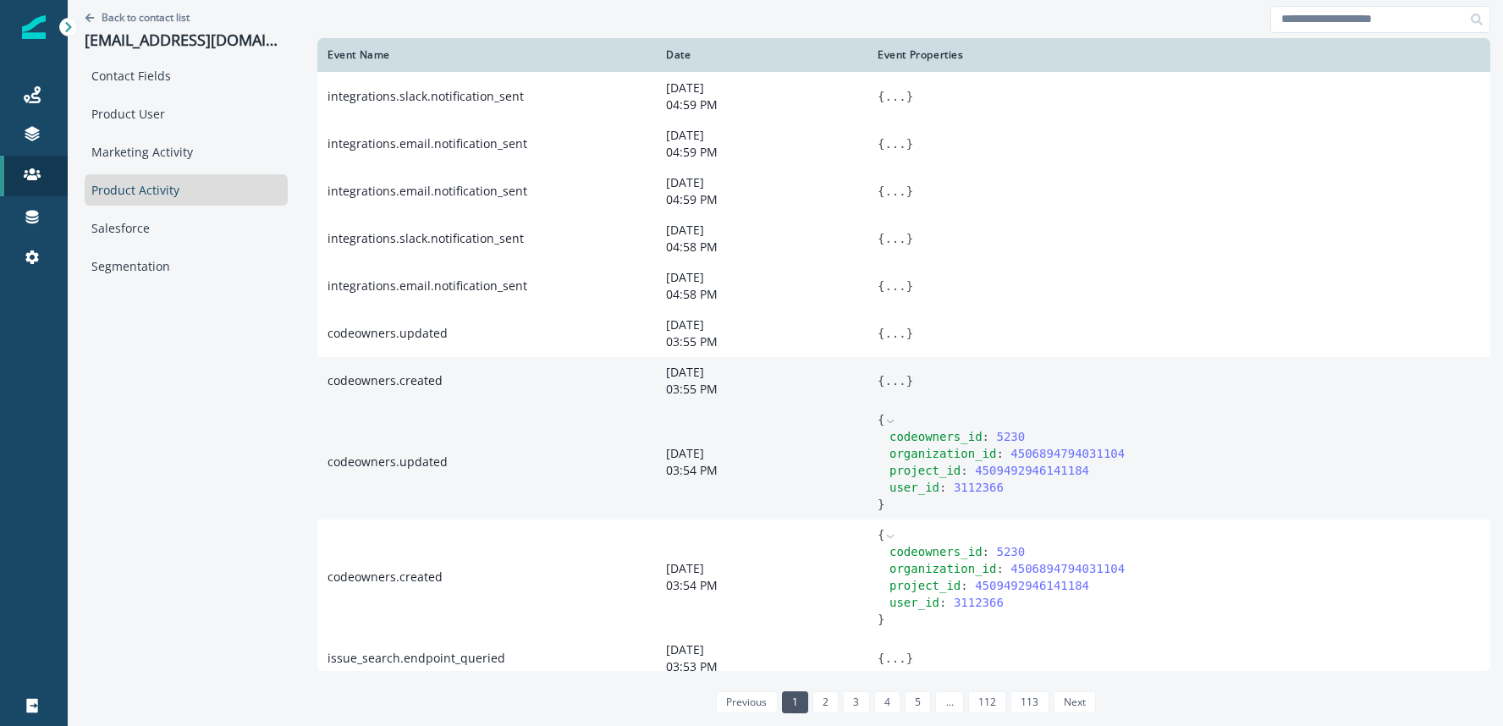
click at [884, 386] on button "..." at bounding box center [894, 380] width 21 height 17
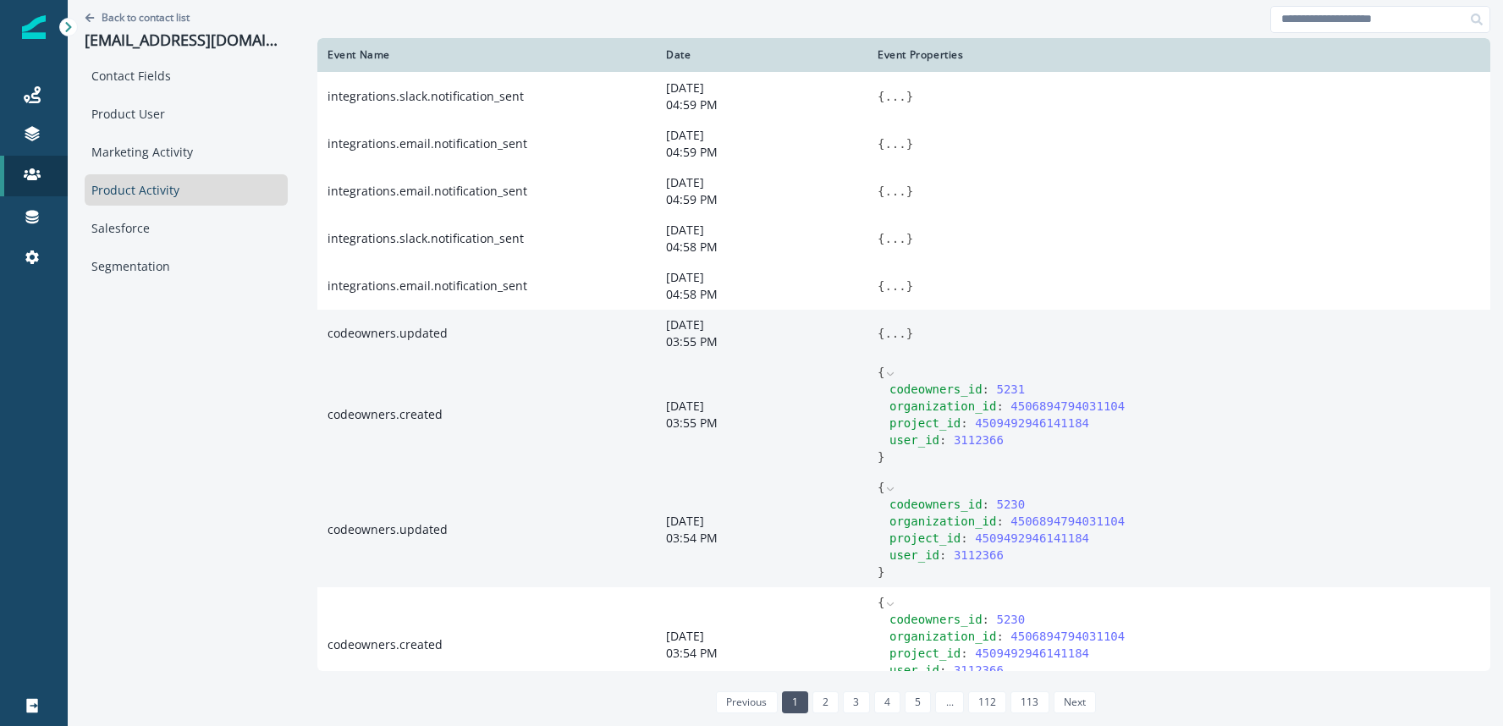
scroll to position [48, 0]
click at [884, 337] on button "..." at bounding box center [894, 332] width 21 height 17
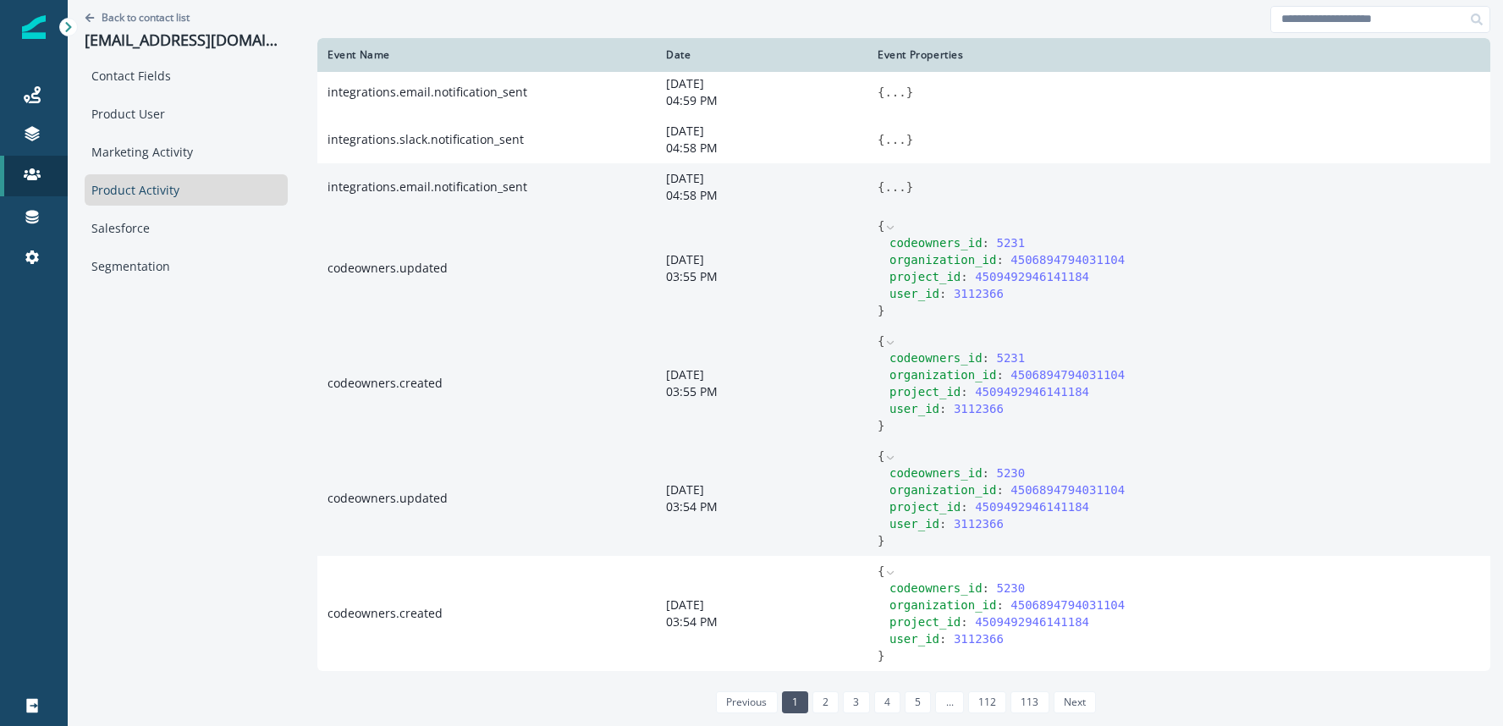
scroll to position [0, 0]
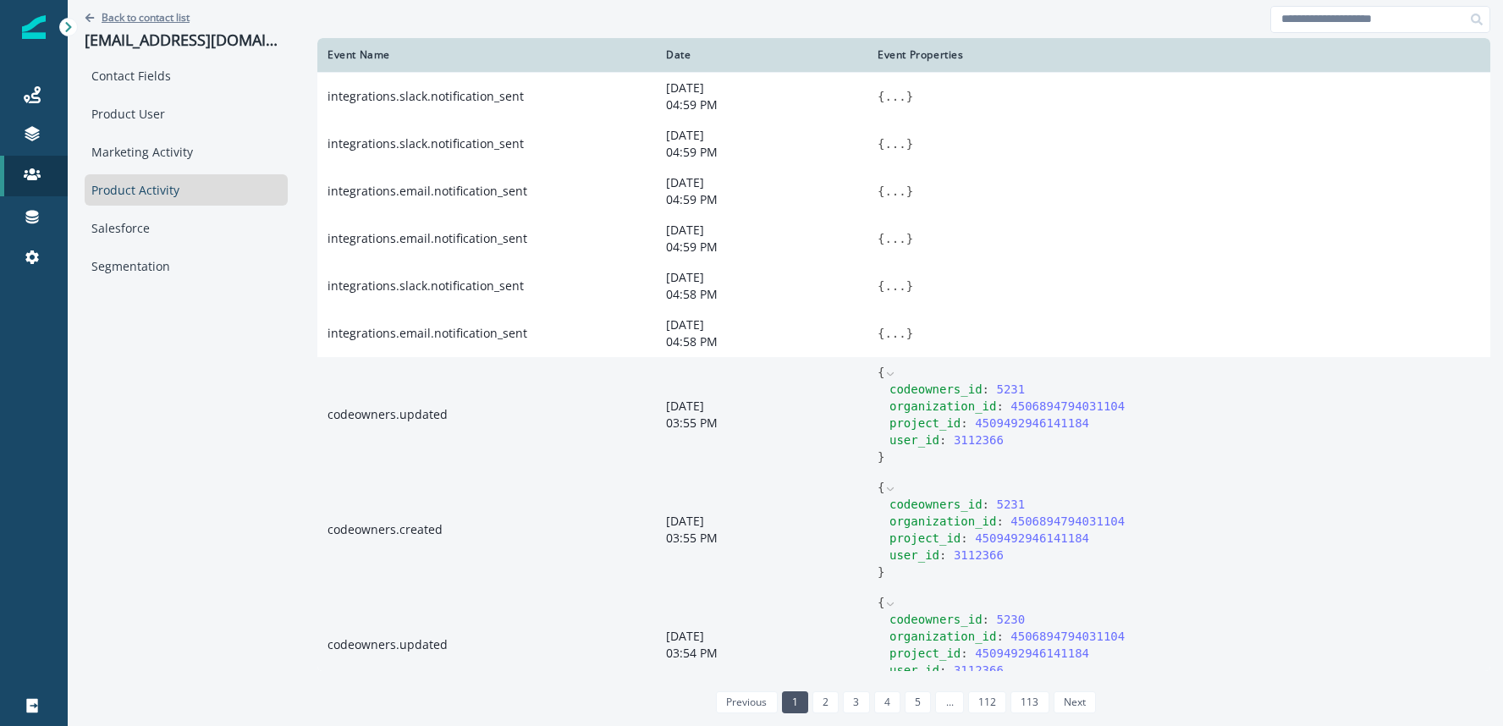
click at [119, 19] on p "Back to contact list" at bounding box center [146, 17] width 88 height 14
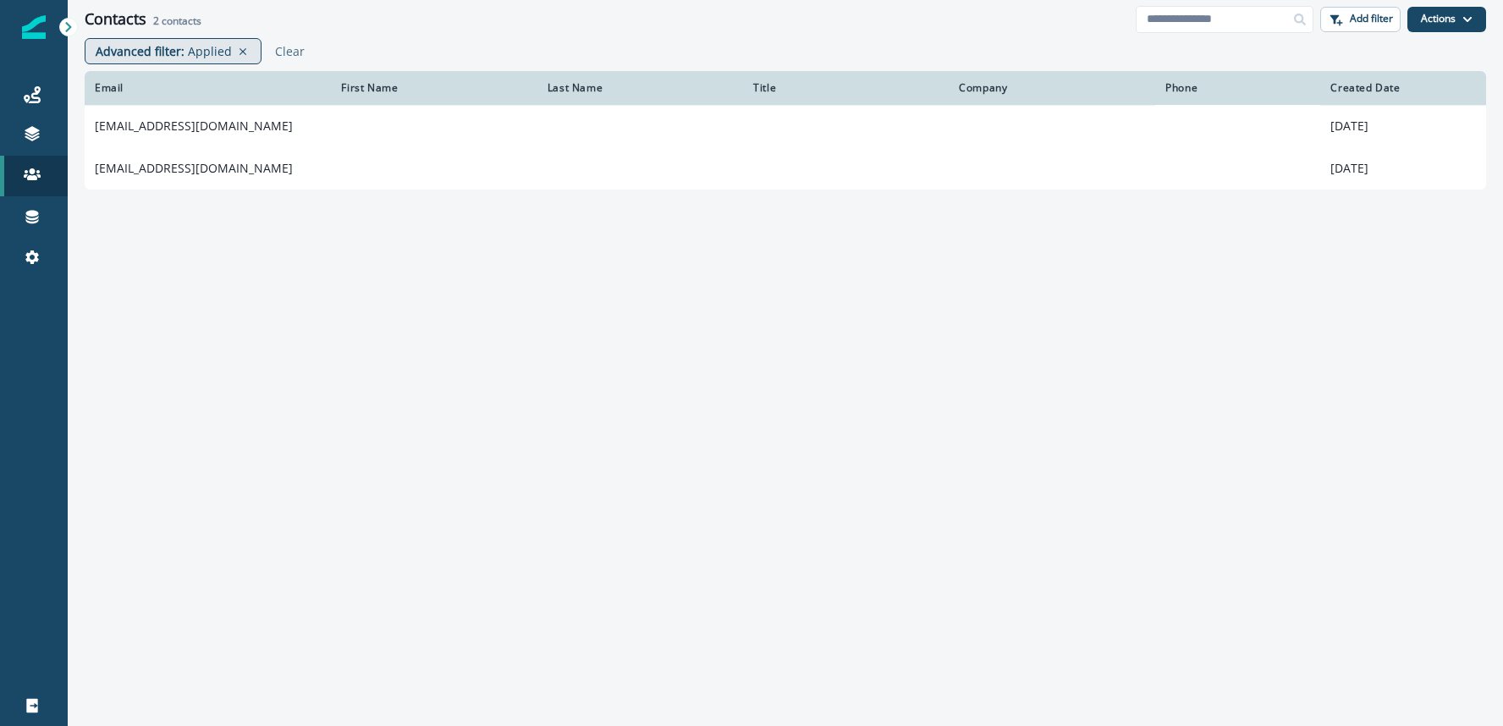
click at [201, 47] on p "Applied" at bounding box center [210, 51] width 44 height 18
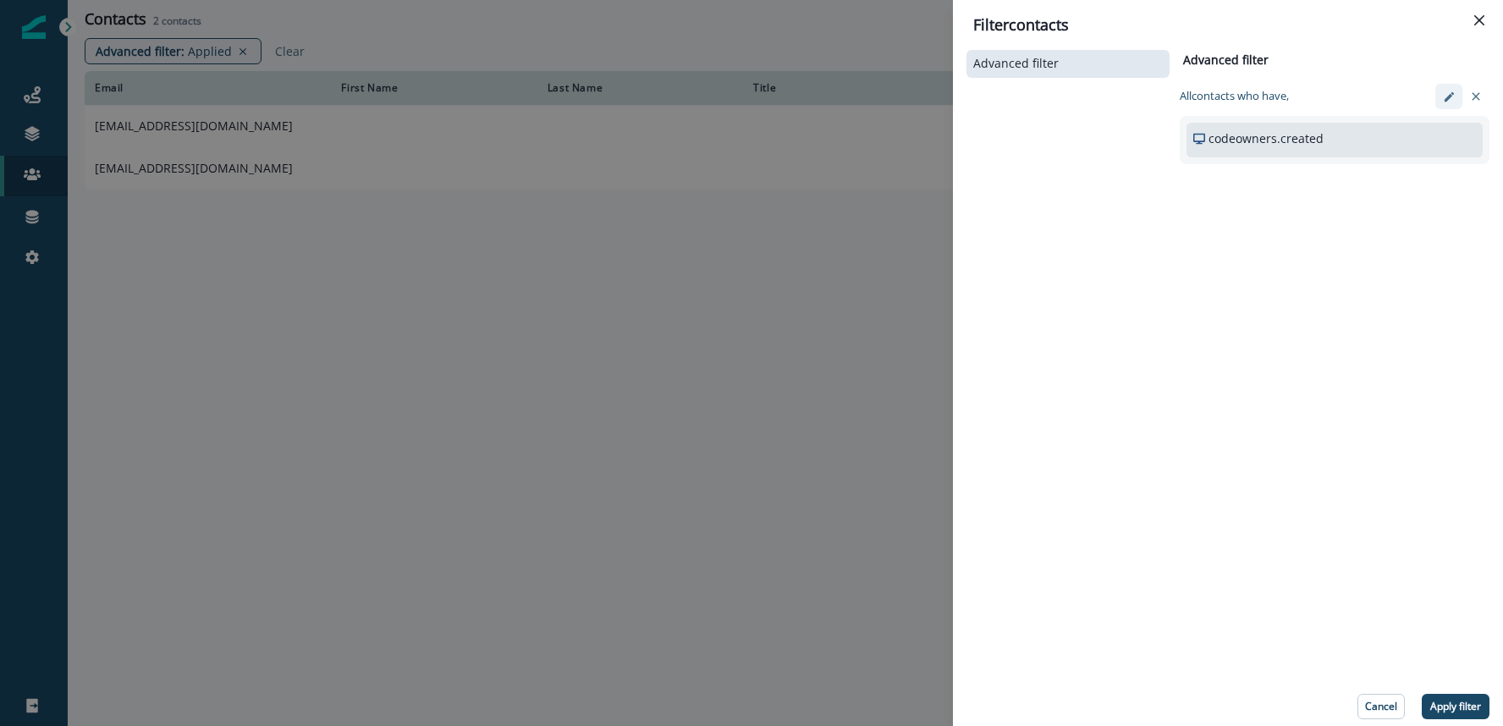
click at [1450, 91] on icon "edit-filter" at bounding box center [1449, 97] width 13 height 13
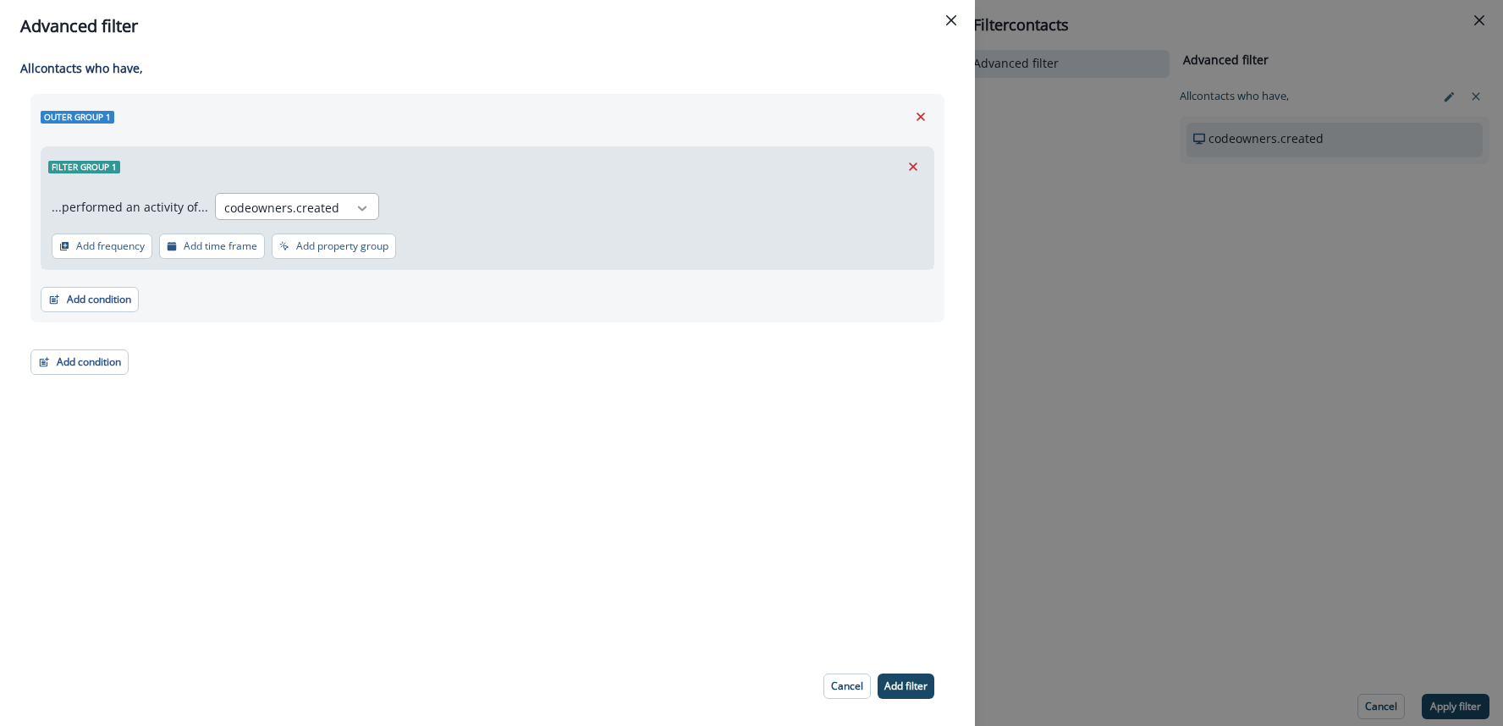
click at [361, 203] on icon at bounding box center [361, 208] width 15 height 17
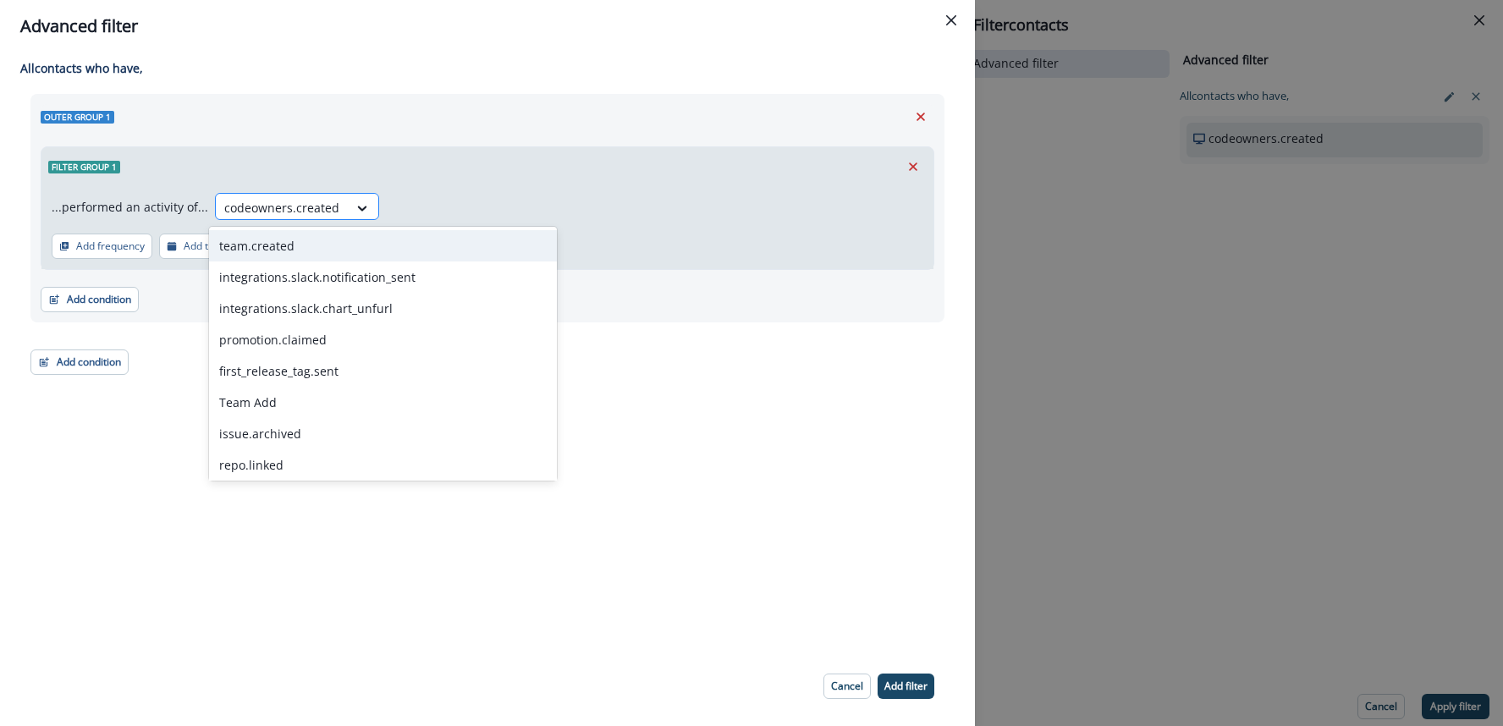
paste input "**********"
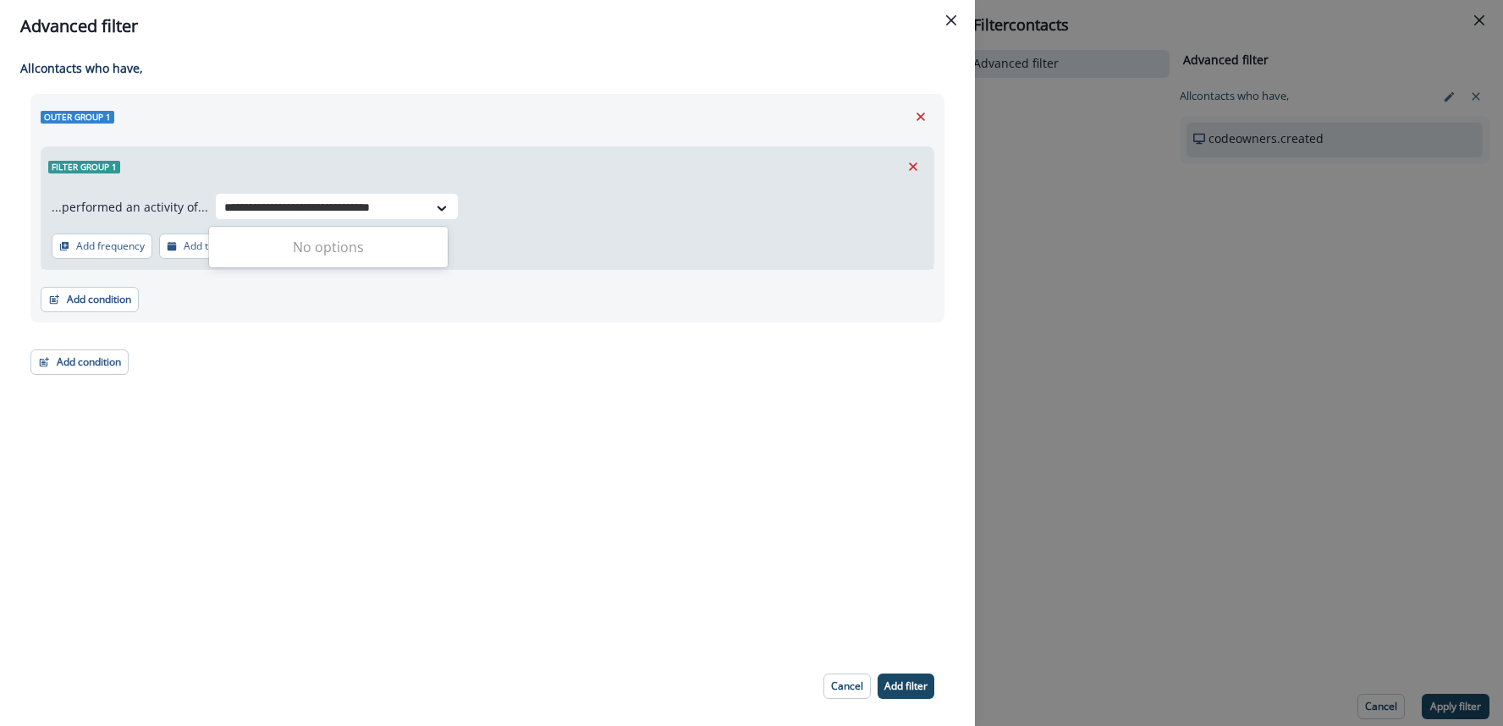
drag, startPoint x: 256, startPoint y: 209, endPoint x: 477, endPoint y: 219, distance: 221.1
click at [477, 219] on div "**********" at bounding box center [487, 210] width 871 height 34
type input "*******"
click at [369, 188] on div "...performed an activity of... 0 results available for search term reload.. Use…" at bounding box center [487, 227] width 892 height 83
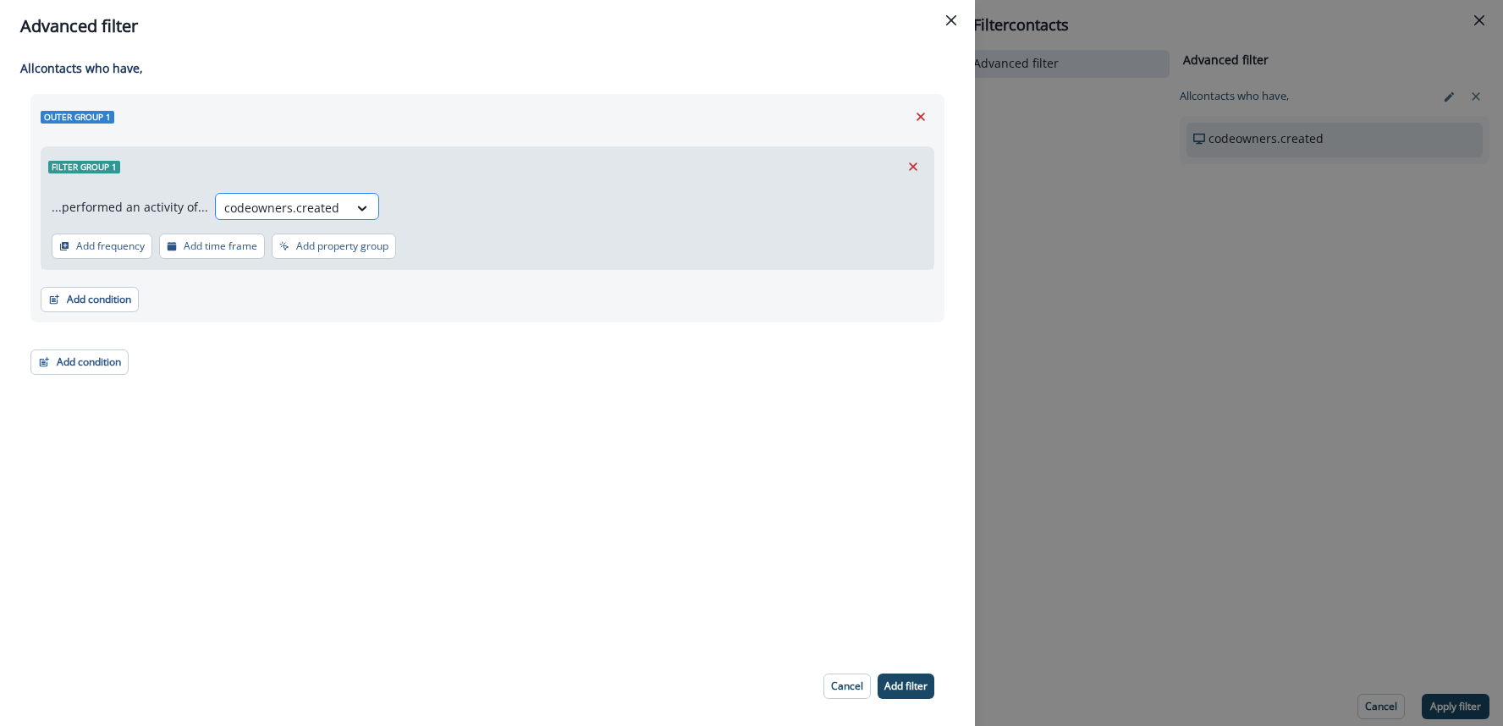
click at [304, 206] on div at bounding box center [281, 207] width 115 height 21
type input "*******"
click at [958, 24] on button "Close" at bounding box center [950, 20] width 27 height 27
